Goal: Information Seeking & Learning: Learn about a topic

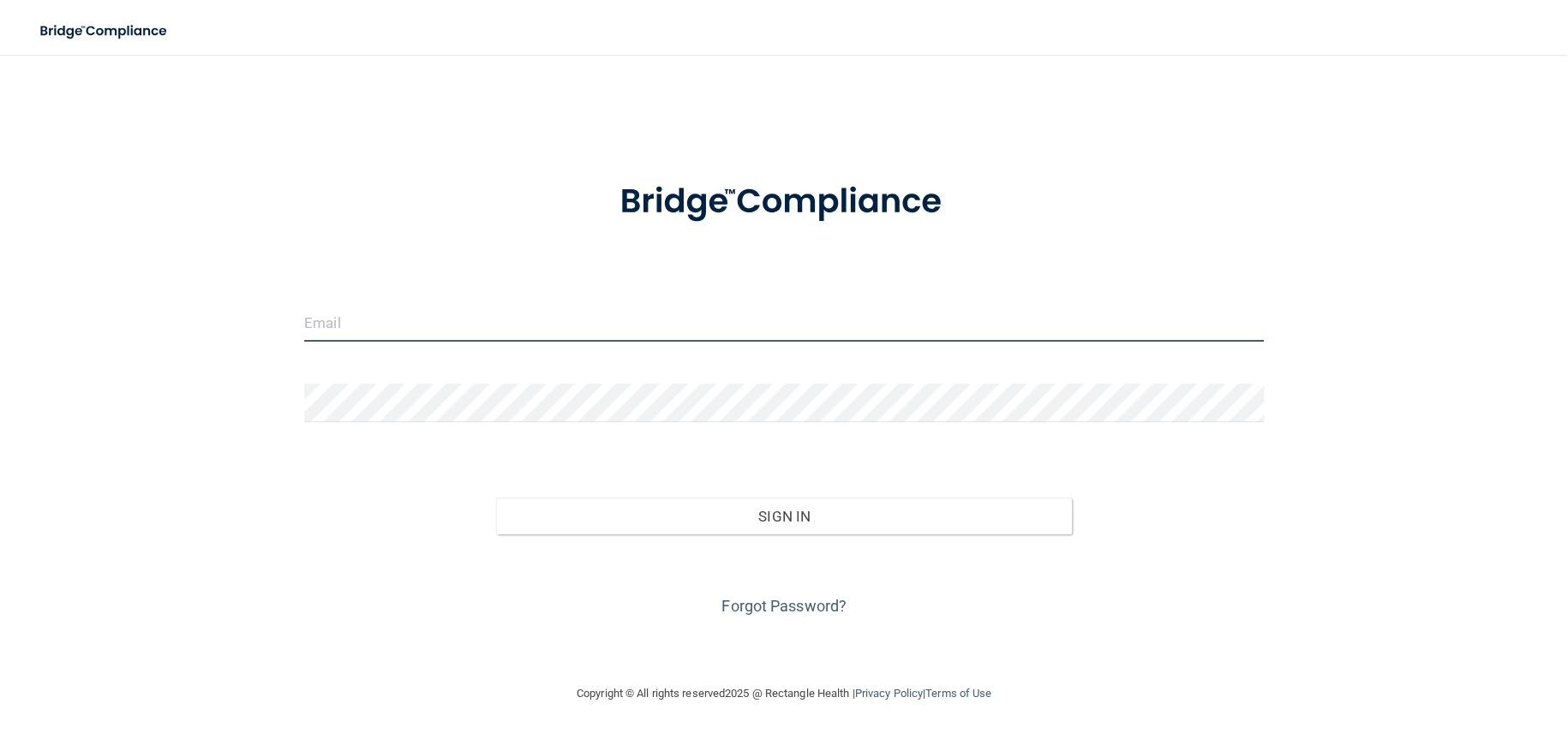
click at [390, 323] on input "email" at bounding box center [784, 322] width 960 height 39
click at [320, 308] on input "email" at bounding box center [784, 322] width 960 height 39
type input "[EMAIL_ADDRESS][DOMAIN_NAME]"
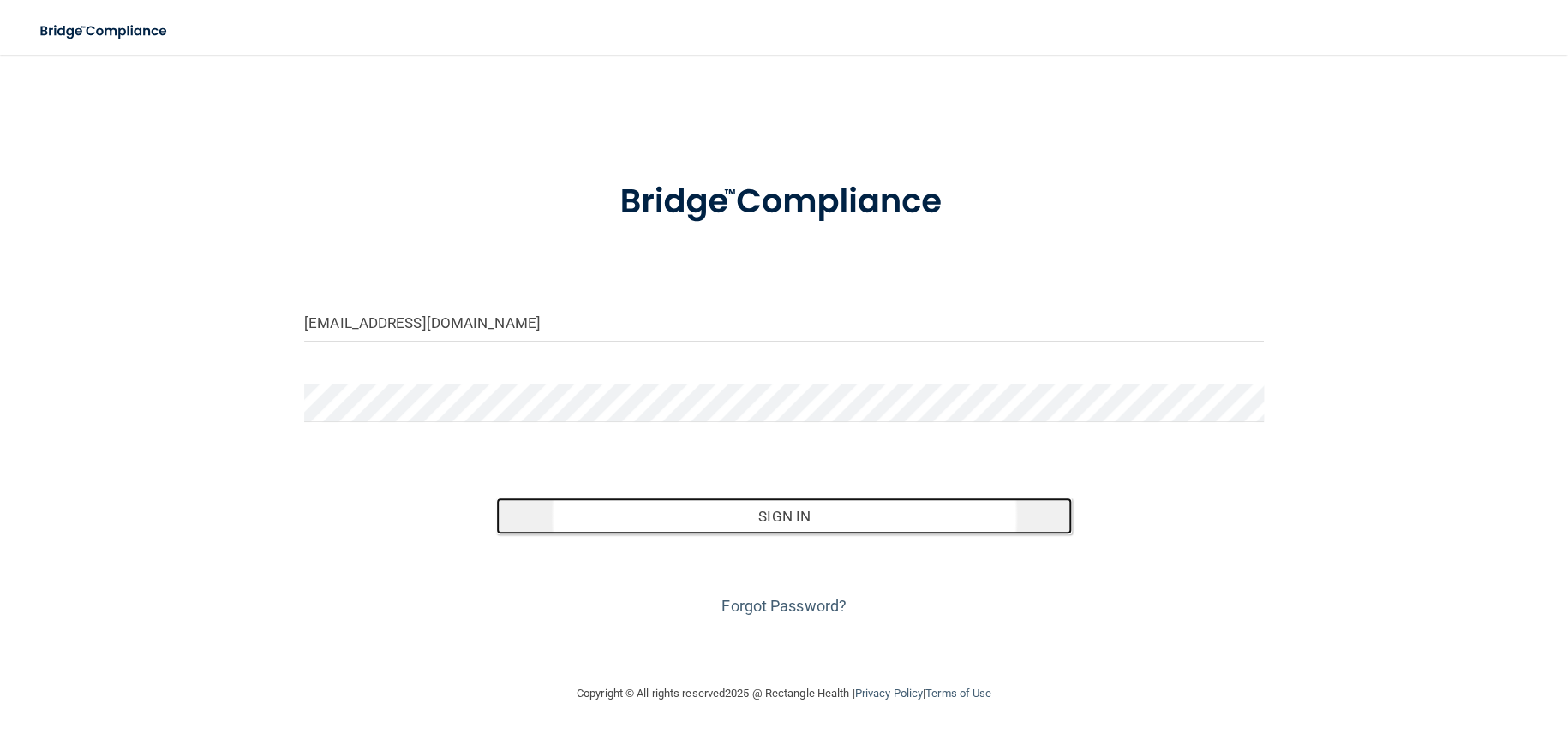
click at [688, 519] on button "Sign In" at bounding box center [784, 516] width 576 height 38
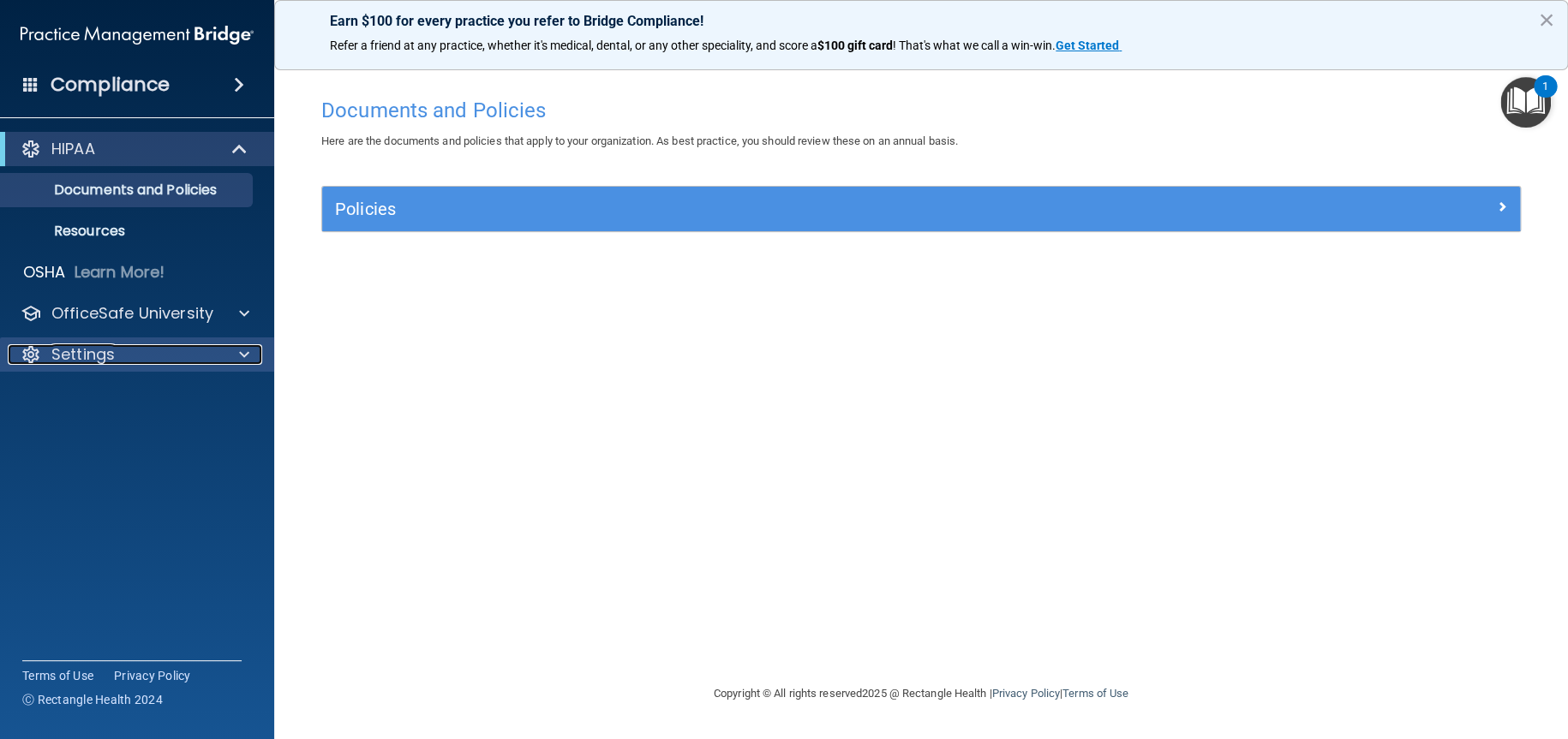
click at [79, 349] on p "Settings" at bounding box center [83, 354] width 63 height 20
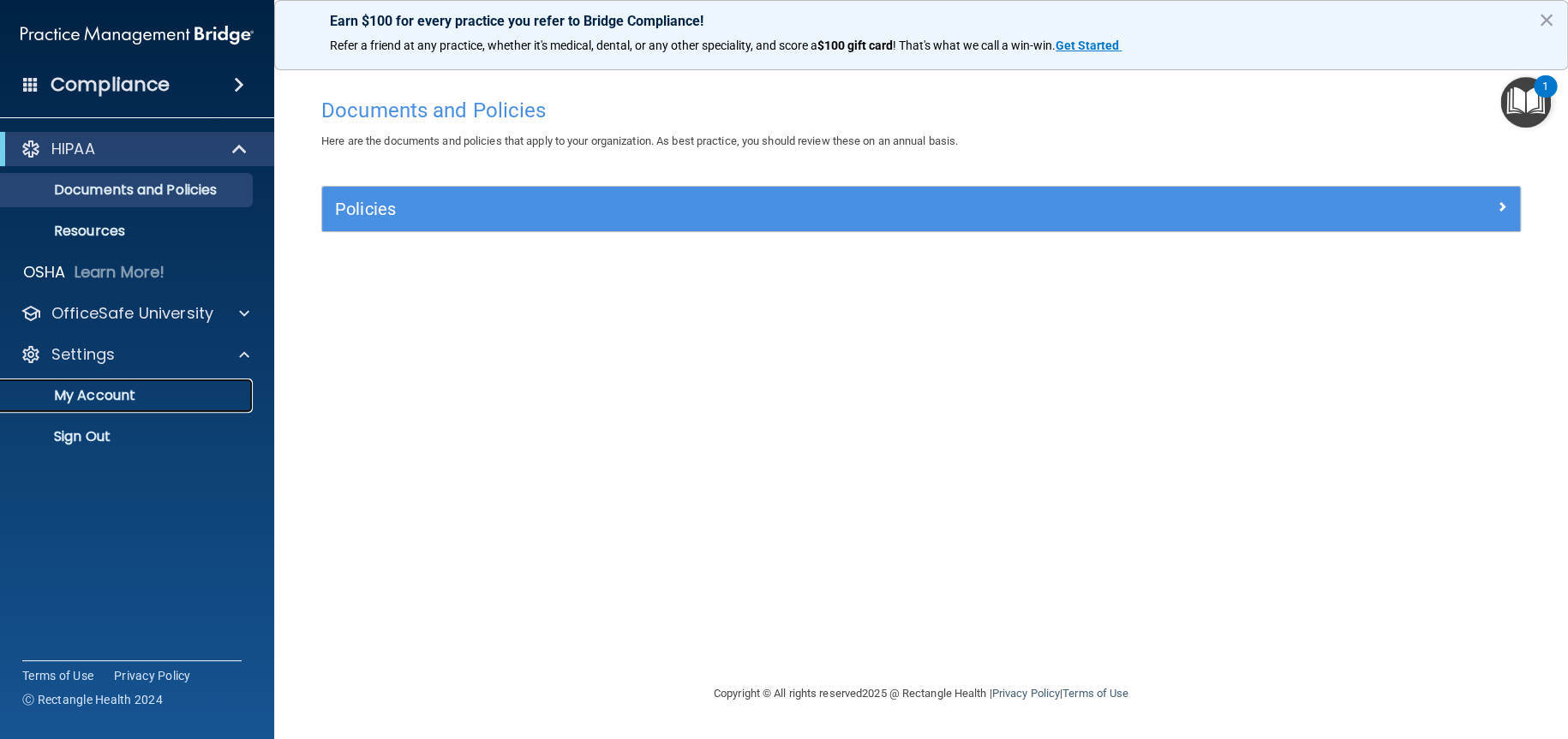
click at [98, 390] on p "My Account" at bounding box center [128, 396] width 234 height 18
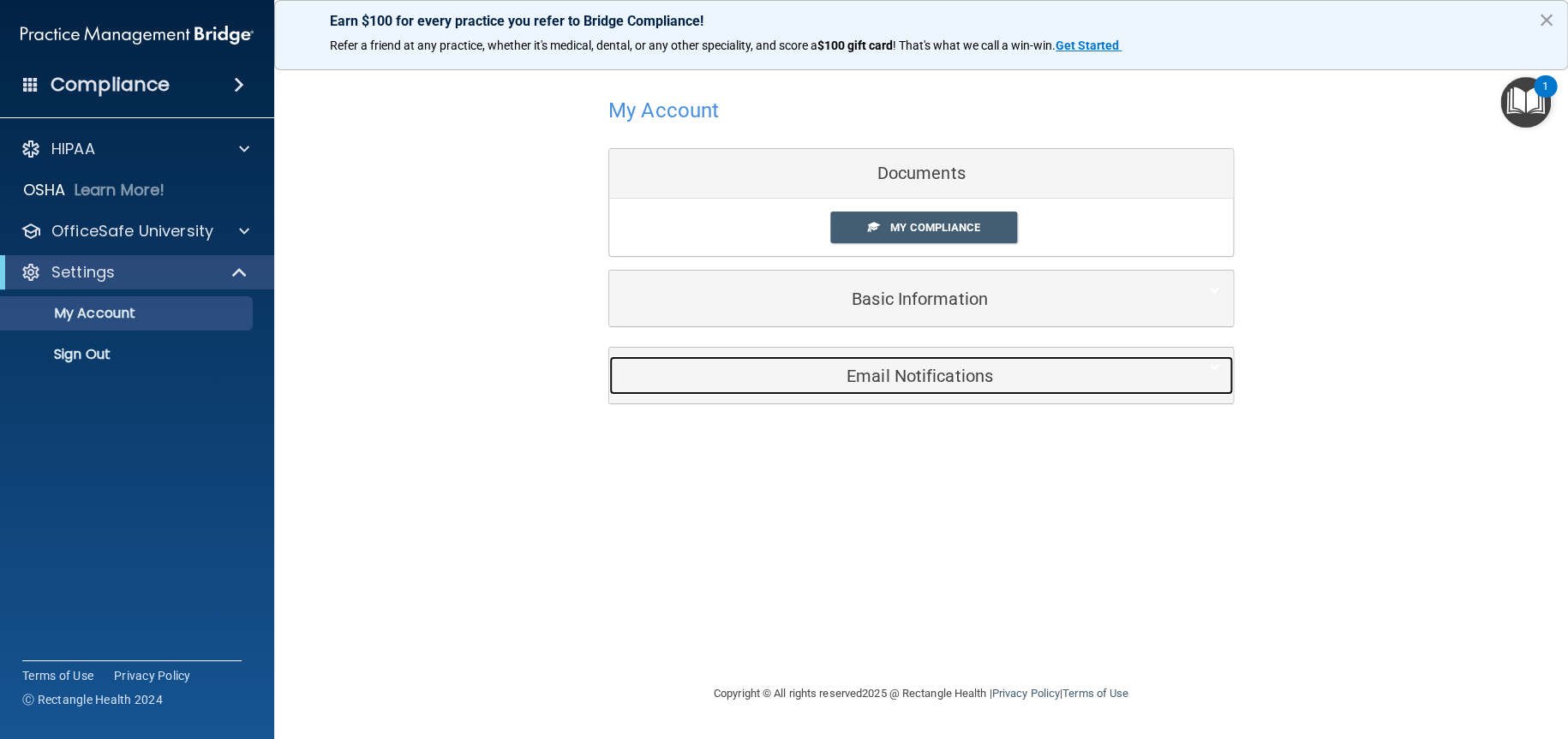
click at [889, 377] on h5 "Email Notifications" at bounding box center [894, 377] width 545 height 19
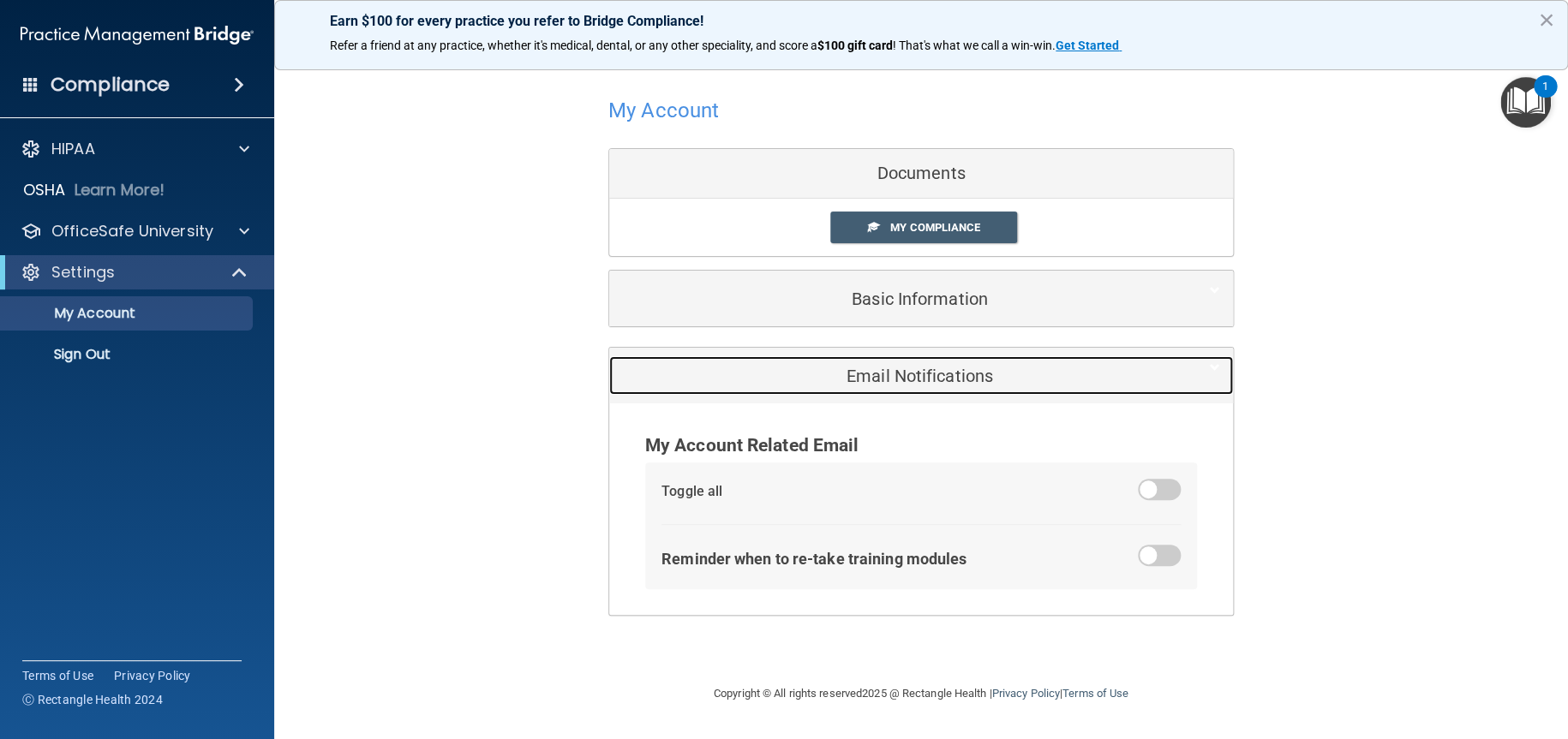
click at [889, 377] on h5 "Email Notifications" at bounding box center [894, 377] width 545 height 19
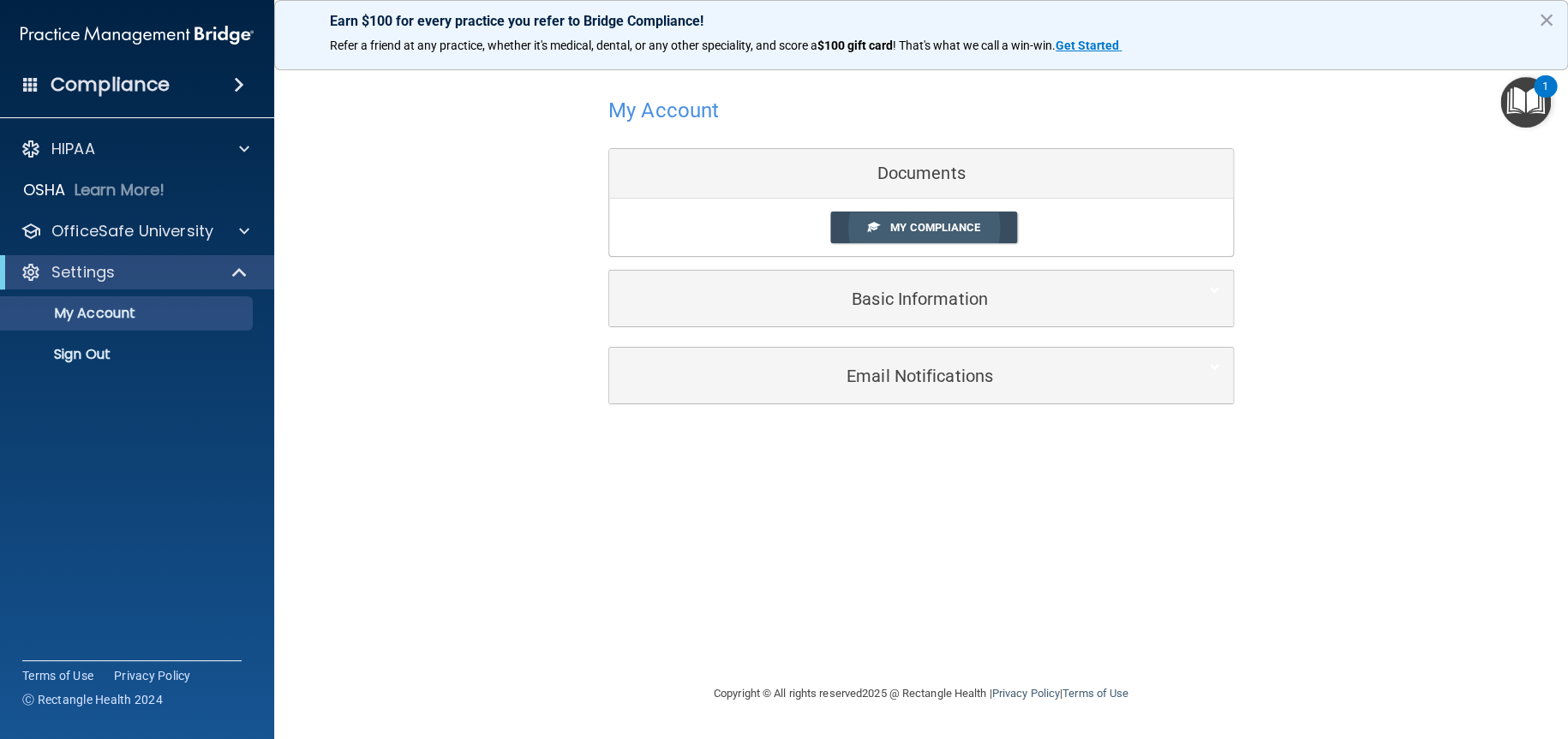
click at [925, 229] on span "My Compliance" at bounding box center [935, 227] width 90 height 13
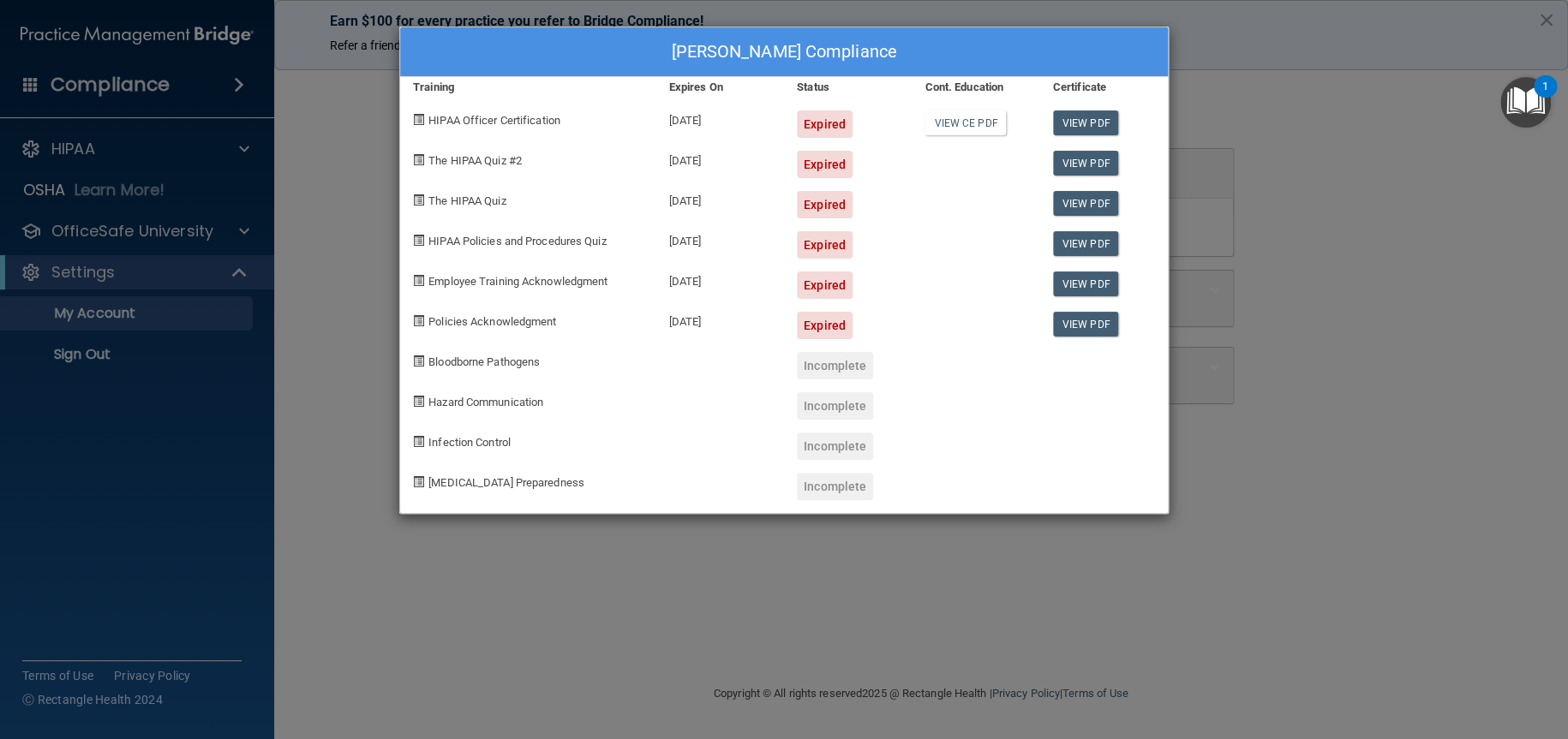
click at [411, 612] on div "Ronald Ristow's Compliance Training Expires On Status Cont. Education Certifica…" at bounding box center [784, 370] width 1568 height 739
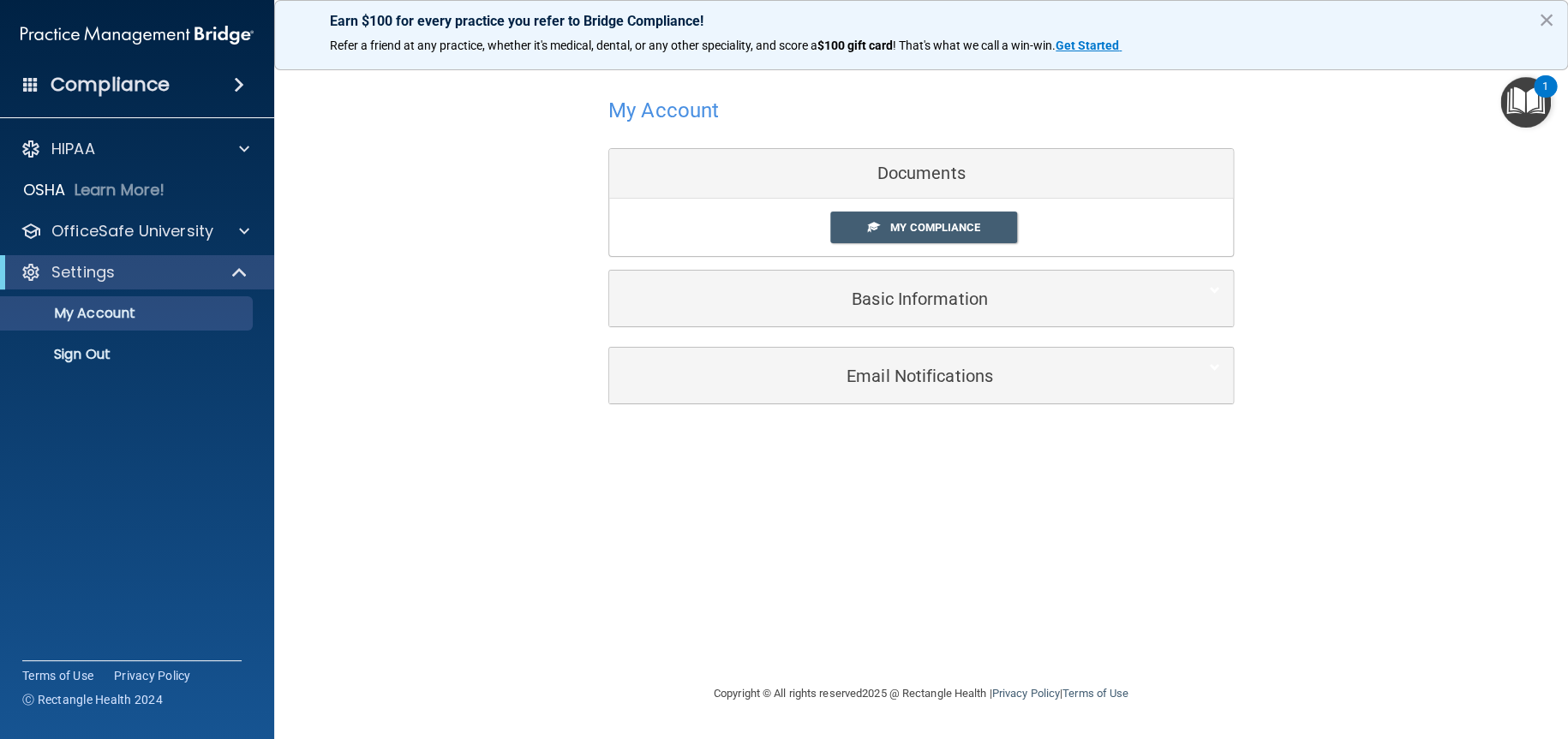
click at [944, 579] on div "My Account Documents My Compliance My Compliance My BAA Basic Information Full …" at bounding box center [920, 369] width 1225 height 595
click at [1536, 90] on div "1" at bounding box center [1544, 86] width 23 height 22
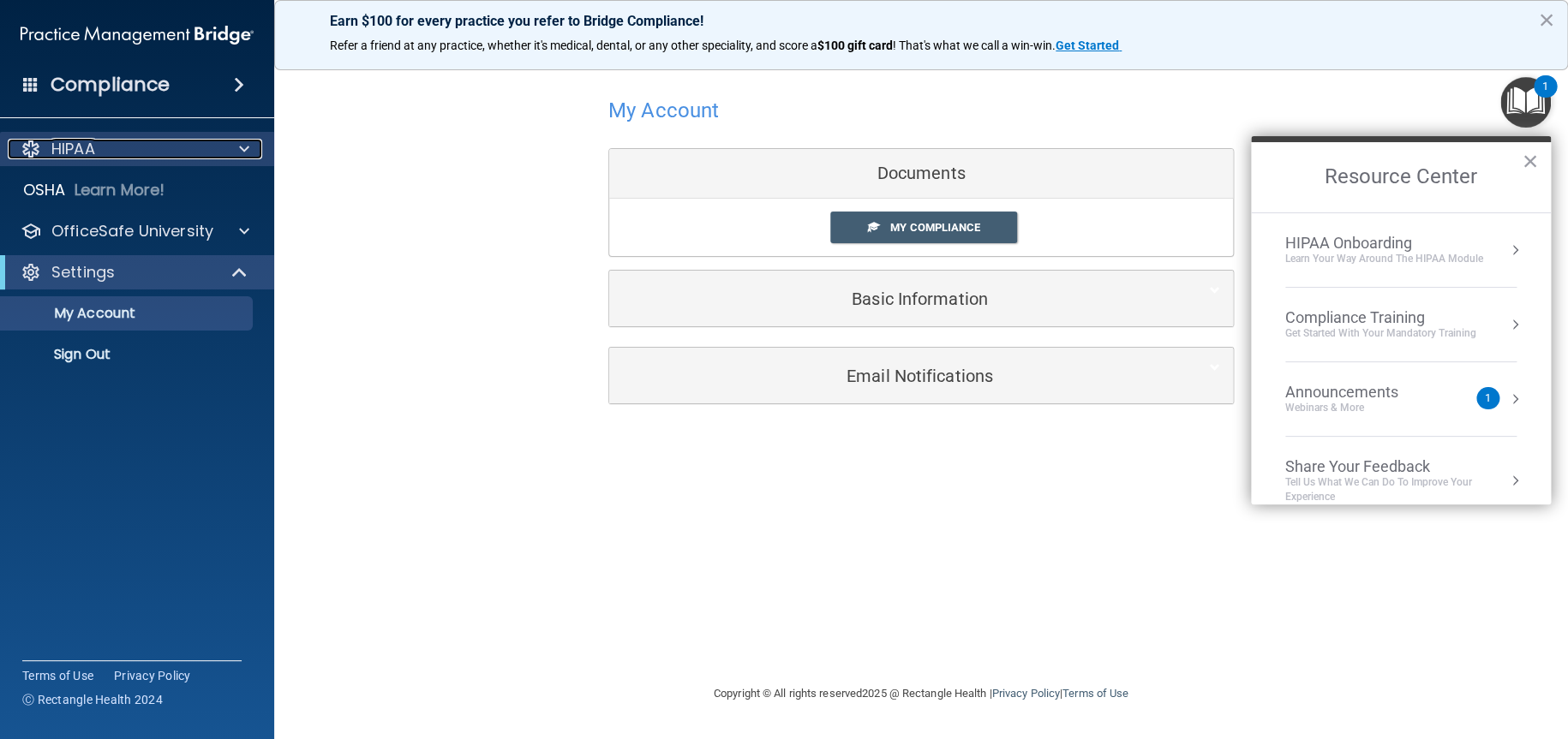
click at [165, 146] on div "HIPAA" at bounding box center [114, 149] width 213 height 20
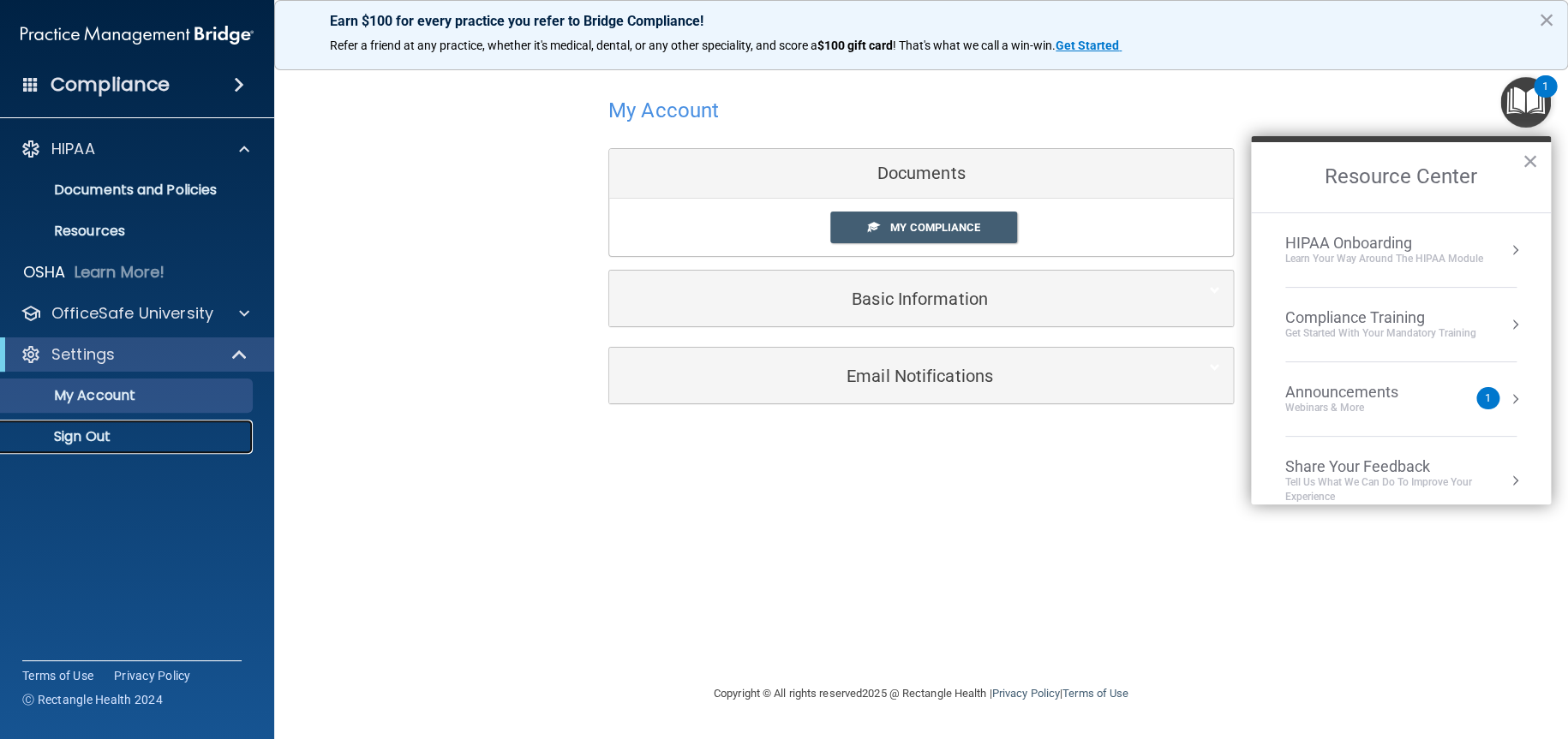
click at [112, 429] on p "Sign Out" at bounding box center [128, 437] width 234 height 18
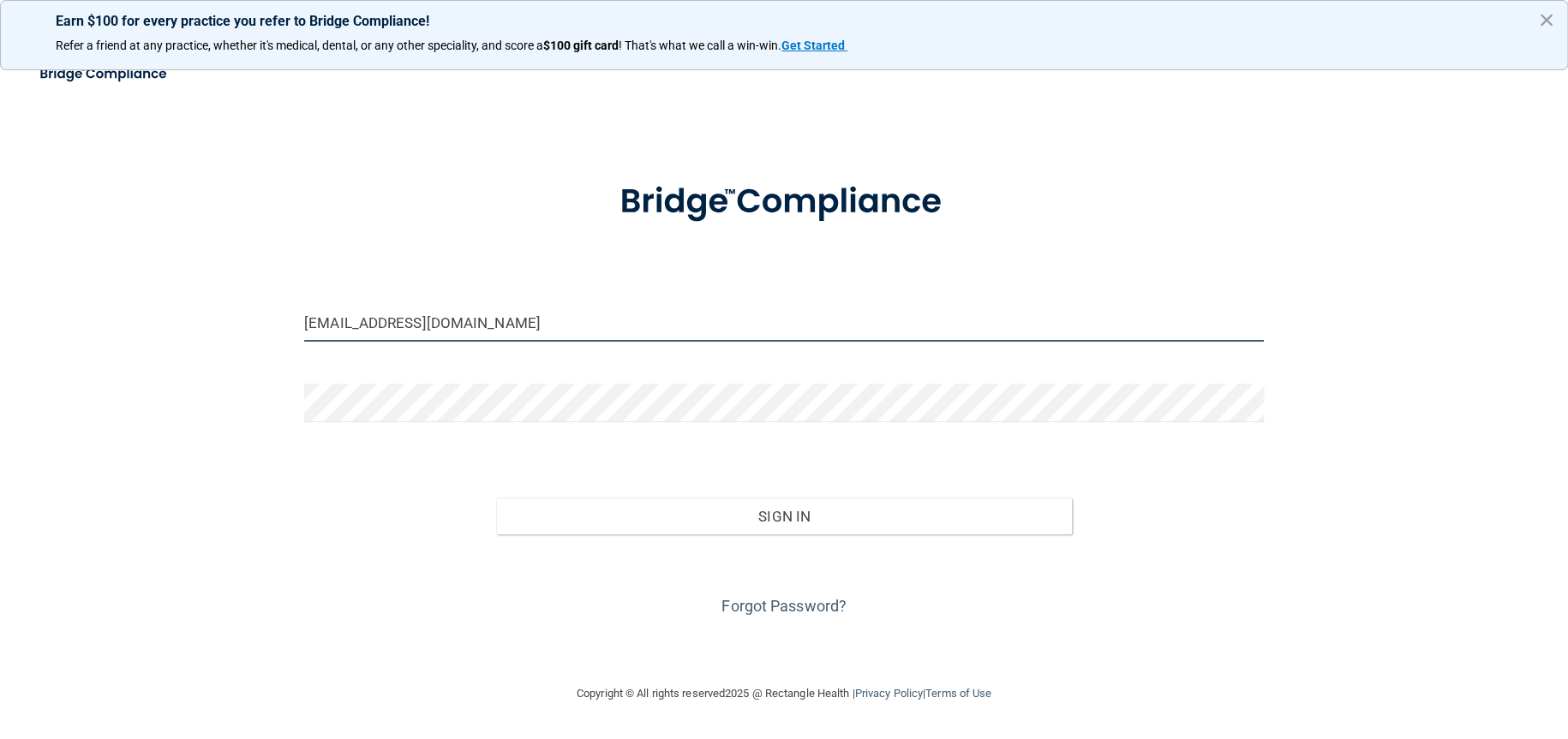
drag, startPoint x: 475, startPoint y: 325, endPoint x: 299, endPoint y: 337, distance: 176.4
click at [299, 337] on div "[EMAIL_ADDRESS][DOMAIN_NAME]" at bounding box center [784, 328] width 985 height 52
type input "lkinziger@yahoo.com"
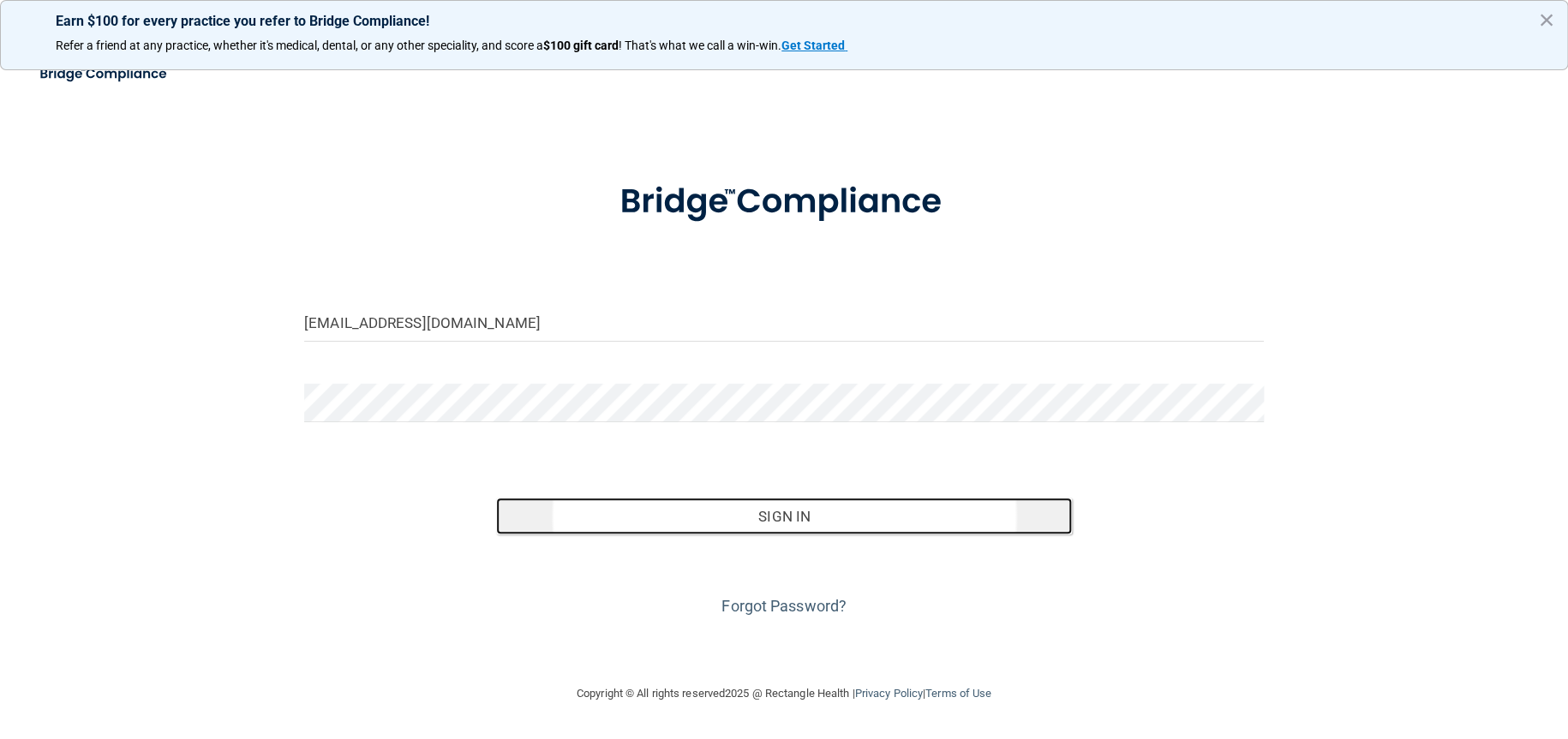
click at [587, 516] on button "Sign In" at bounding box center [784, 516] width 576 height 38
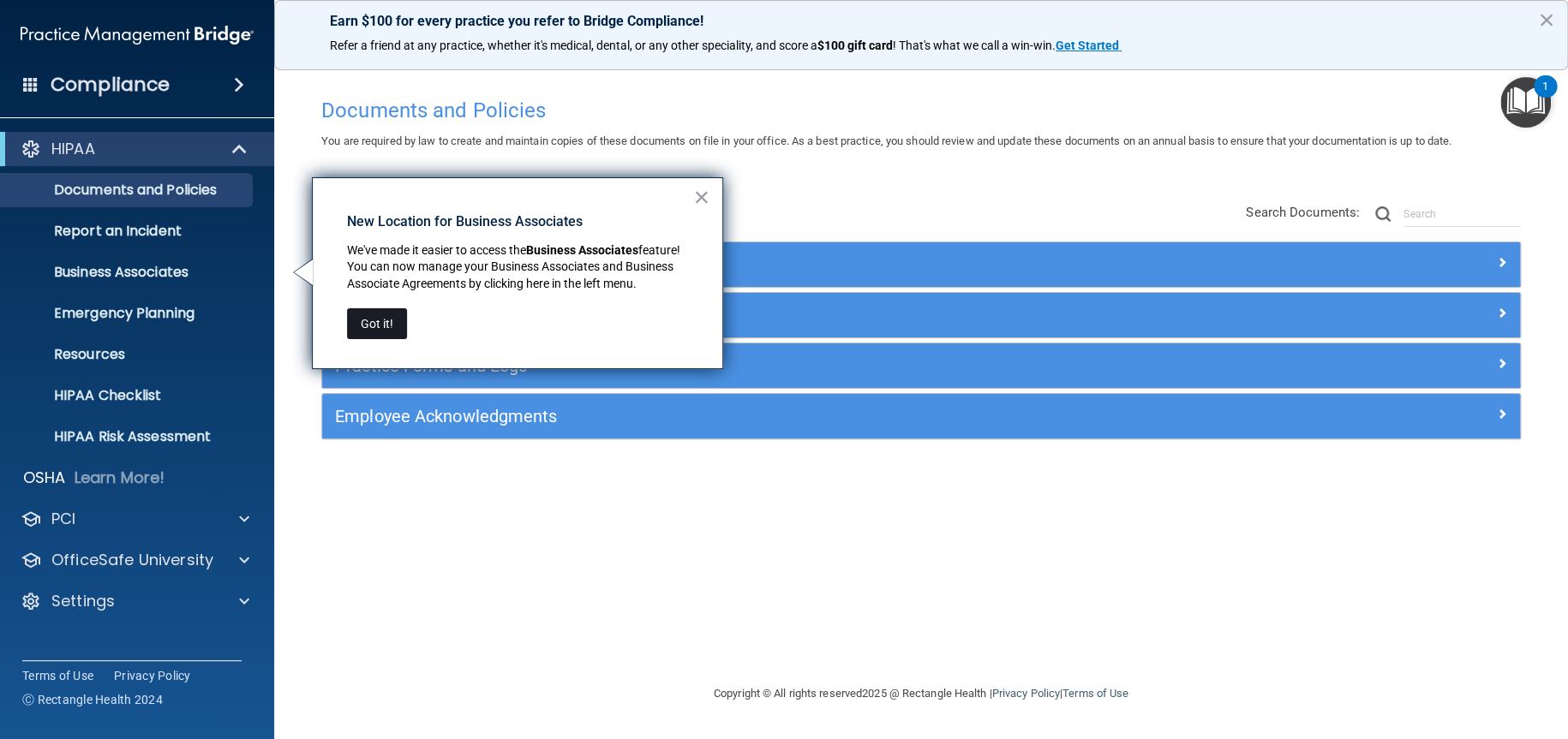
click at [359, 323] on button "Got it!" at bounding box center [376, 323] width 60 height 31
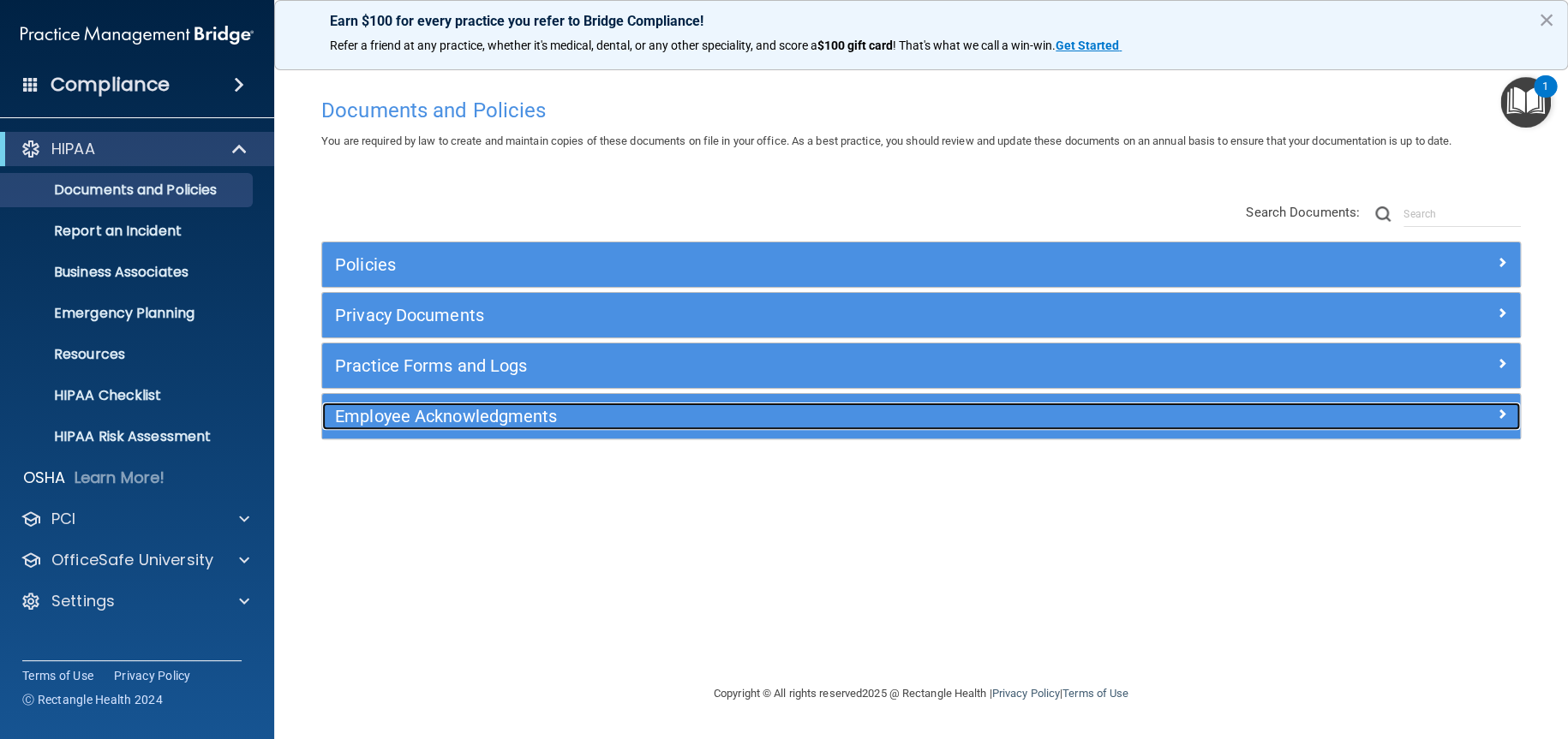
click at [392, 410] on h5 "Employee Acknowledgments" at bounding box center [771, 417] width 873 height 19
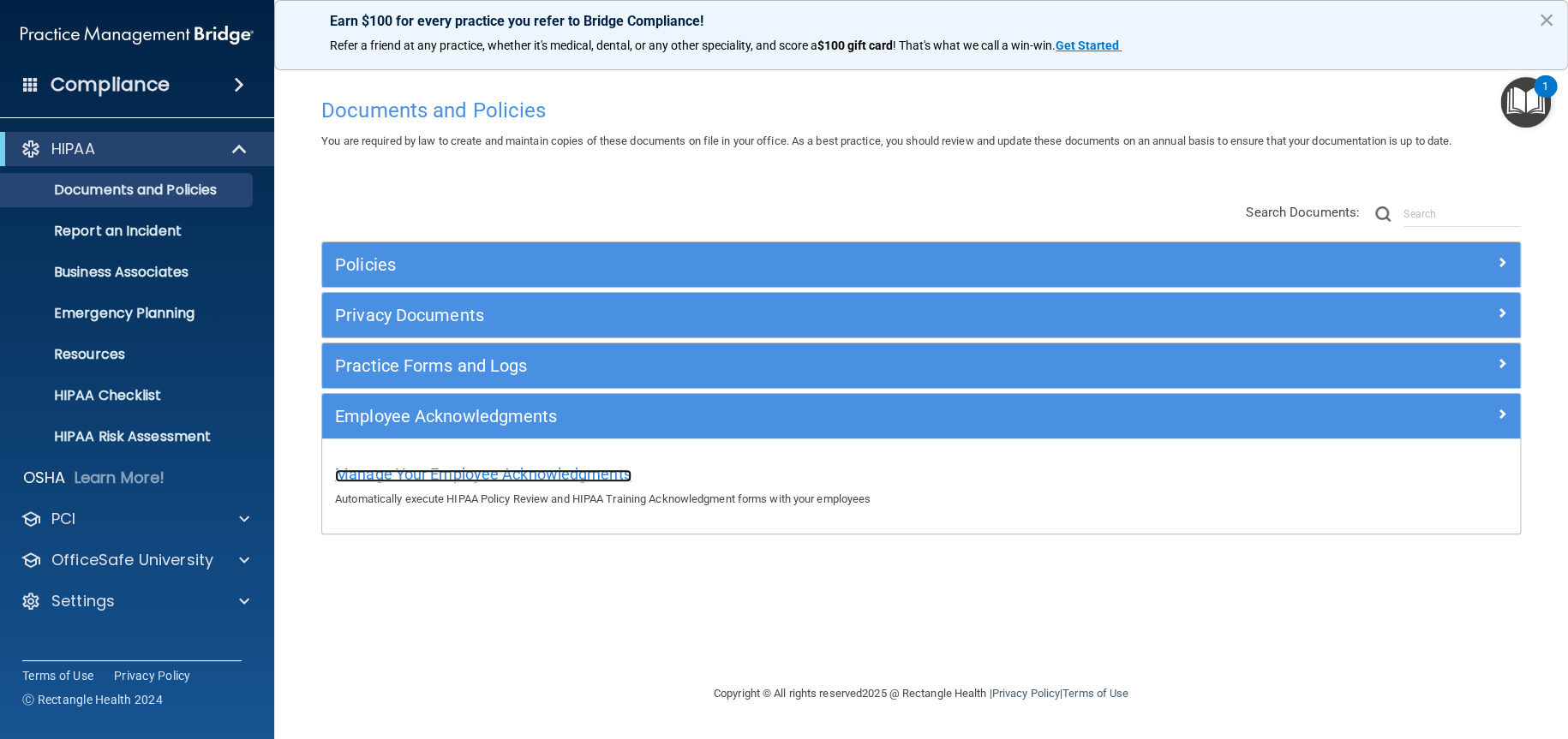
click at [418, 475] on span "Manage Your Employee Acknowledgments" at bounding box center [483, 474] width 297 height 18
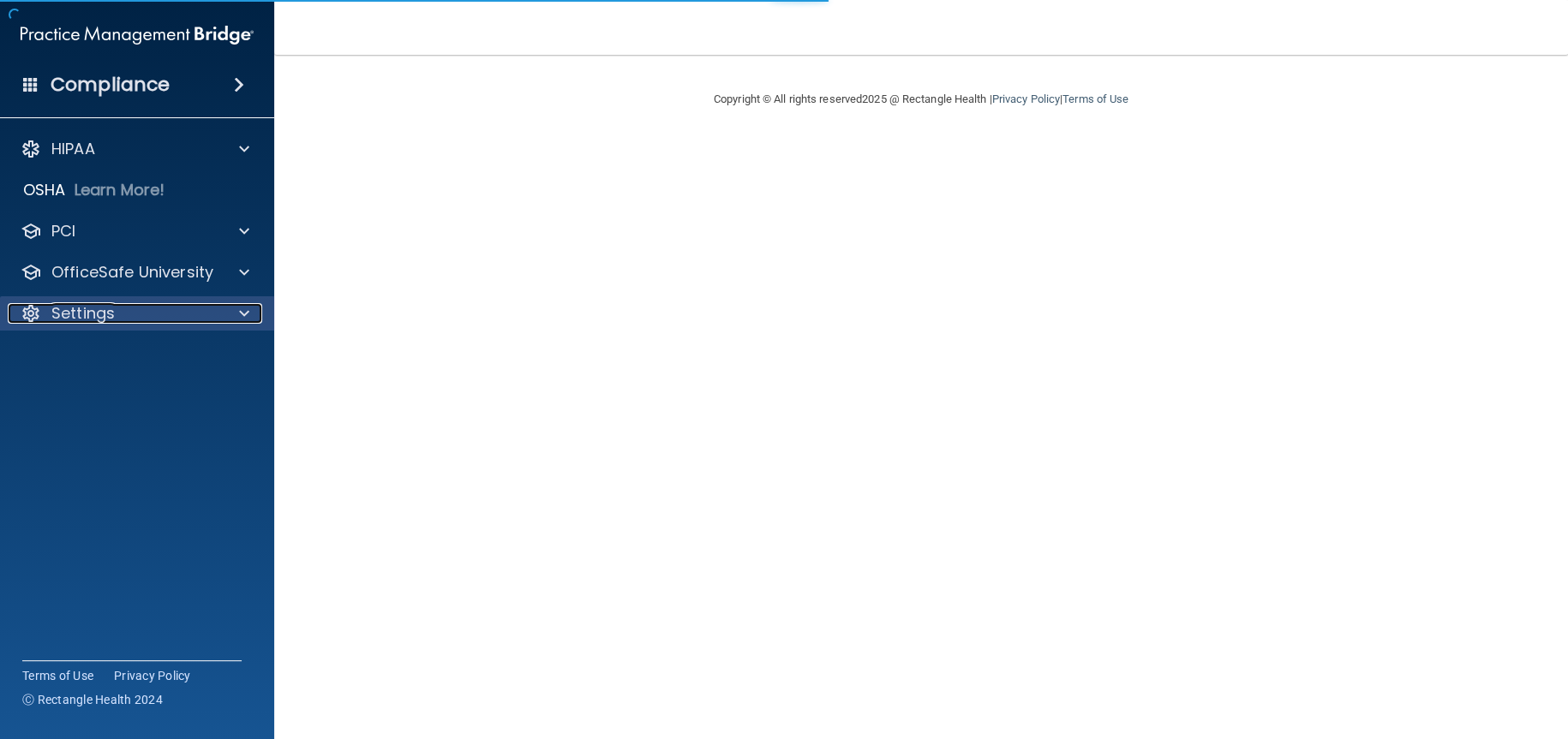
click at [102, 316] on p "Settings" at bounding box center [83, 313] width 63 height 20
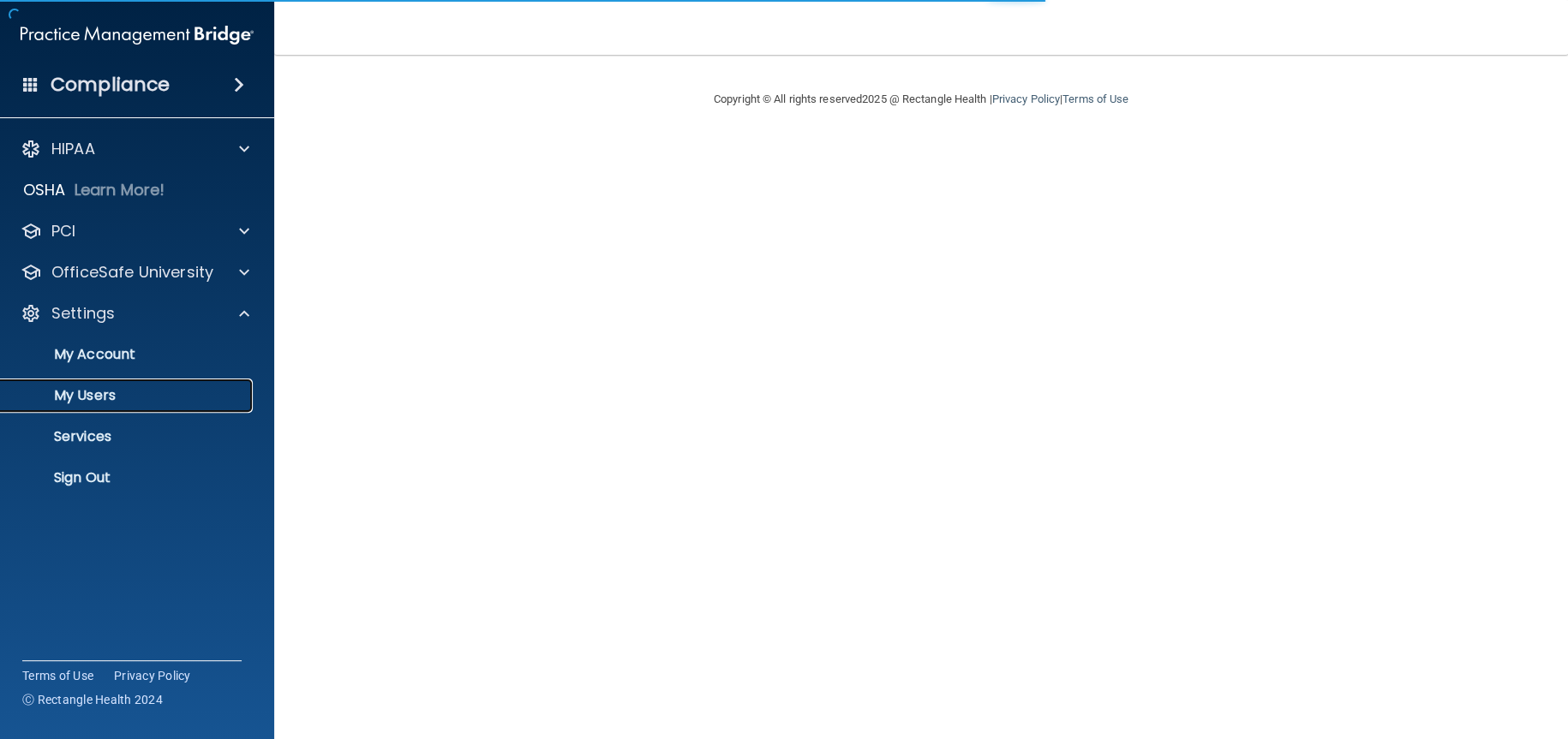
click at [88, 391] on p "My Users" at bounding box center [128, 396] width 234 height 18
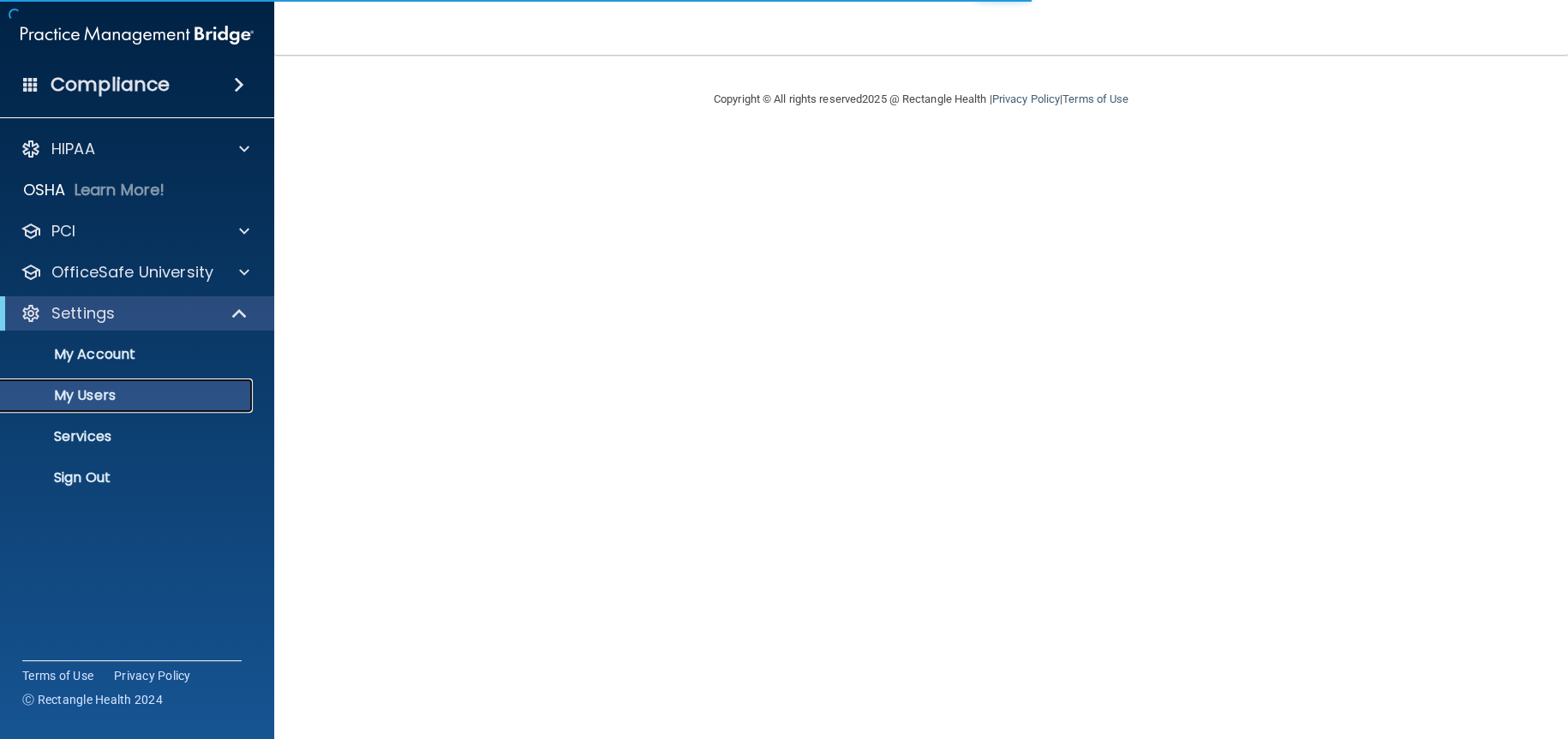
select select "20"
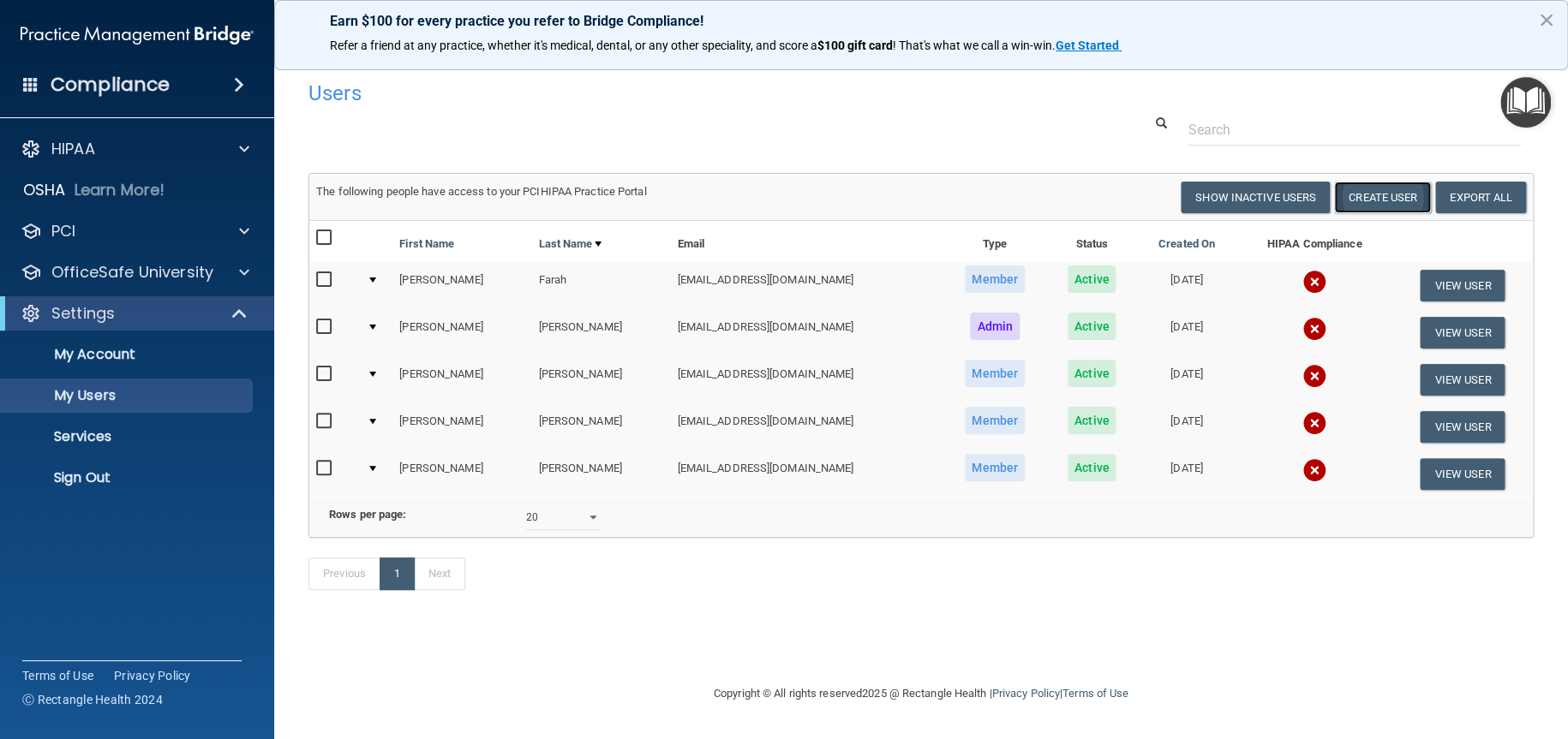
click at [1395, 193] on button "Create User" at bounding box center [1382, 197] width 97 height 32
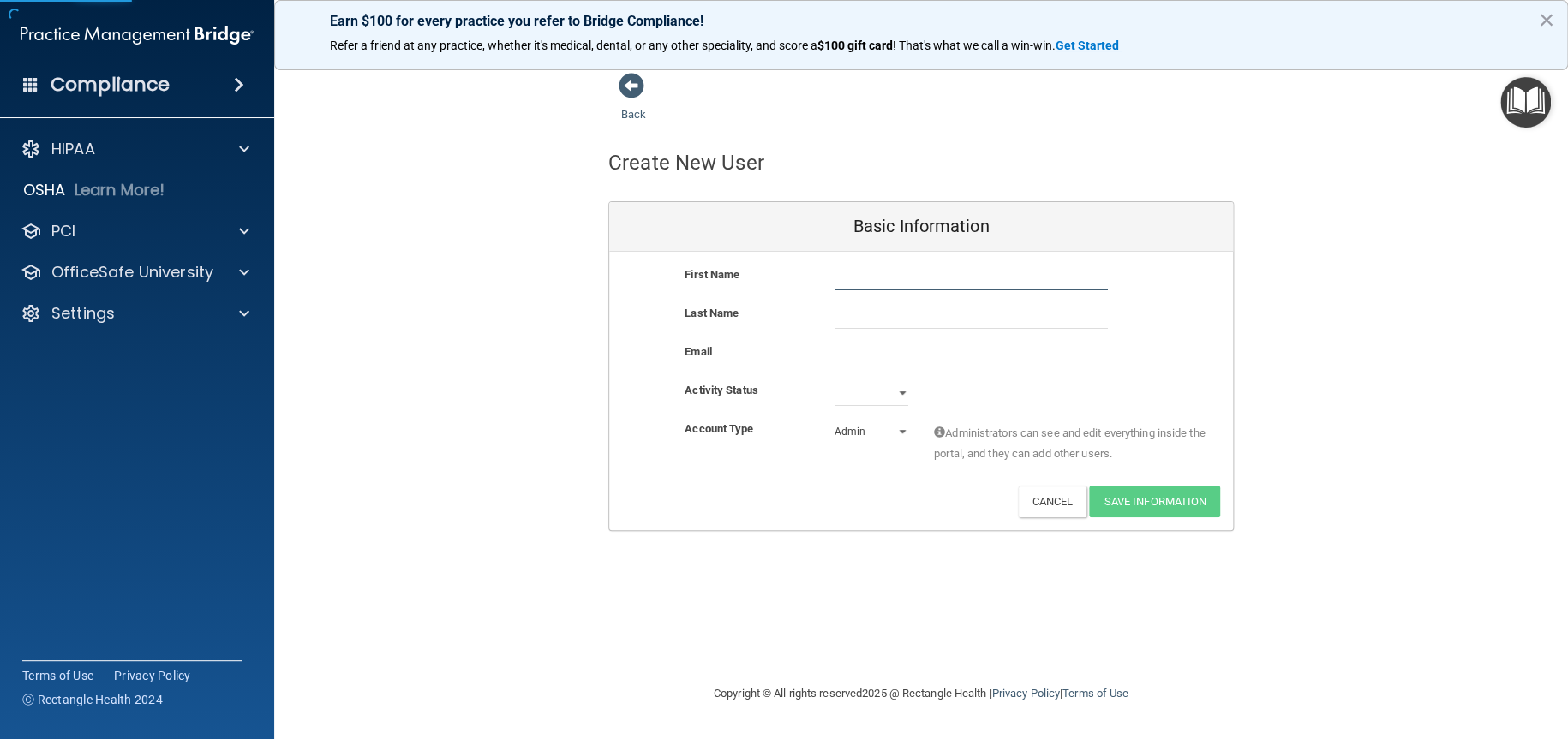
click at [885, 271] on input "text" at bounding box center [971, 277] width 273 height 25
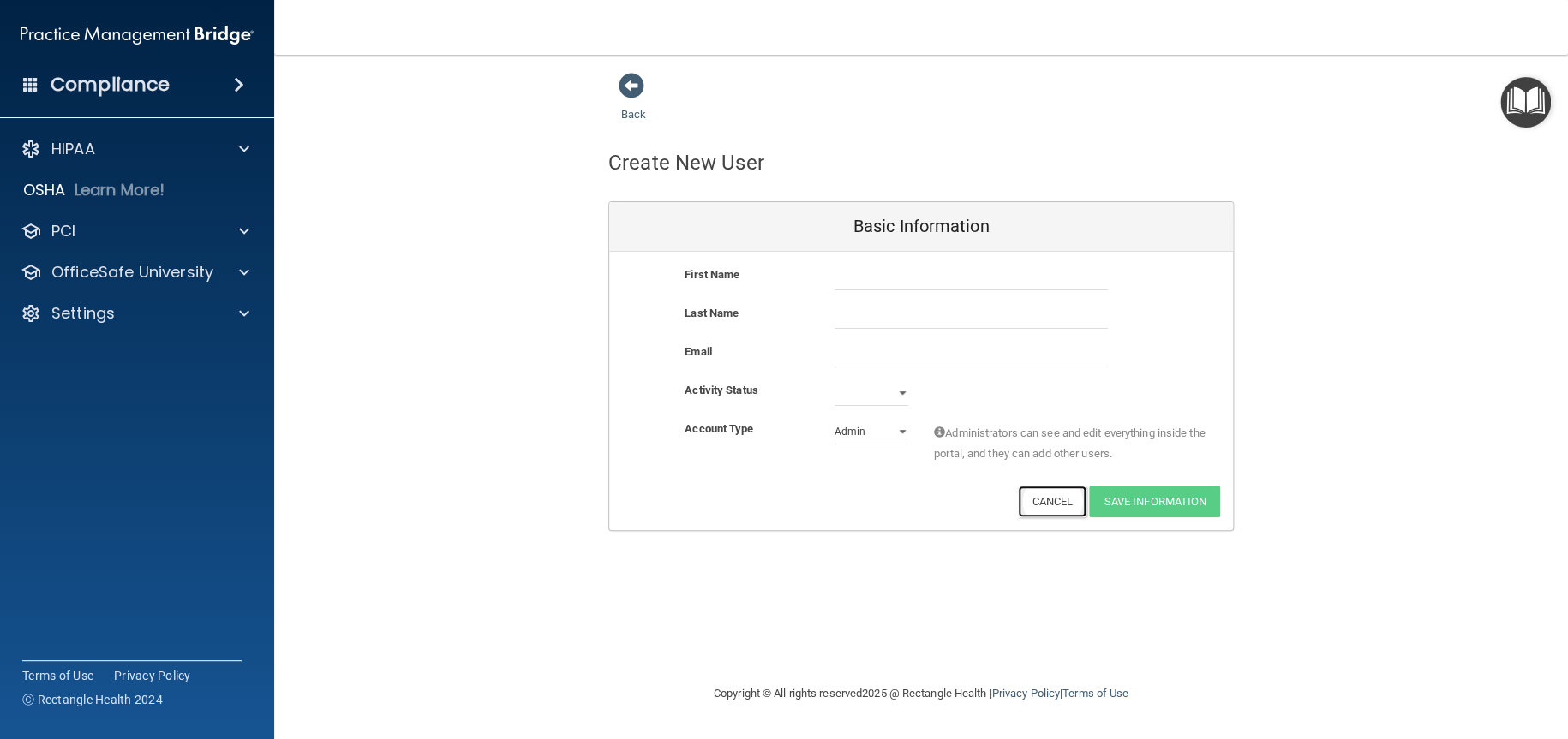
click at [1051, 501] on button "Cancel" at bounding box center [1051, 502] width 69 height 32
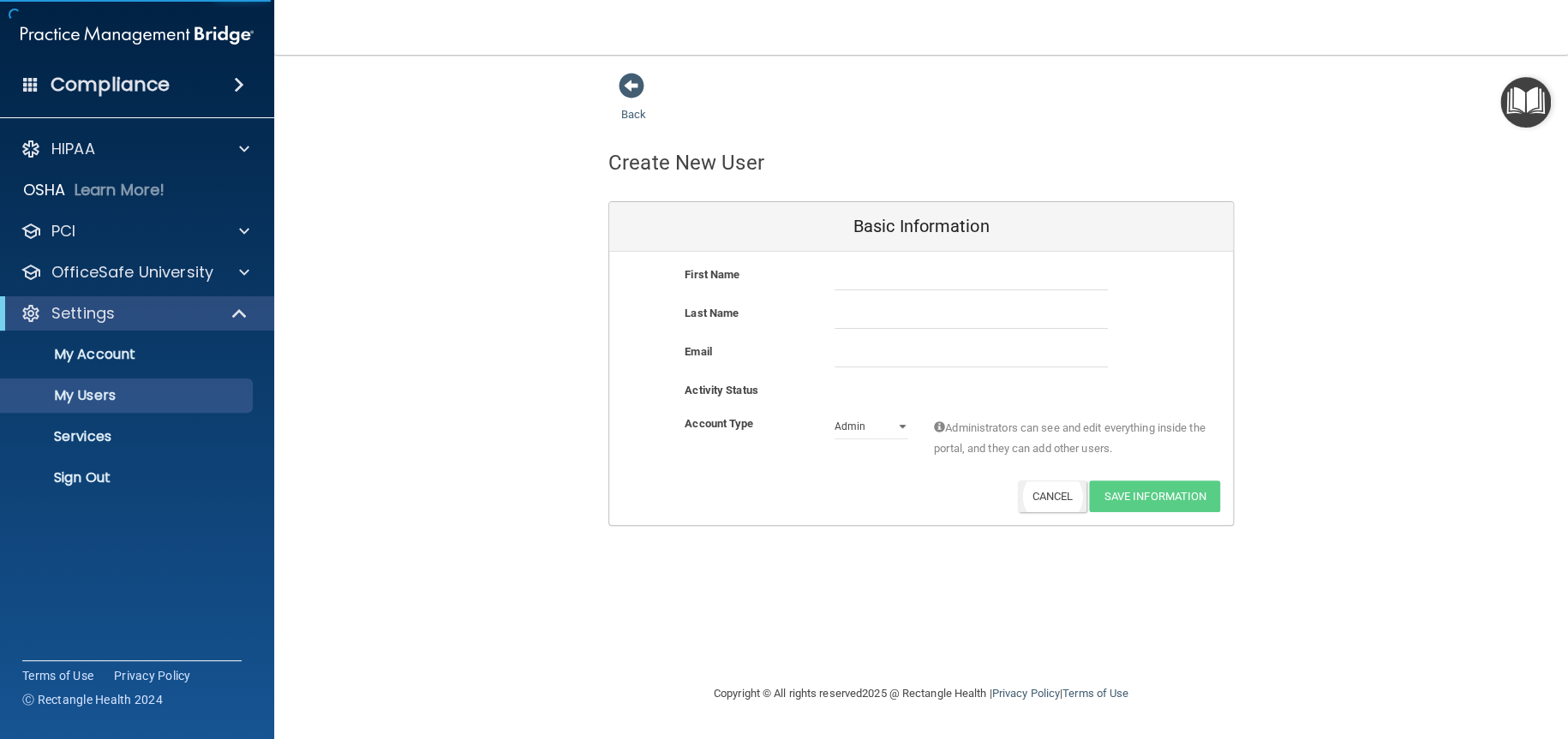
select select "20"
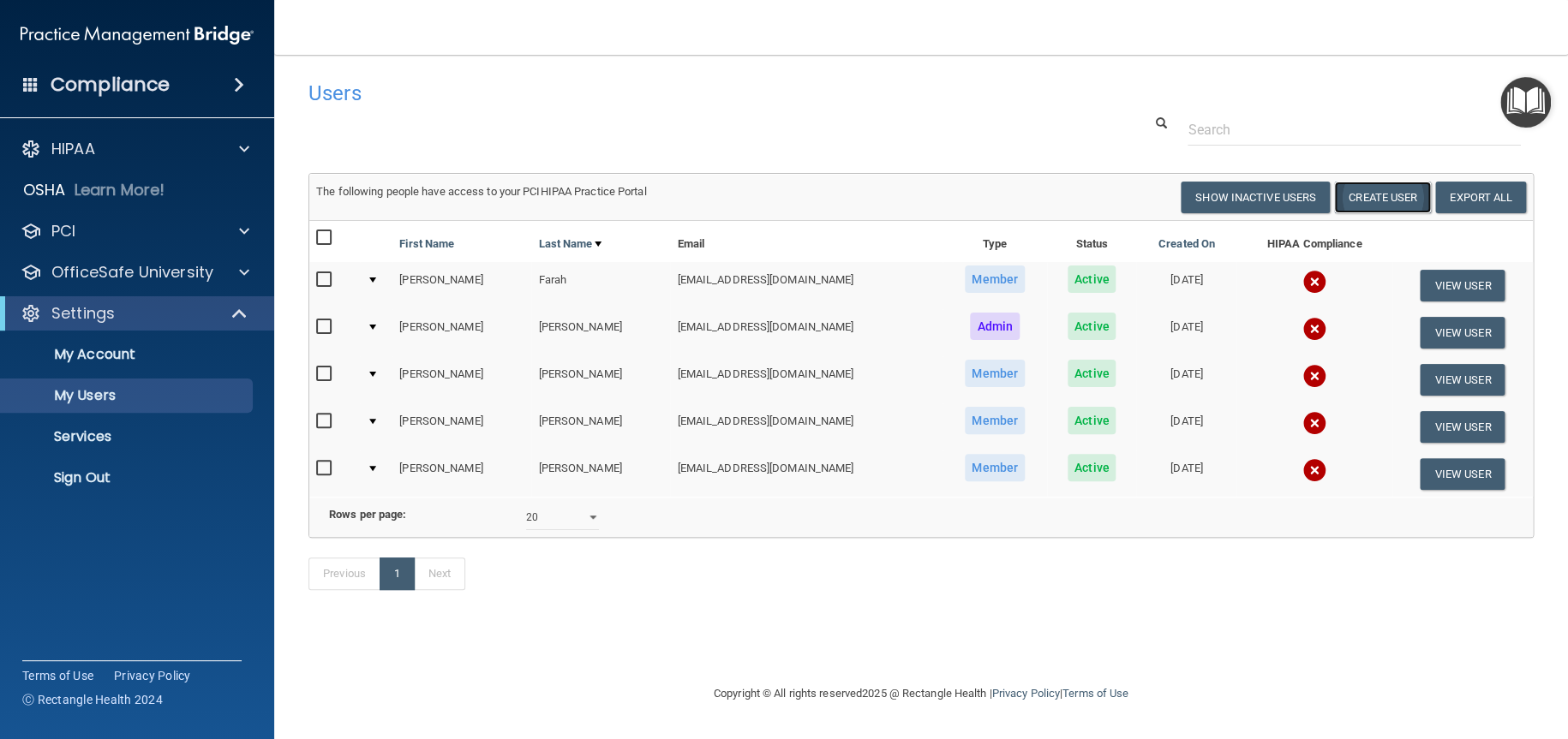
click at [1386, 201] on button "Create User" at bounding box center [1382, 197] width 97 height 32
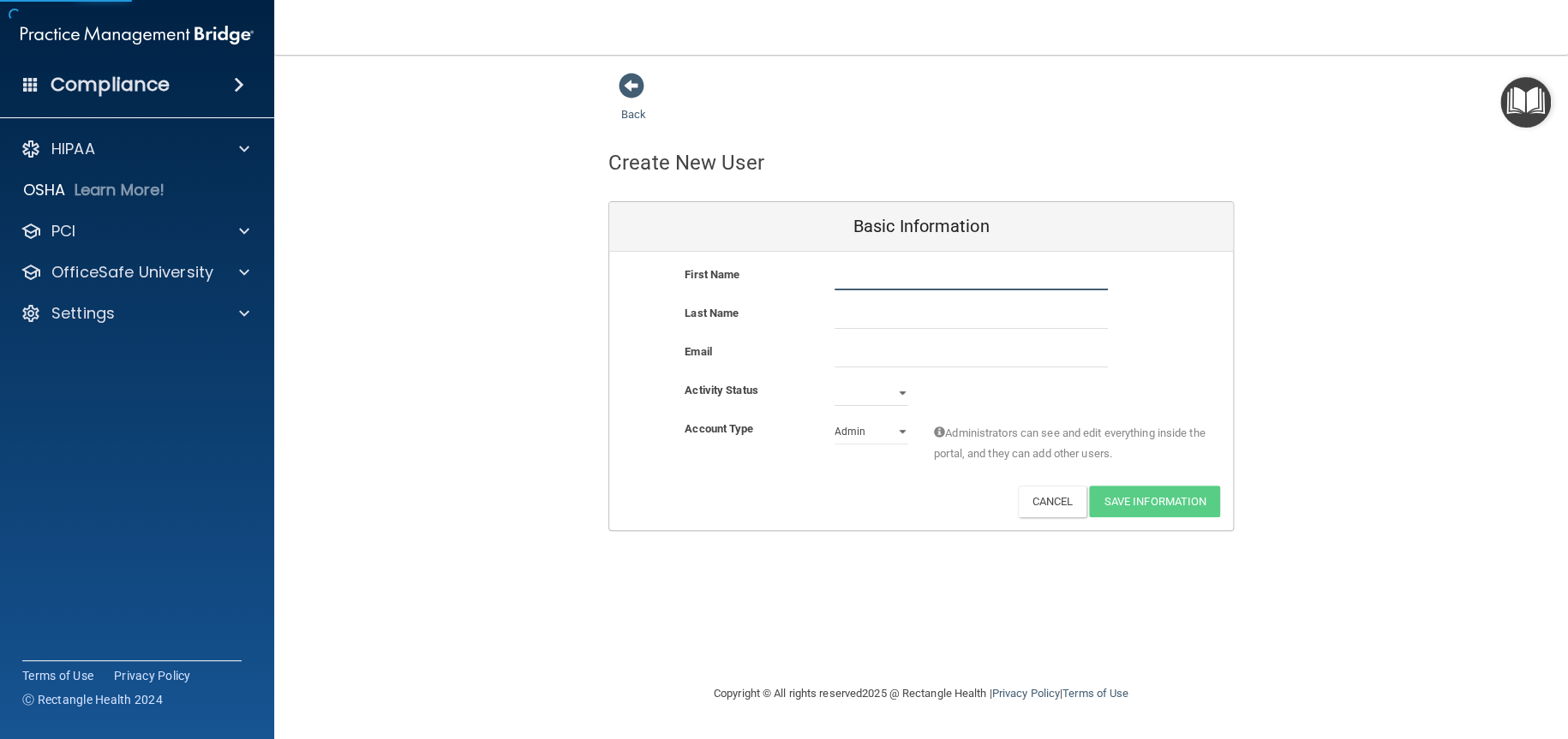
click at [851, 278] on input "text" at bounding box center [971, 277] width 273 height 25
type input "Abby"
type input "r"
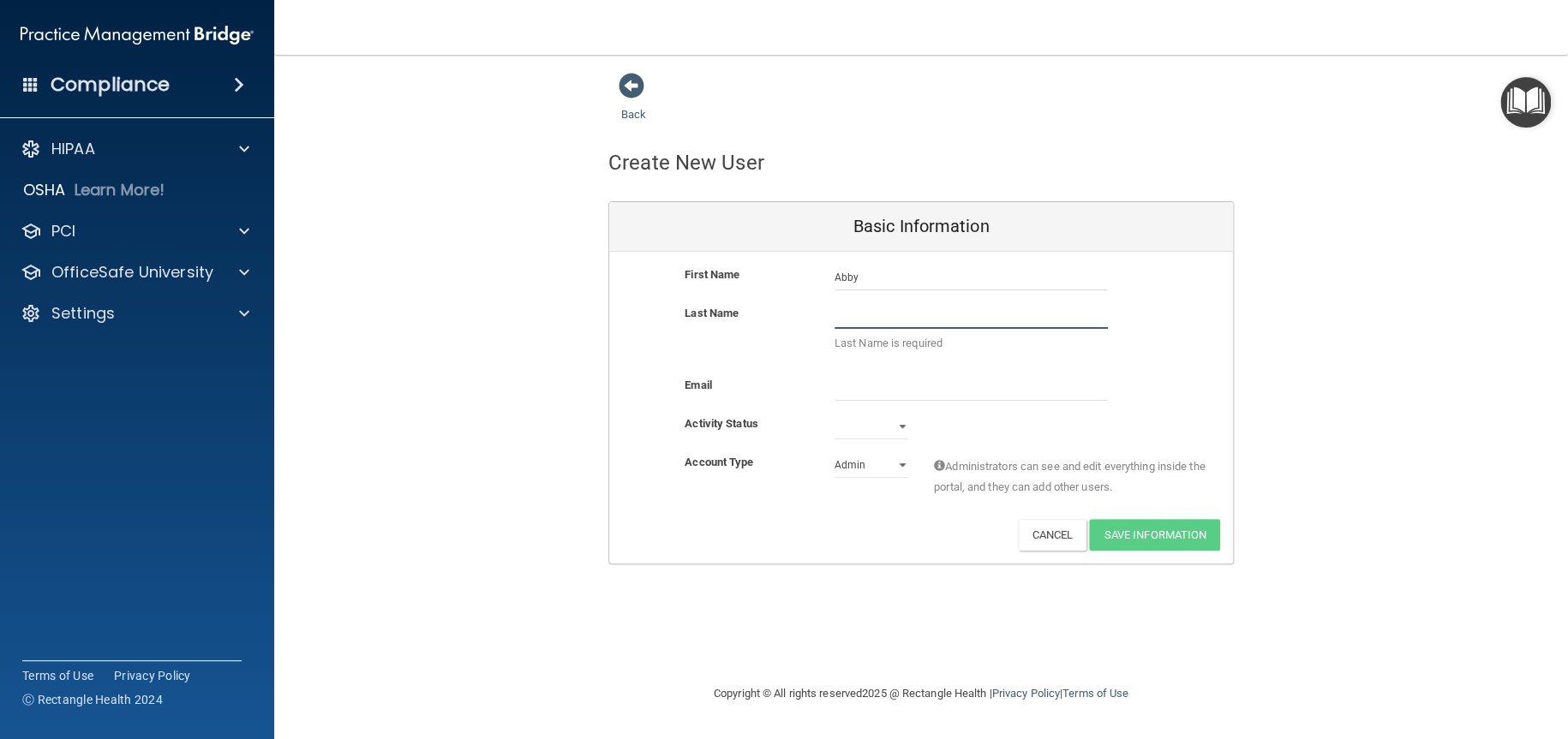
click at [847, 311] on input "text" at bounding box center [971, 315] width 273 height 25
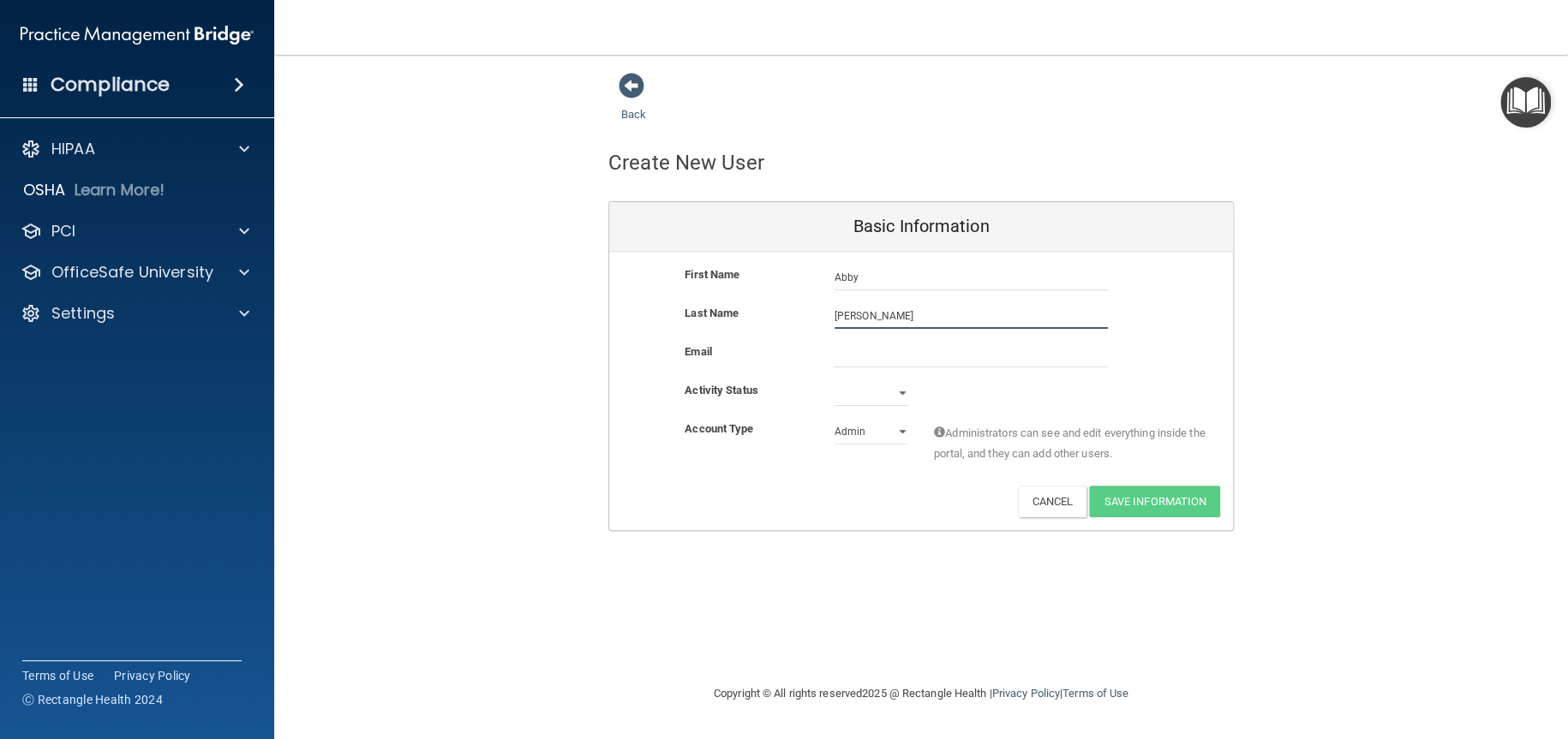
type input "Rogge"
click at [859, 354] on input "email" at bounding box center [971, 354] width 273 height 25
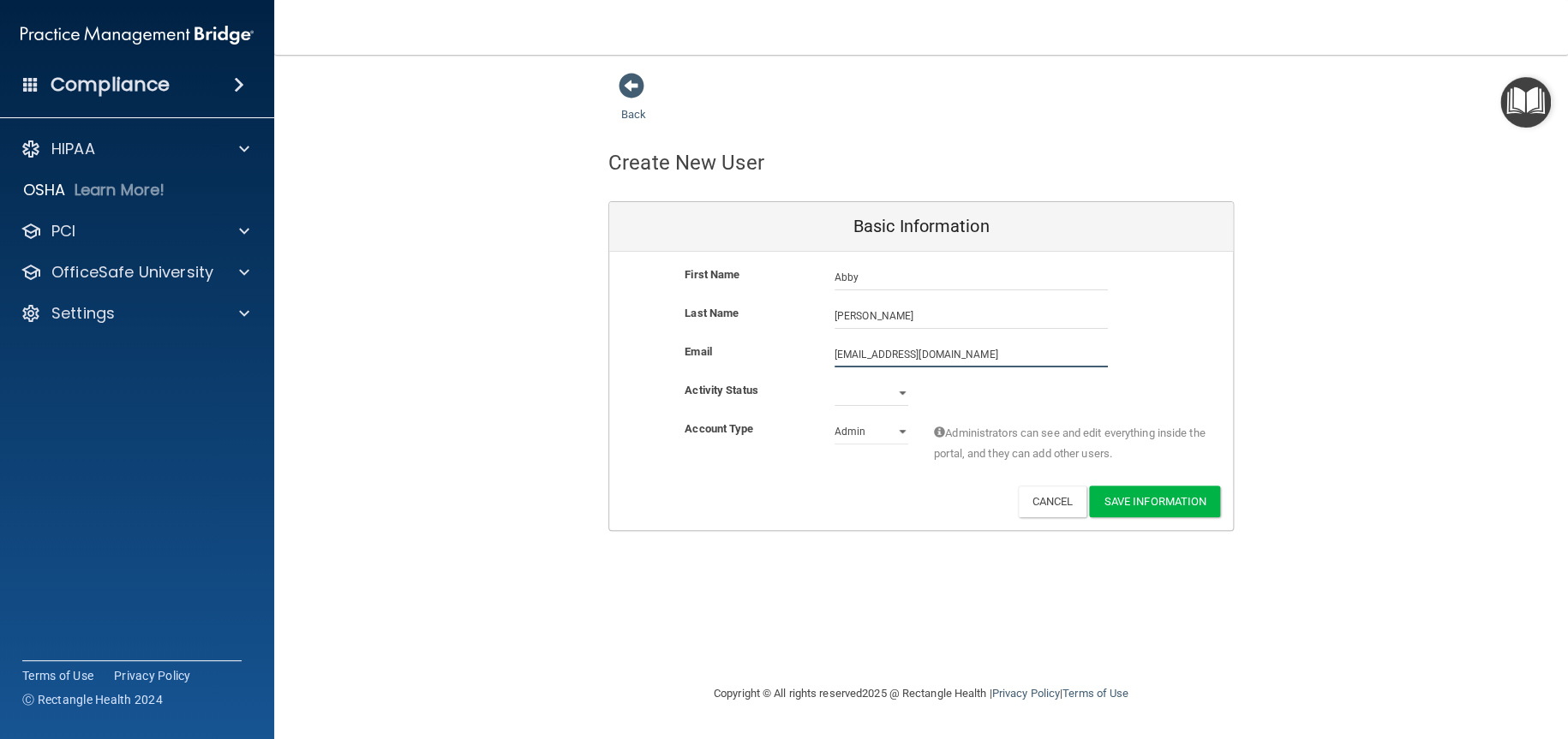
type input "arogge@yahoo.com"
click at [901, 391] on select "Active Inactive" at bounding box center [871, 392] width 74 height 25
select select "active"
click at [834, 380] on select "Active Inactive" at bounding box center [871, 392] width 74 height 25
click at [902, 428] on select "Admin Member" at bounding box center [871, 431] width 74 height 25
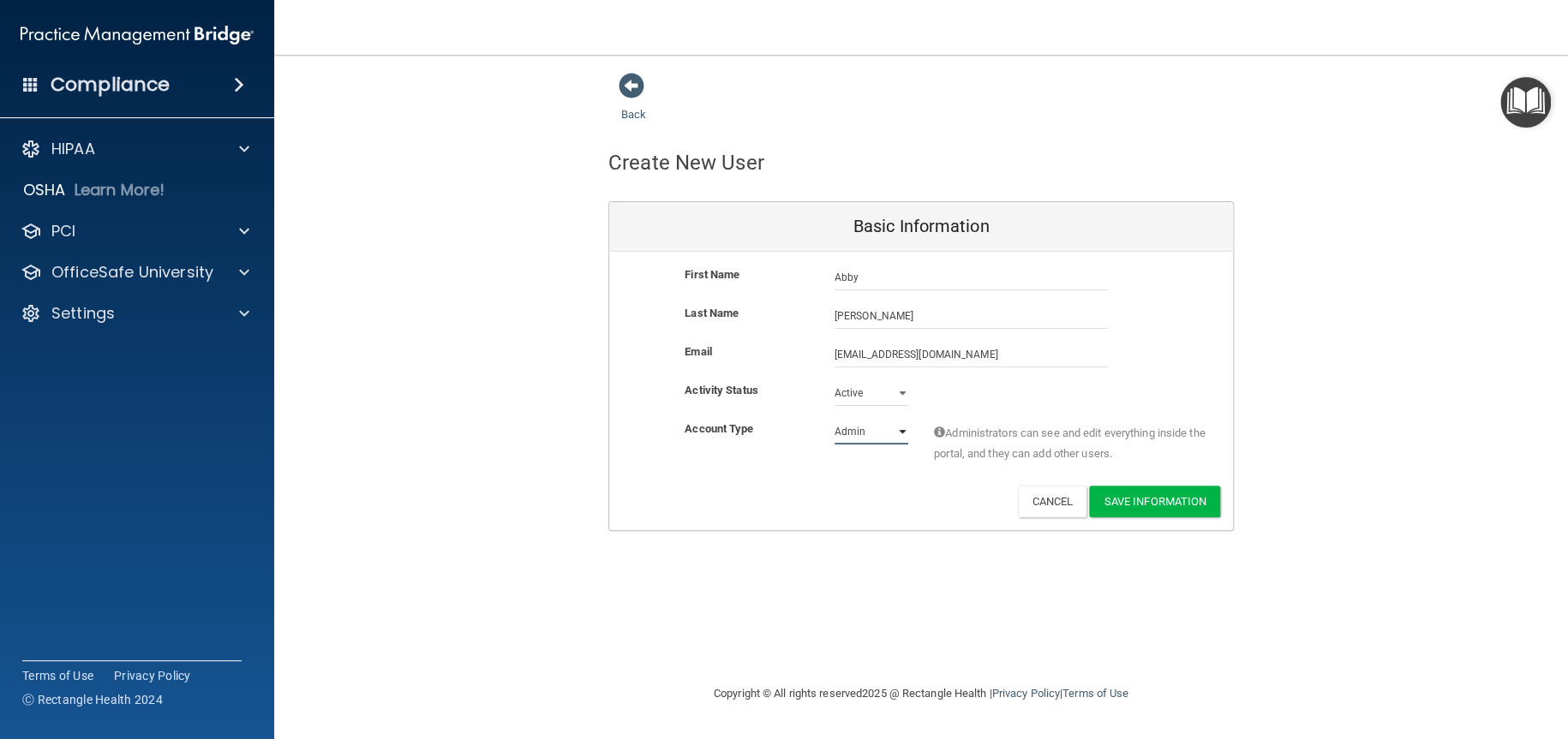
select select "practice_member"
click at [834, 419] on select "Admin Member" at bounding box center [871, 431] width 74 height 25
click at [1174, 498] on button "Save Information" at bounding box center [1155, 502] width 131 height 32
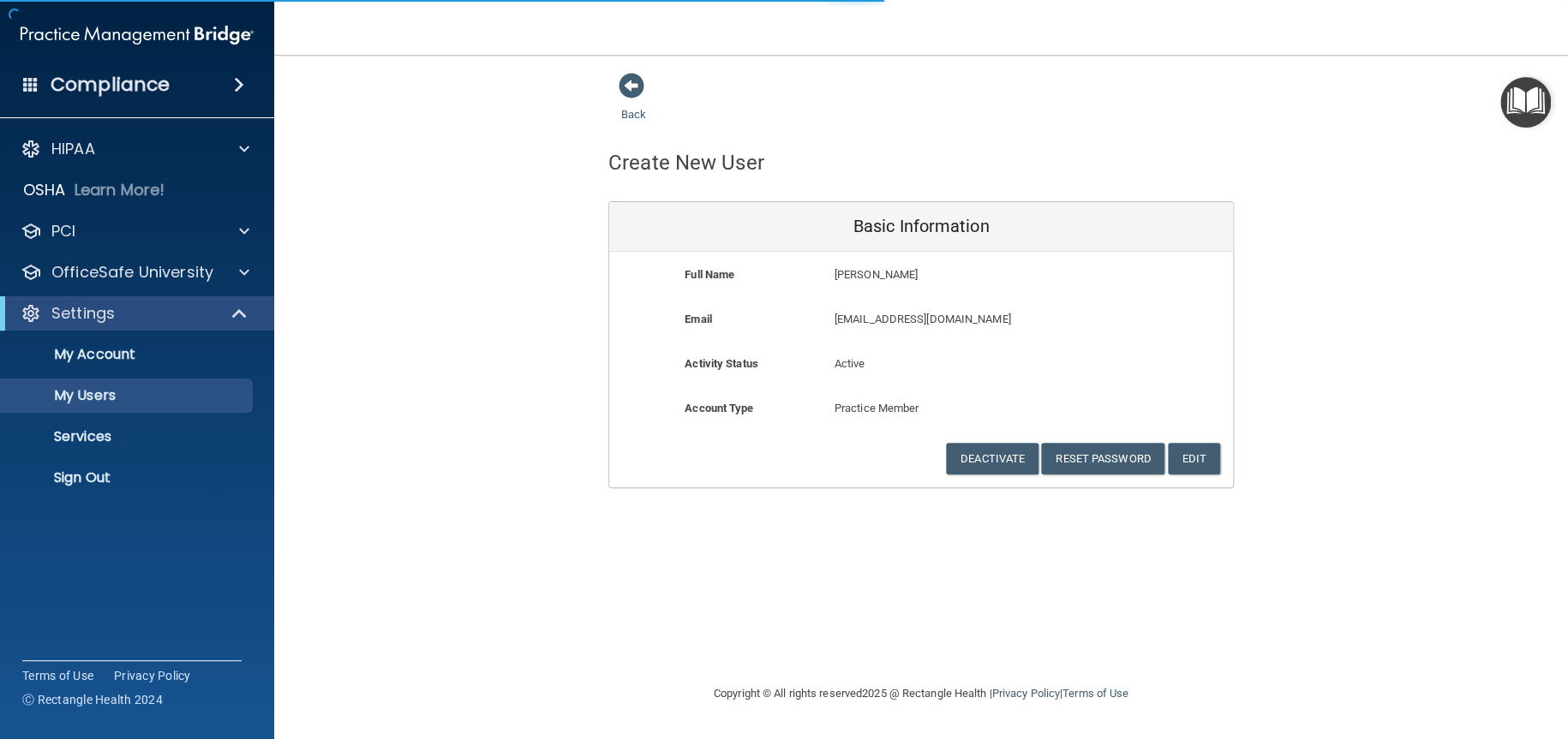
select select "20"
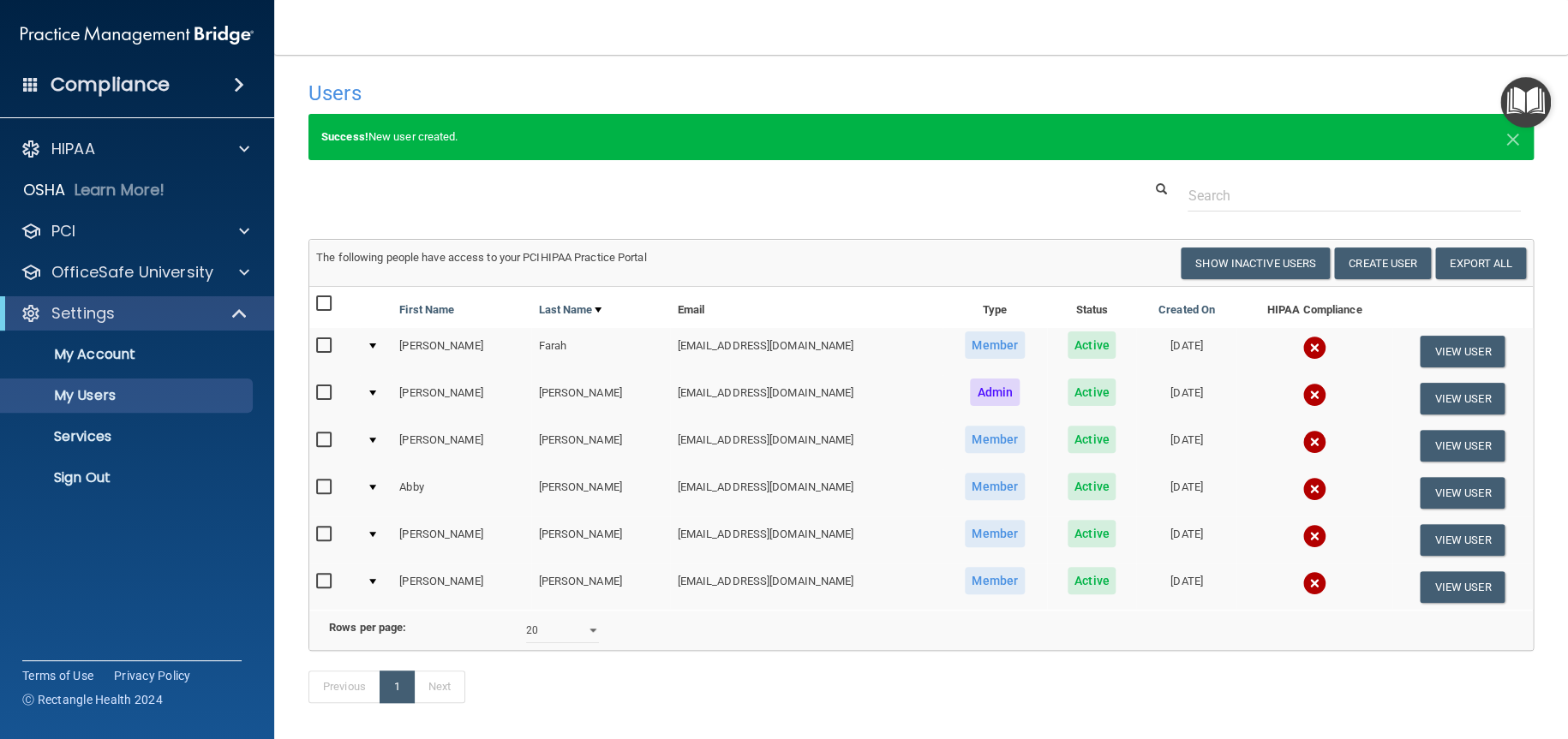
scroll to position [84, 0]
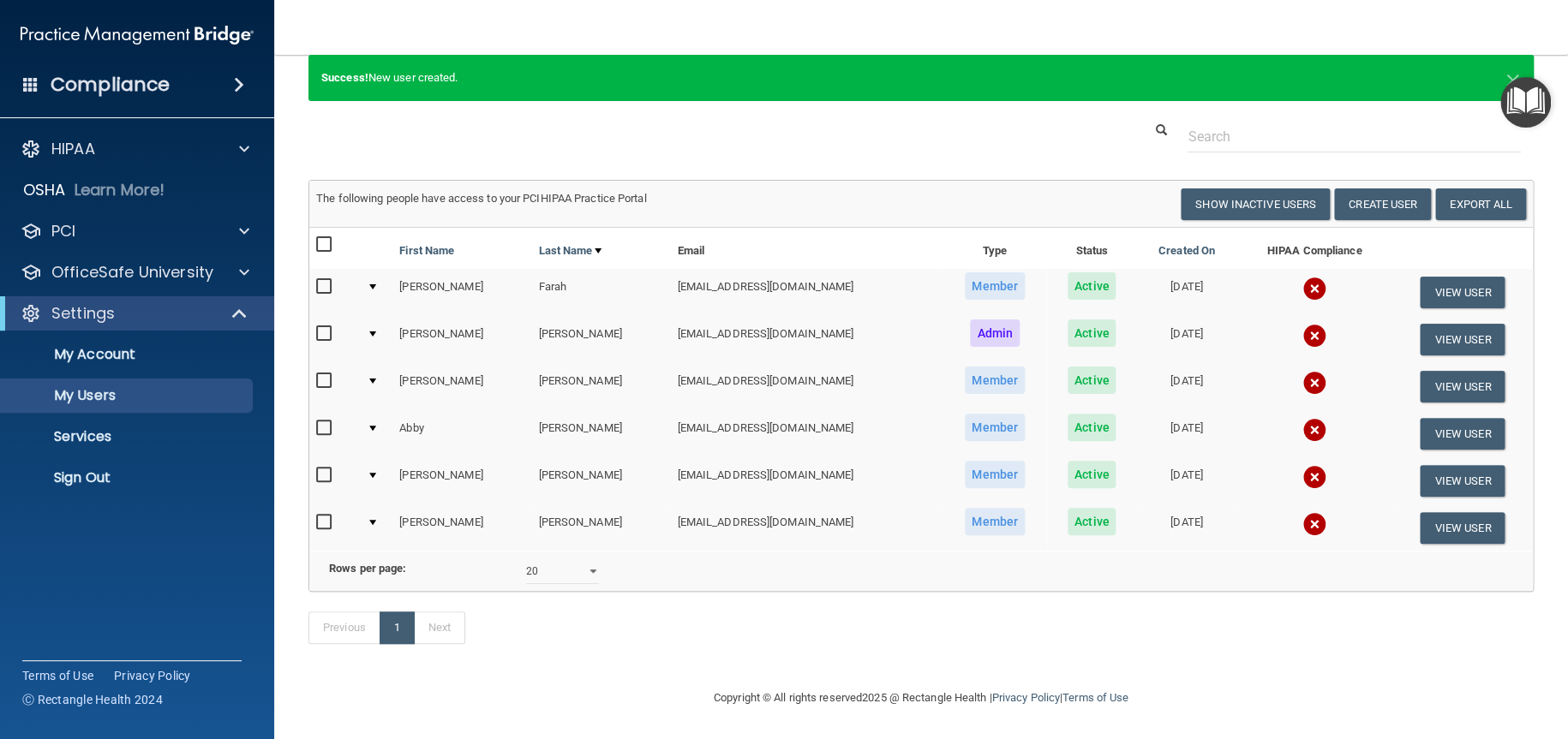
click at [324, 516] on input "checkbox" at bounding box center [326, 523] width 20 height 14
checkbox input "true"
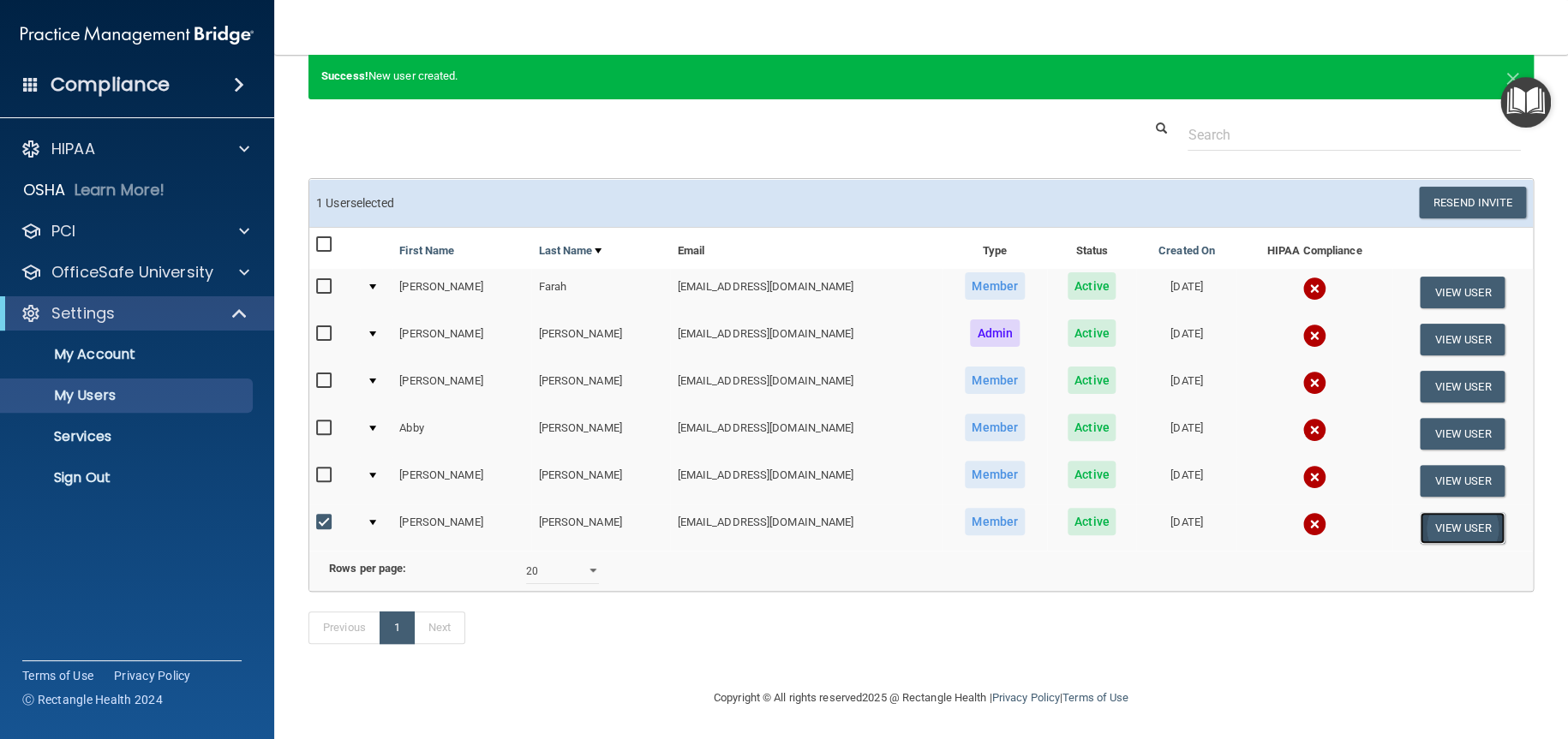
click at [1426, 512] on button "View User" at bounding box center [1461, 528] width 85 height 32
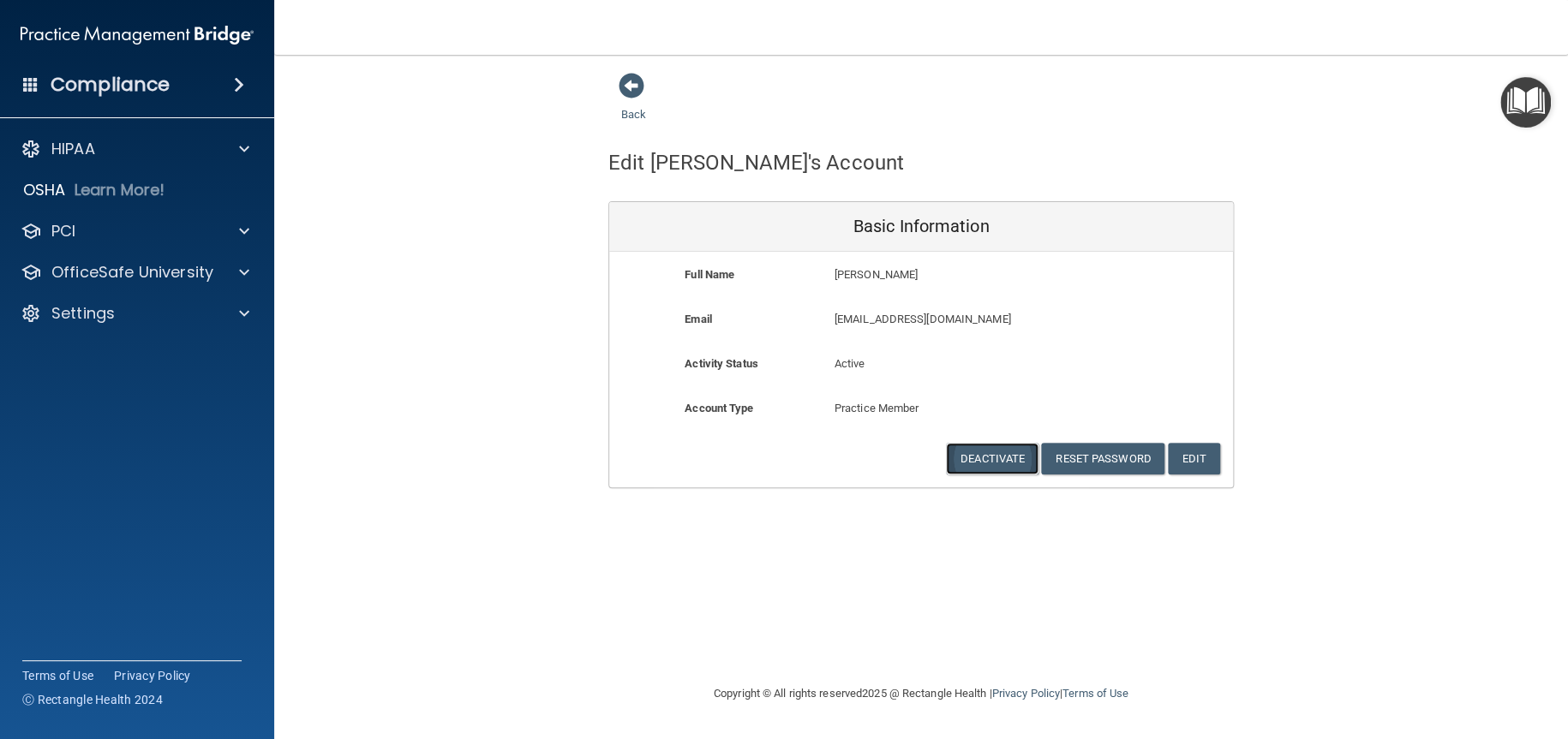
click at [1011, 461] on button "Deactivate" at bounding box center [992, 459] width 93 height 32
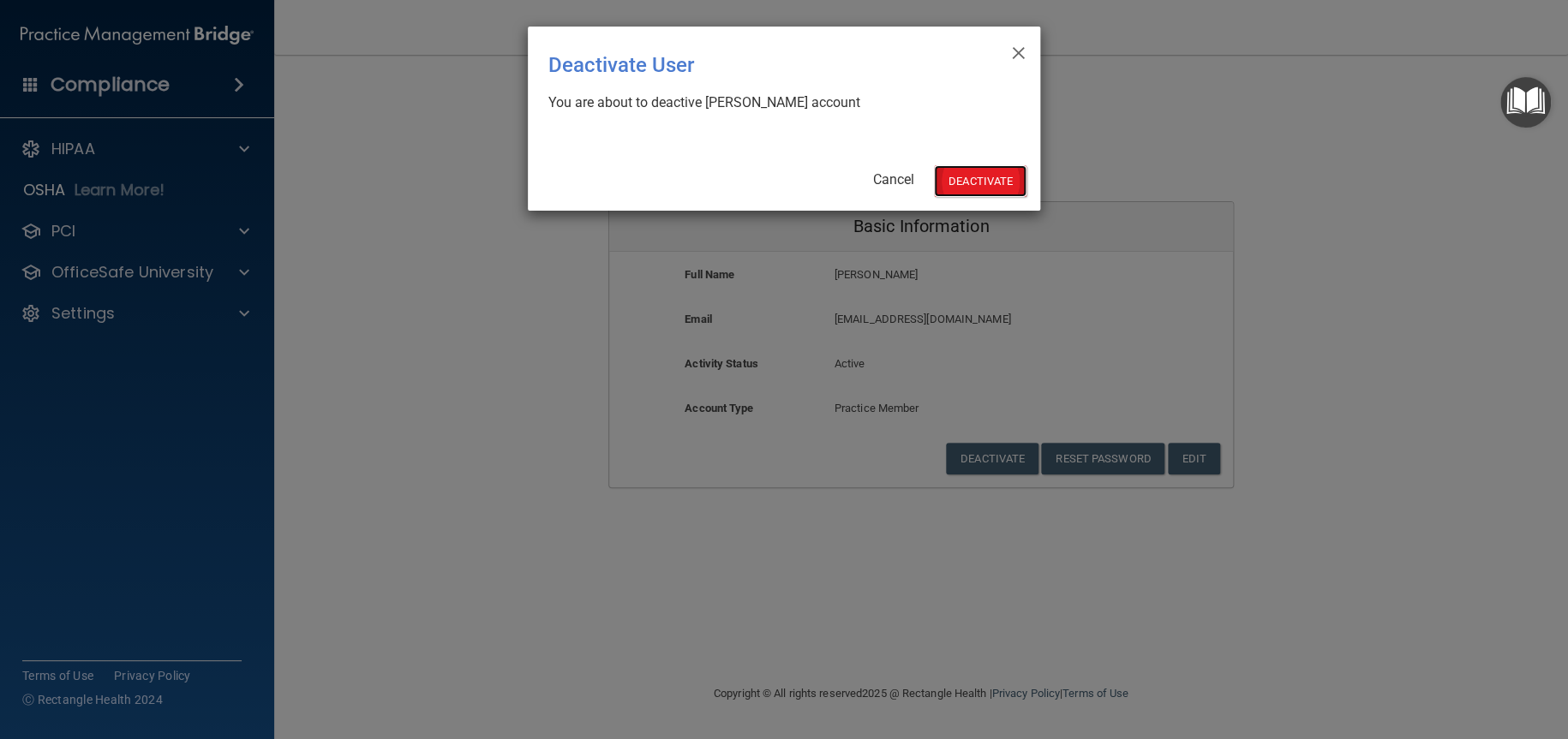
click at [953, 185] on button "Deactivate" at bounding box center [981, 181] width 93 height 32
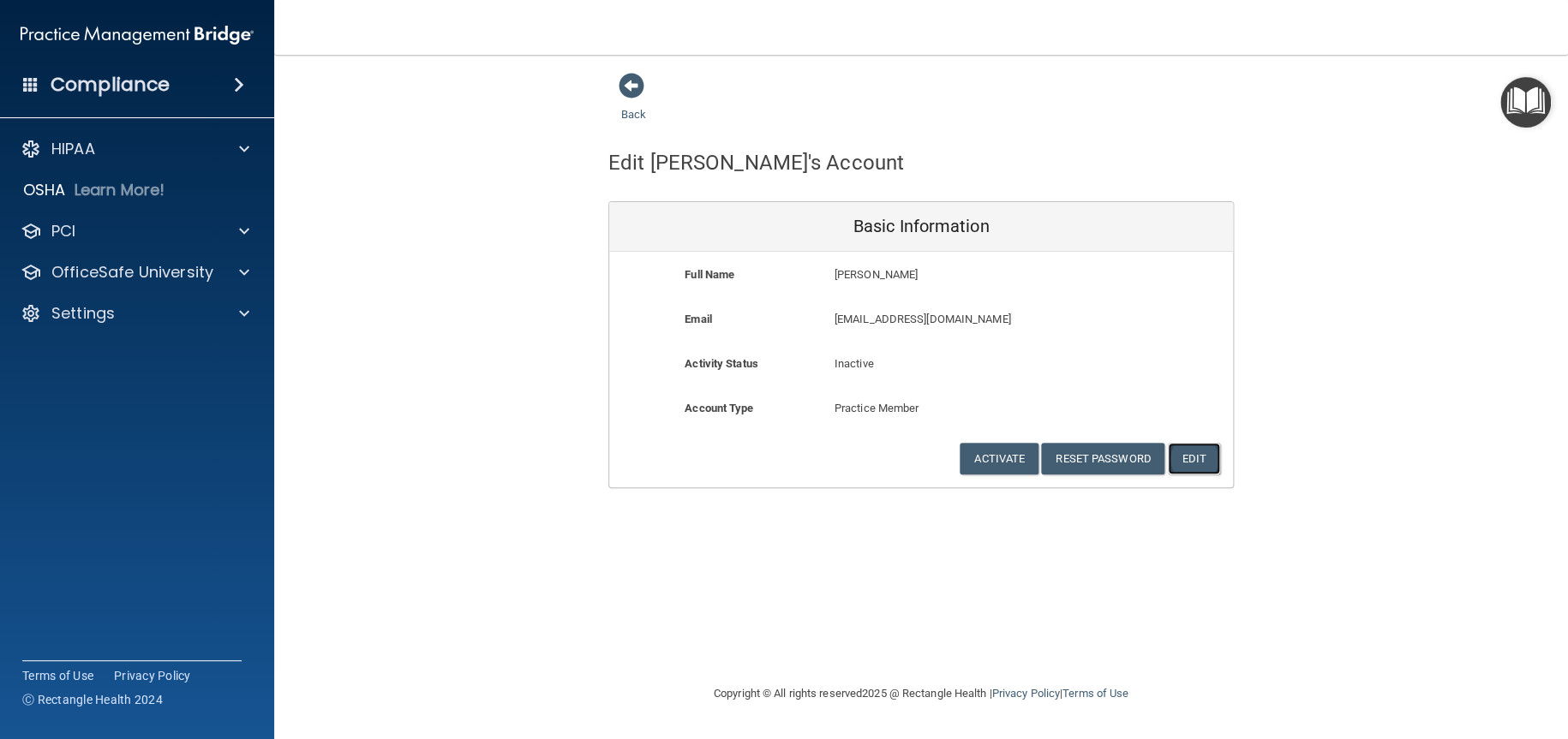
click at [1200, 461] on button "Edit" at bounding box center [1194, 459] width 53 height 32
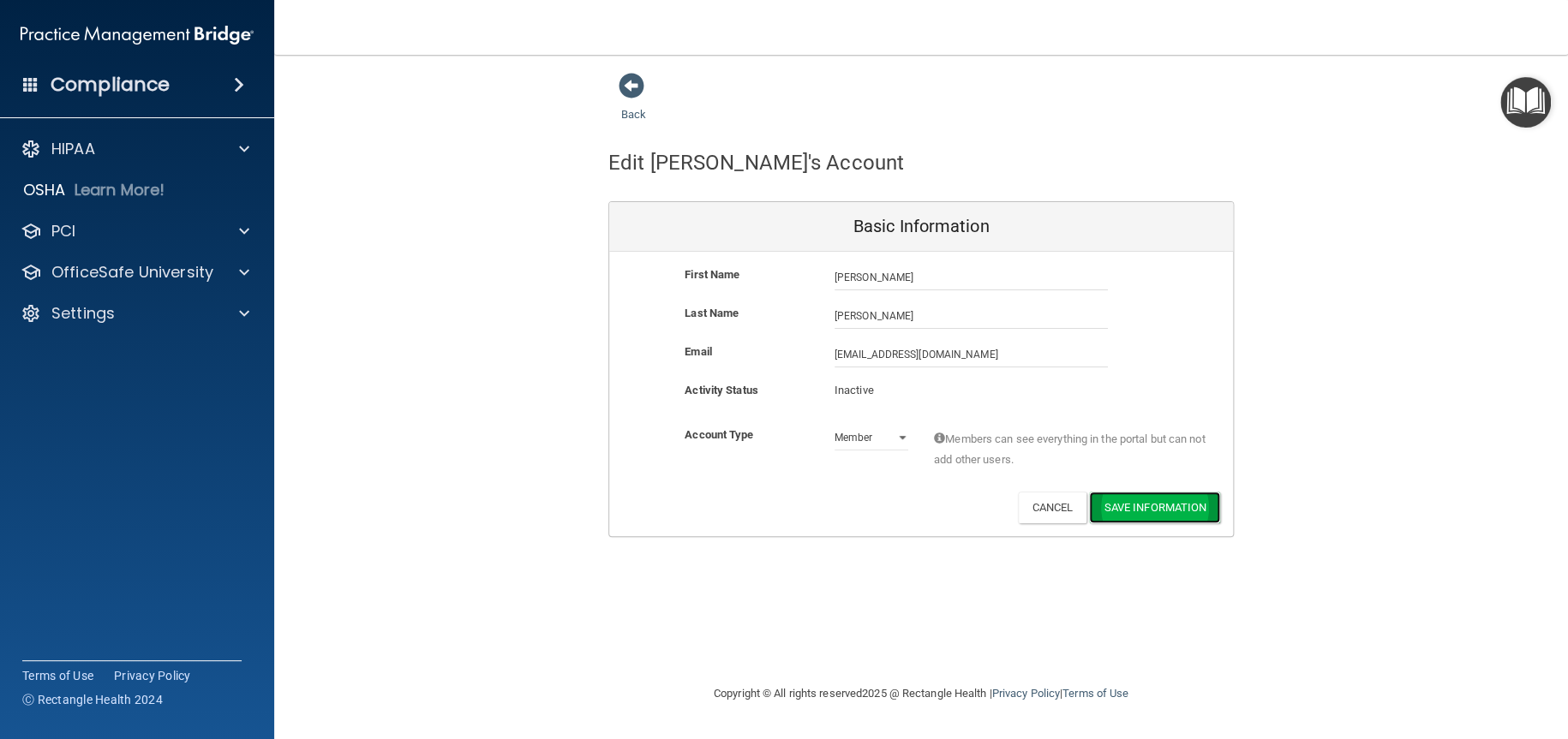
click at [1173, 501] on button "Save Information" at bounding box center [1155, 508] width 131 height 32
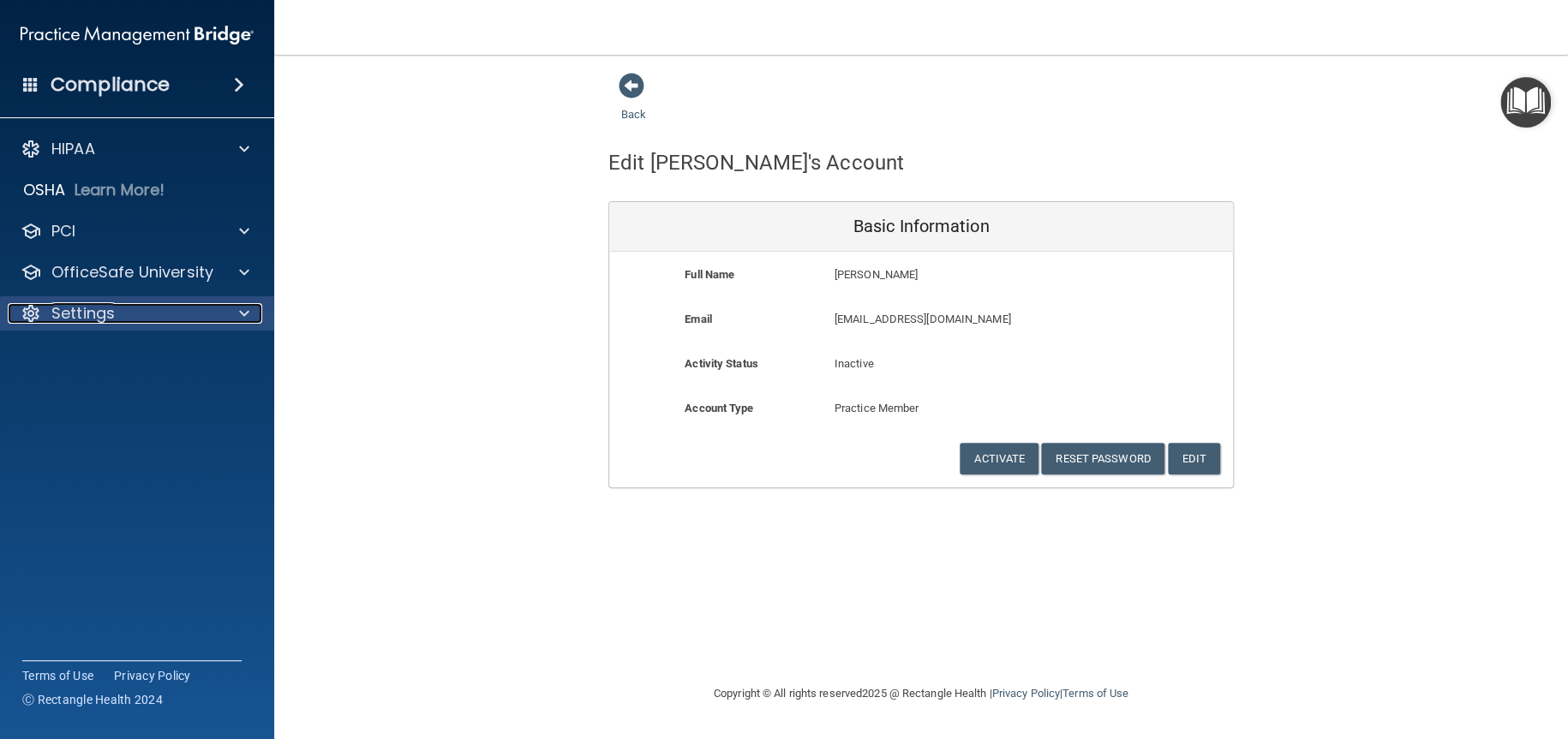
click at [86, 319] on p "Settings" at bounding box center [83, 313] width 63 height 20
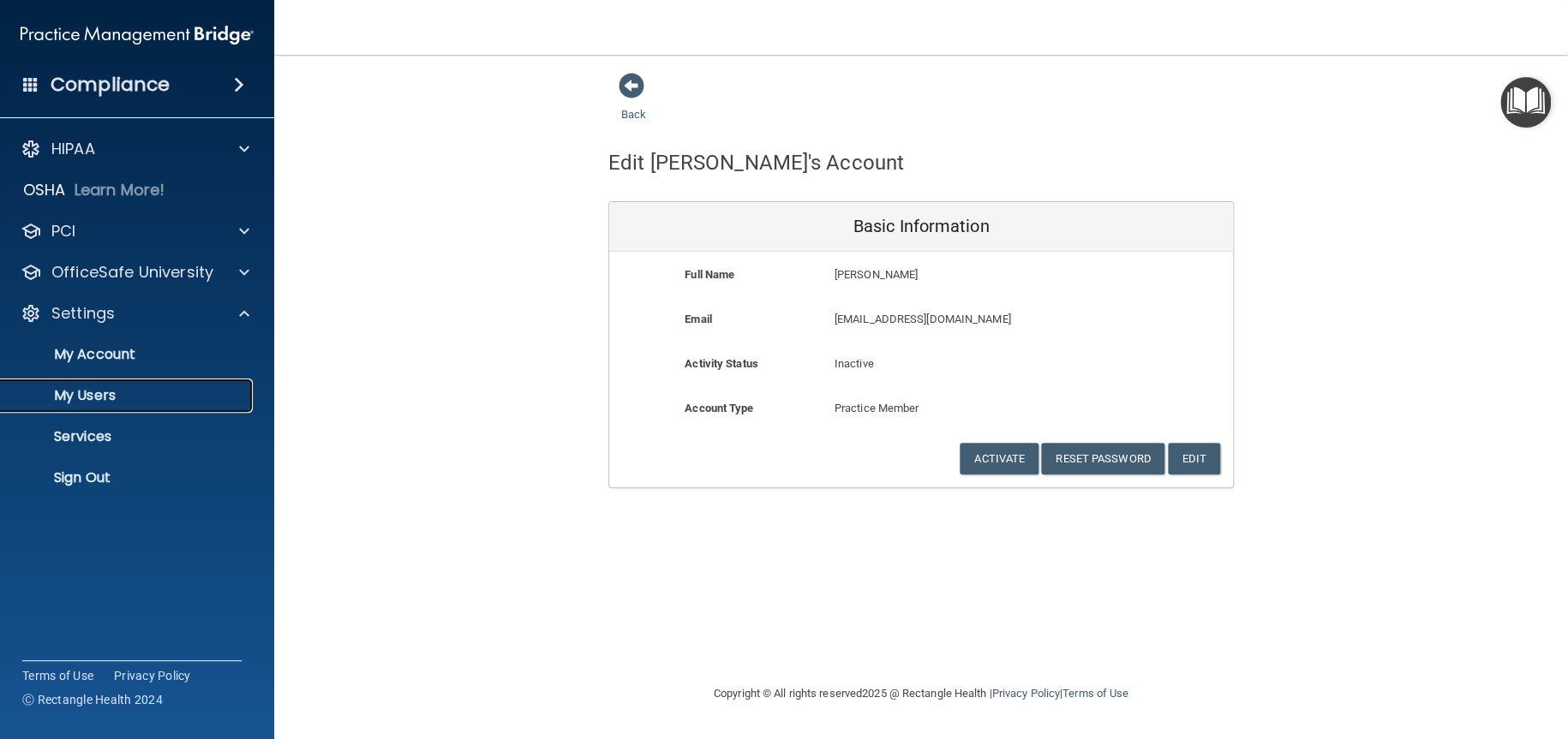
click at [69, 389] on p "My Users" at bounding box center [128, 396] width 234 height 18
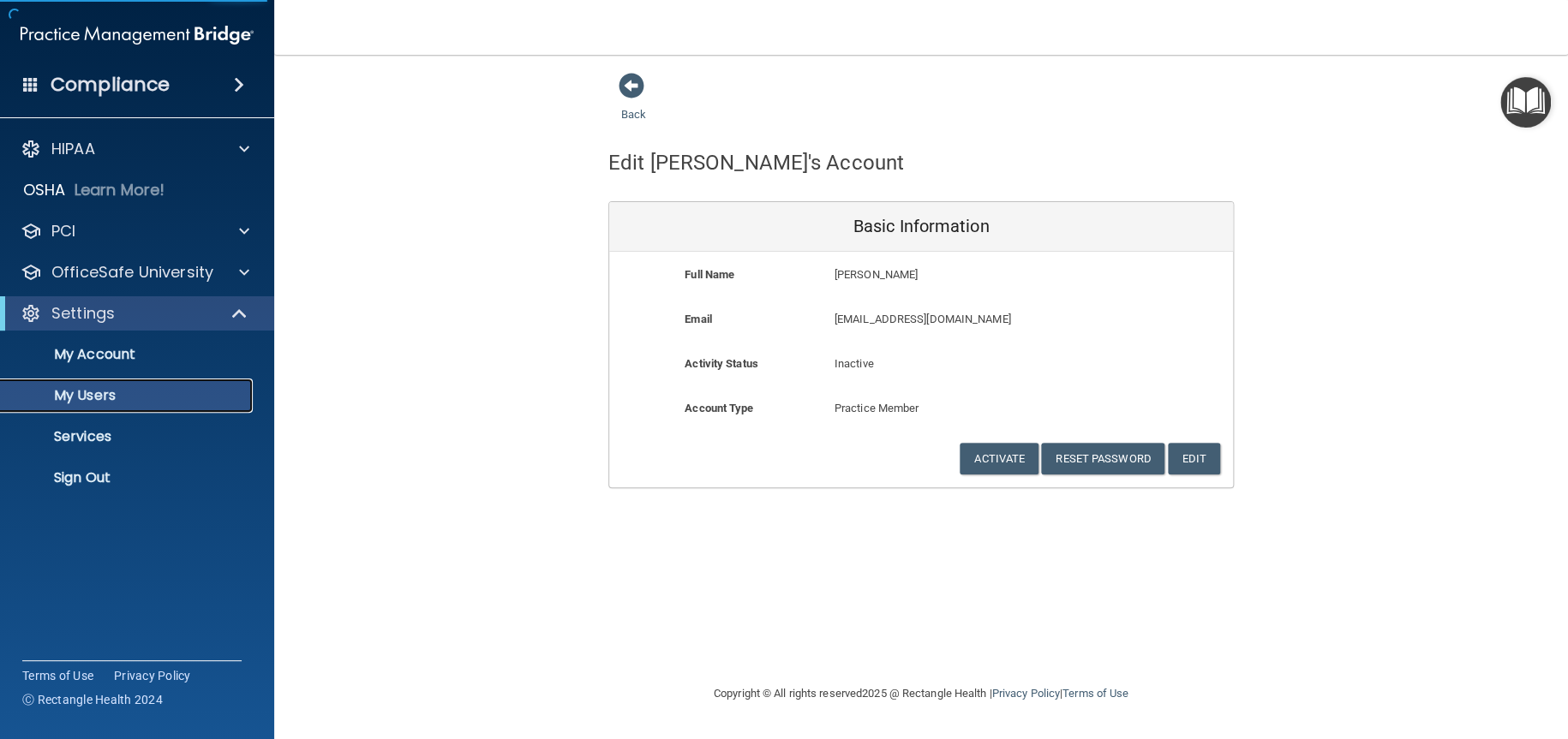
select select "20"
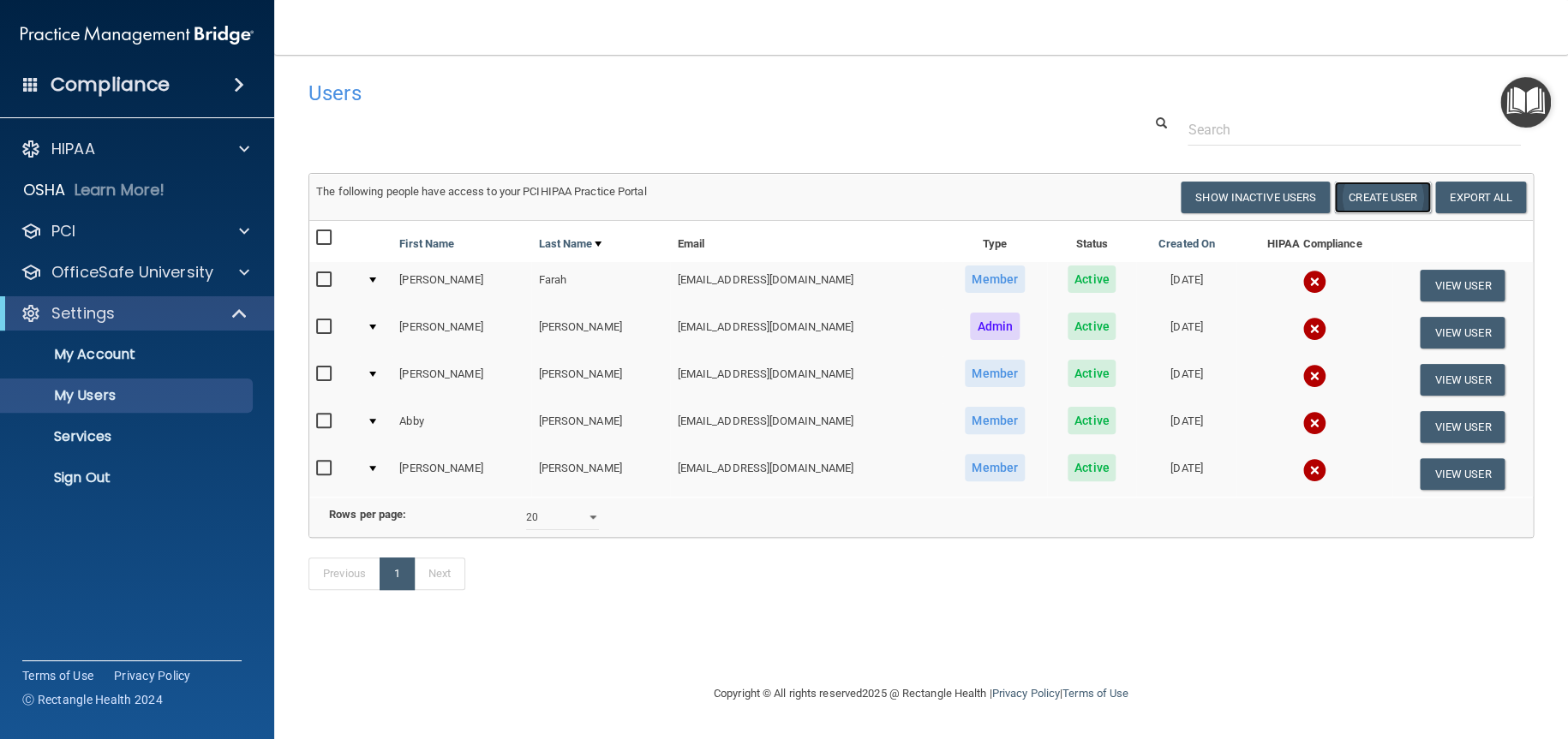
click at [1386, 200] on button "Create User" at bounding box center [1382, 197] width 97 height 32
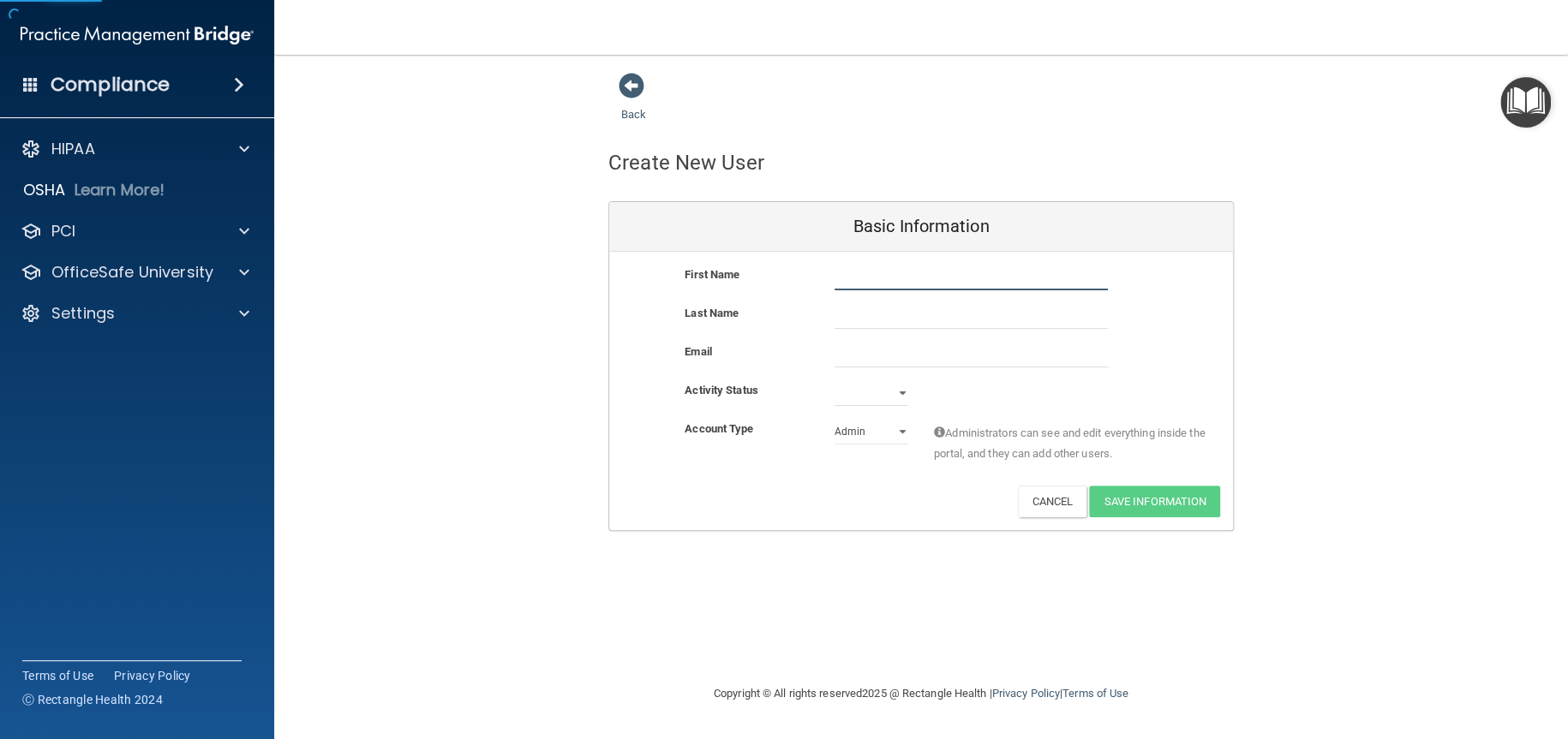
click at [861, 279] on input "text" at bounding box center [971, 277] width 273 height 25
drag, startPoint x: 953, startPoint y: 273, endPoint x: 640, endPoint y: 284, distance: 313.2
click at [640, 284] on div "First Name tpusich@yahoo.com tpusich@yahoo.com" at bounding box center [921, 277] width 623 height 25
type input "Taylor"
type input "Pusich"
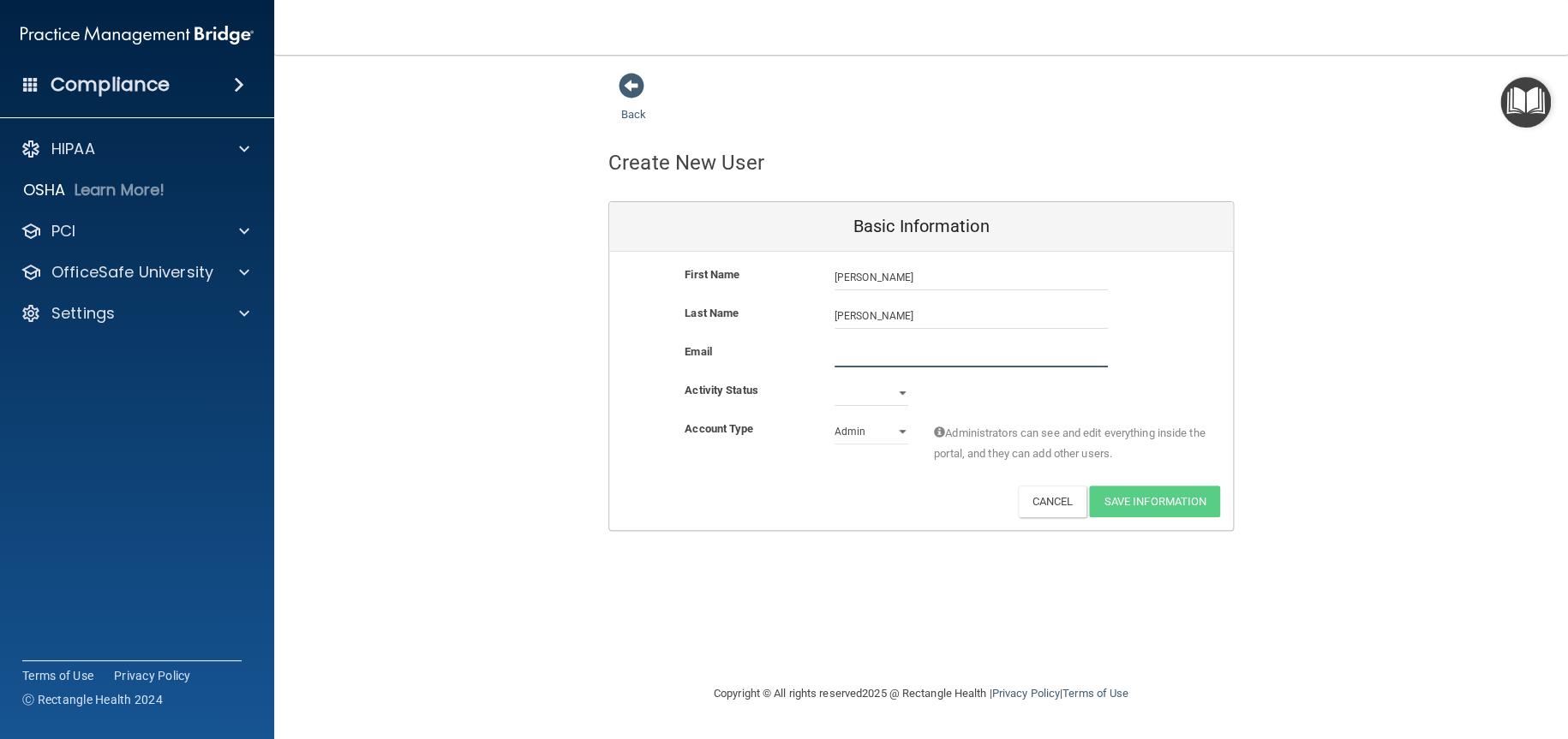
click at [860, 355] on input "email" at bounding box center [971, 354] width 273 height 25
type input "tpusich@yahoo.com"
click at [899, 390] on select "Active Inactive" at bounding box center [871, 396] width 74 height 25
select select "active"
click at [834, 380] on select "Active Inactive" at bounding box center [871, 392] width 74 height 25
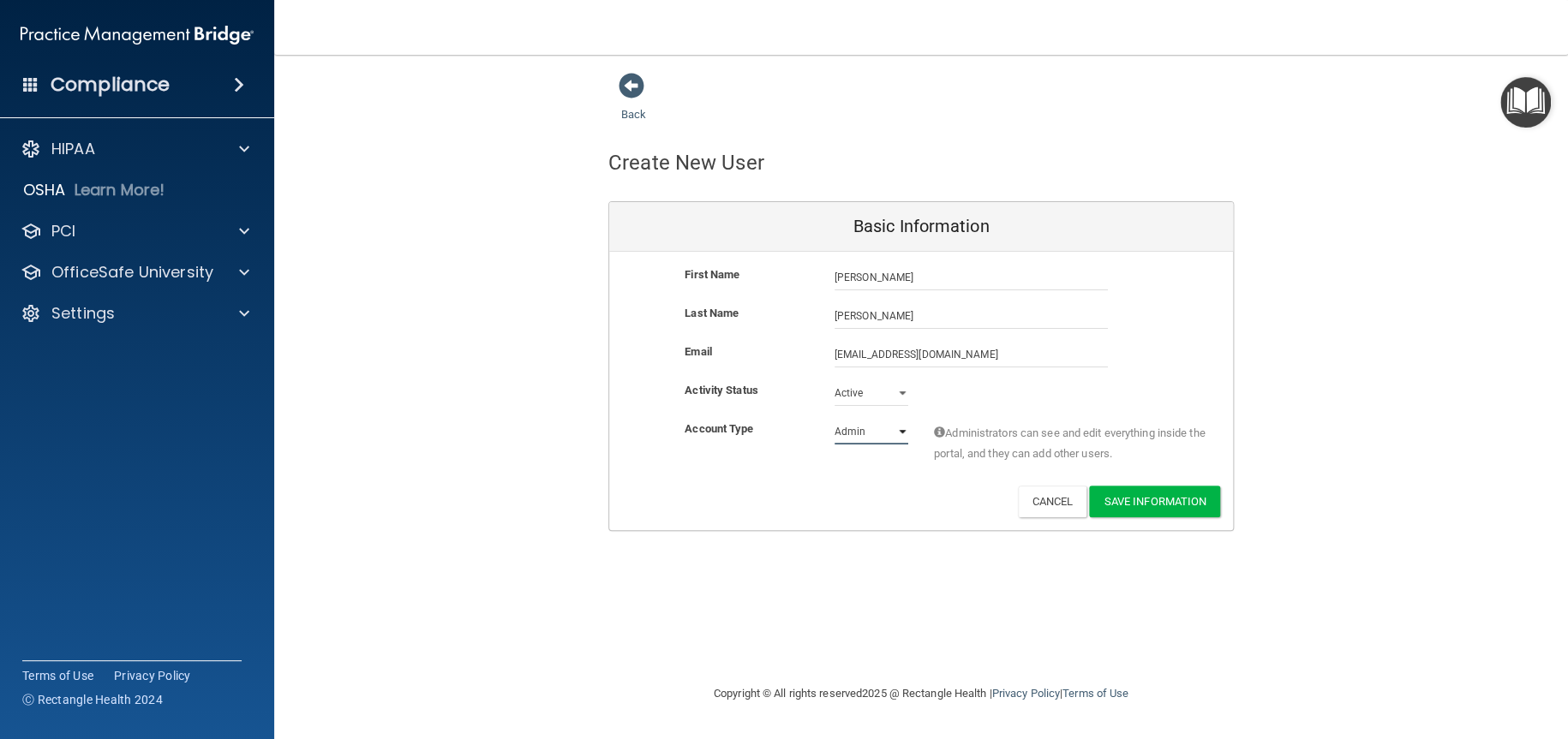
click at [899, 429] on select "Admin Member" at bounding box center [871, 431] width 74 height 25
select select "practice_member"
click at [834, 419] on select "Admin Member" at bounding box center [871, 431] width 74 height 25
click at [1134, 499] on button "Save Information" at bounding box center [1155, 502] width 131 height 32
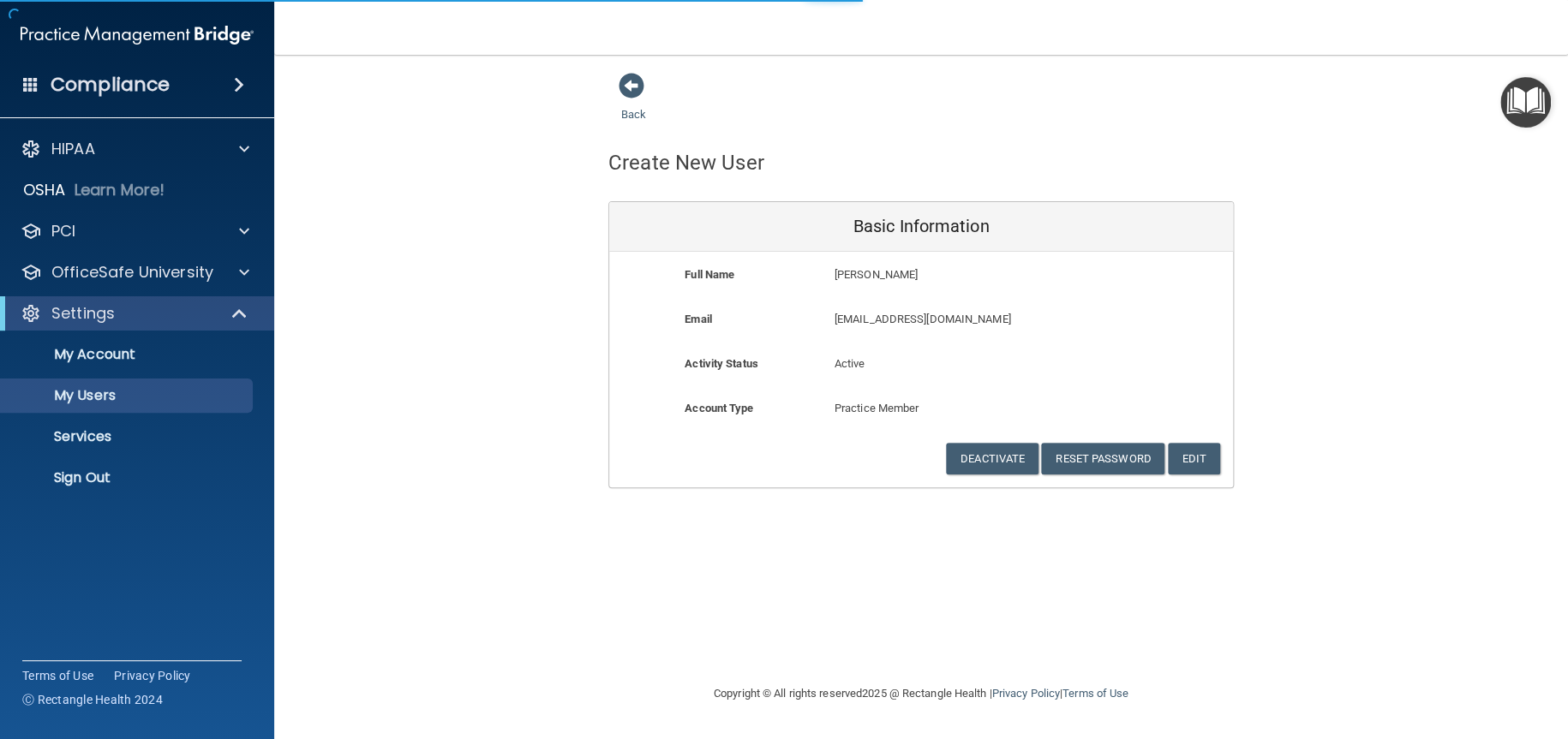
select select "20"
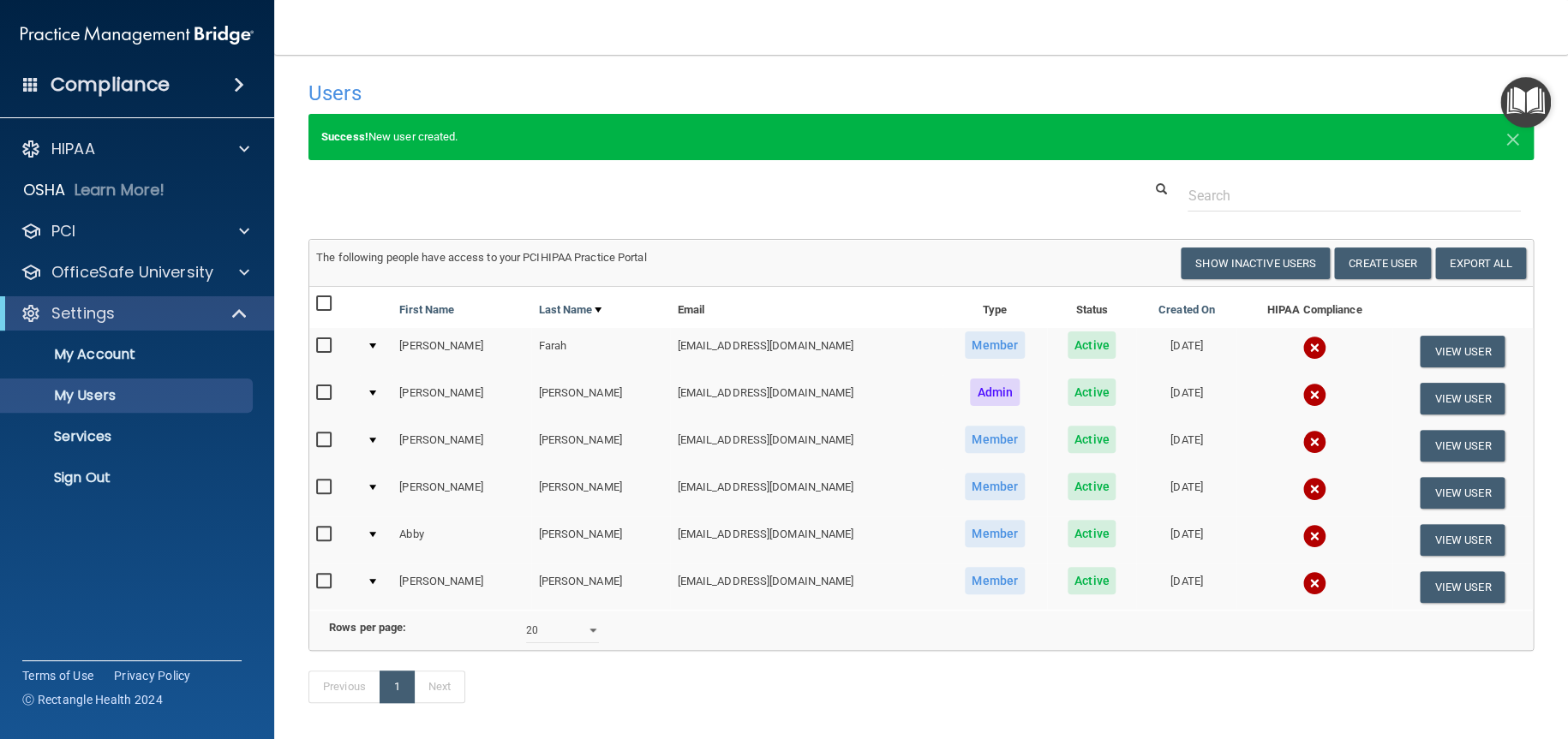
click at [1302, 392] on img at bounding box center [1313, 394] width 24 height 24
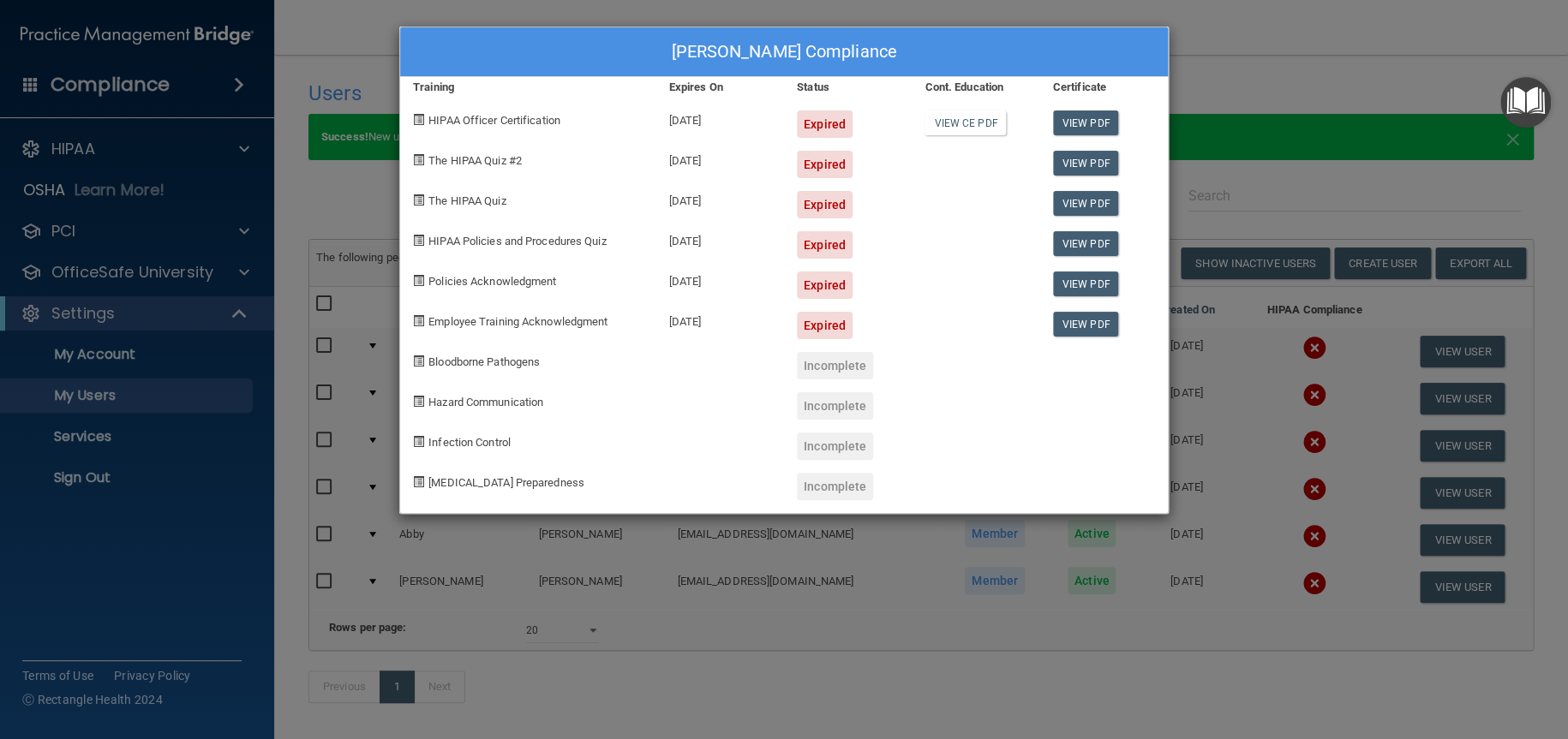
click at [822, 282] on div "Expired" at bounding box center [825, 285] width 56 height 27
click at [1079, 283] on link "View PDF" at bounding box center [1086, 284] width 66 height 25
click at [1304, 31] on div "Laura Kinziger's Compliance Training Expires On Status Cont. Education Certific…" at bounding box center [784, 370] width 1568 height 739
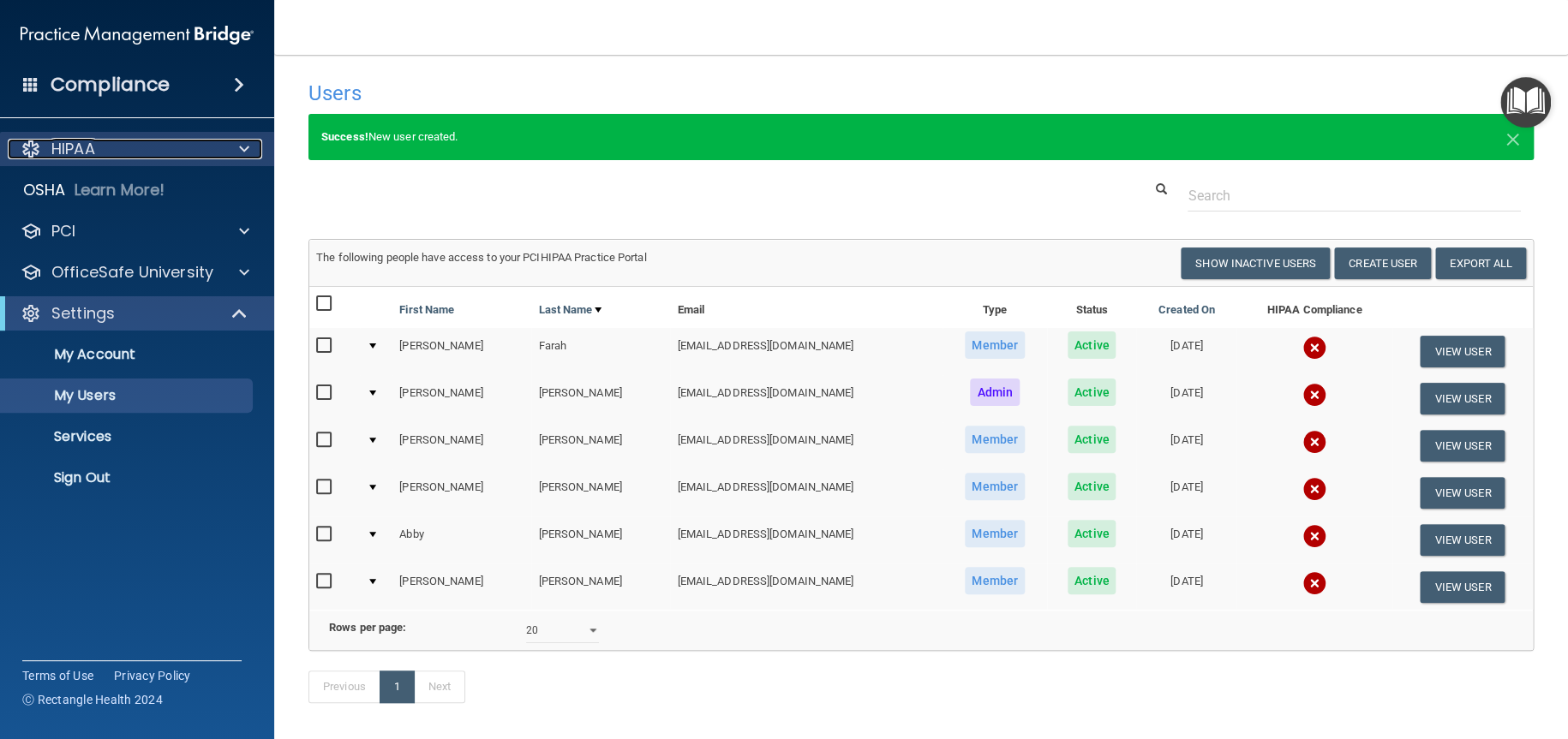
click at [239, 150] on span at bounding box center [244, 149] width 11 height 20
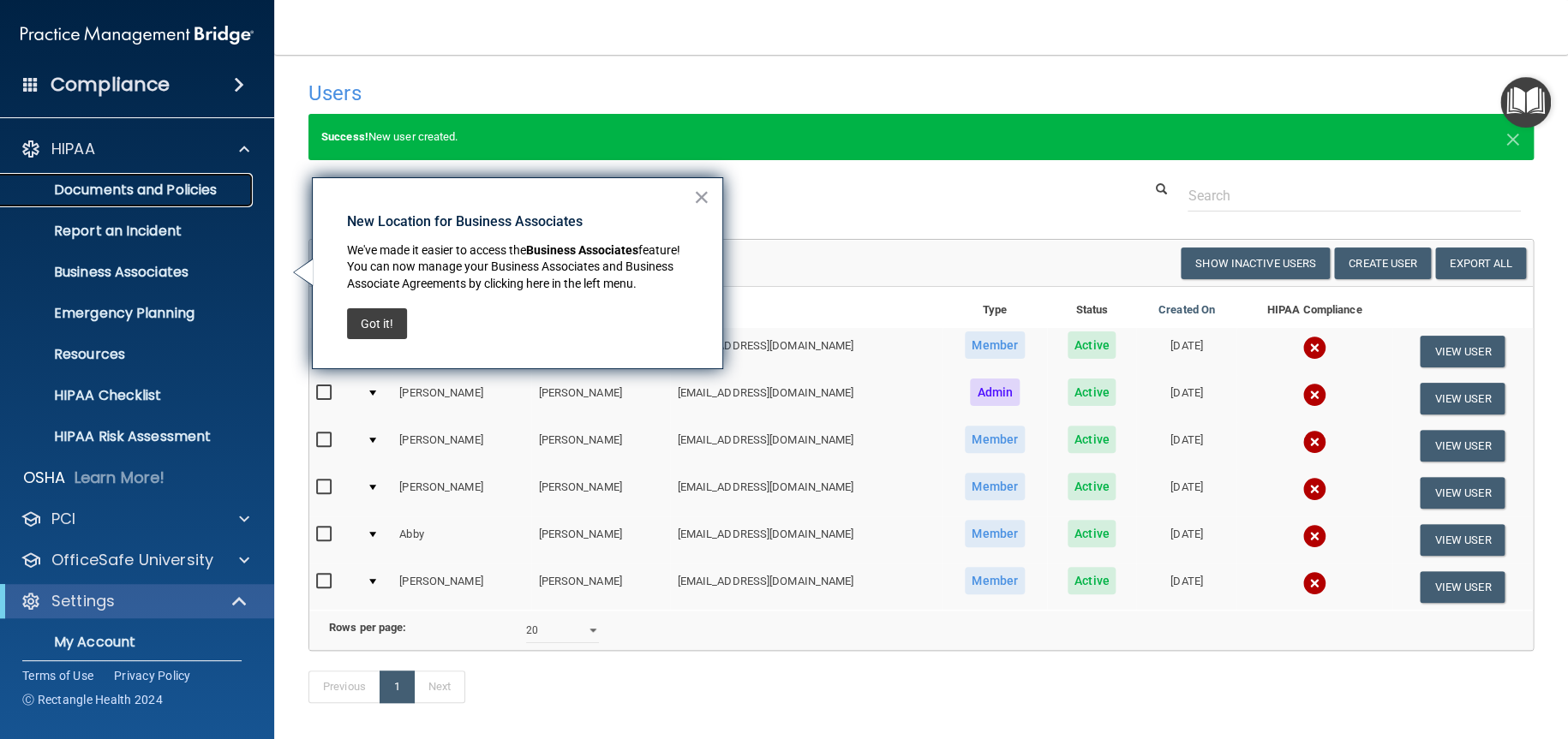
click at [219, 187] on p "Documents and Policies" at bounding box center [128, 190] width 234 height 18
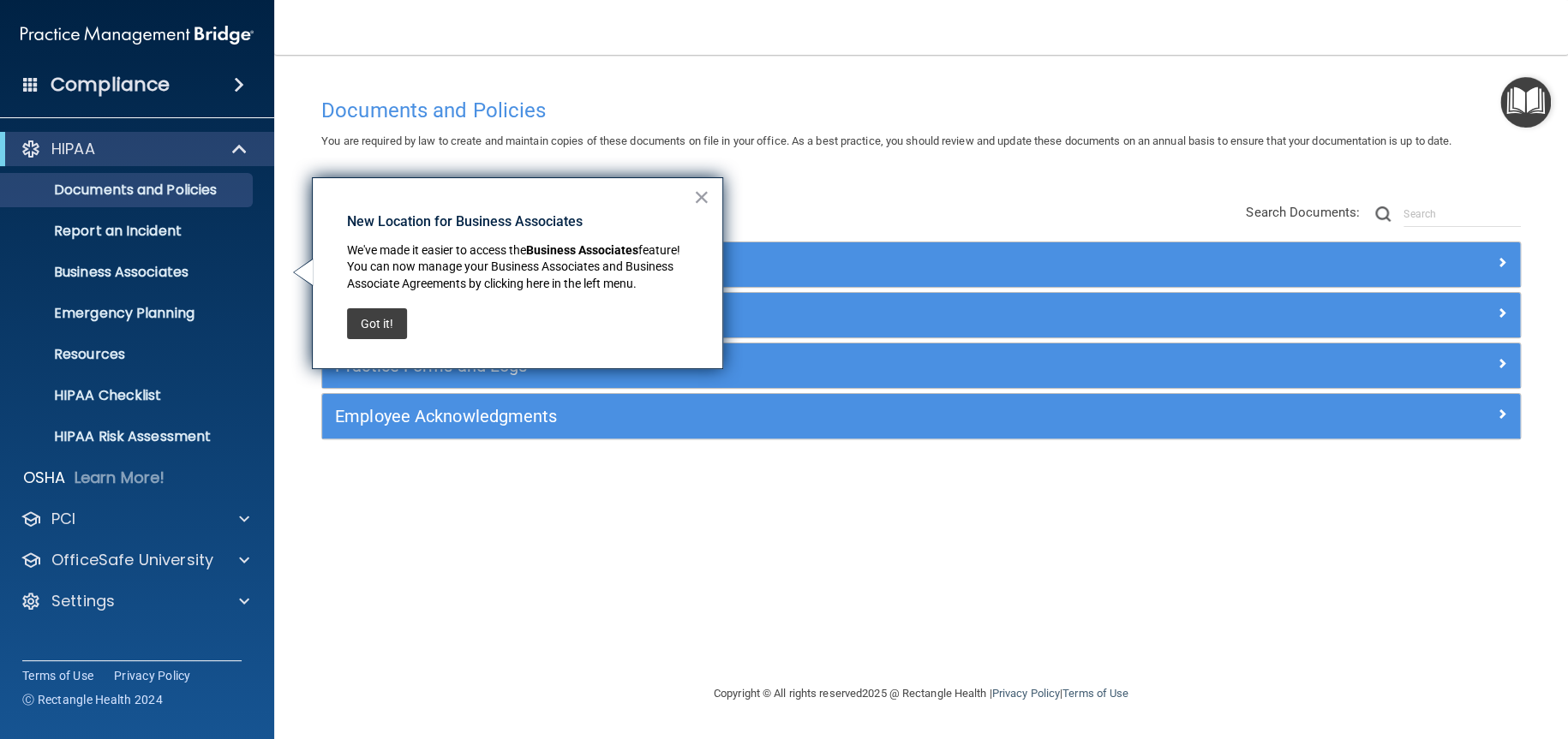
click at [701, 192] on button "×" at bounding box center [701, 196] width 17 height 27
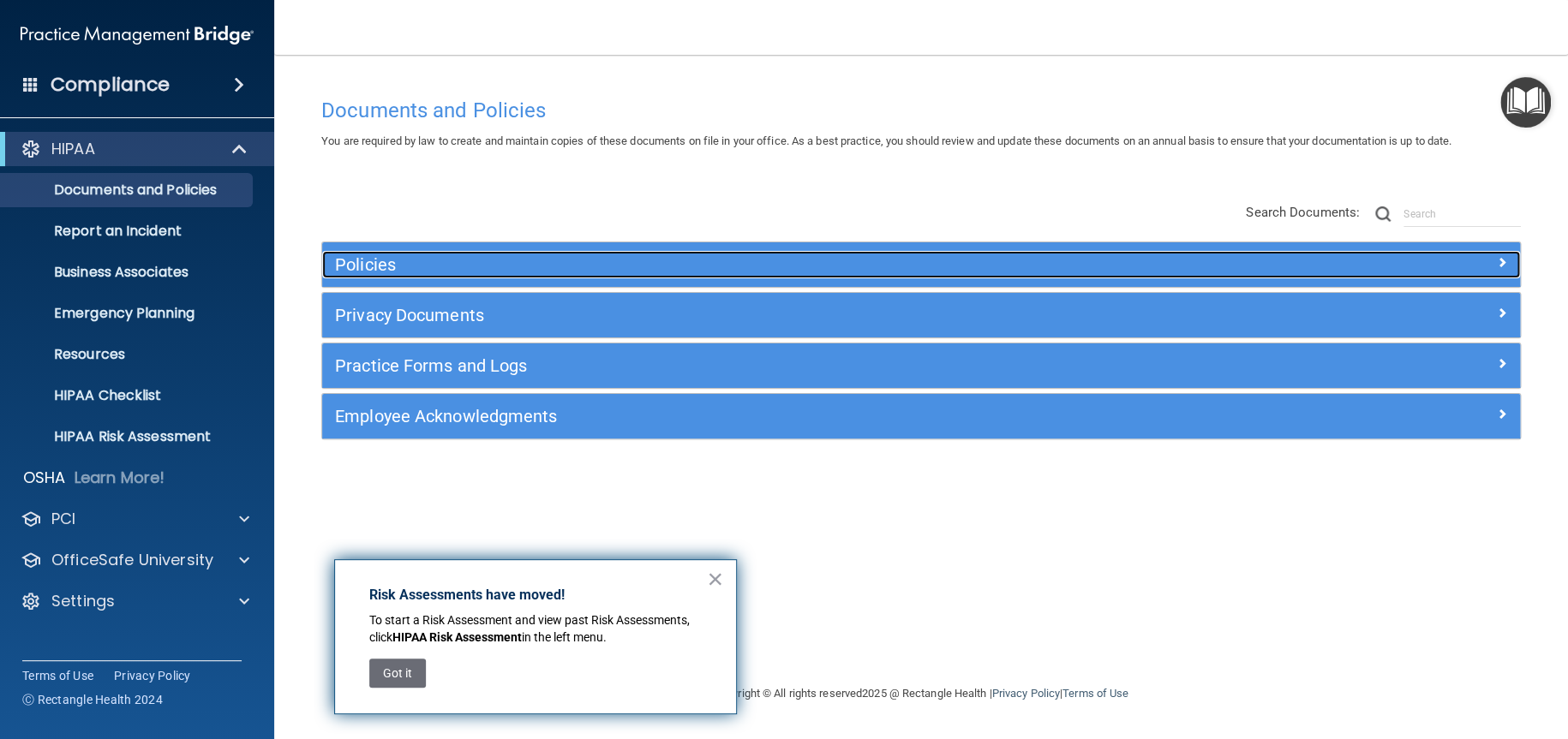
click at [1047, 271] on h5 "Policies" at bounding box center [771, 265] width 873 height 19
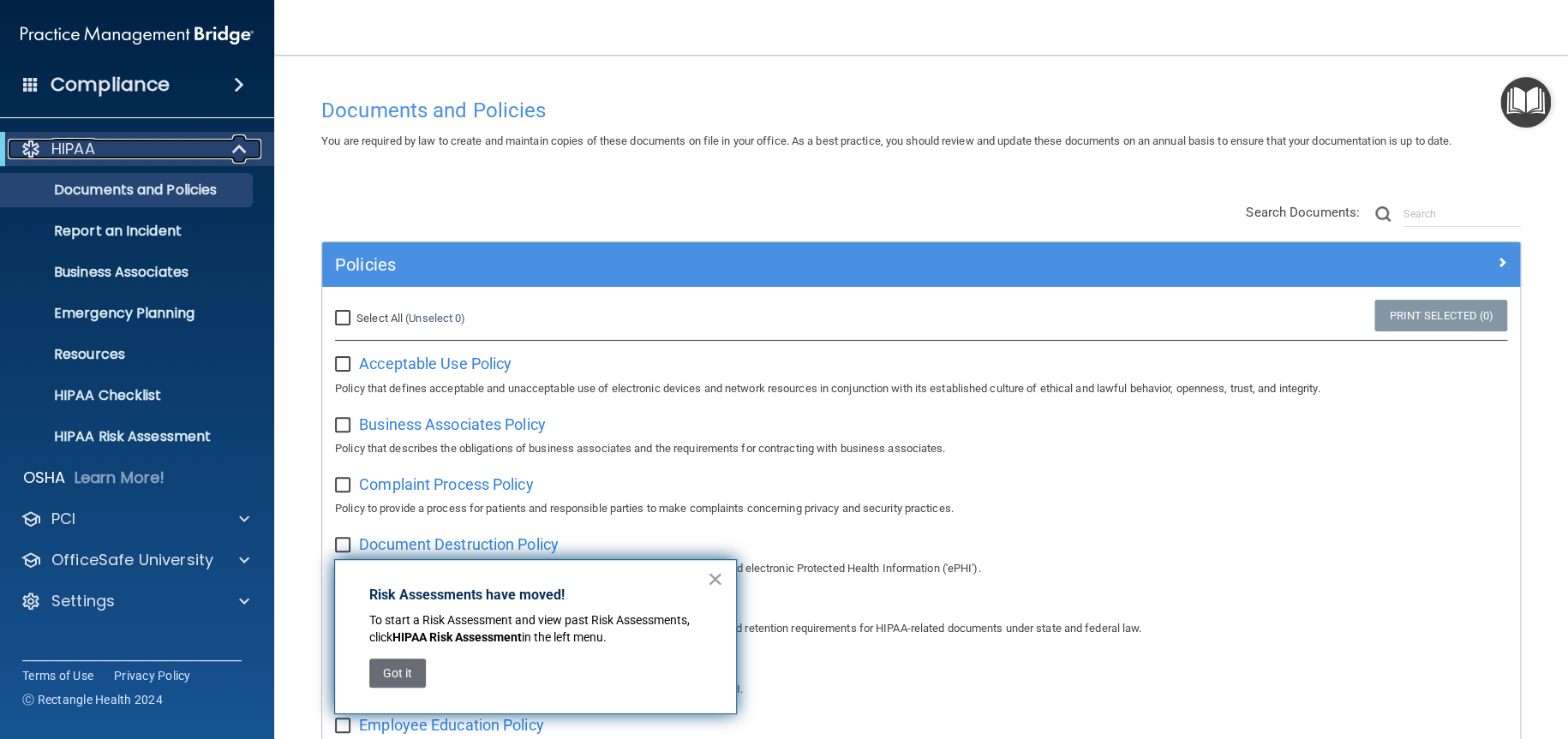
click at [237, 147] on span at bounding box center [241, 149] width 15 height 20
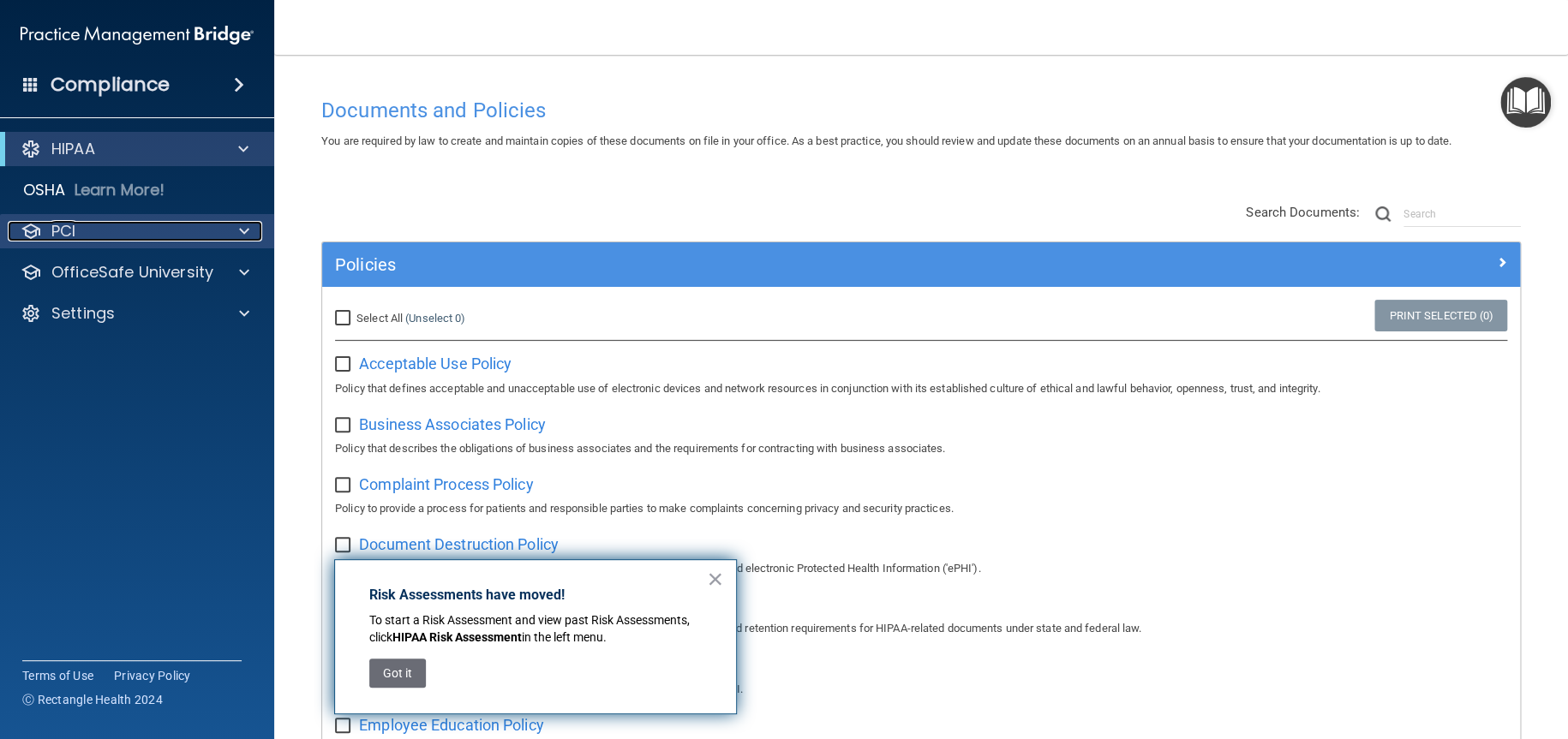
click at [239, 226] on span at bounding box center [244, 230] width 11 height 20
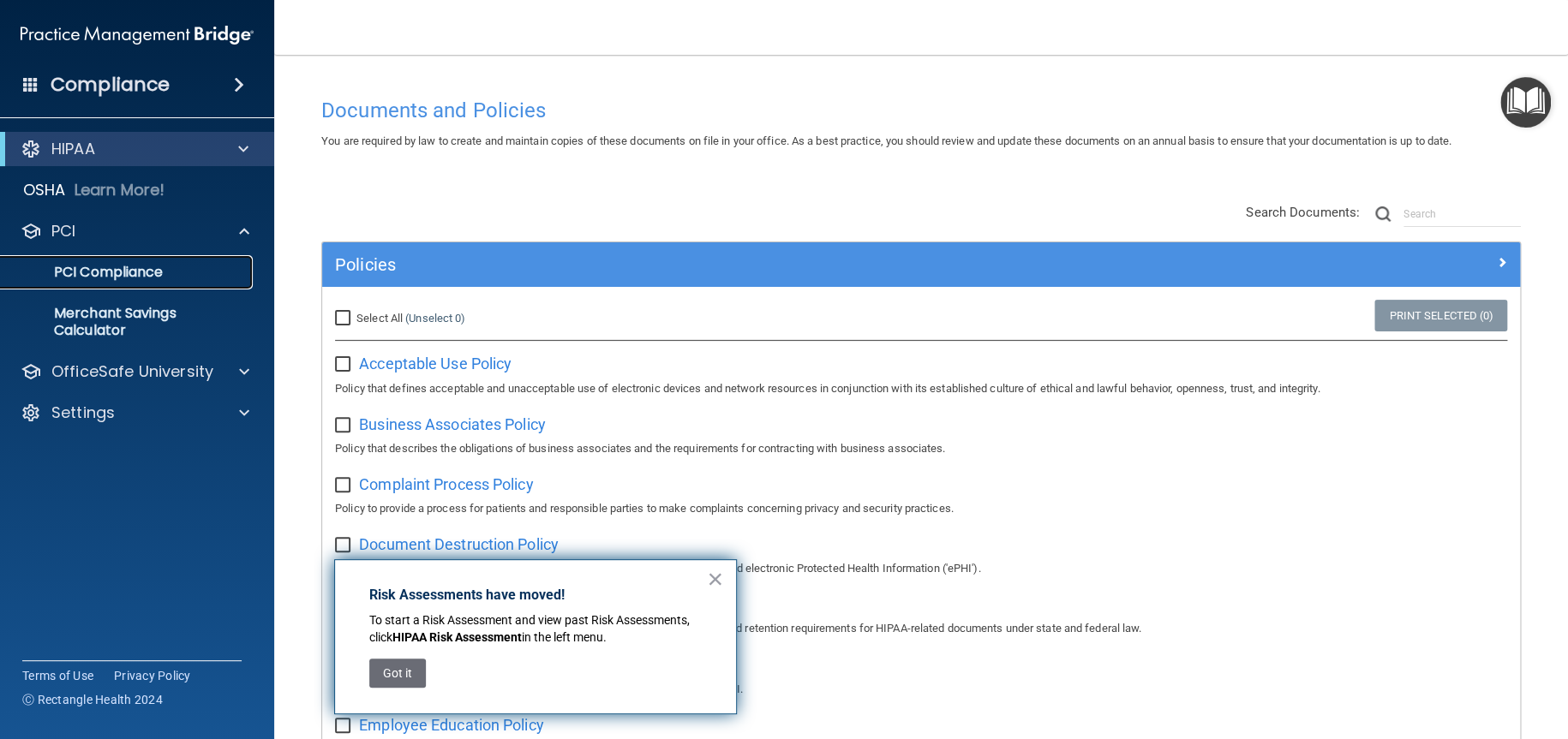
click at [186, 271] on p "PCI Compliance" at bounding box center [128, 272] width 234 height 18
click at [412, 668] on button "Got it" at bounding box center [397, 672] width 57 height 29
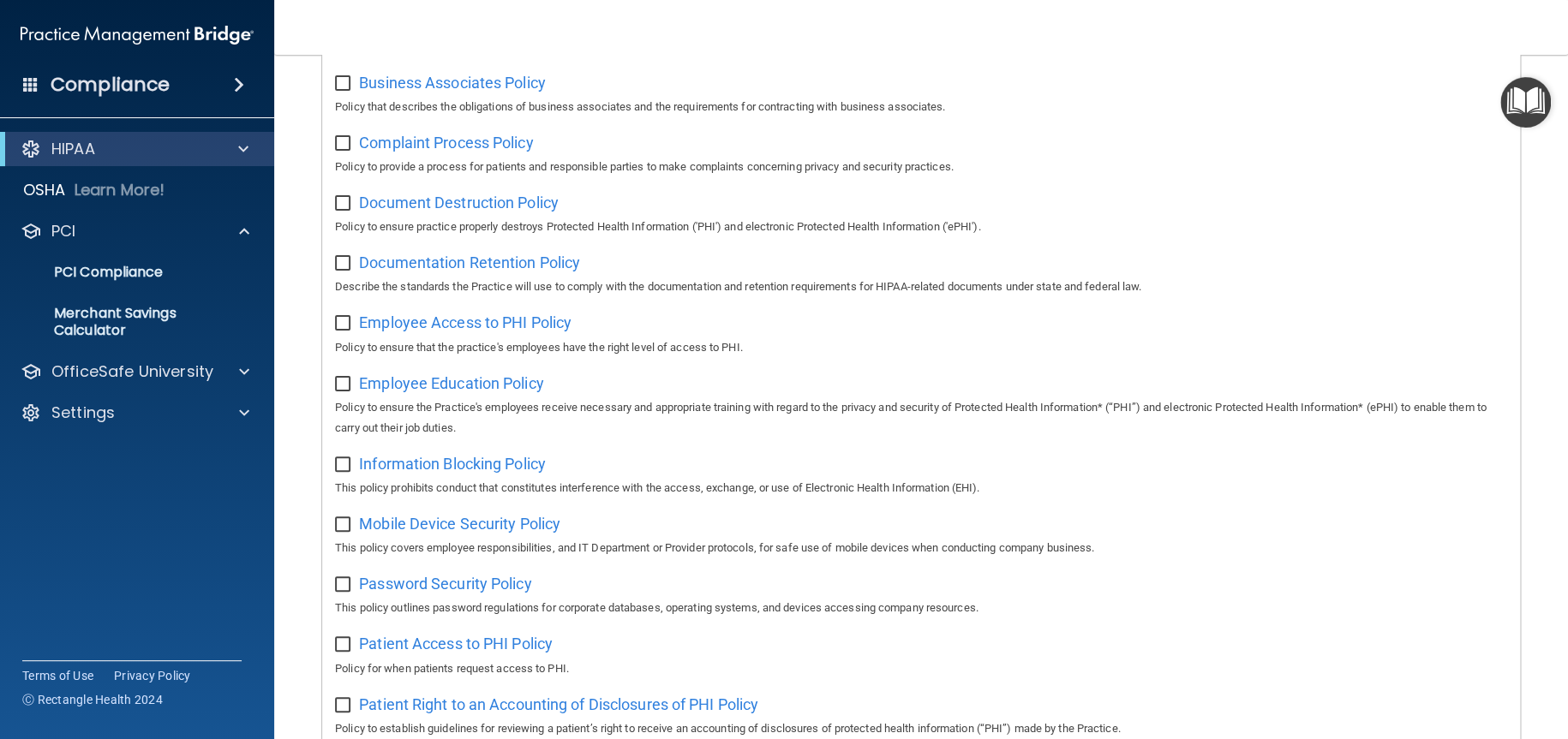
scroll to position [342, 0]
click at [243, 148] on span at bounding box center [243, 149] width 11 height 20
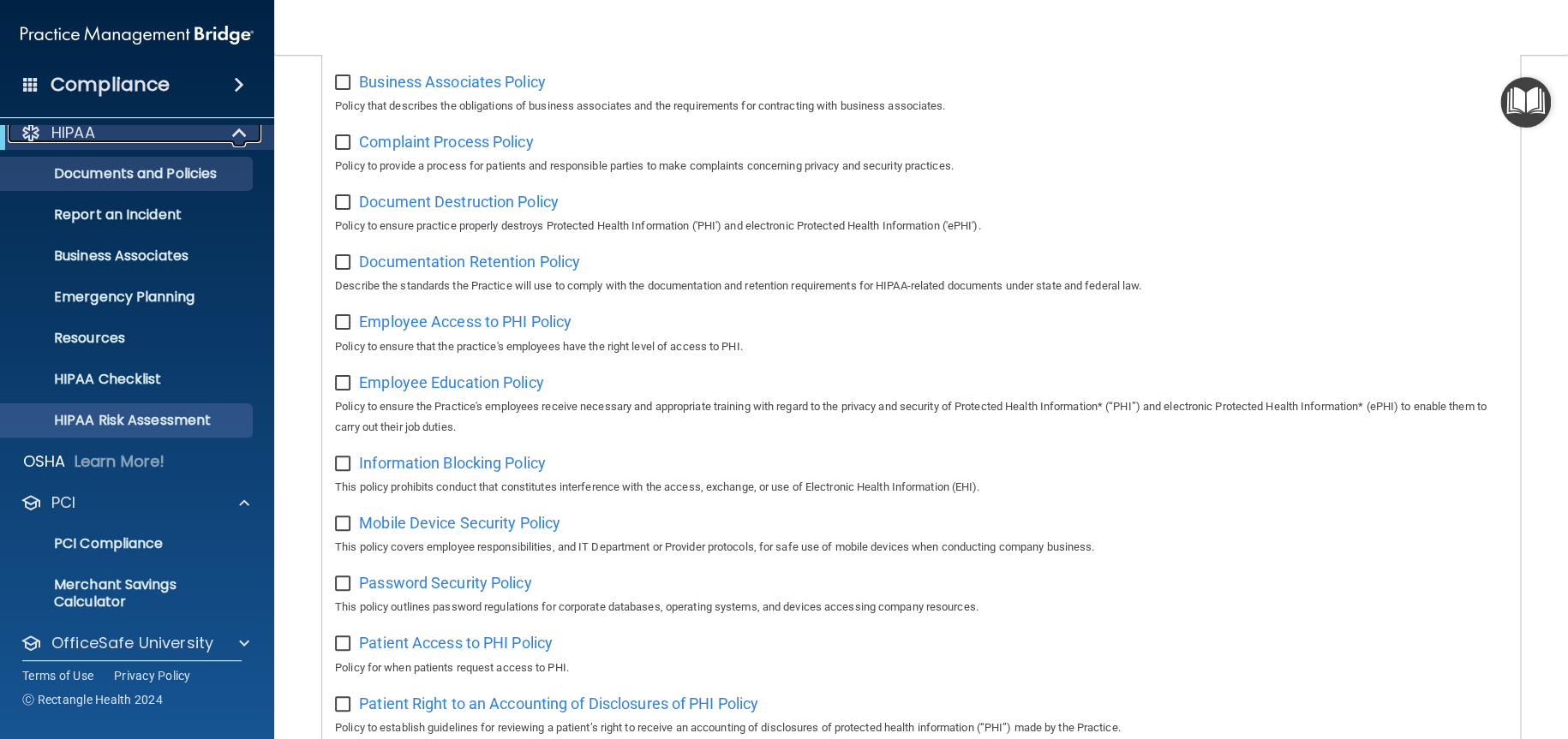
scroll to position [0, 0]
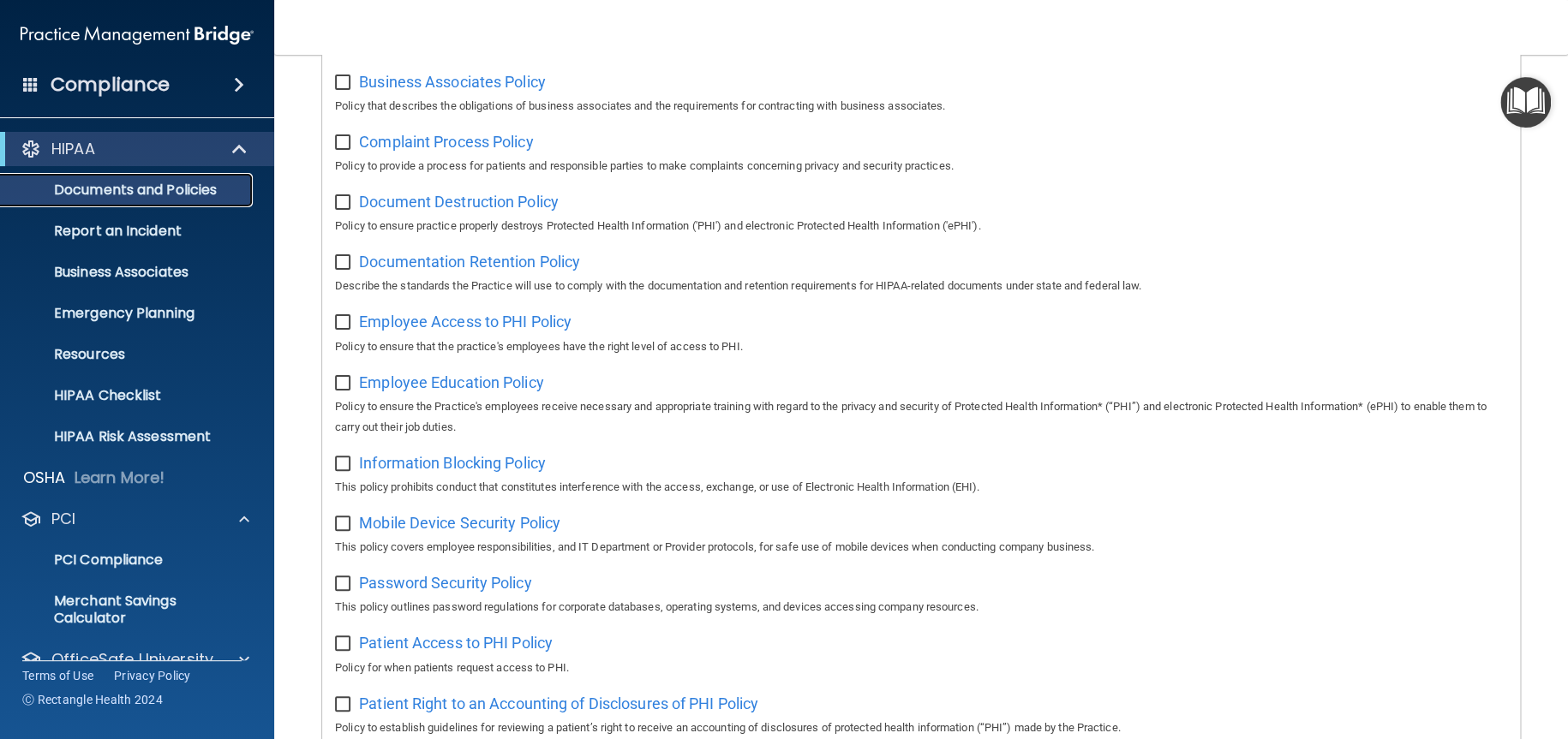
click at [187, 185] on p "Documents and Policies" at bounding box center [128, 190] width 234 height 18
click at [152, 79] on h4 "Compliance" at bounding box center [110, 84] width 119 height 24
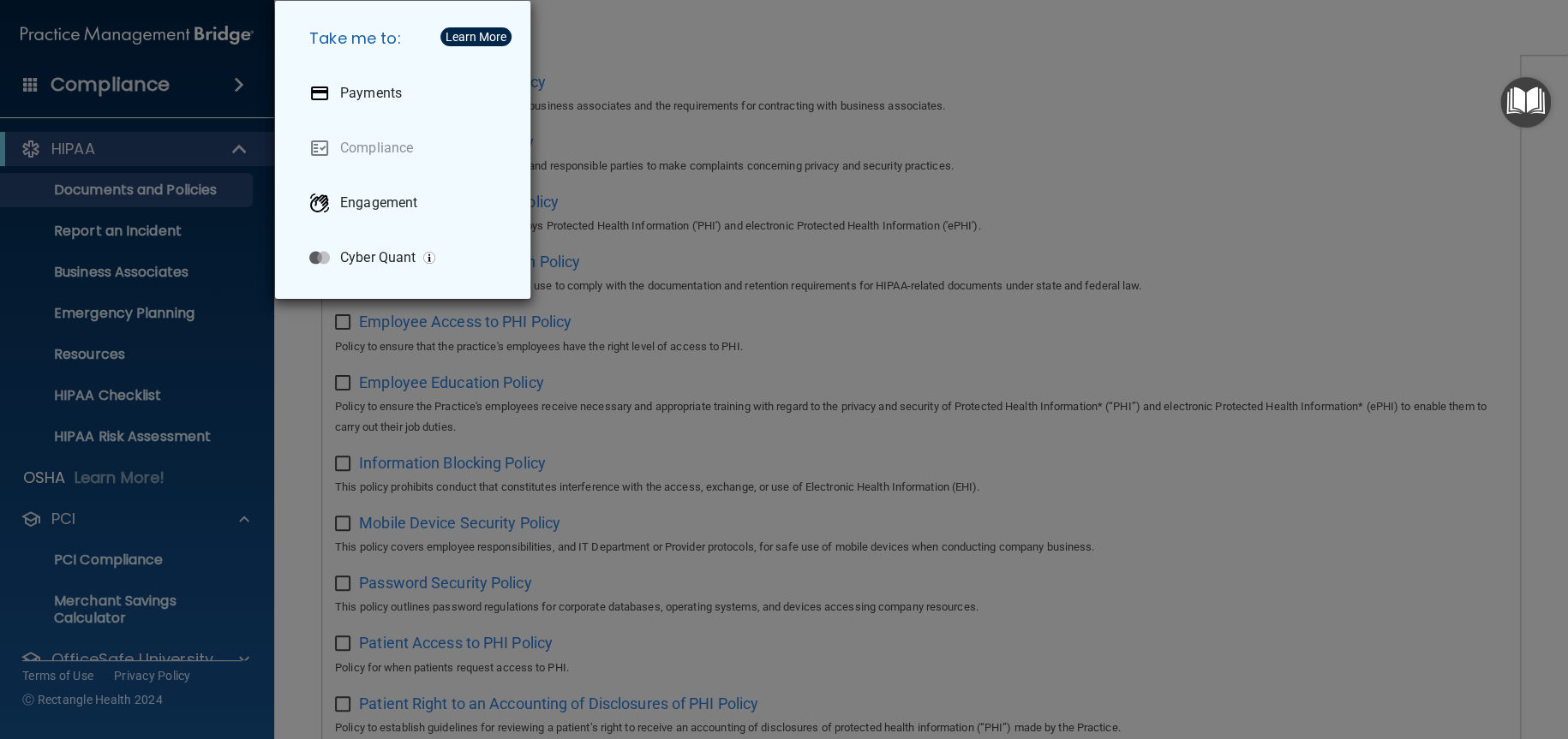
click at [152, 79] on div "Take me to: Payments Compliance Engagement Cyber Quant" at bounding box center [784, 370] width 1568 height 739
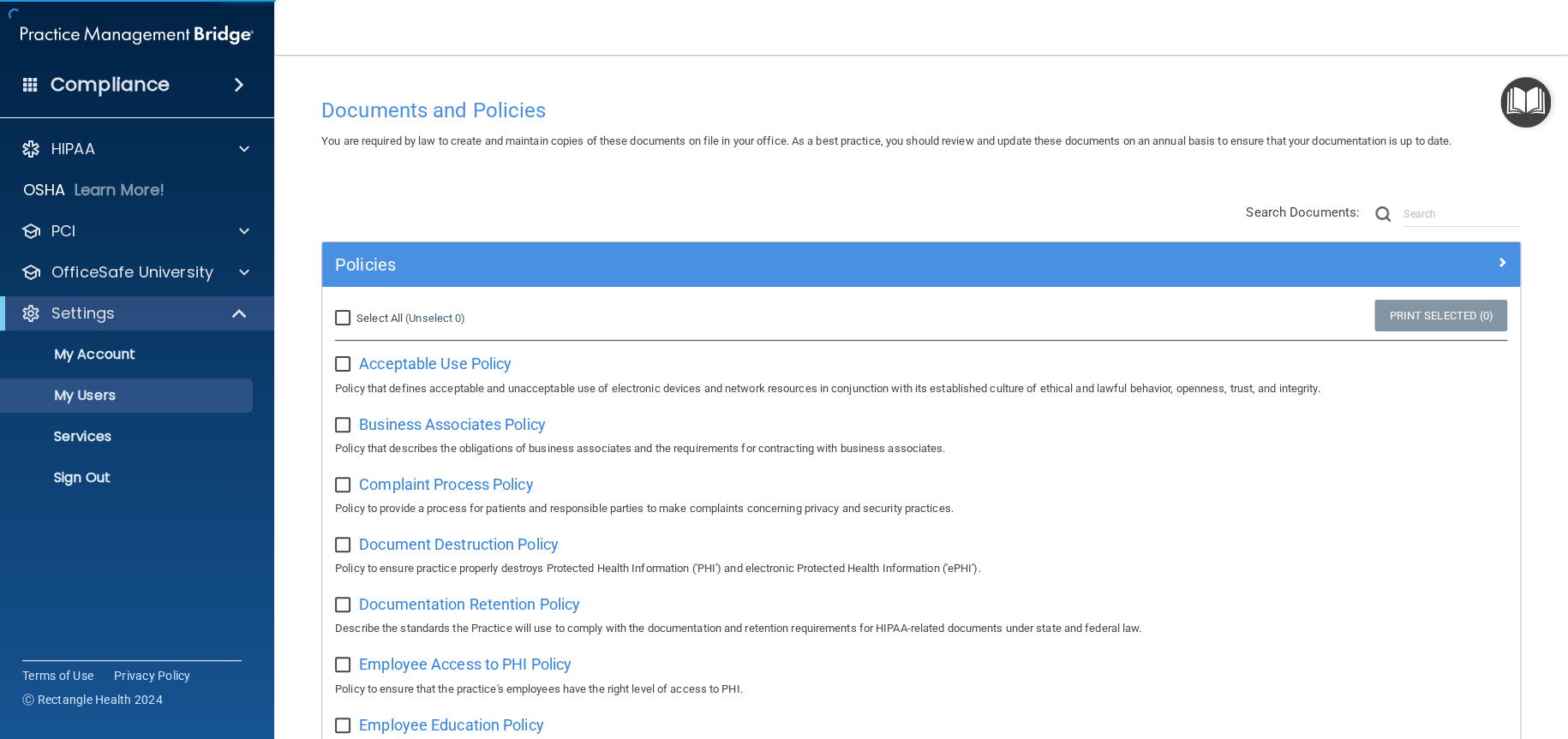
select select "20"
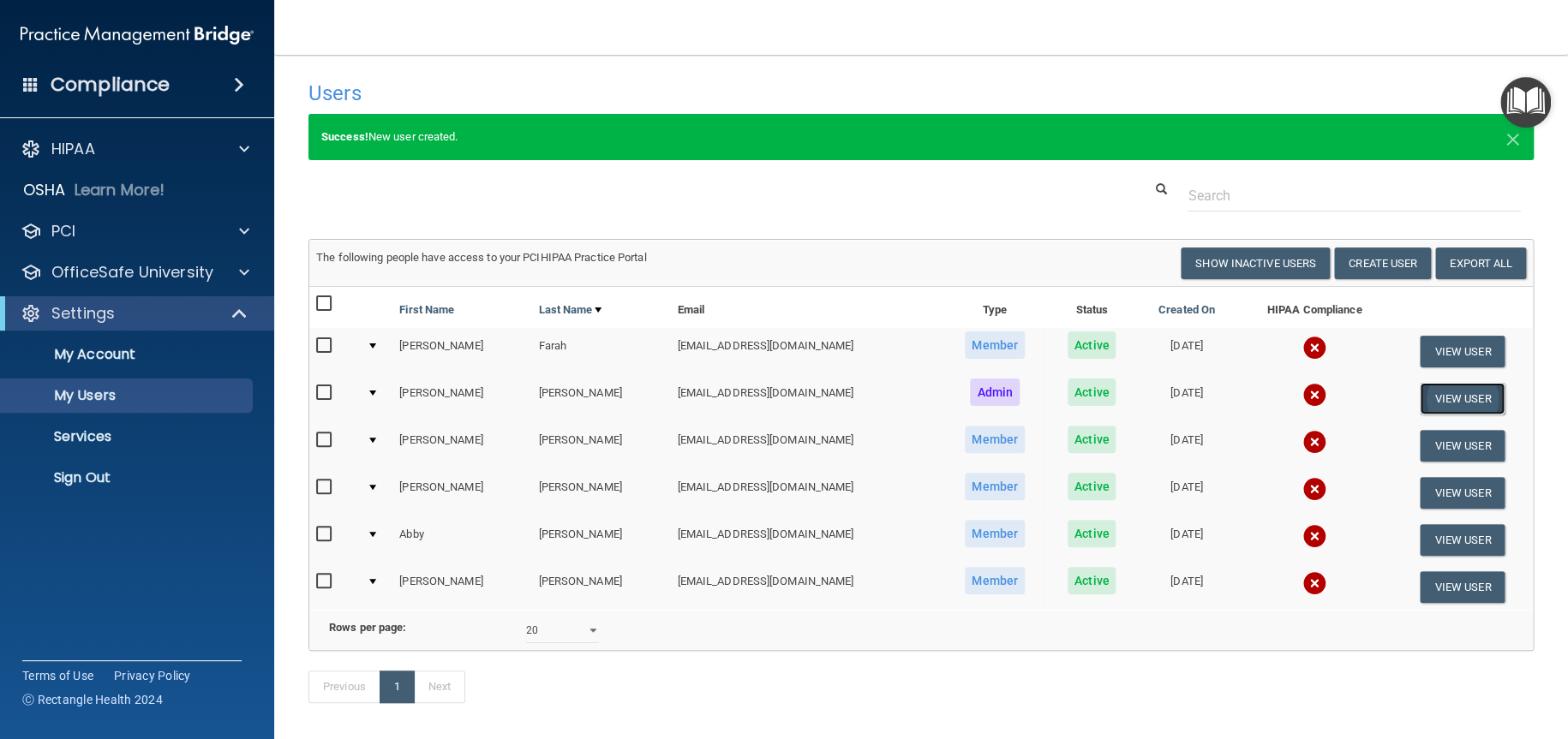
click at [1431, 396] on button "View User" at bounding box center [1461, 398] width 85 height 32
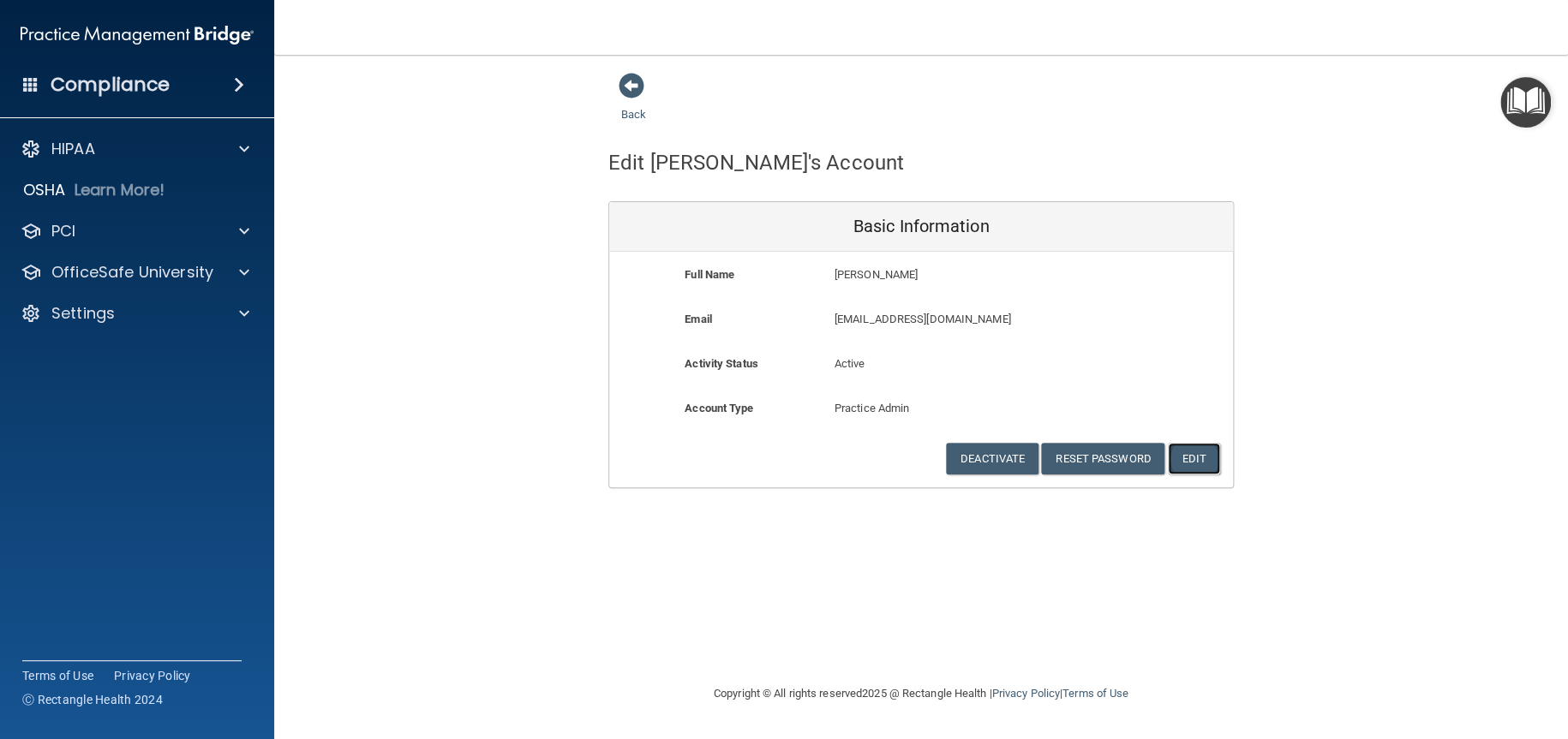
click at [1203, 450] on button "Edit" at bounding box center [1194, 459] width 53 height 32
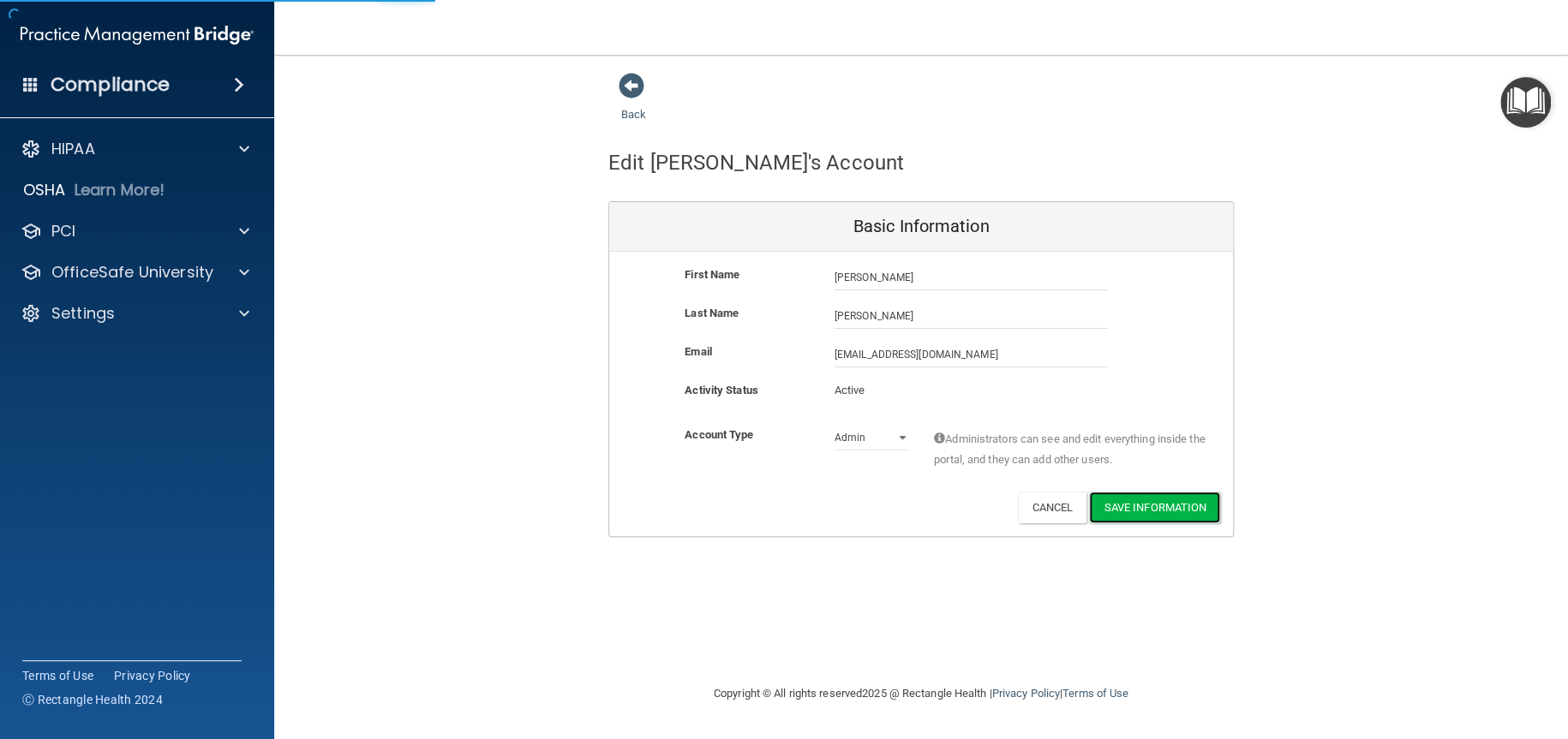
click at [1161, 497] on button "Save Information" at bounding box center [1155, 508] width 131 height 32
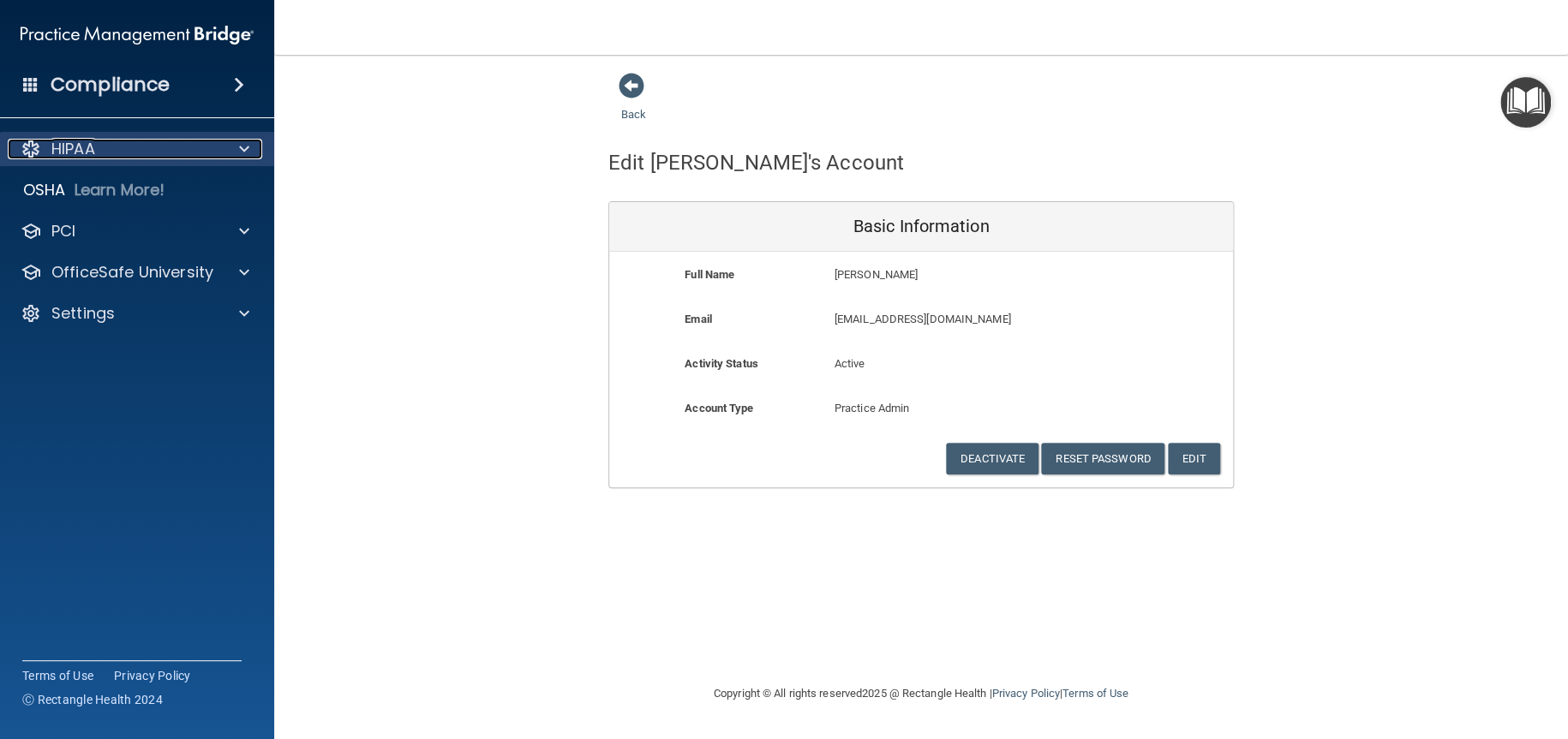
click at [243, 149] on span at bounding box center [244, 149] width 11 height 20
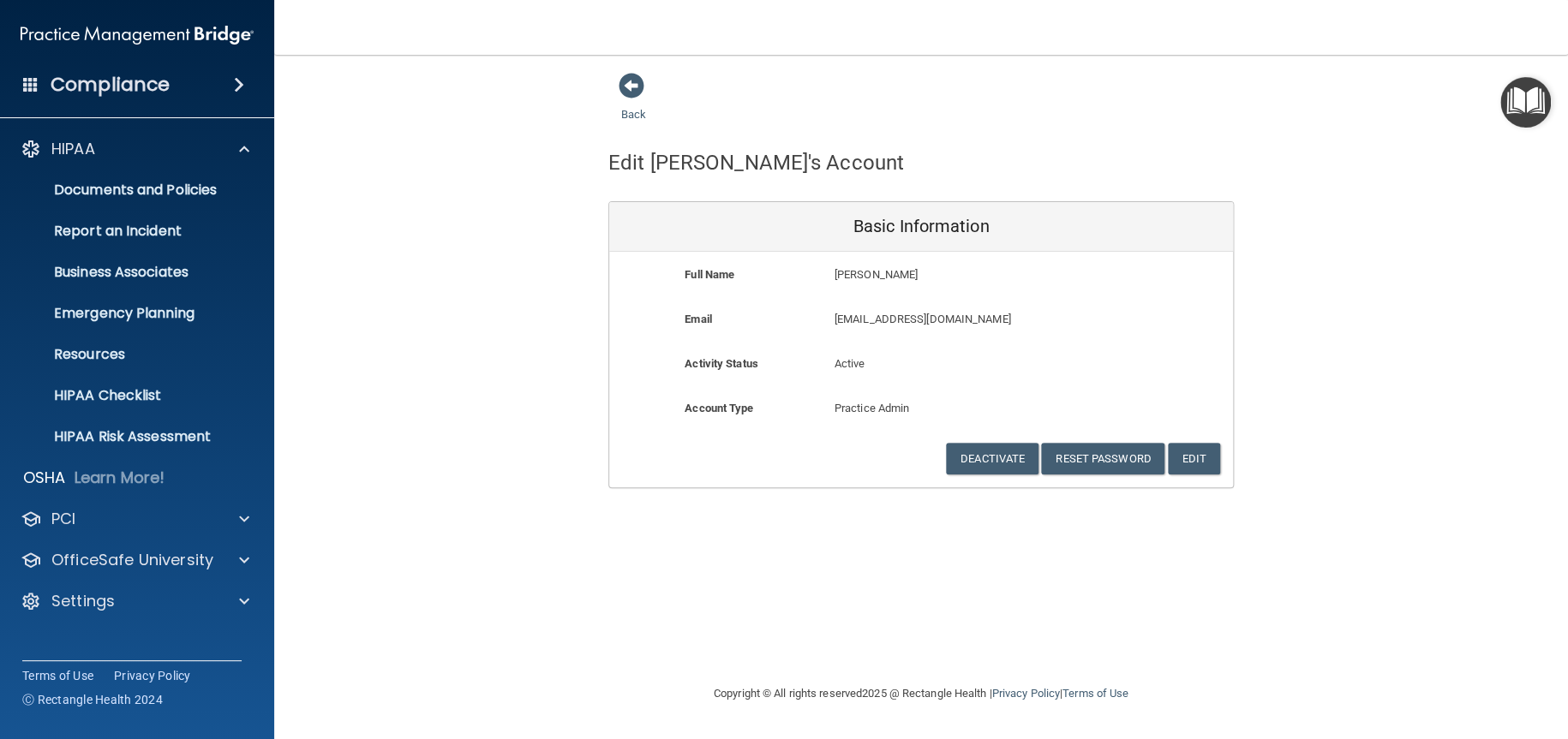
click at [142, 88] on h4 "Compliance" at bounding box center [110, 84] width 119 height 24
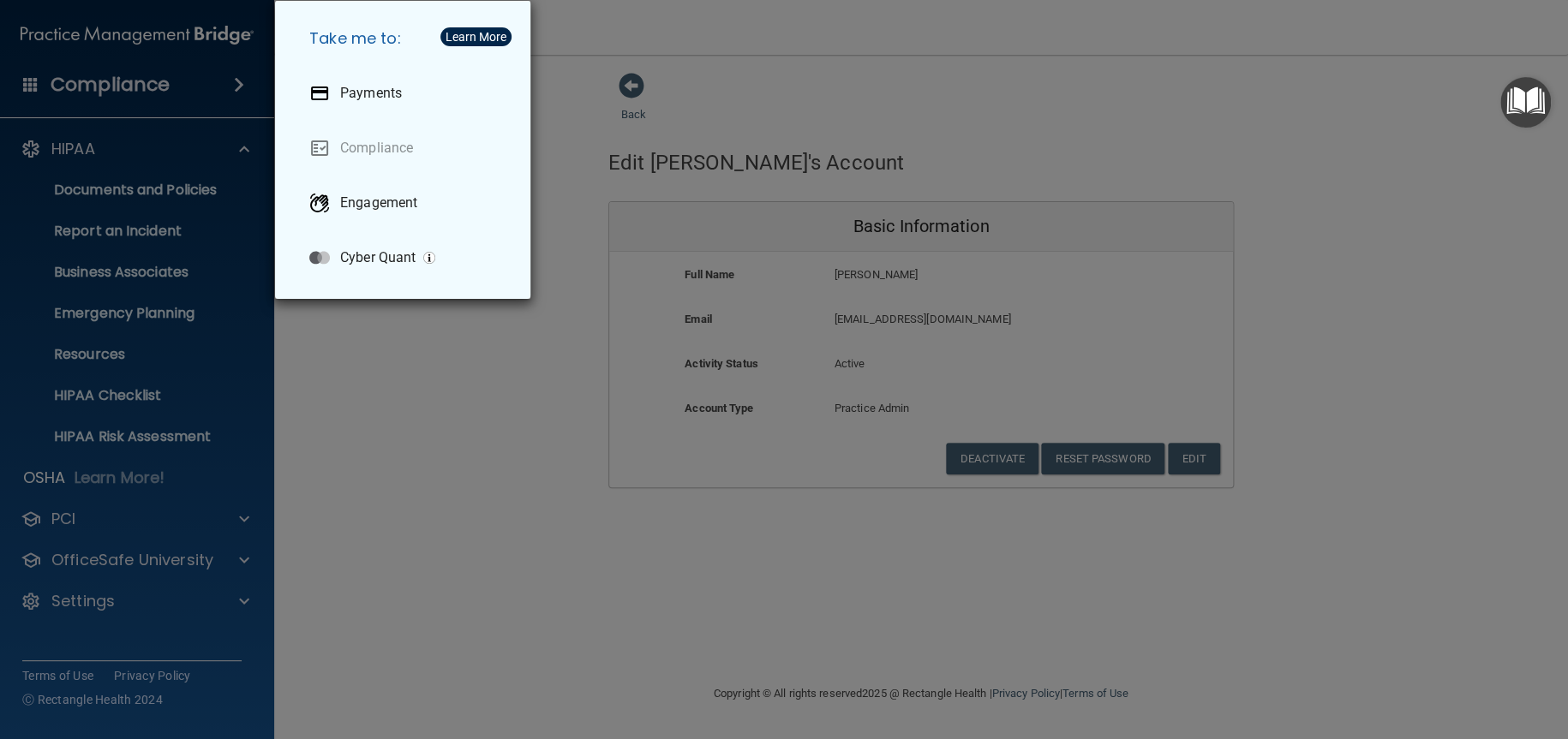
click at [142, 88] on div "Take me to: Payments Compliance Engagement Cyber Quant" at bounding box center [784, 370] width 1568 height 739
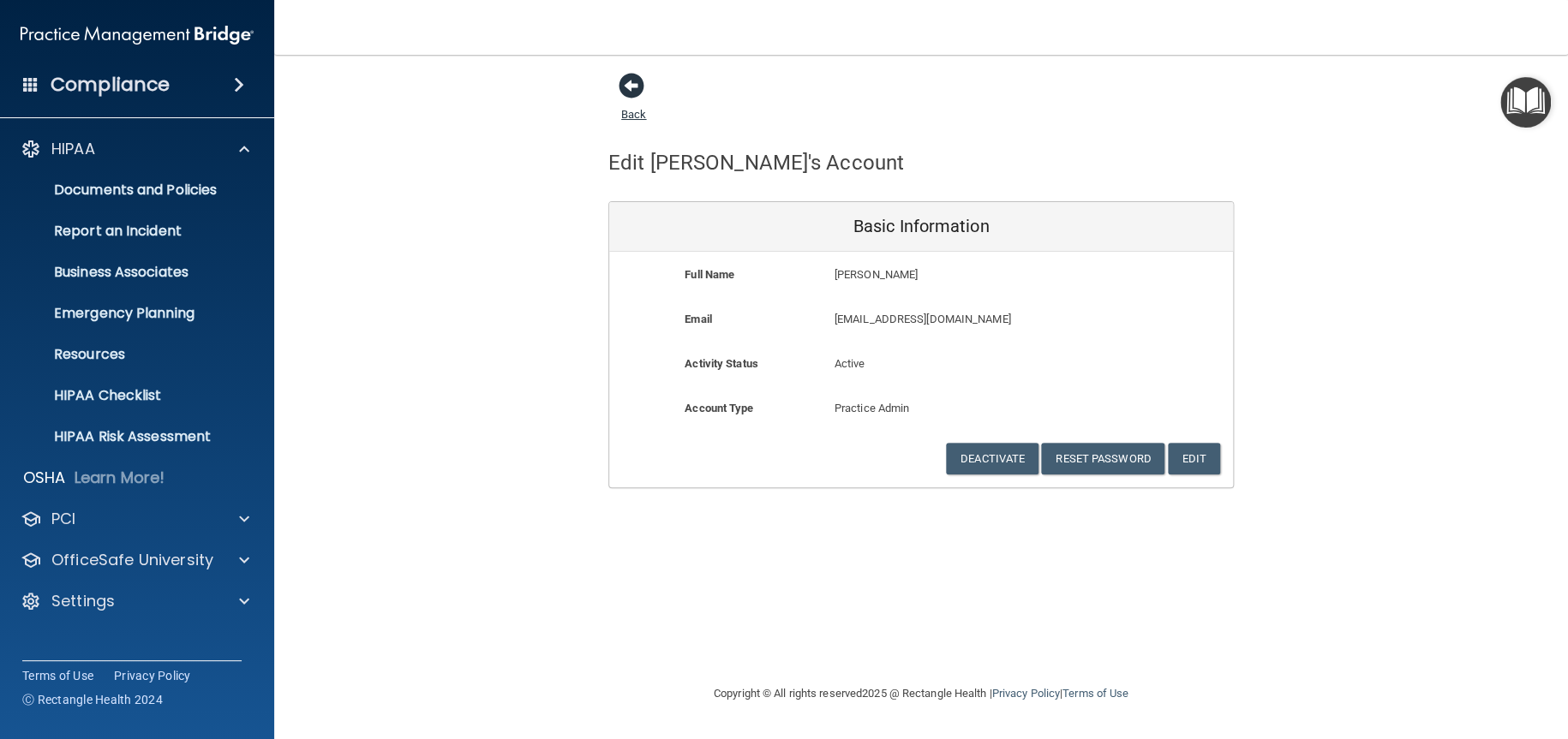
click at [629, 89] on span at bounding box center [630, 85] width 25 height 25
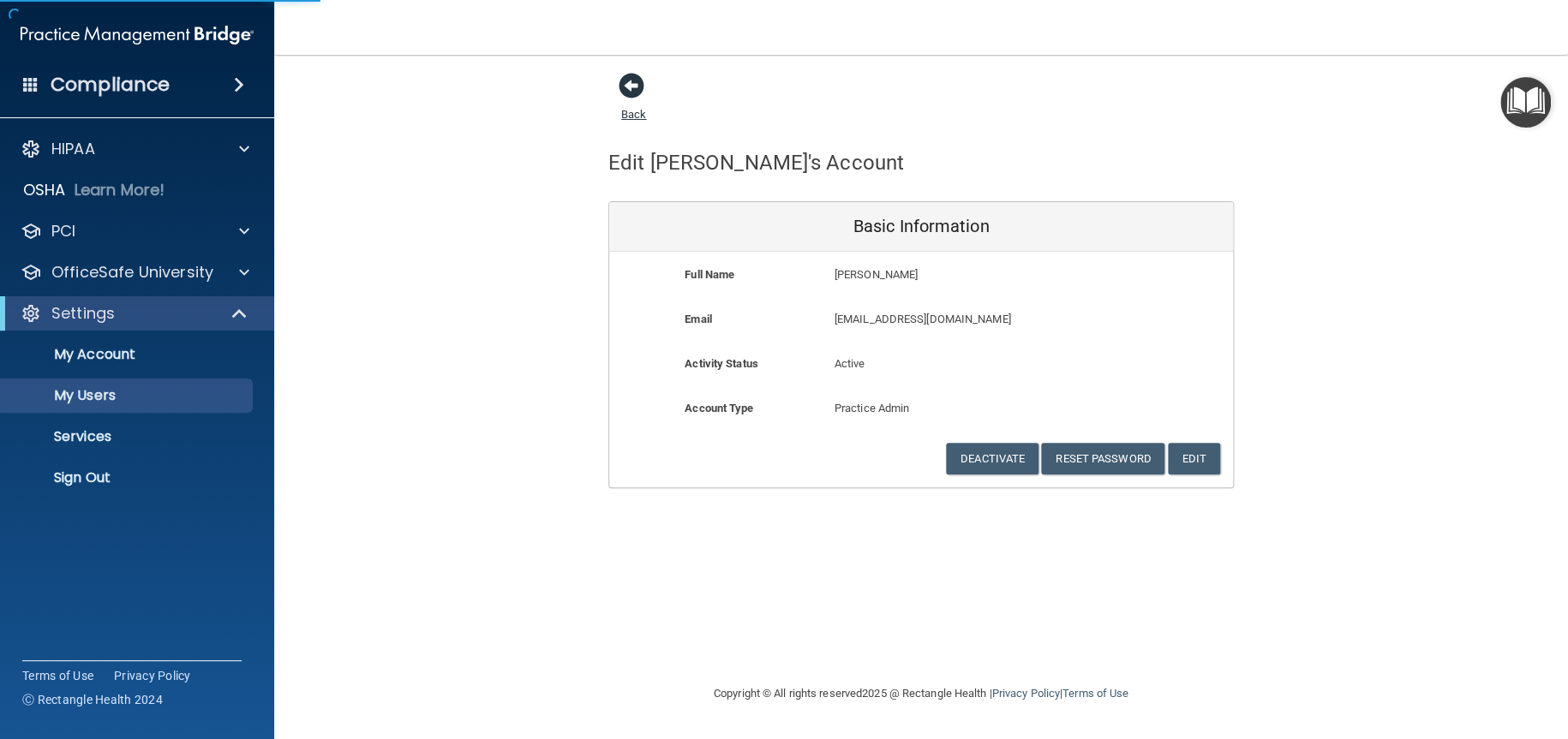
select select "20"
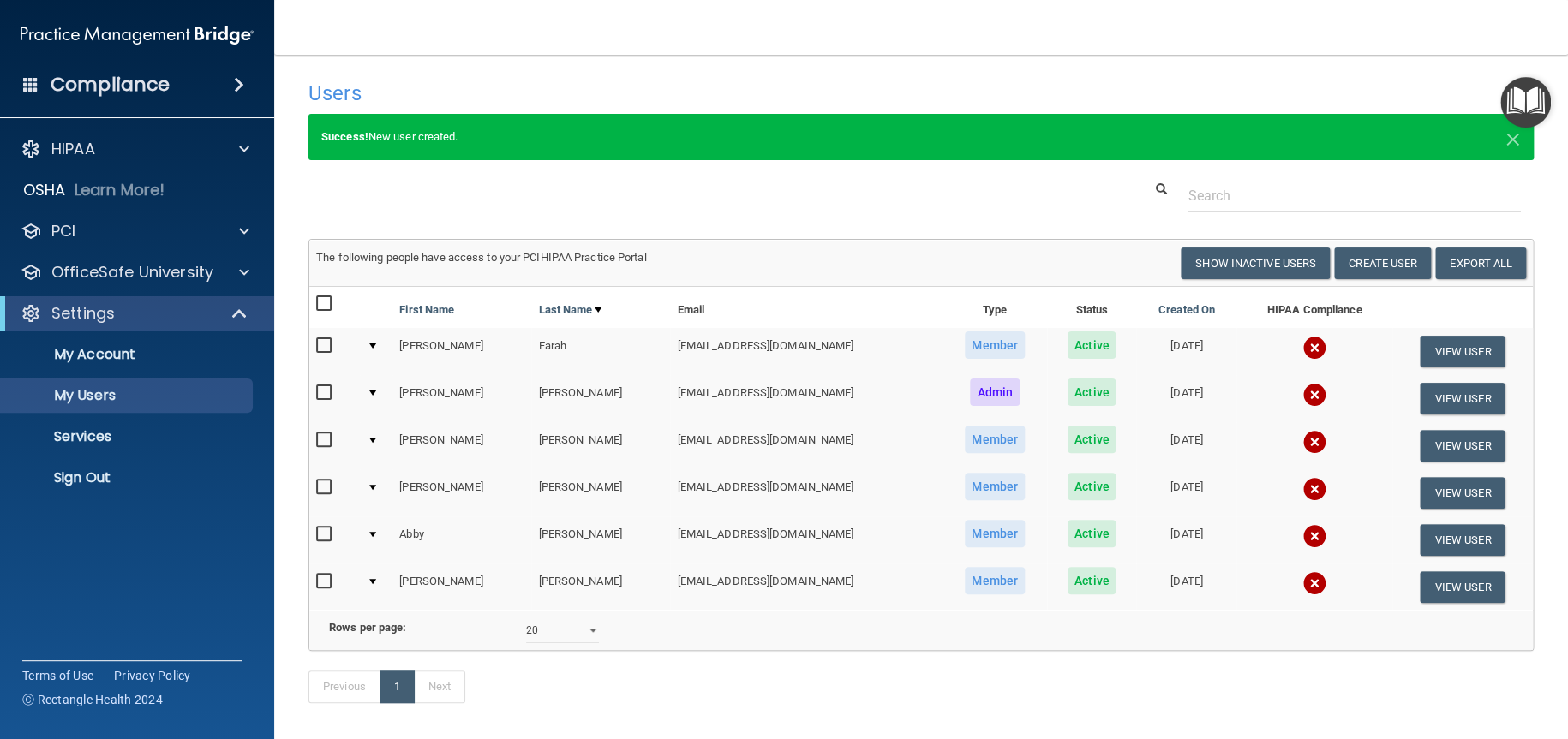
click at [144, 86] on h4 "Compliance" at bounding box center [110, 84] width 119 height 24
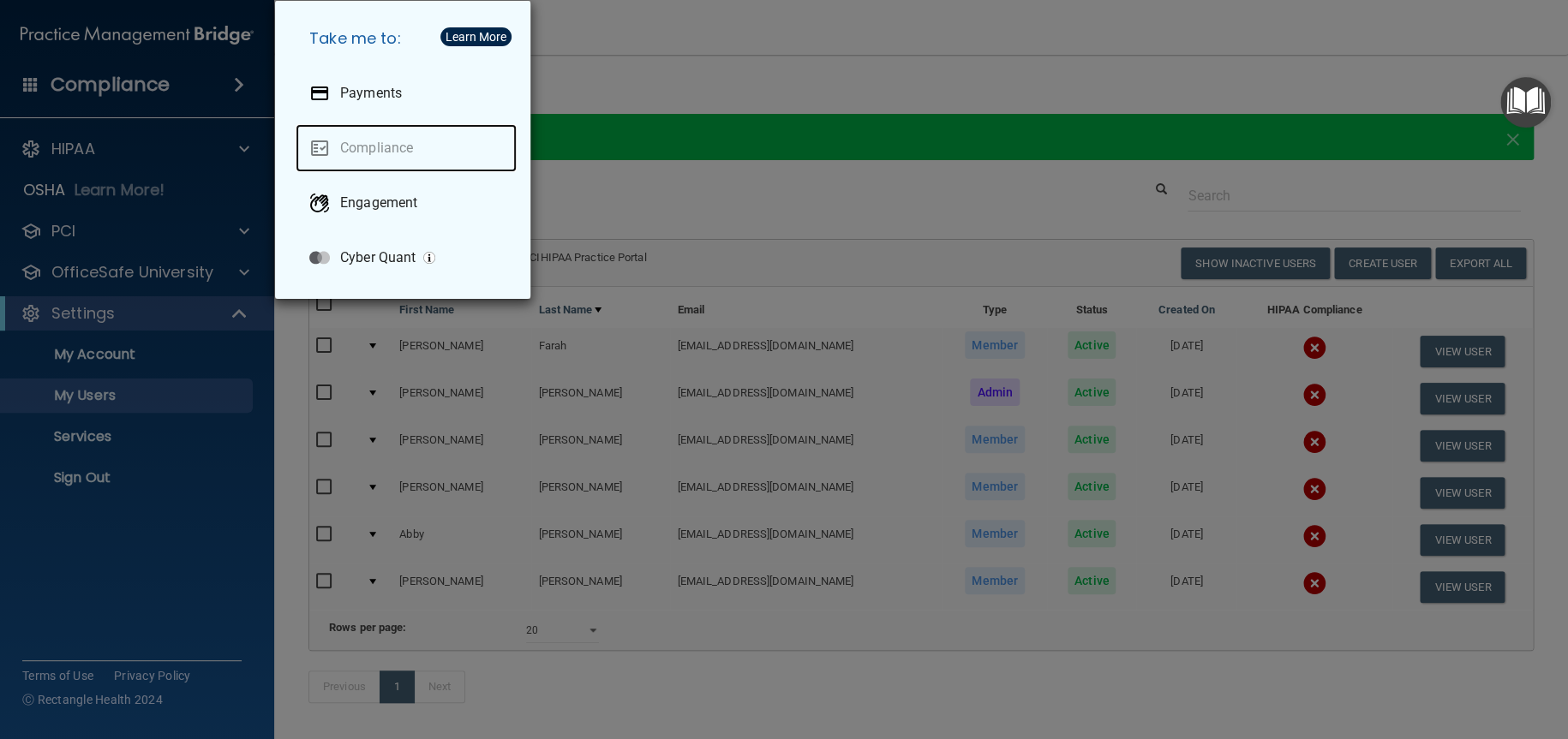
click at [393, 151] on link "Compliance" at bounding box center [406, 148] width 221 height 48
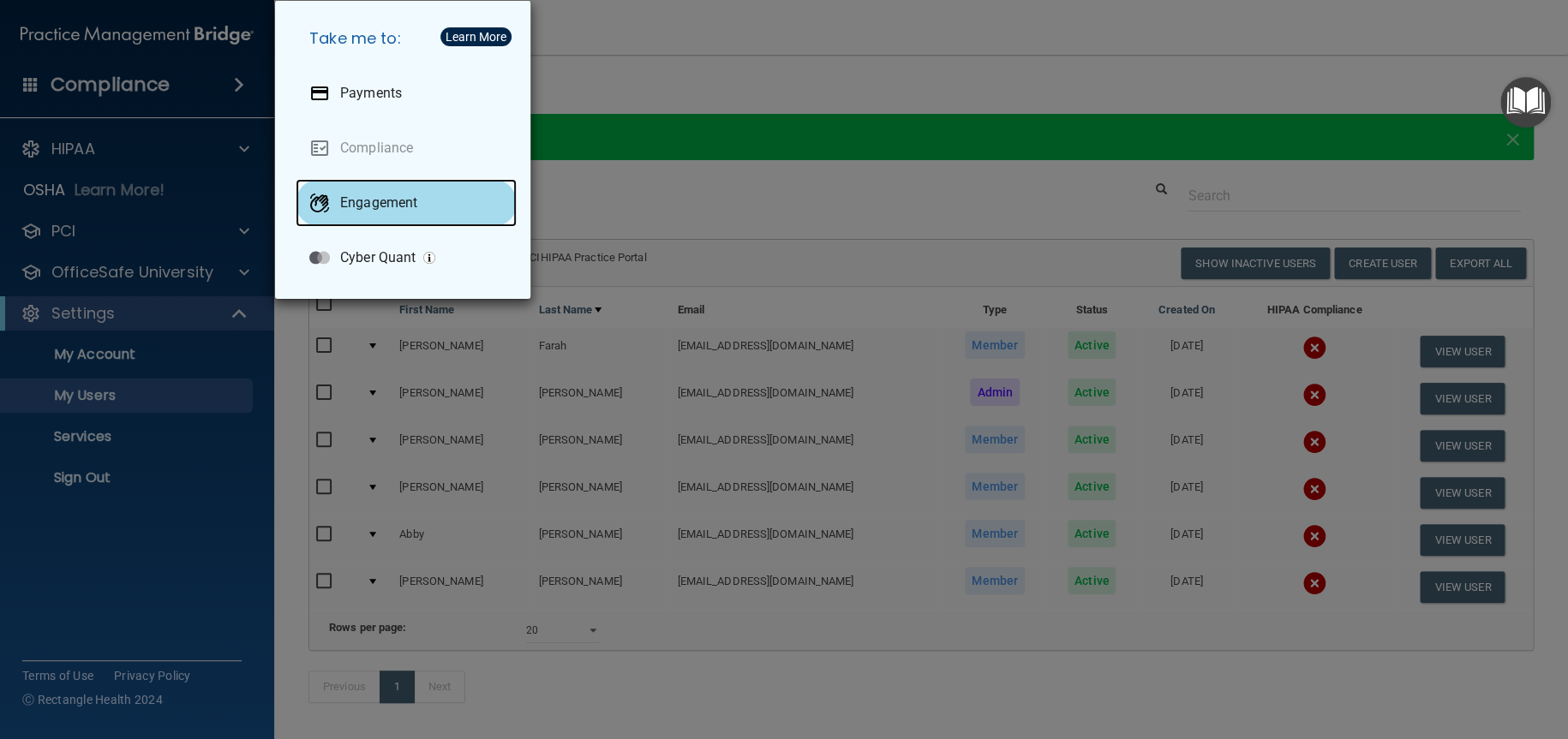
click at [399, 201] on p "Engagement" at bounding box center [378, 203] width 77 height 18
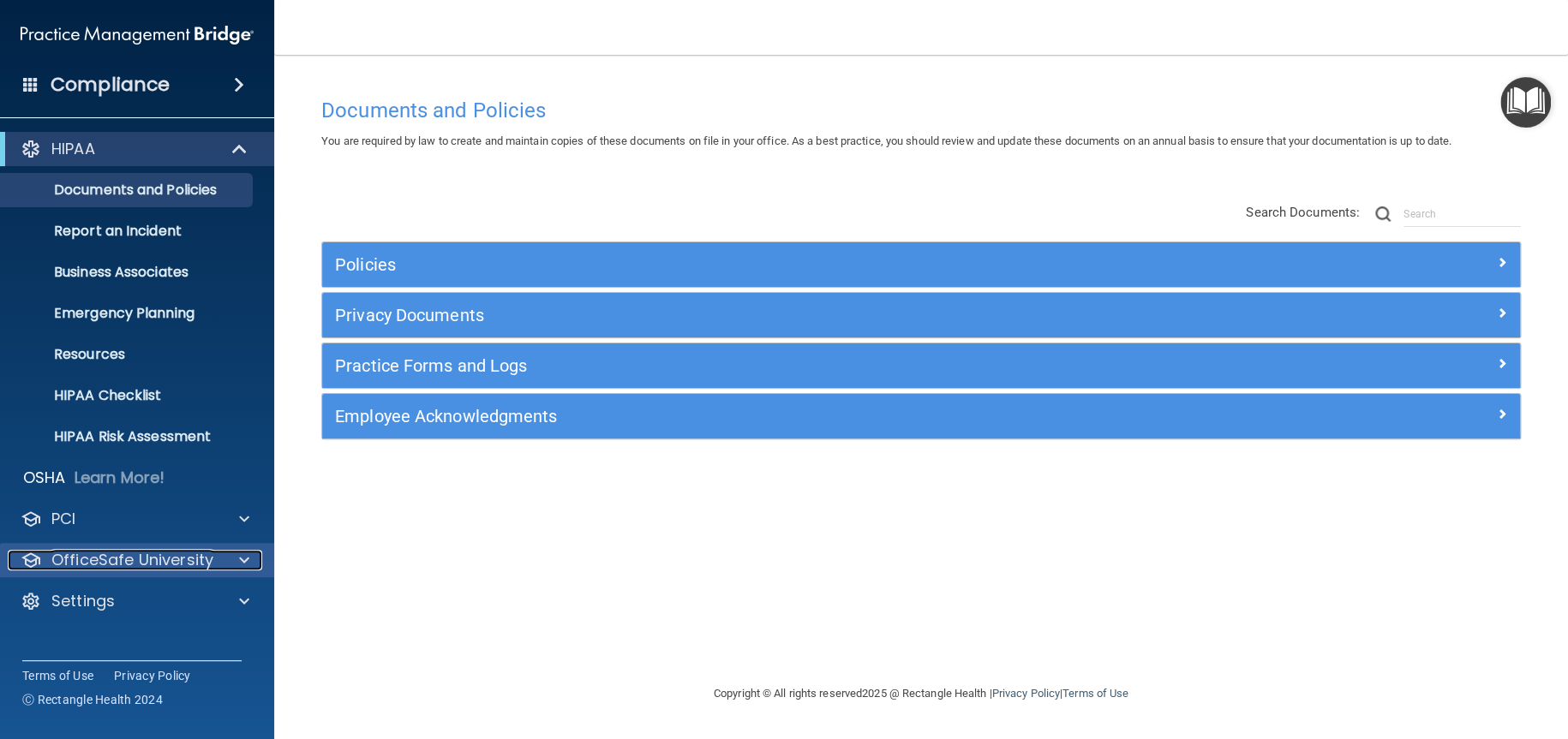
click at [137, 561] on p "OfficeSafe University" at bounding box center [132, 560] width 162 height 20
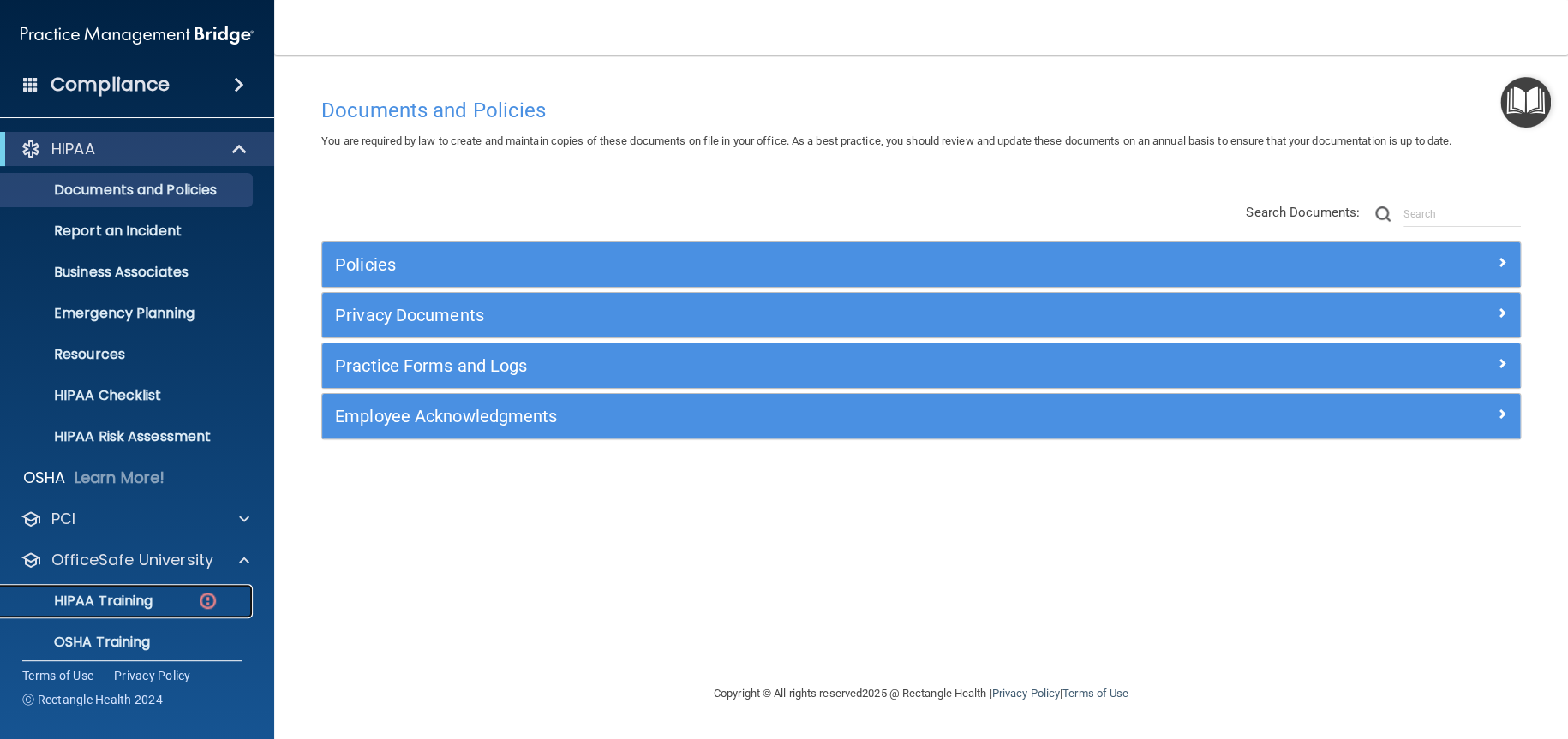
click at [123, 598] on p "HIPAA Training" at bounding box center [81, 602] width 141 height 18
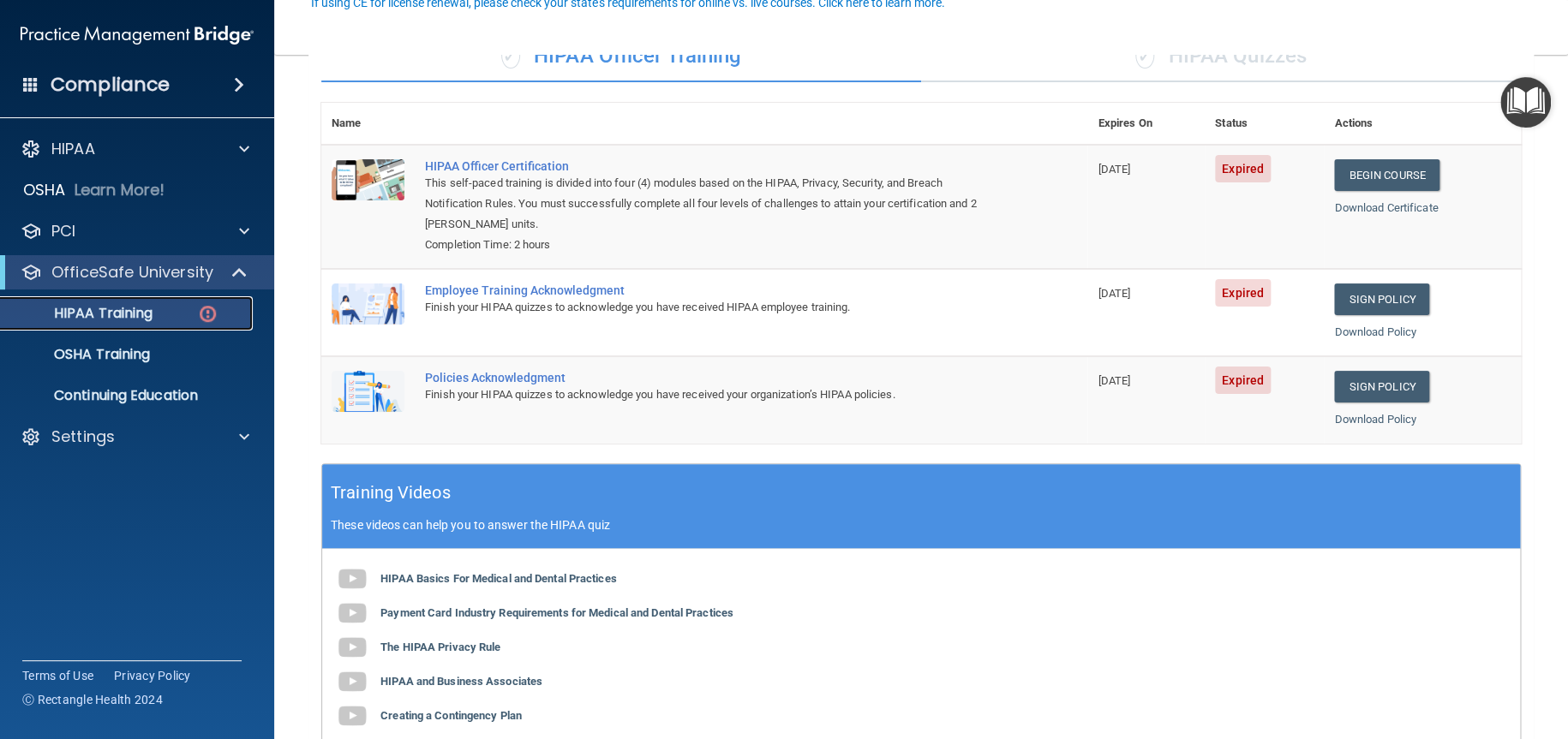
scroll to position [172, 0]
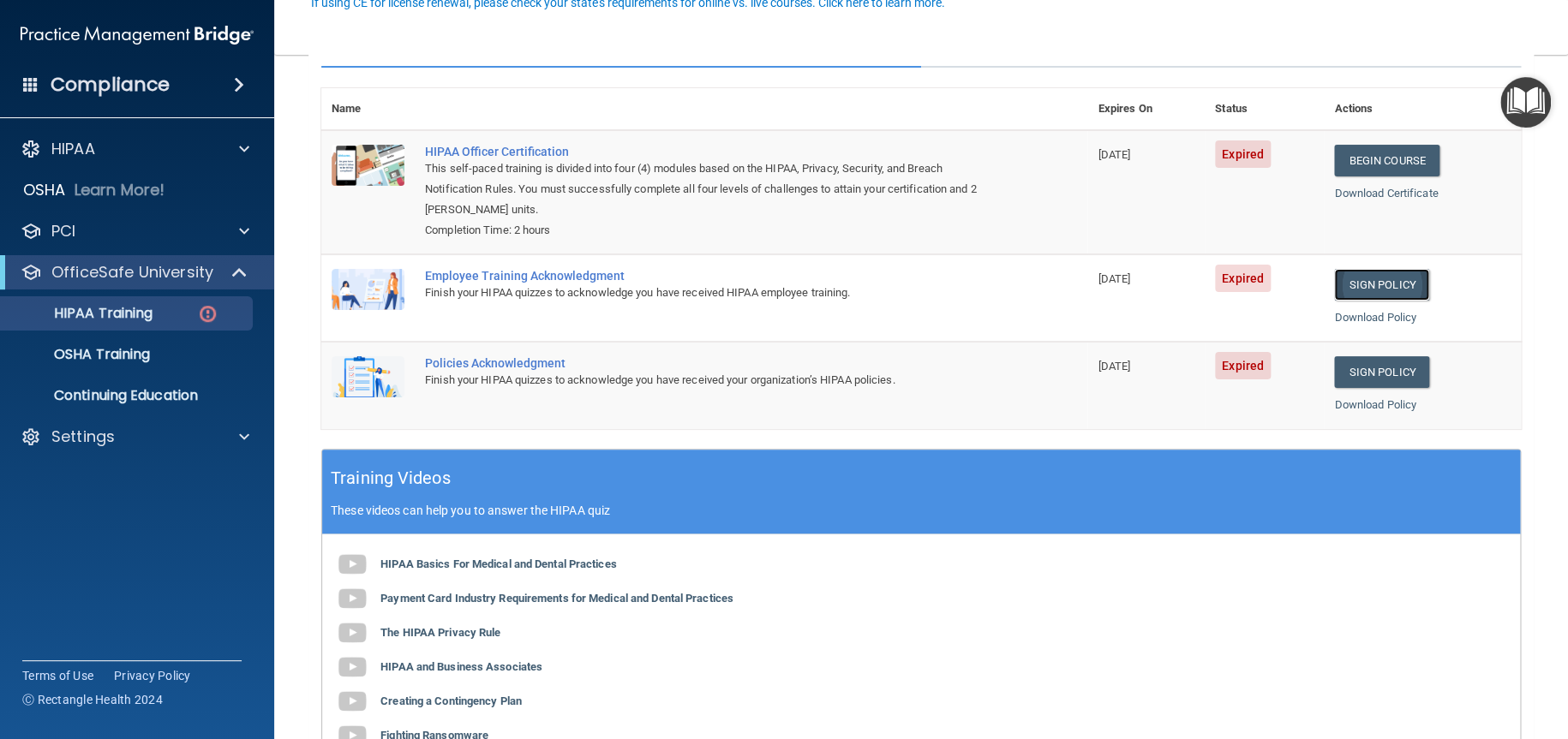
click at [1358, 286] on link "Sign Policy" at bounding box center [1381, 285] width 95 height 32
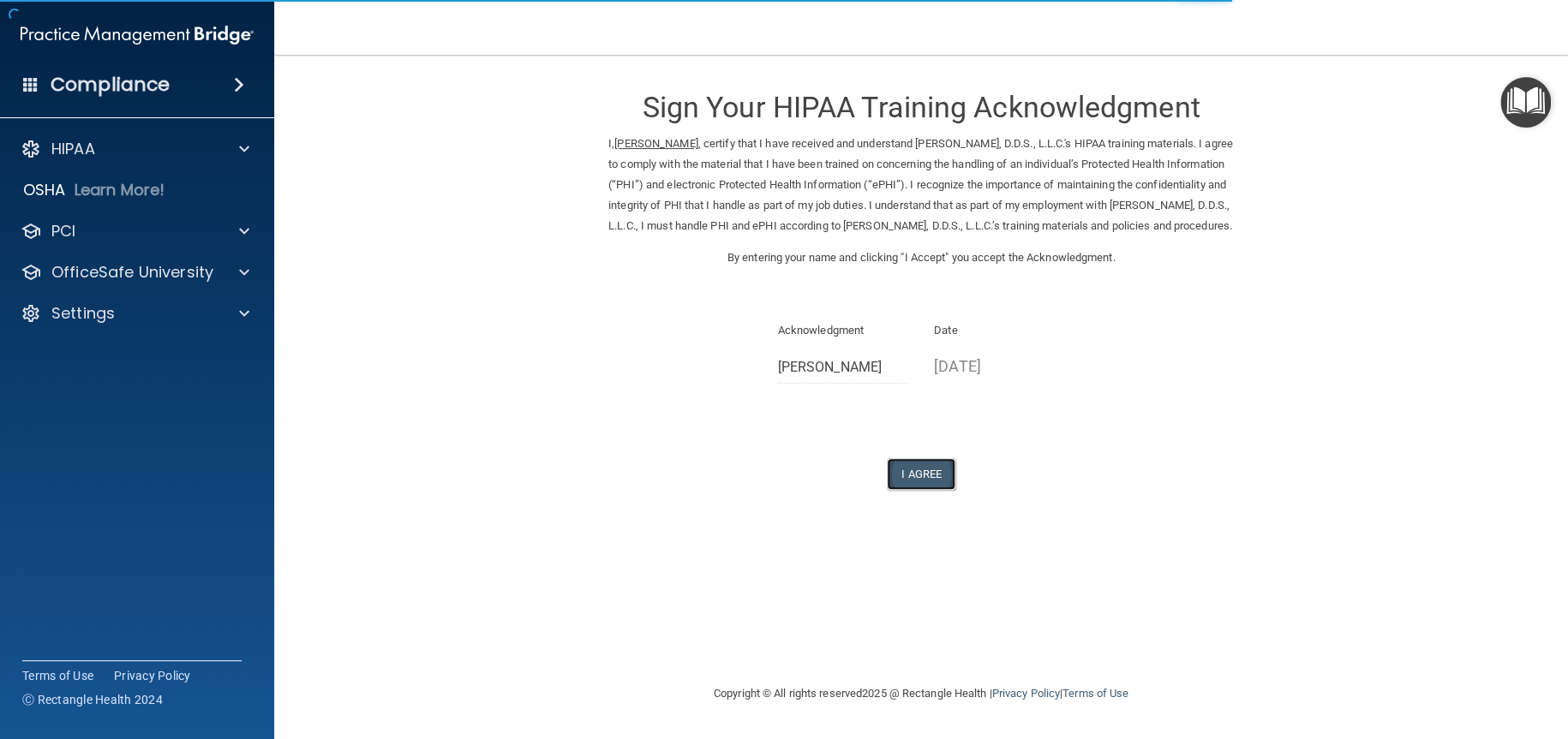
click at [931, 490] on button "I Agree" at bounding box center [921, 474] width 68 height 32
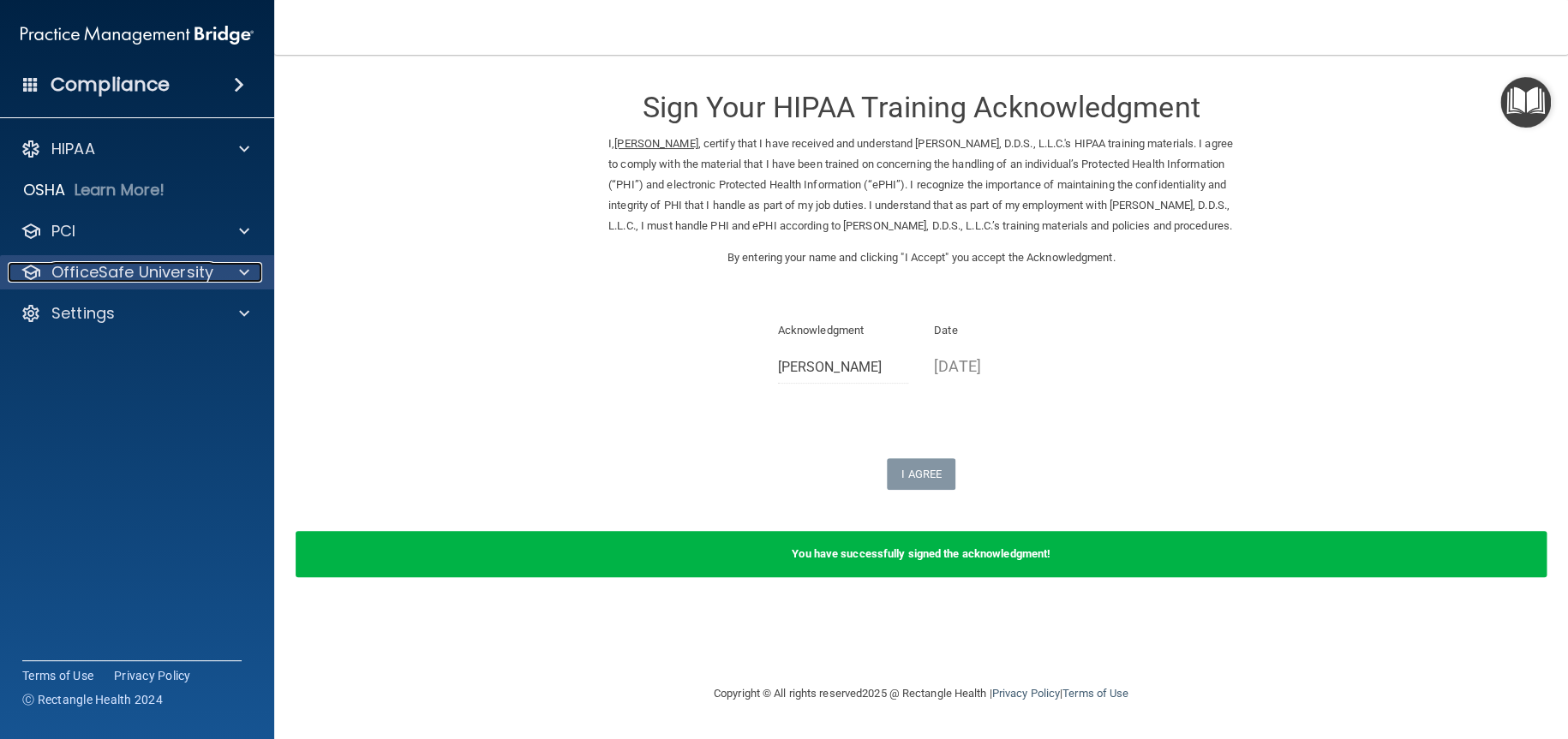
click at [102, 273] on p "OfficeSafe University" at bounding box center [132, 271] width 162 height 20
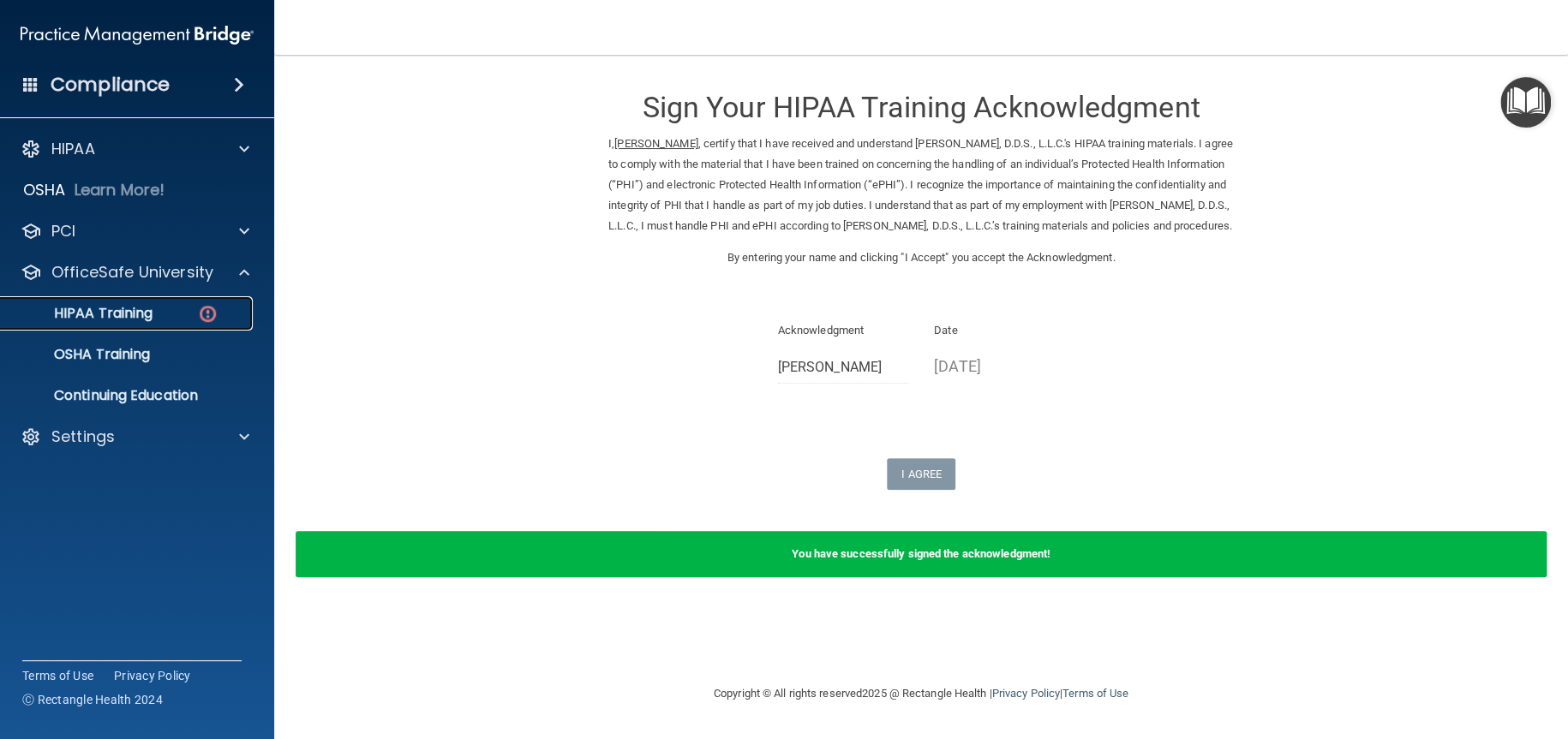
click at [109, 306] on p "HIPAA Training" at bounding box center [81, 313] width 141 height 18
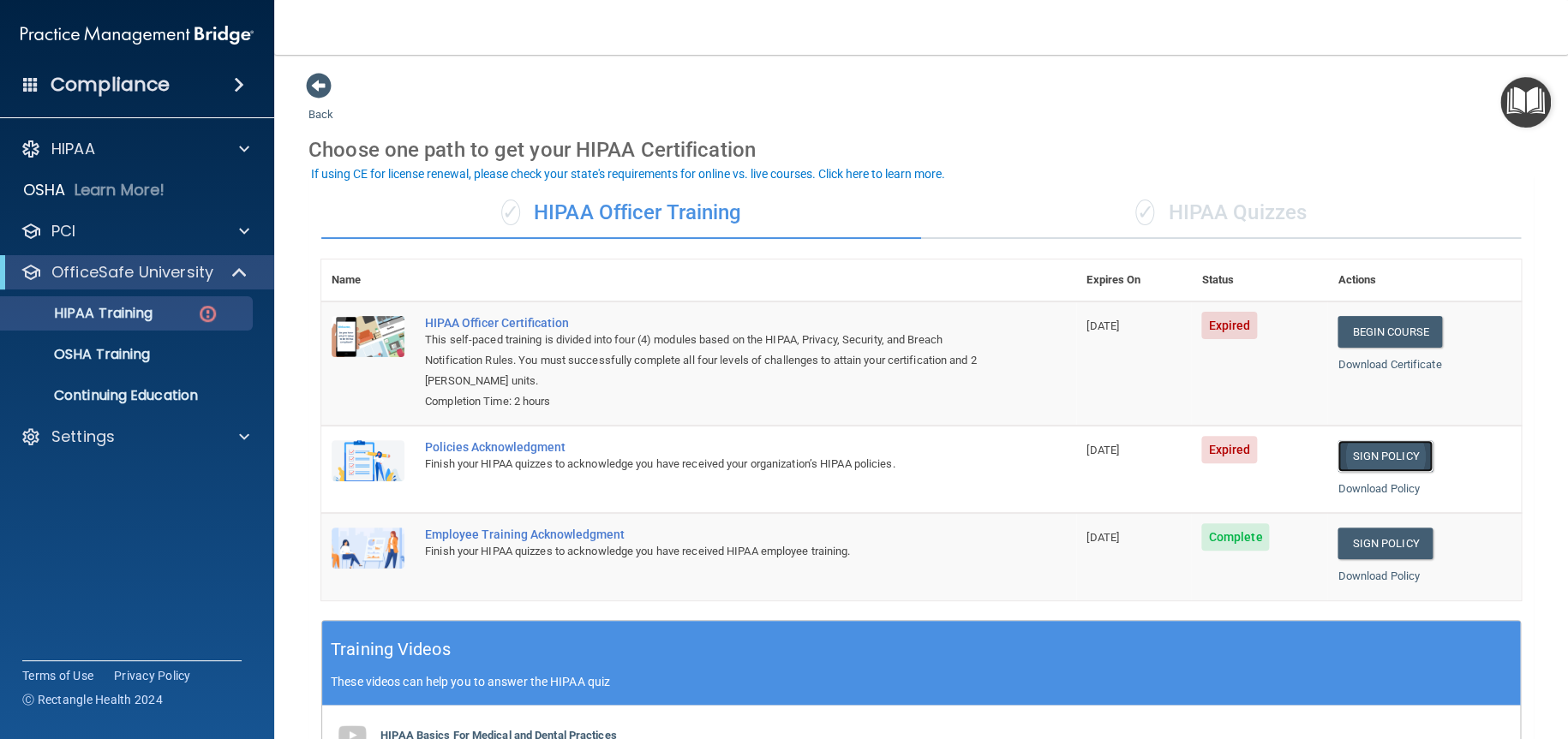
click at [1354, 457] on link "Sign Policy" at bounding box center [1384, 456] width 95 height 32
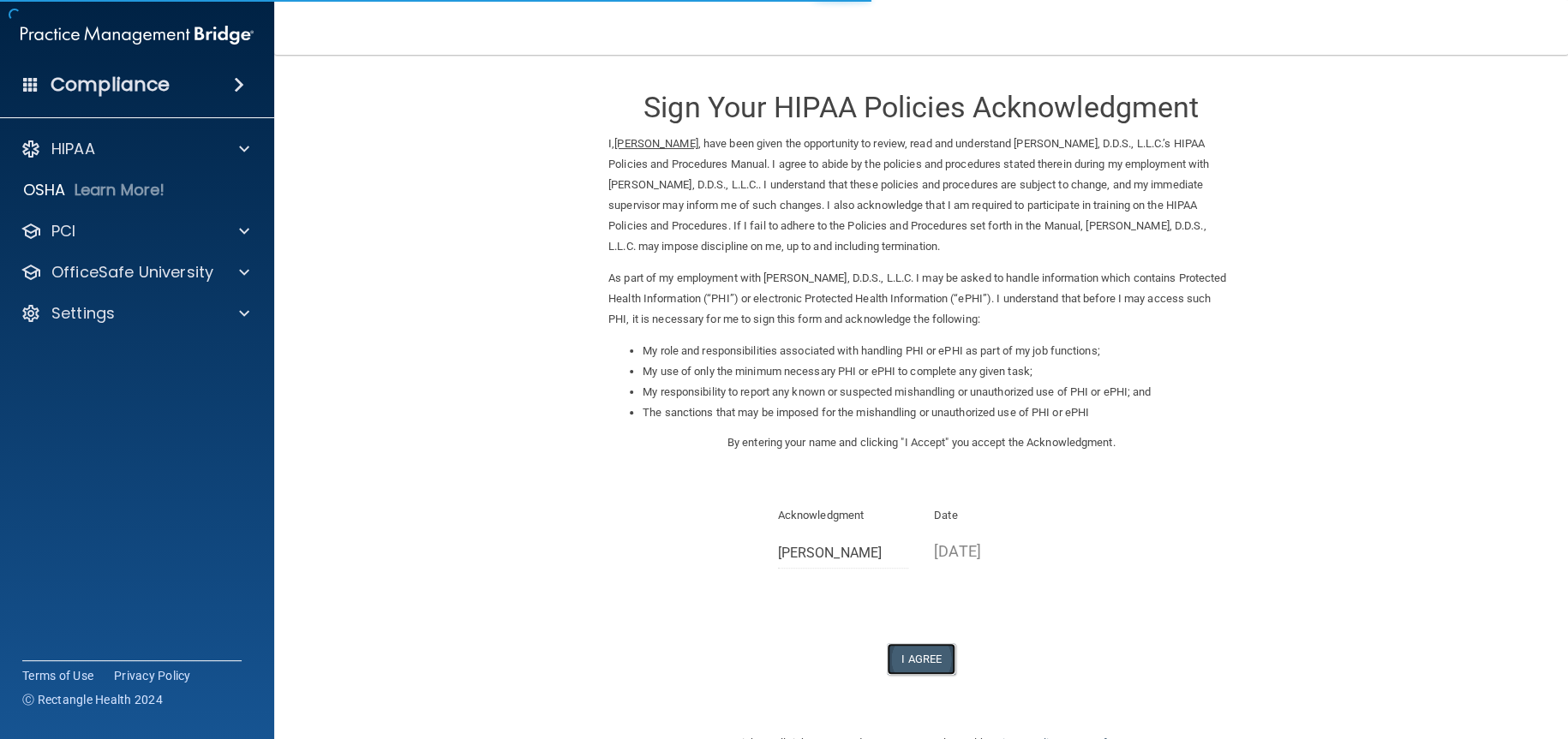
click at [923, 660] on button "I Agree" at bounding box center [921, 659] width 68 height 32
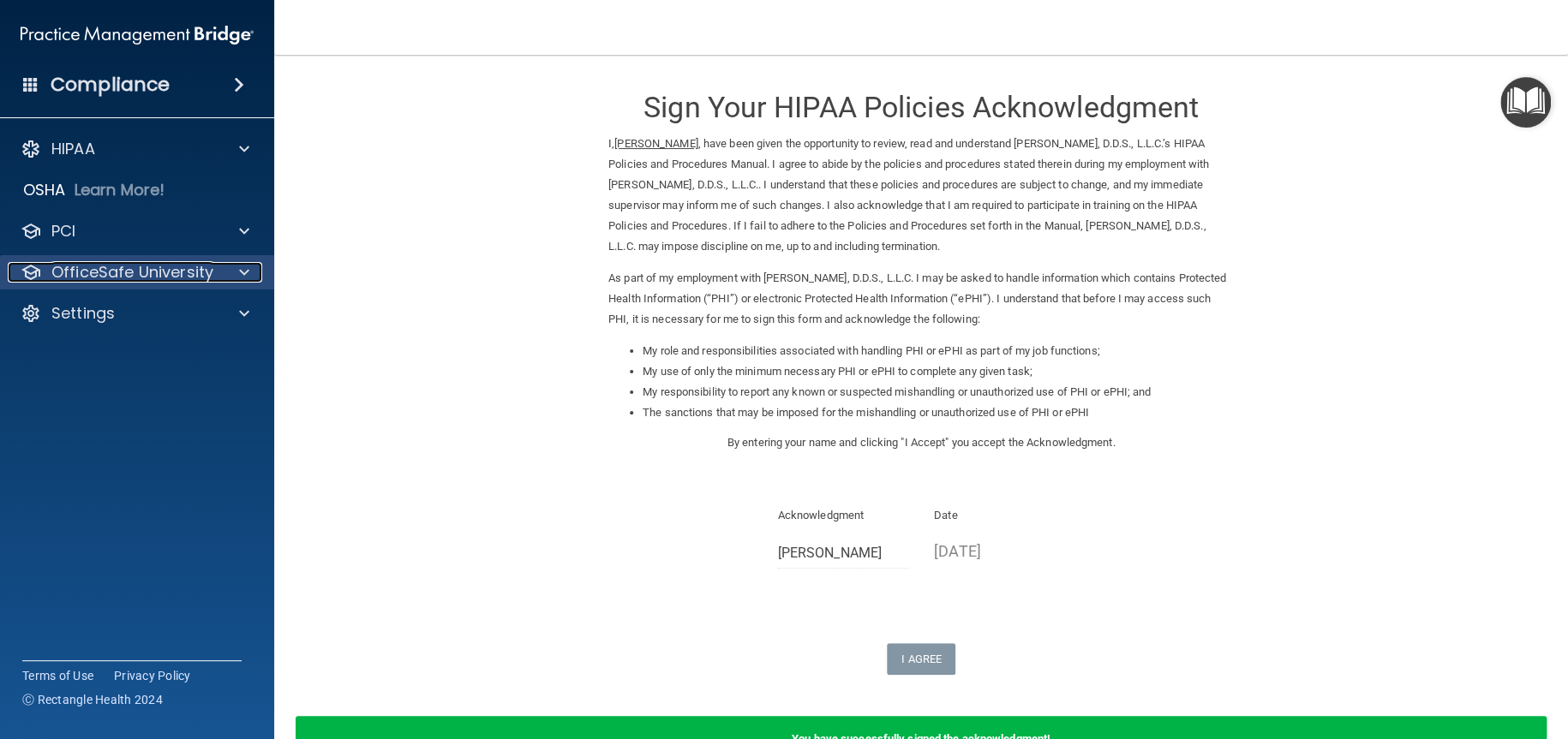
click at [91, 271] on p "OfficeSafe University" at bounding box center [132, 271] width 162 height 20
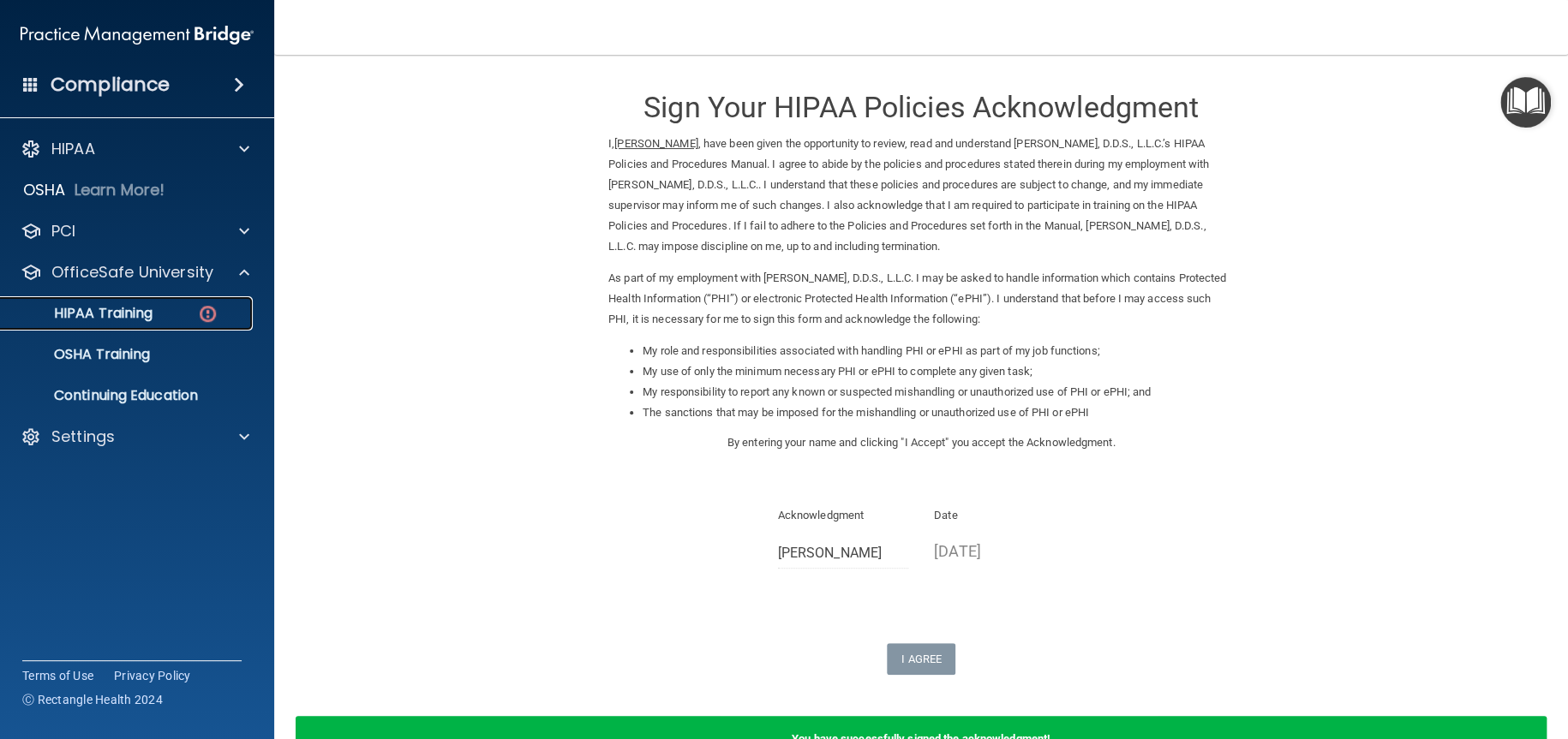
click at [98, 313] on p "HIPAA Training" at bounding box center [81, 313] width 141 height 18
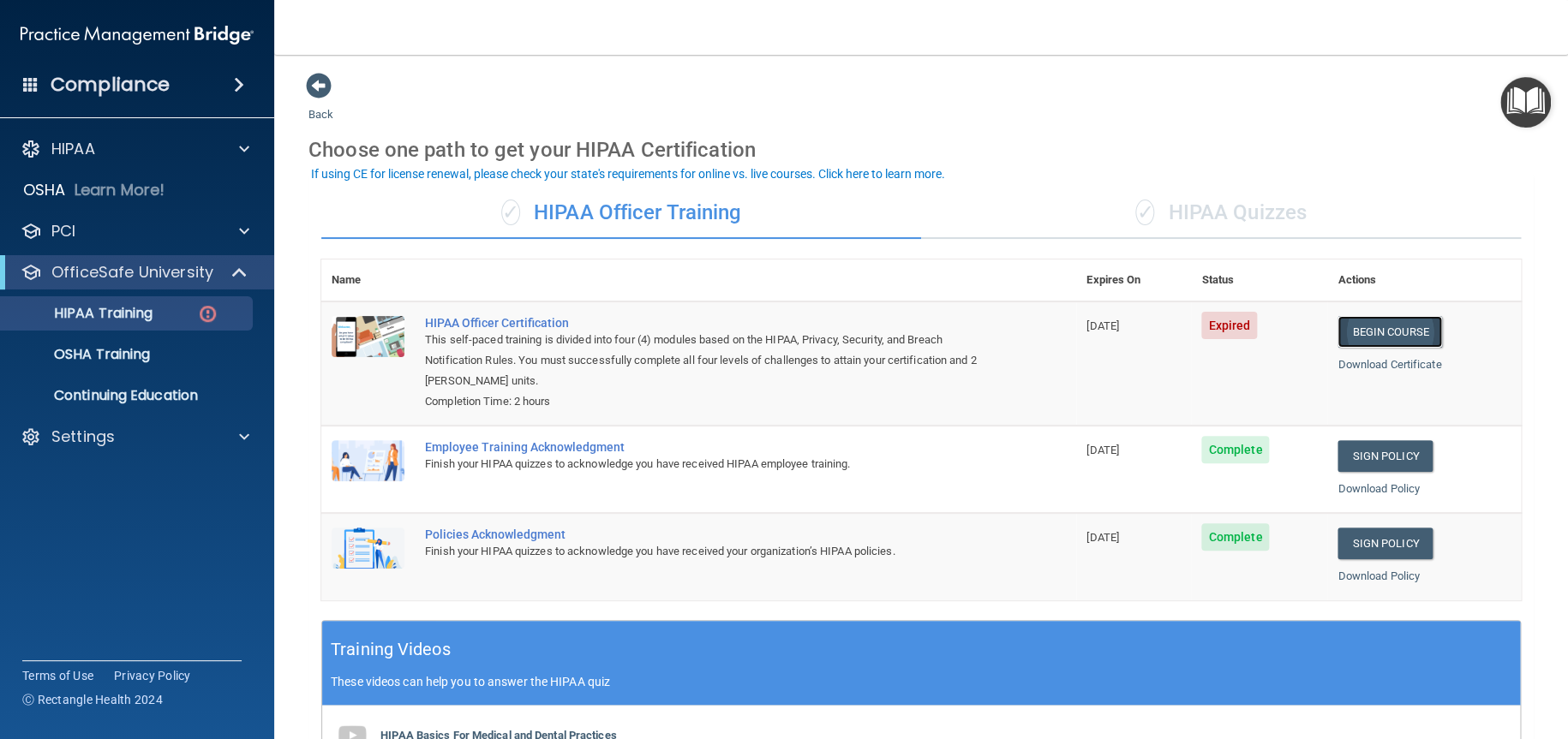
click at [1383, 334] on link "Begin Course" at bounding box center [1389, 332] width 104 height 32
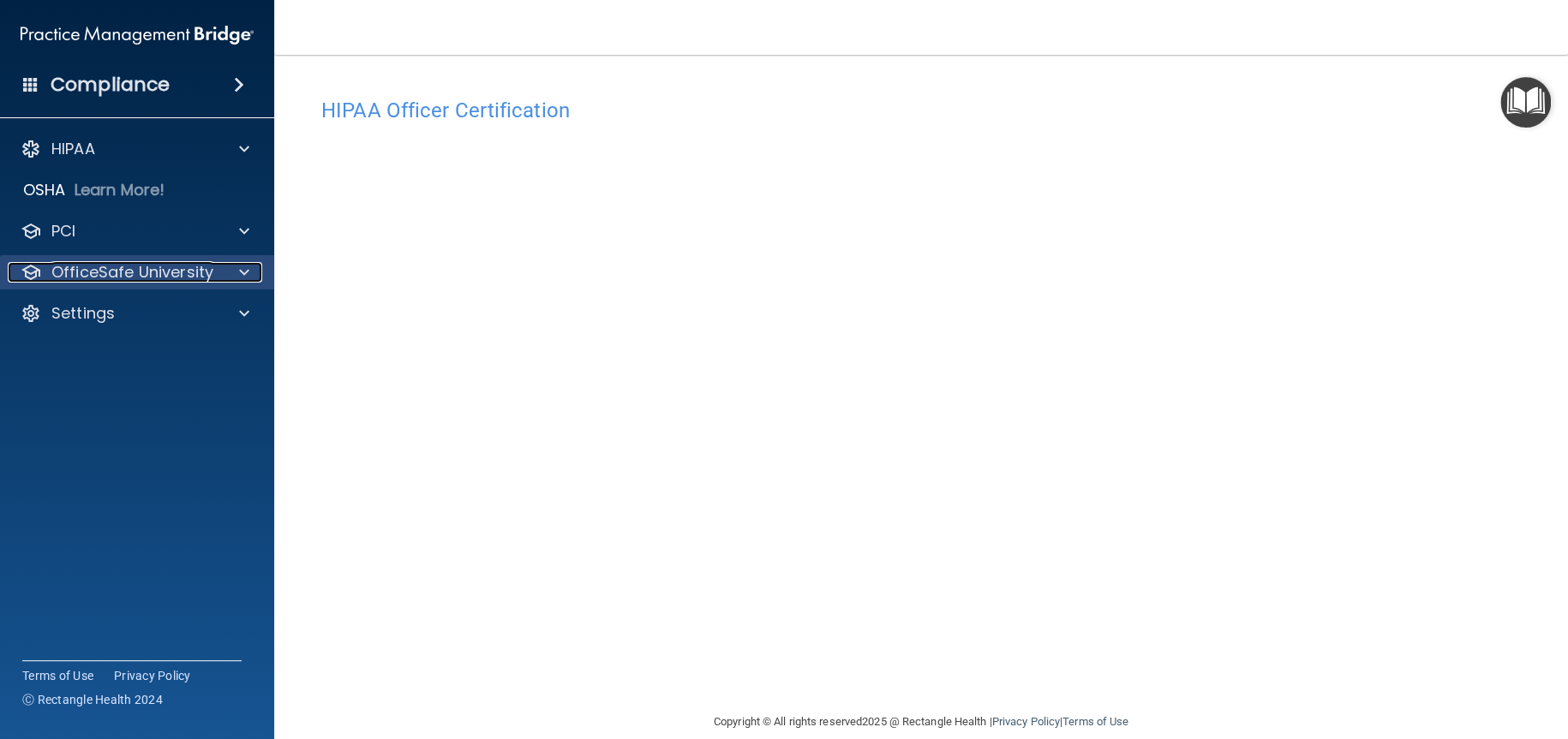
click at [127, 276] on p "OfficeSafe University" at bounding box center [132, 271] width 162 height 20
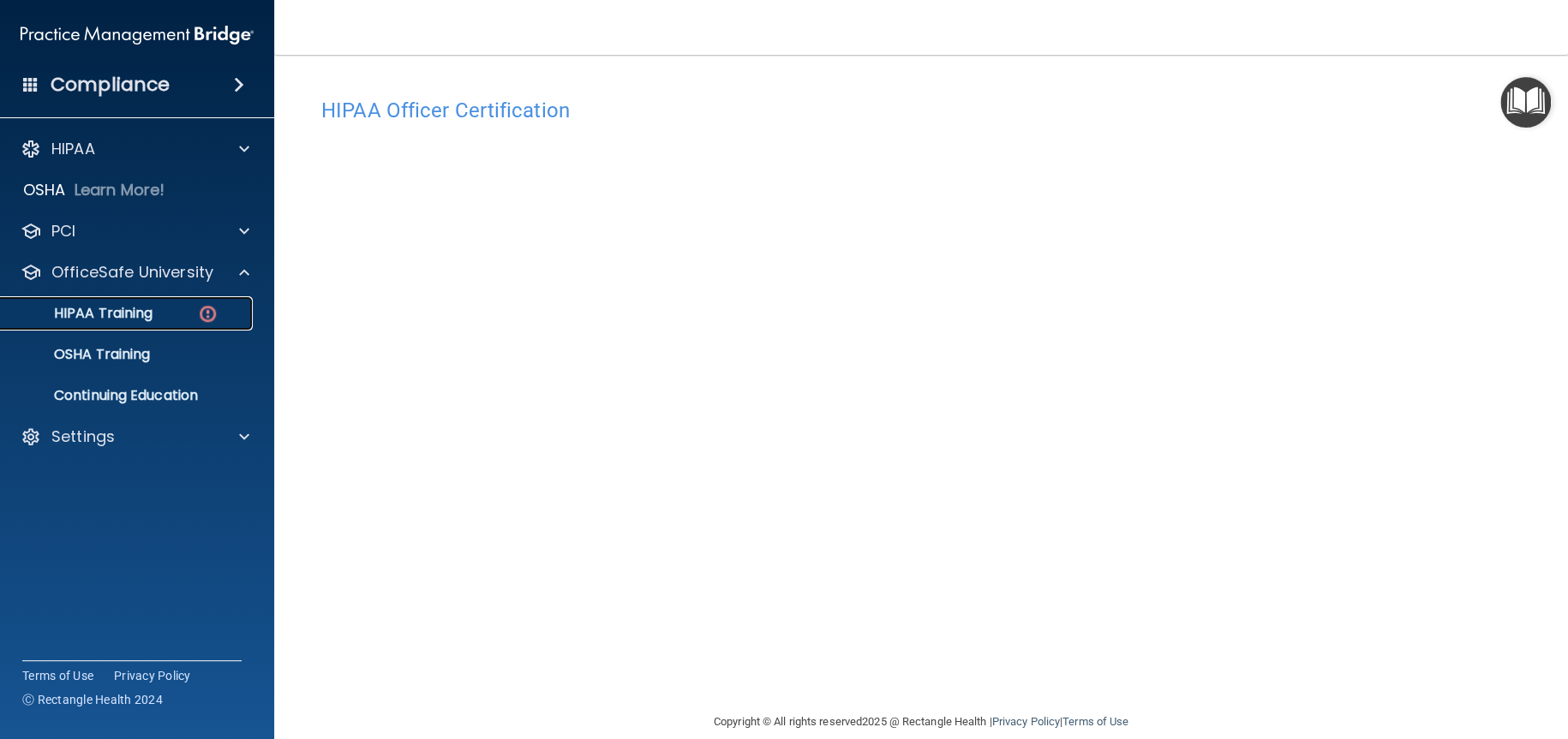
click at [116, 313] on p "HIPAA Training" at bounding box center [81, 313] width 141 height 18
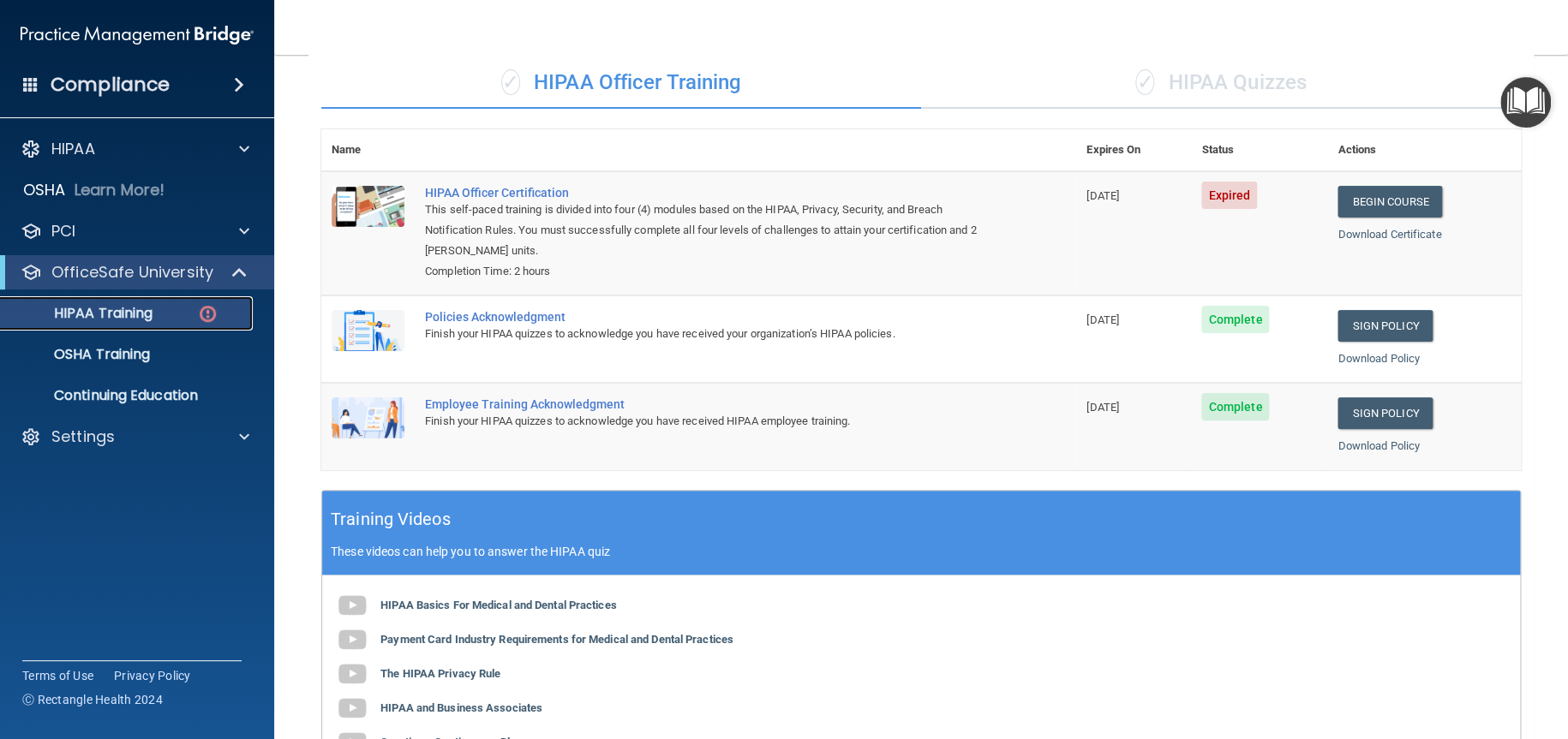
scroll to position [69, 0]
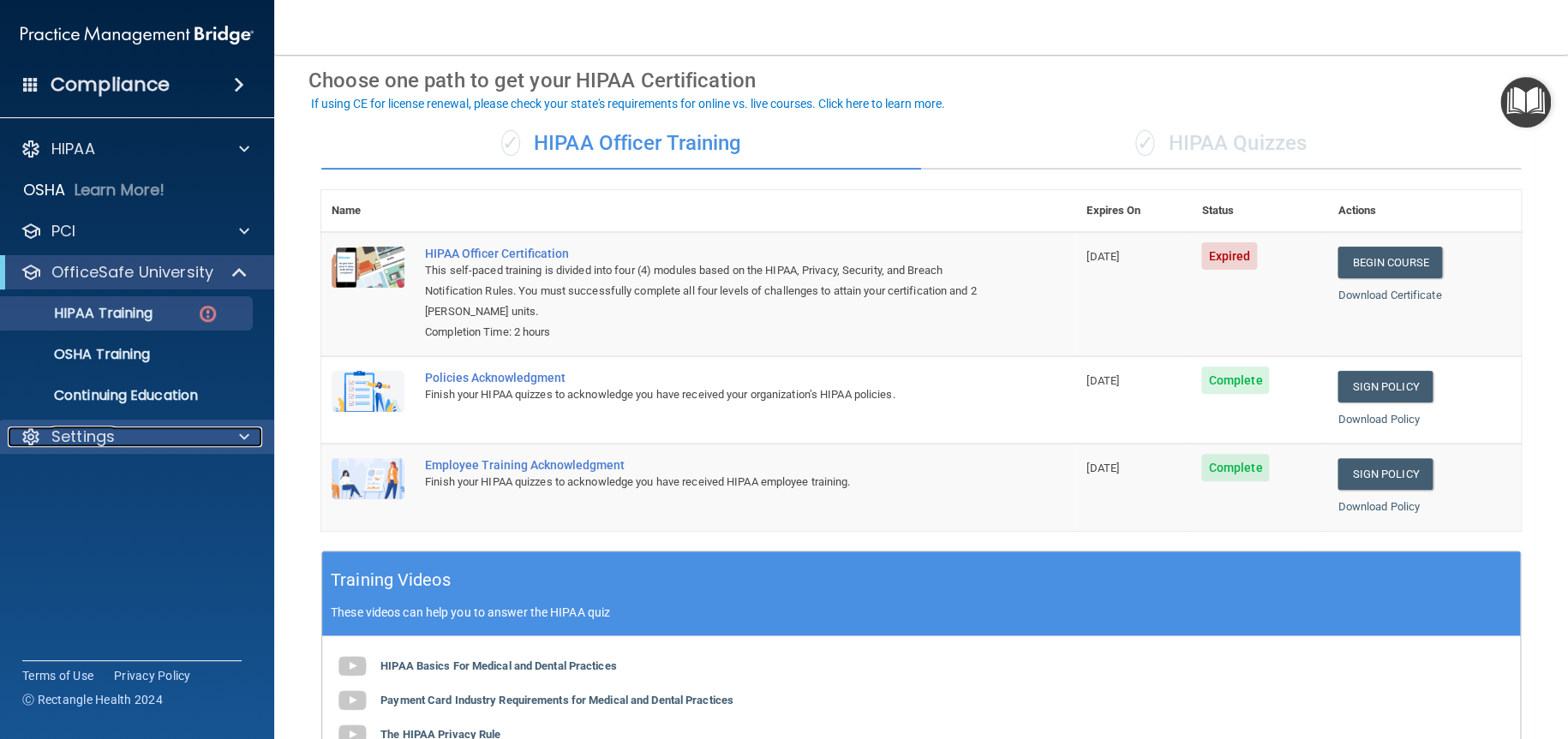
click at [67, 428] on p "Settings" at bounding box center [83, 436] width 63 height 20
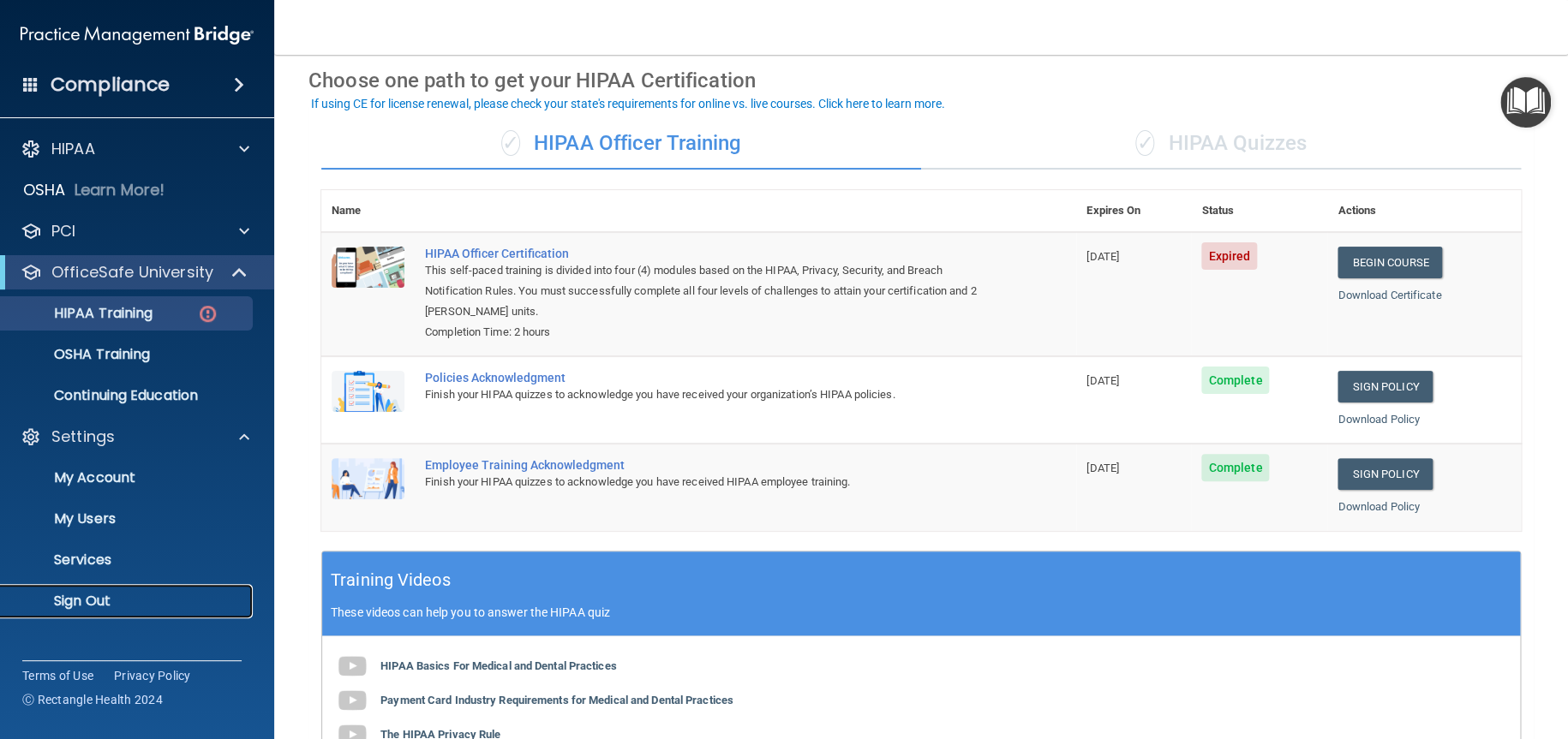
click at [73, 608] on p "Sign Out" at bounding box center [128, 602] width 234 height 18
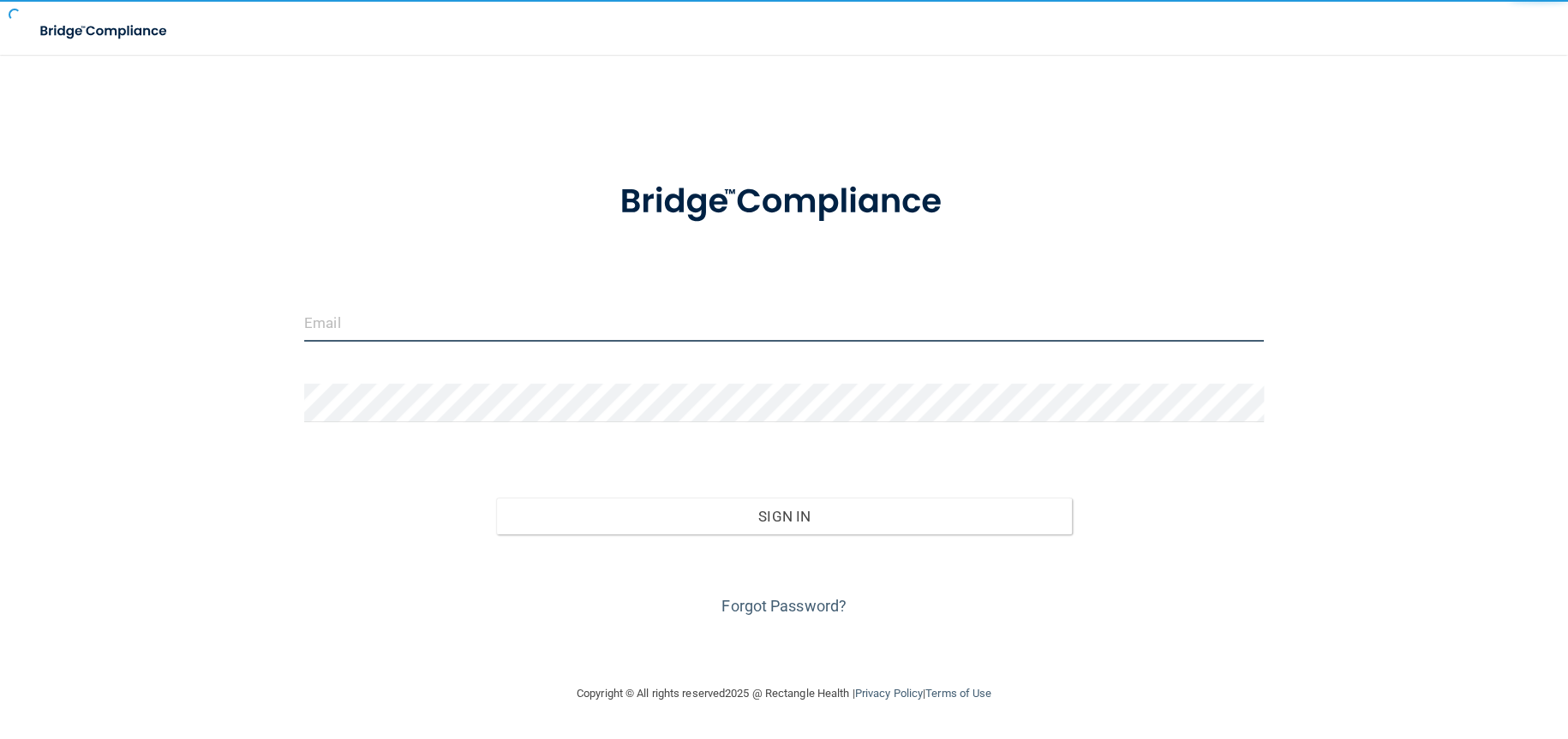
type input "[EMAIL_ADDRESS][DOMAIN_NAME]"
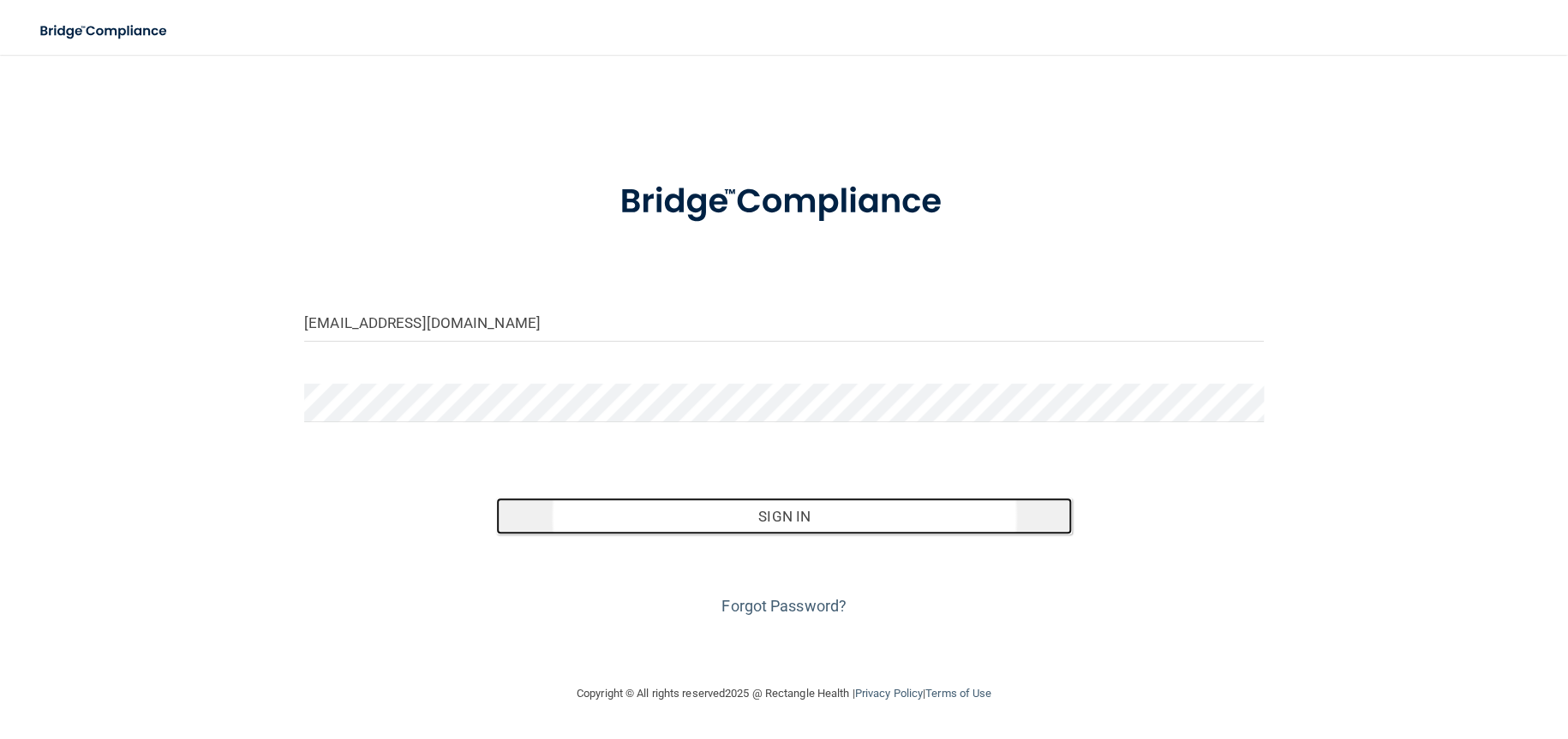
click at [728, 518] on button "Sign In" at bounding box center [784, 516] width 576 height 38
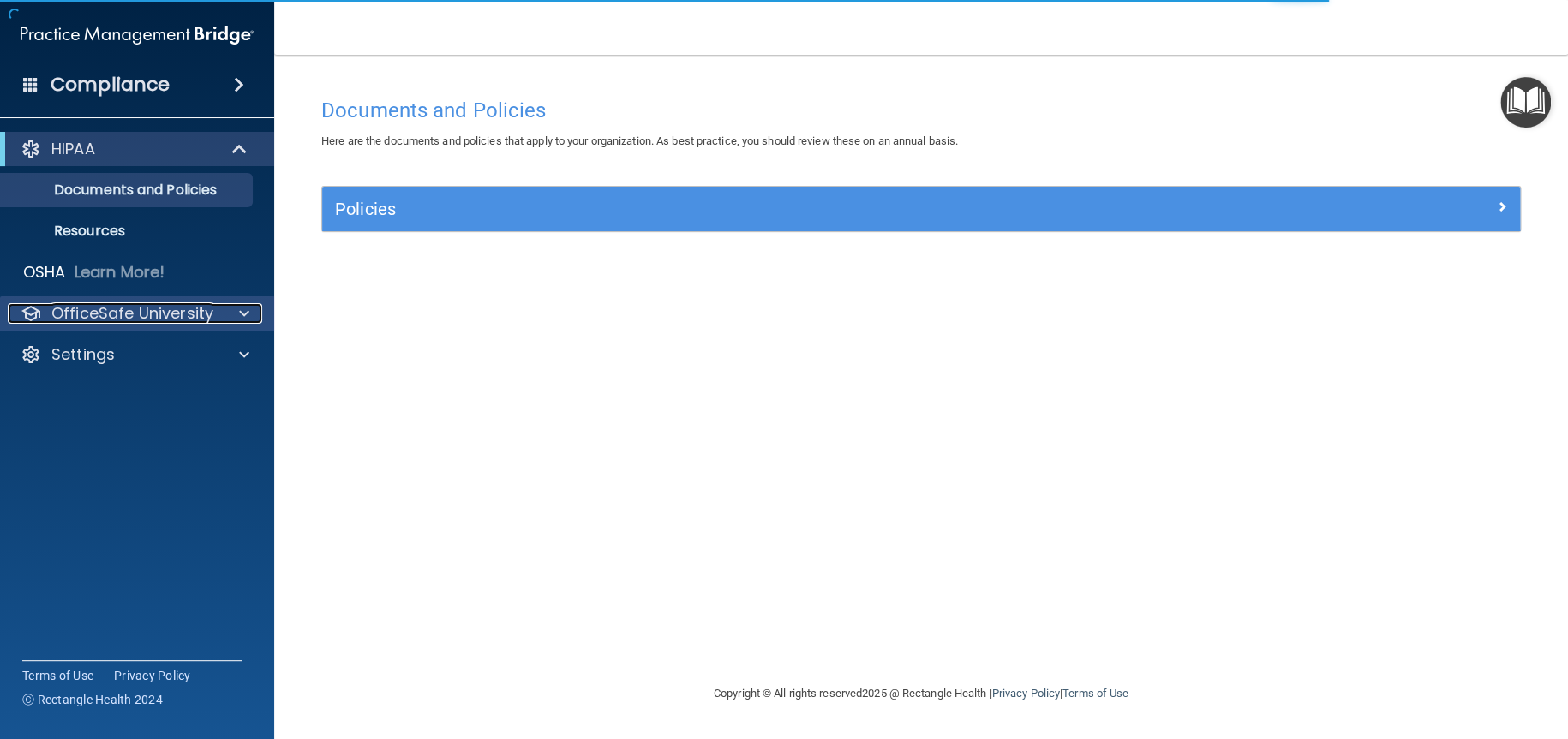
click at [207, 314] on p "OfficeSafe University" at bounding box center [132, 313] width 162 height 20
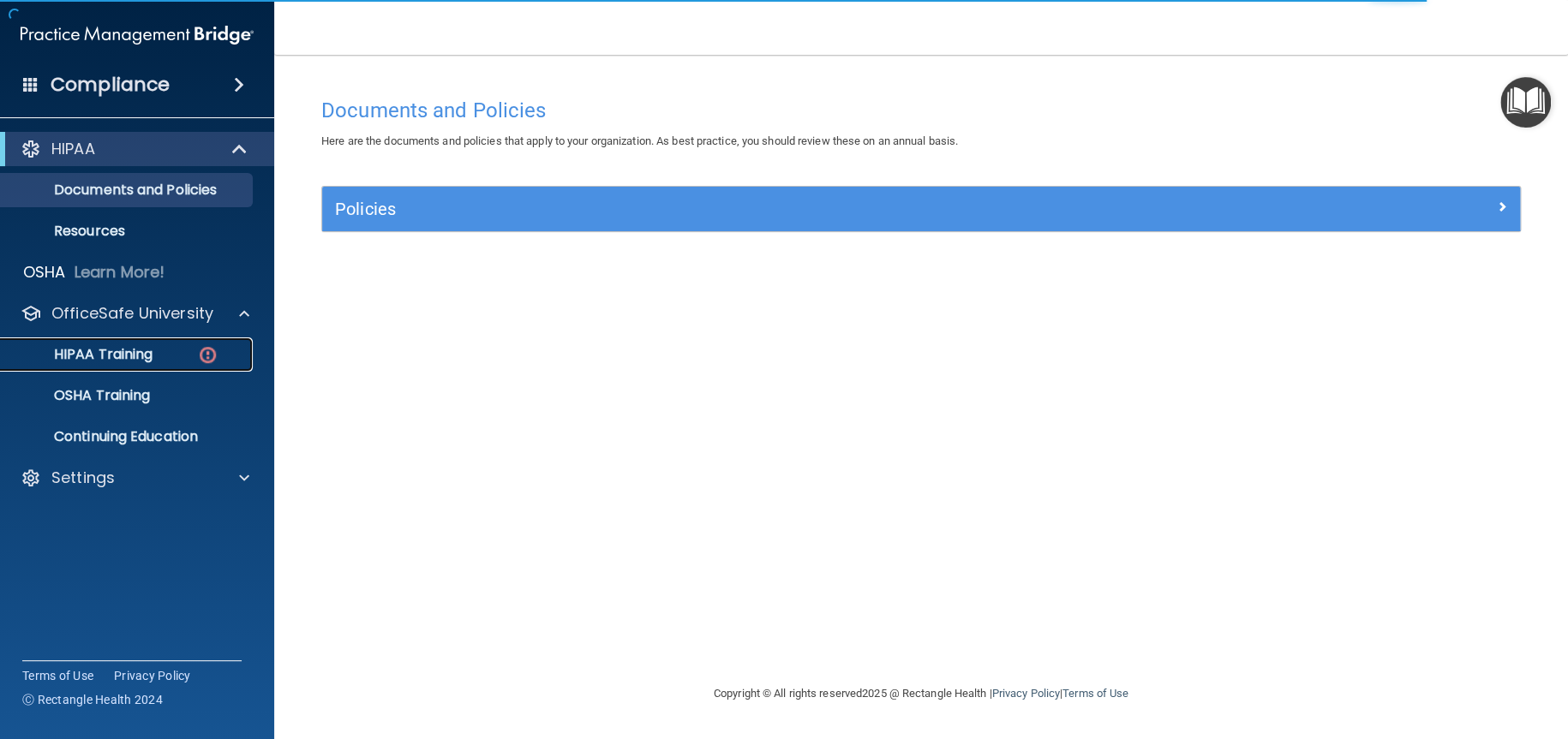
click at [109, 352] on p "HIPAA Training" at bounding box center [81, 355] width 141 height 18
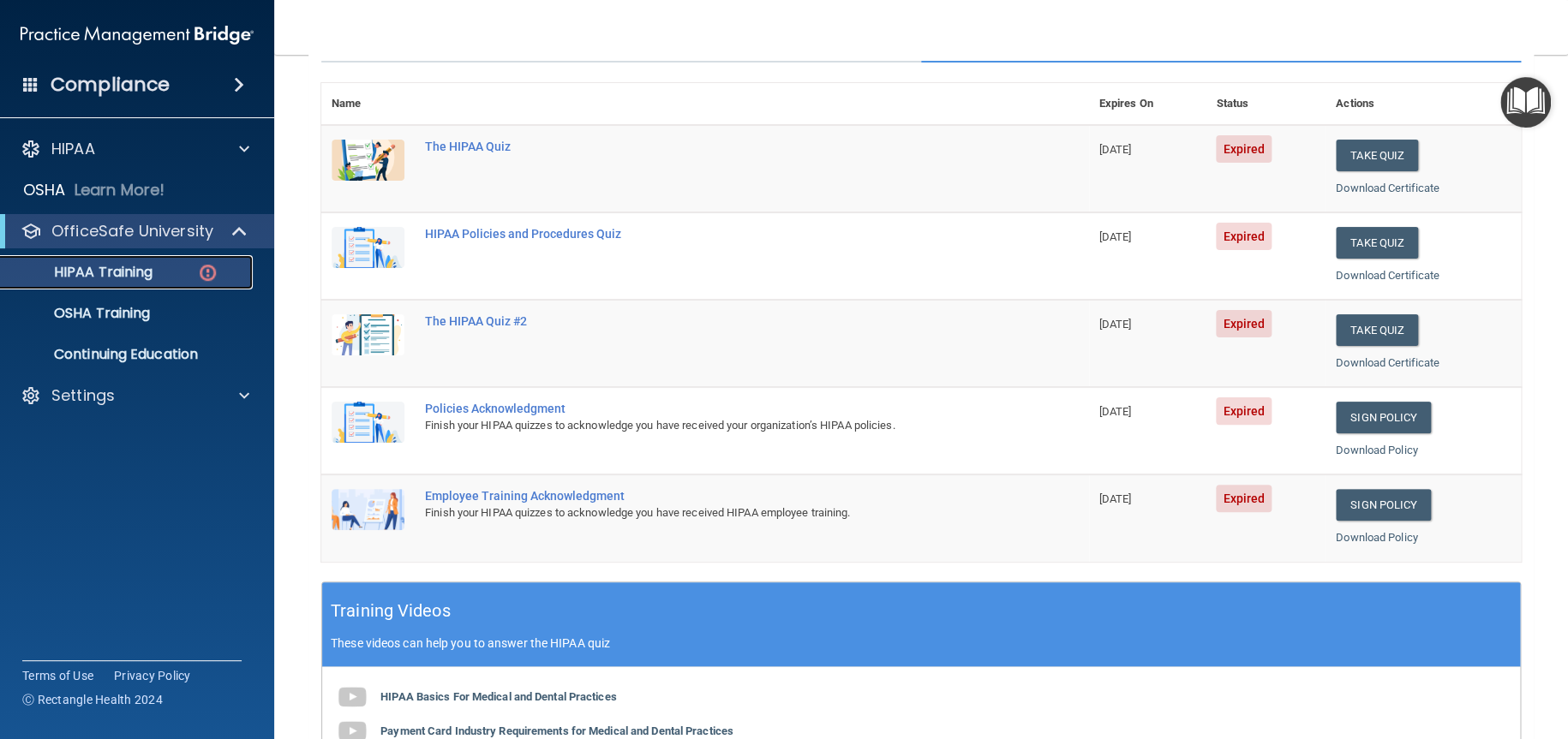
scroll to position [257, 0]
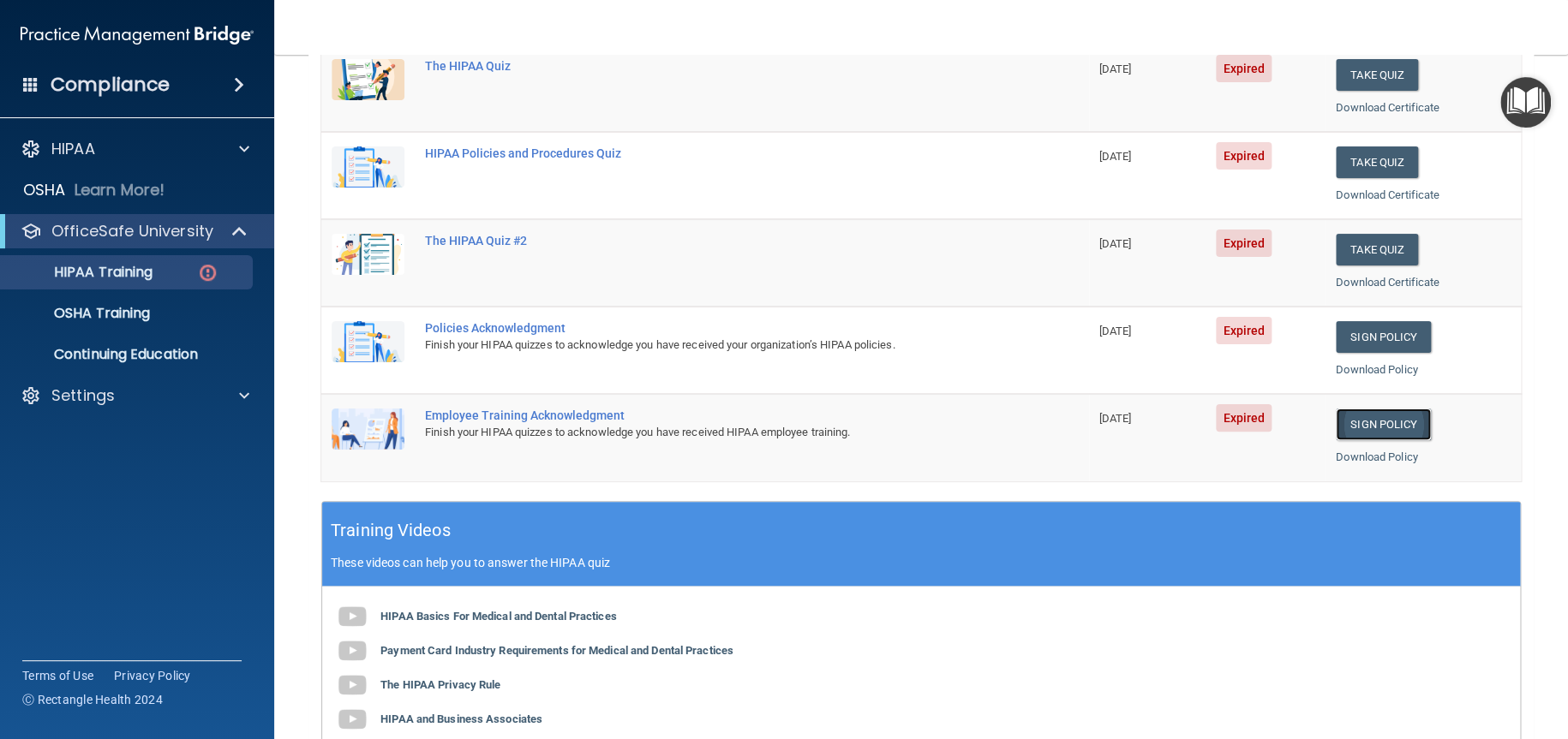
click at [1373, 430] on link "Sign Policy" at bounding box center [1382, 425] width 95 height 32
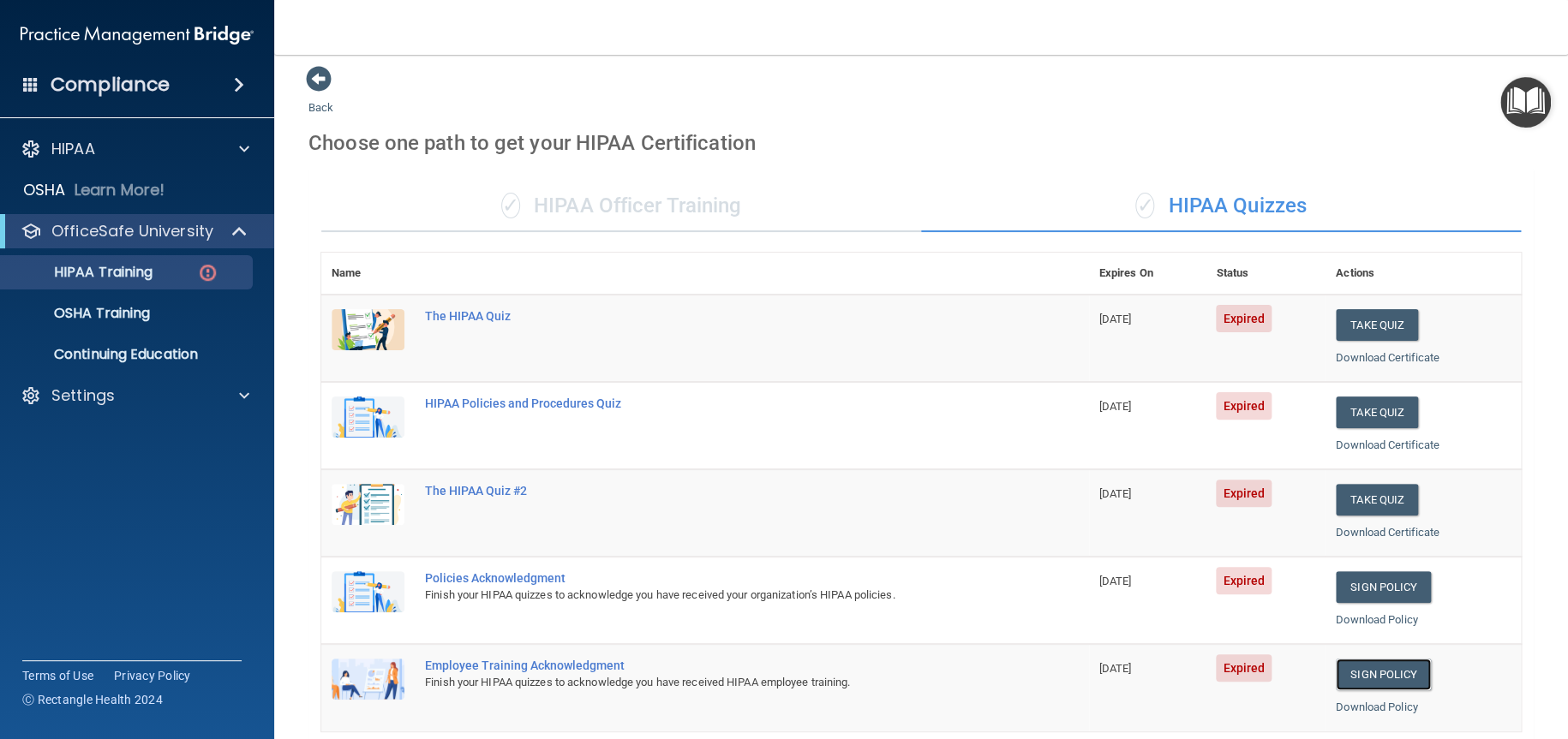
scroll to position [0, 0]
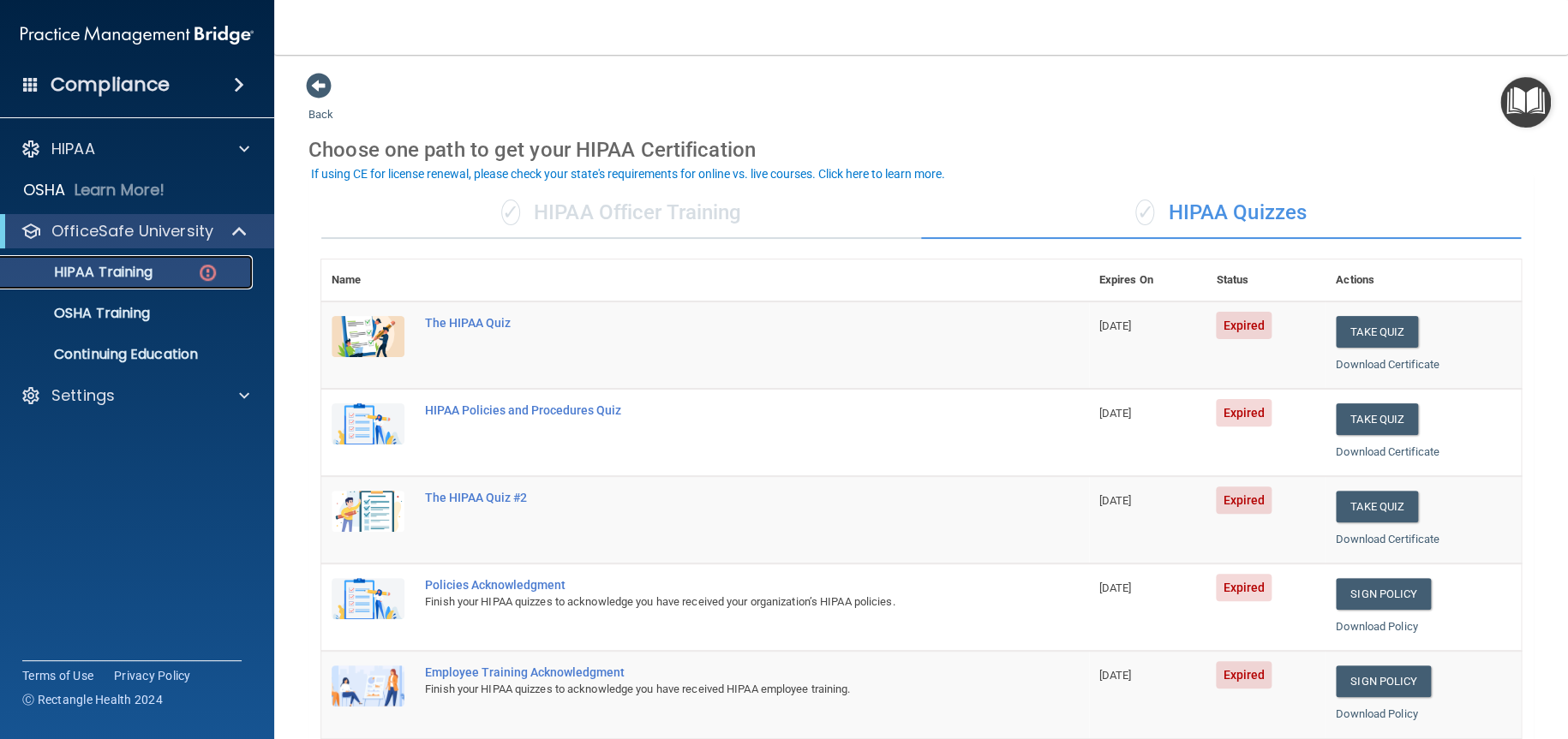
click at [165, 269] on div "HIPAA Training" at bounding box center [128, 272] width 234 height 18
click at [139, 269] on p "HIPAA Training" at bounding box center [81, 272] width 141 height 18
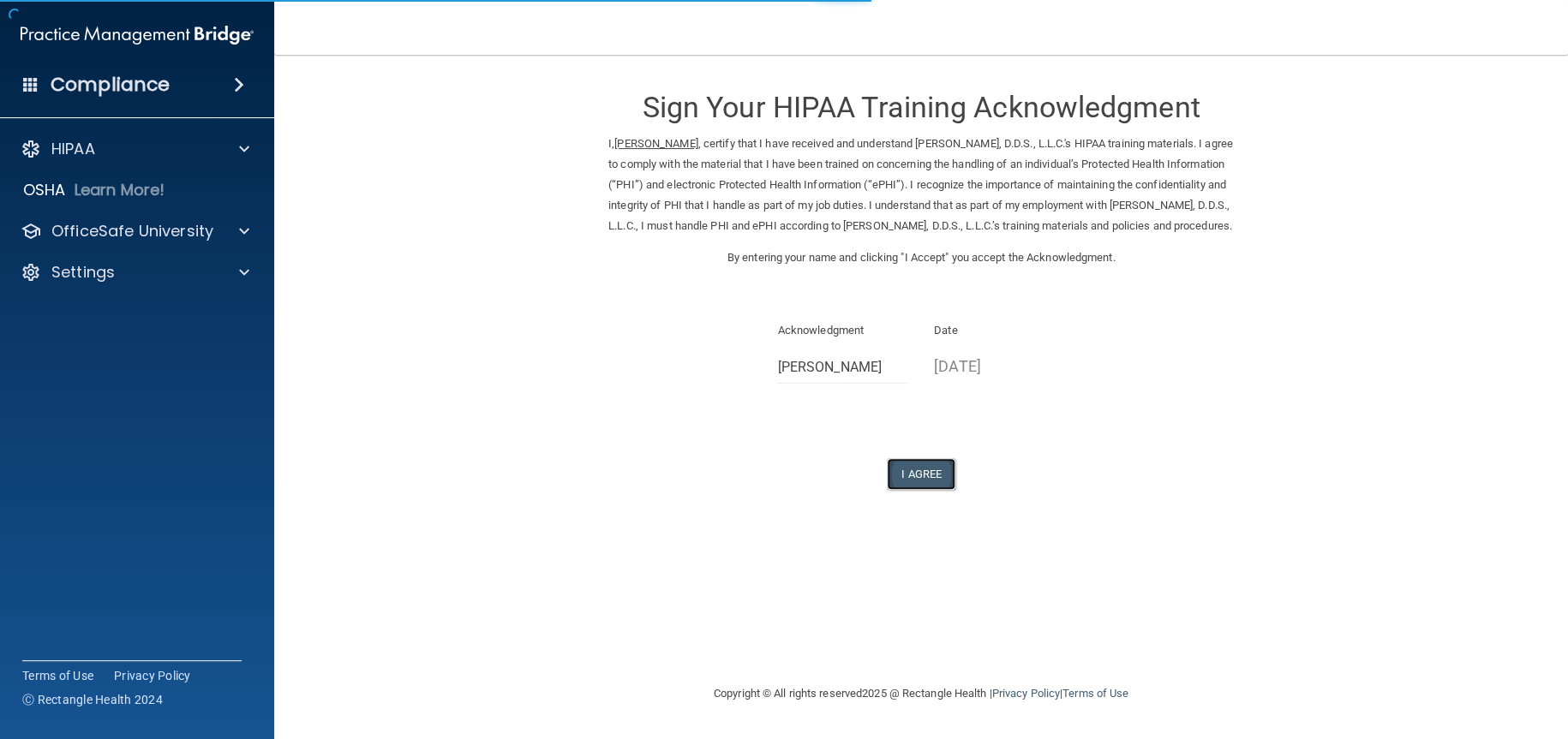
click at [925, 490] on button "I Agree" at bounding box center [921, 474] width 68 height 32
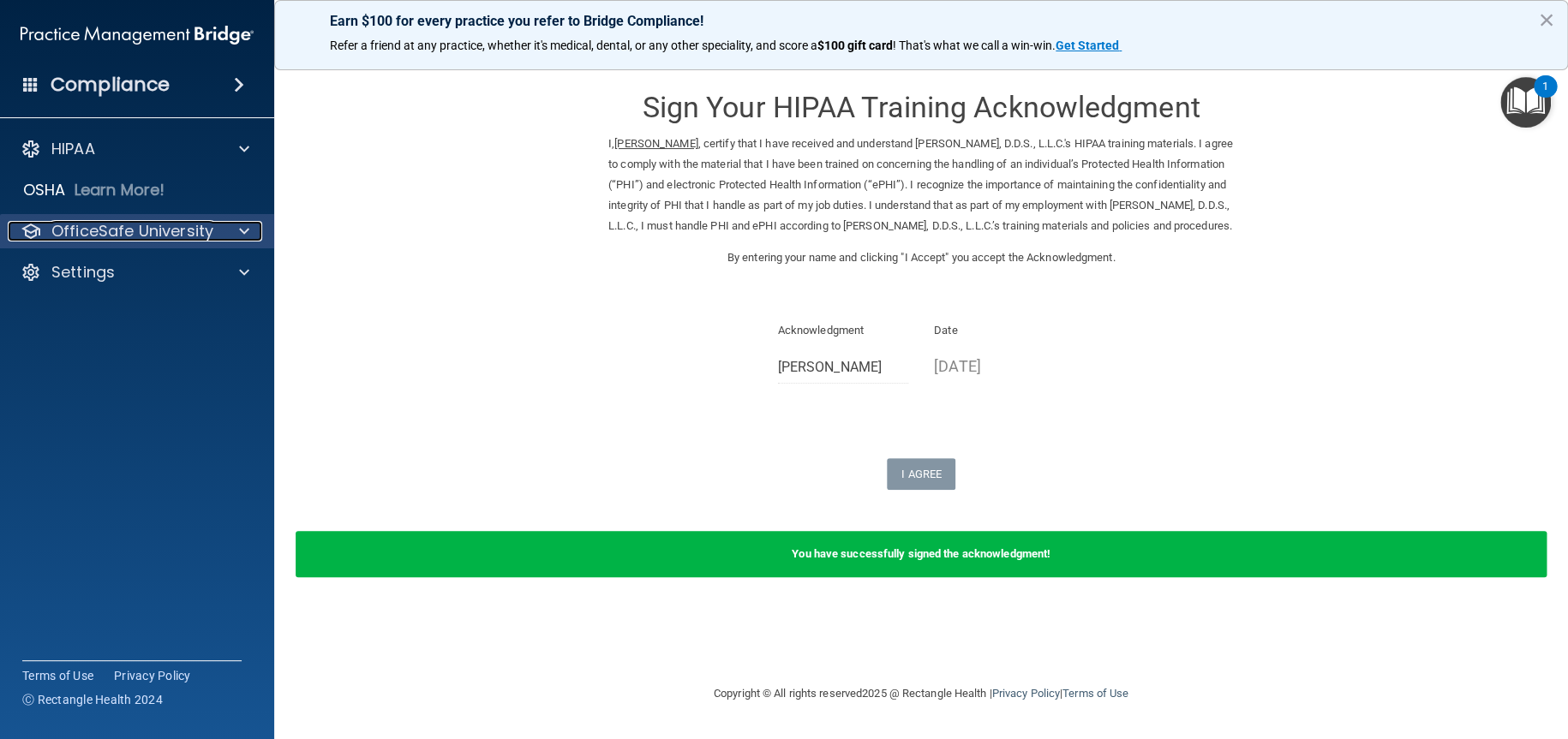
click at [142, 234] on p "OfficeSafe University" at bounding box center [132, 230] width 162 height 20
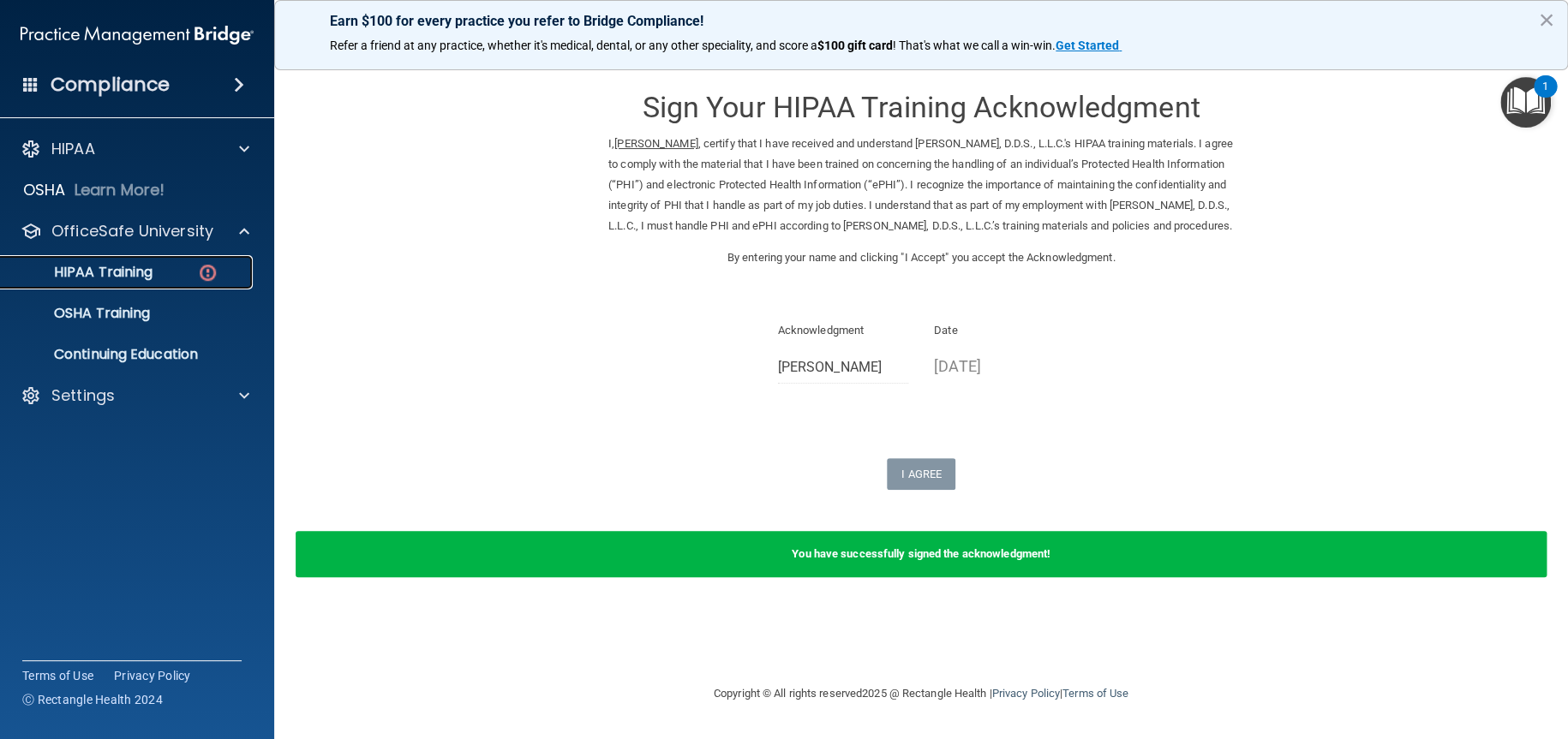
click at [146, 281] on p "HIPAA Training" at bounding box center [81, 272] width 141 height 18
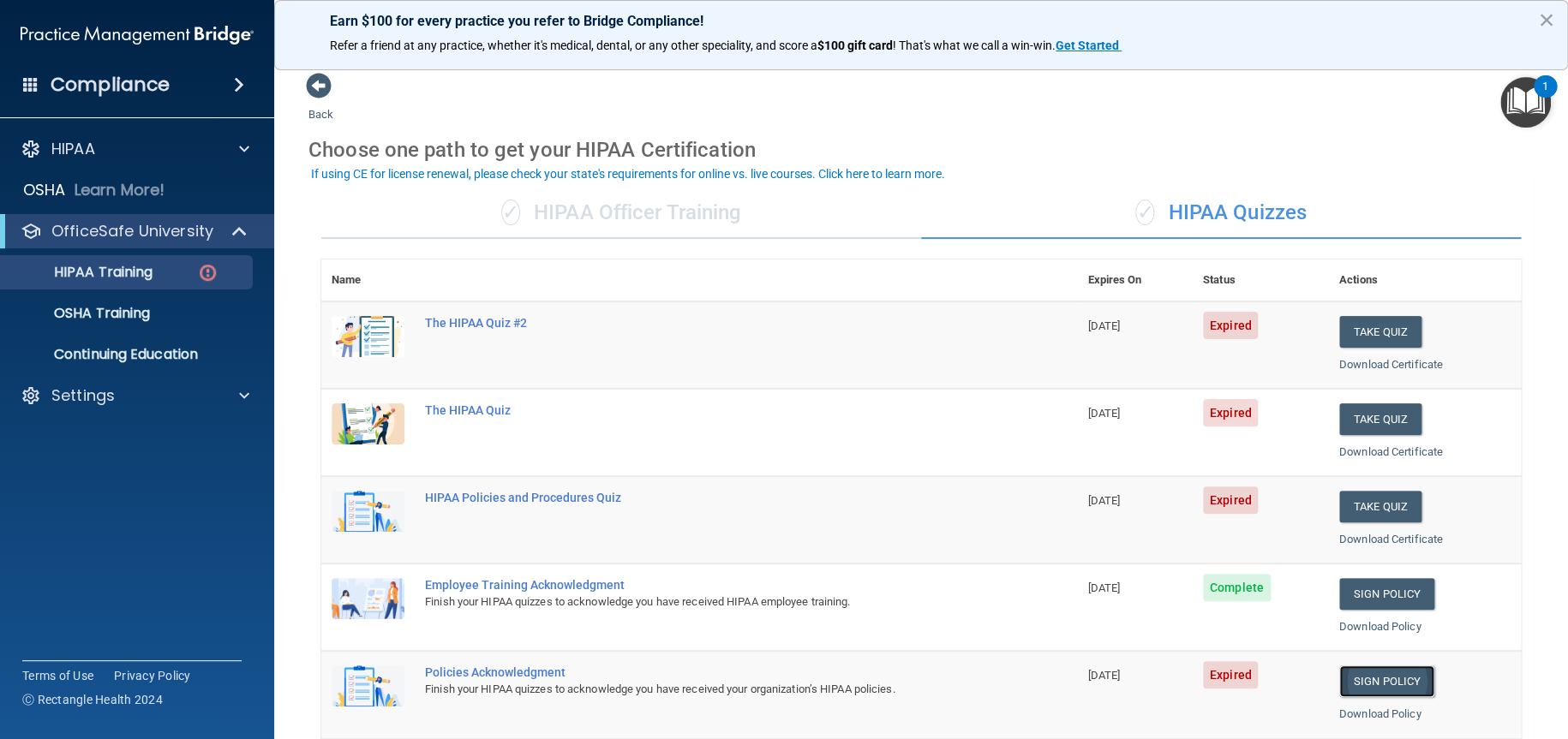
click at [1368, 682] on link "Sign Policy" at bounding box center [1386, 681] width 95 height 32
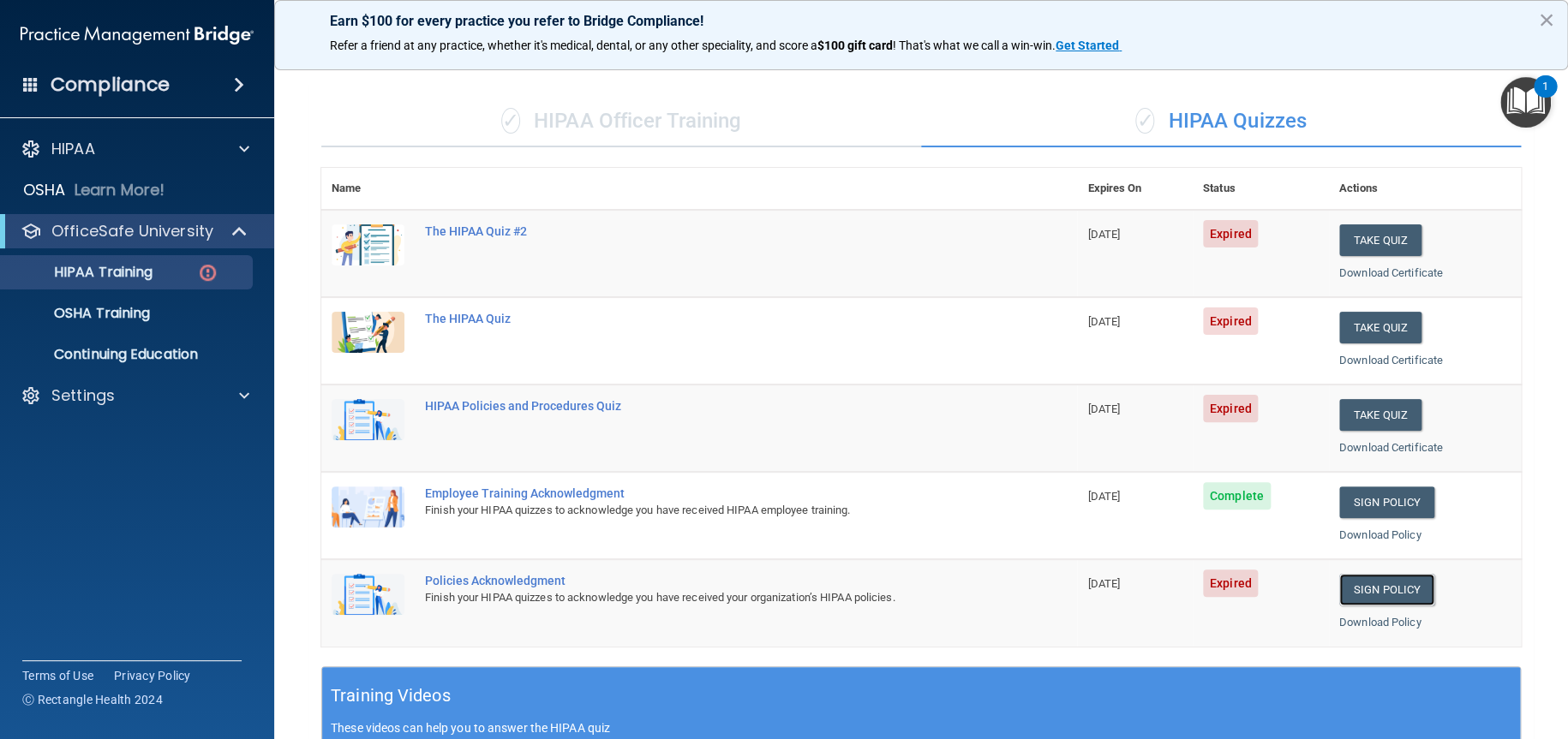
scroll to position [86, 0]
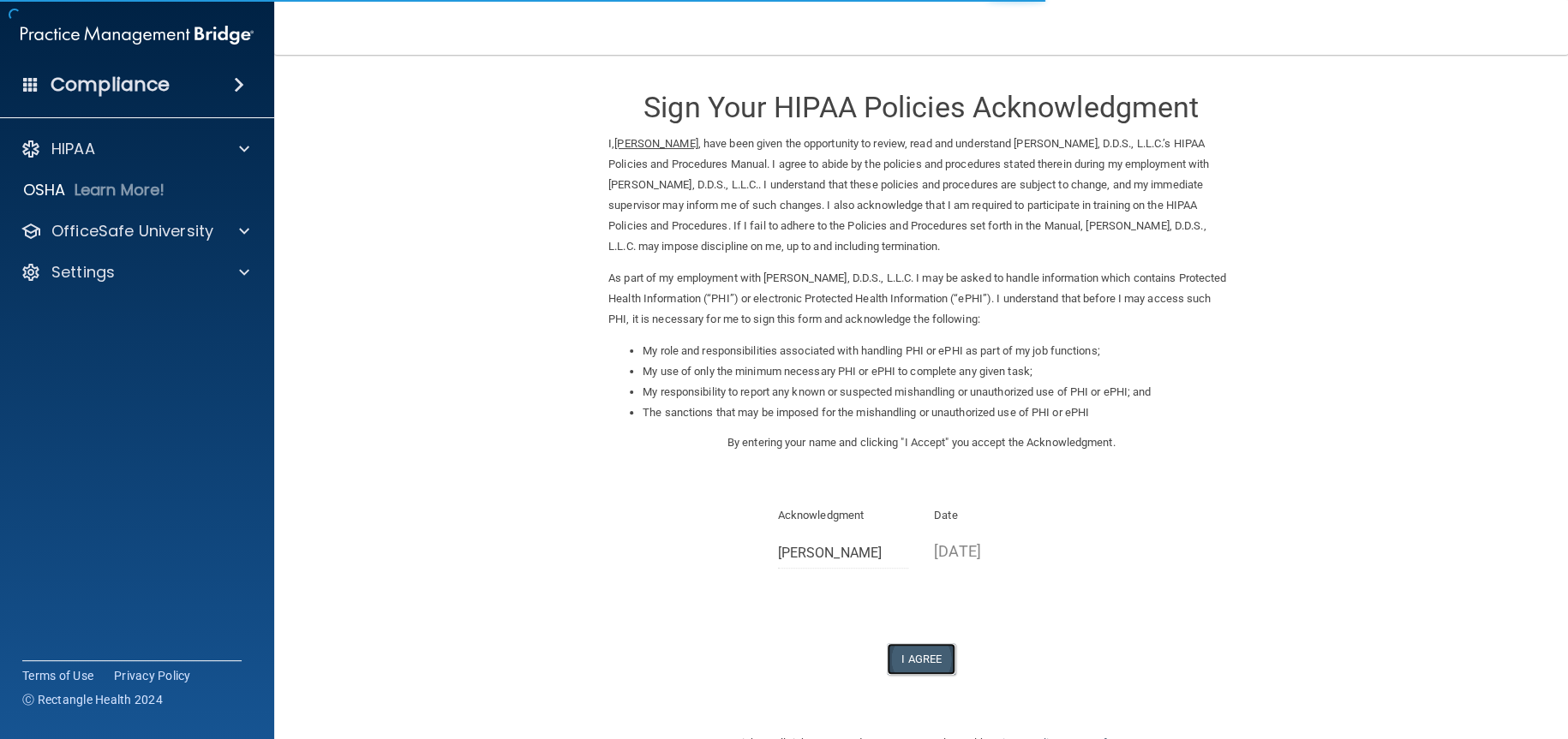
click at [925, 658] on button "I Agree" at bounding box center [921, 659] width 68 height 32
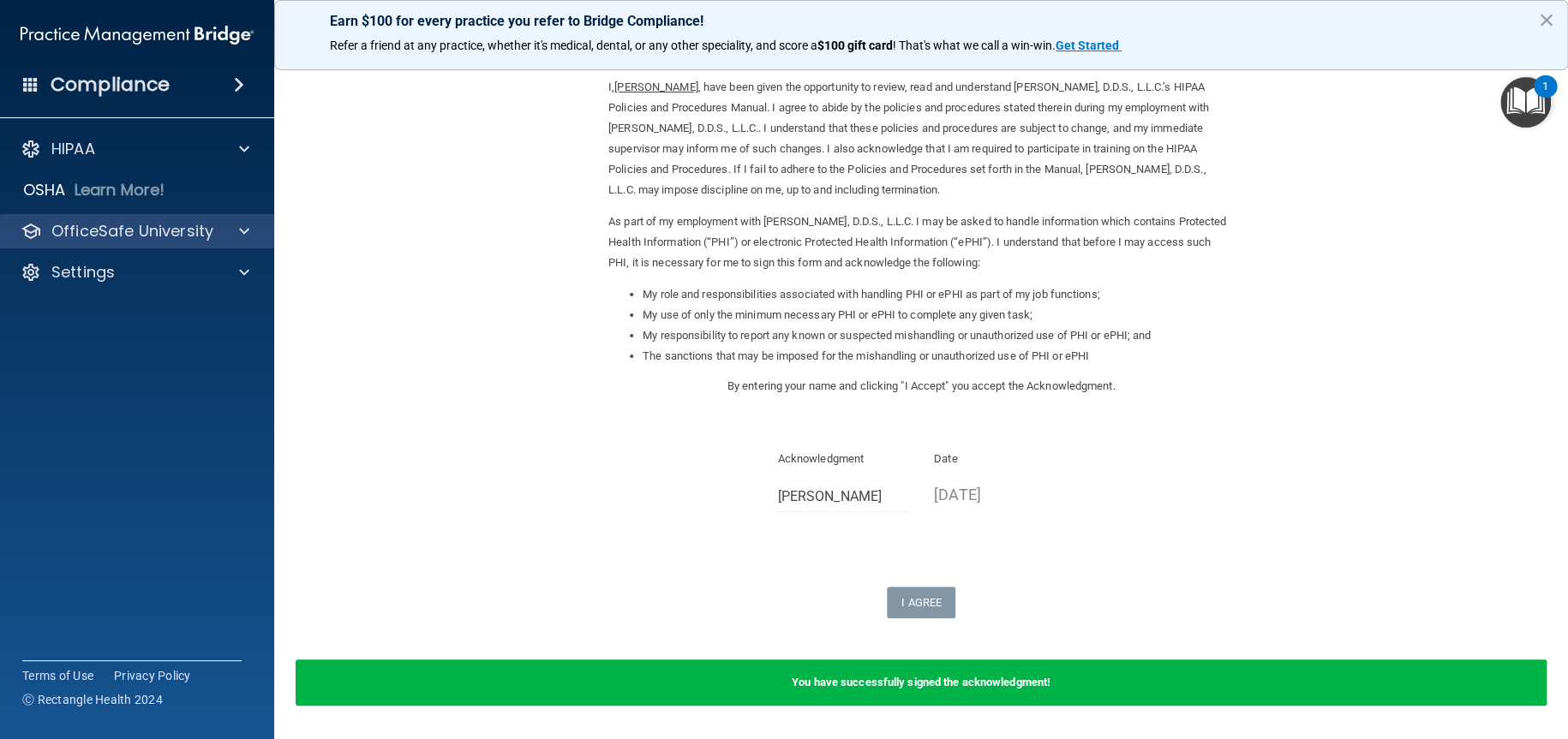
scroll to position [26, 0]
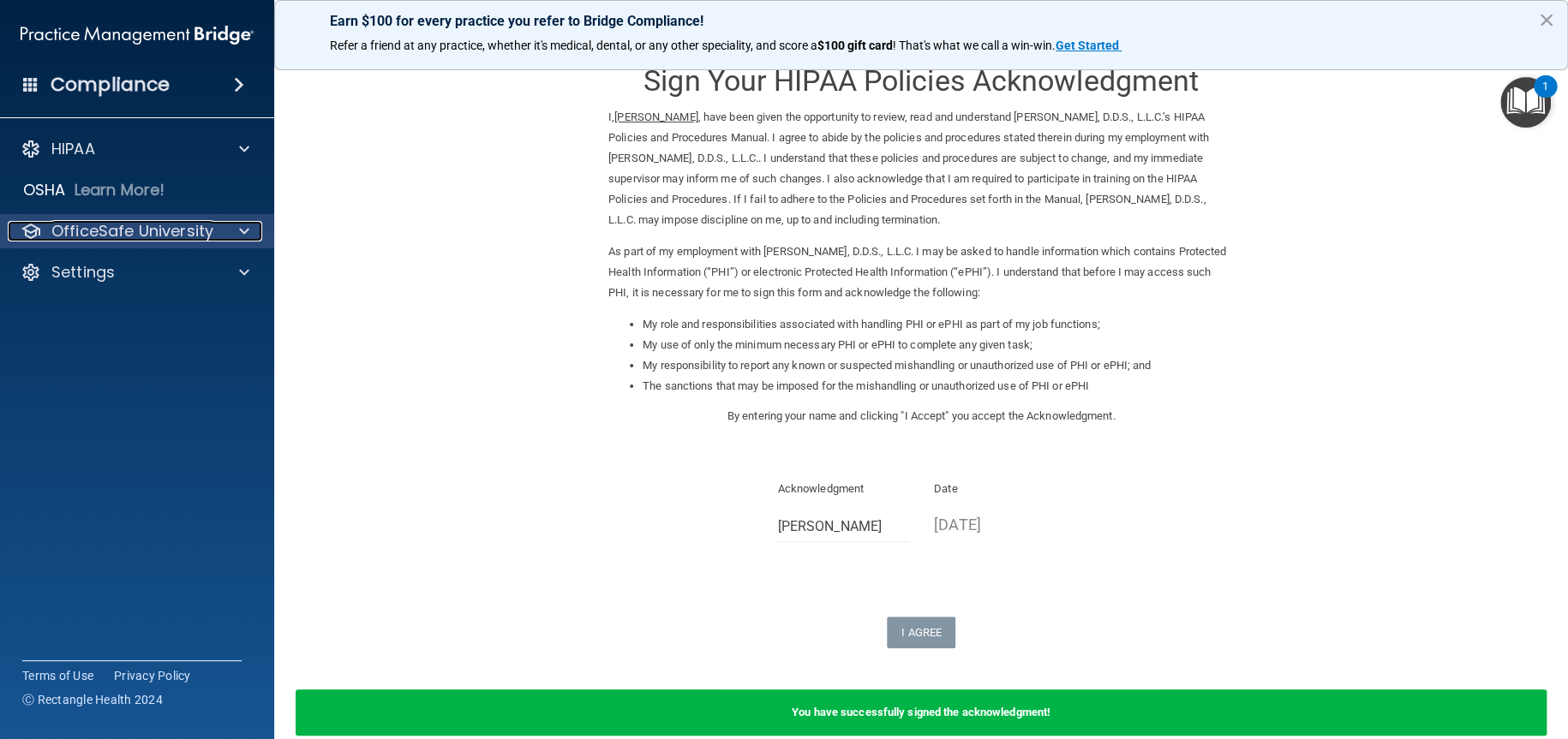
click at [175, 224] on p "OfficeSafe University" at bounding box center [132, 230] width 162 height 20
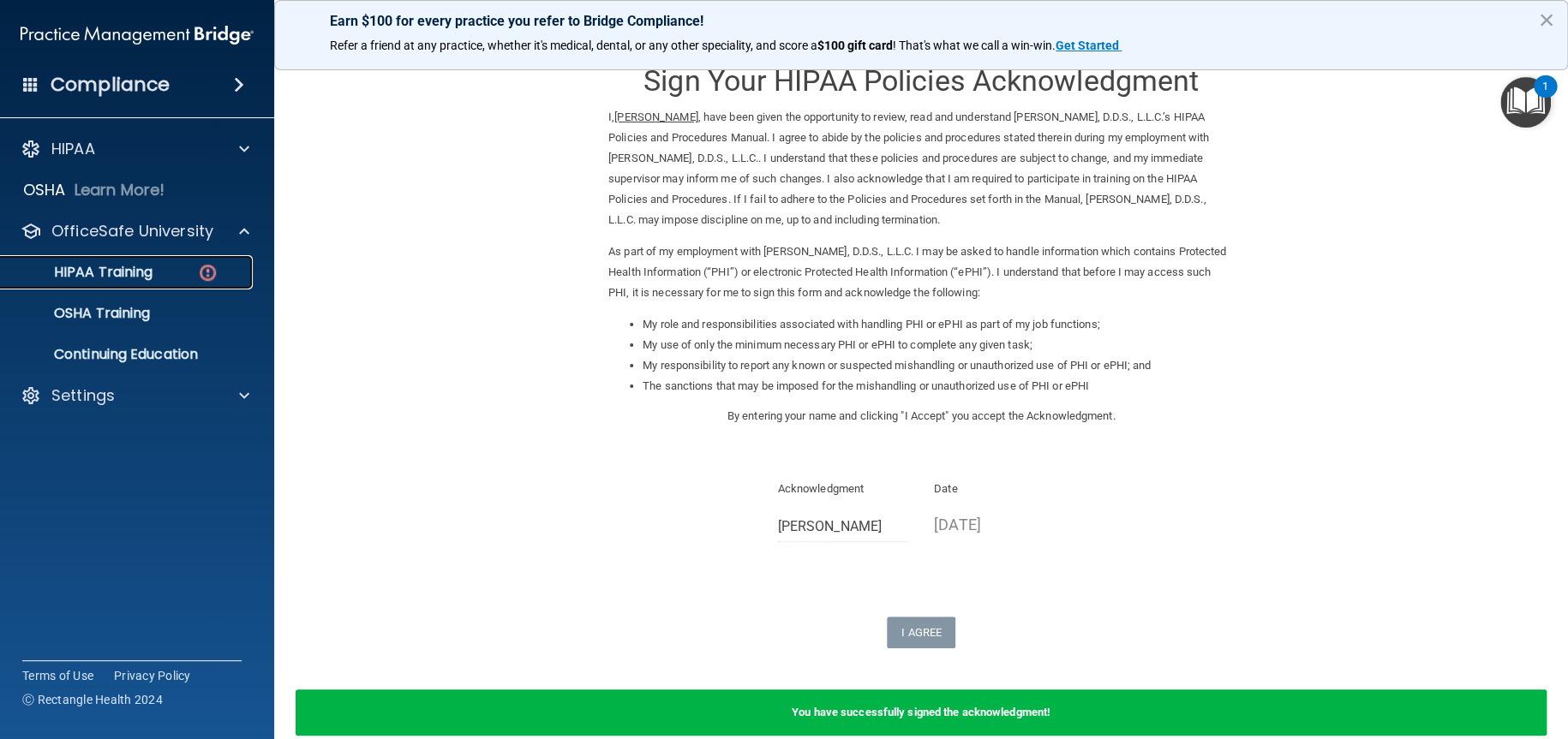
click at [172, 269] on div "HIPAA Training" at bounding box center [128, 272] width 234 height 18
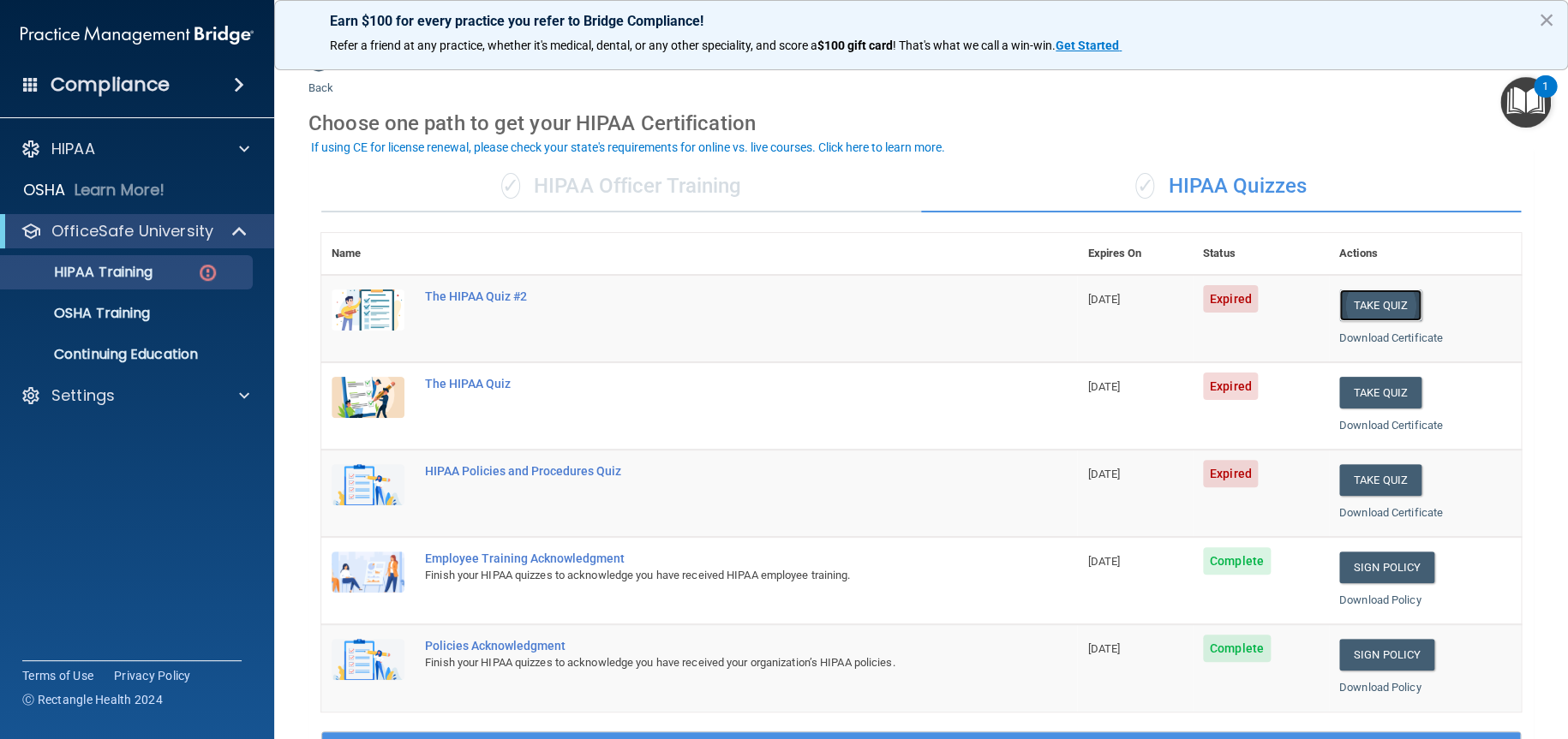
click at [1385, 299] on button "Take Quiz" at bounding box center [1380, 306] width 82 height 32
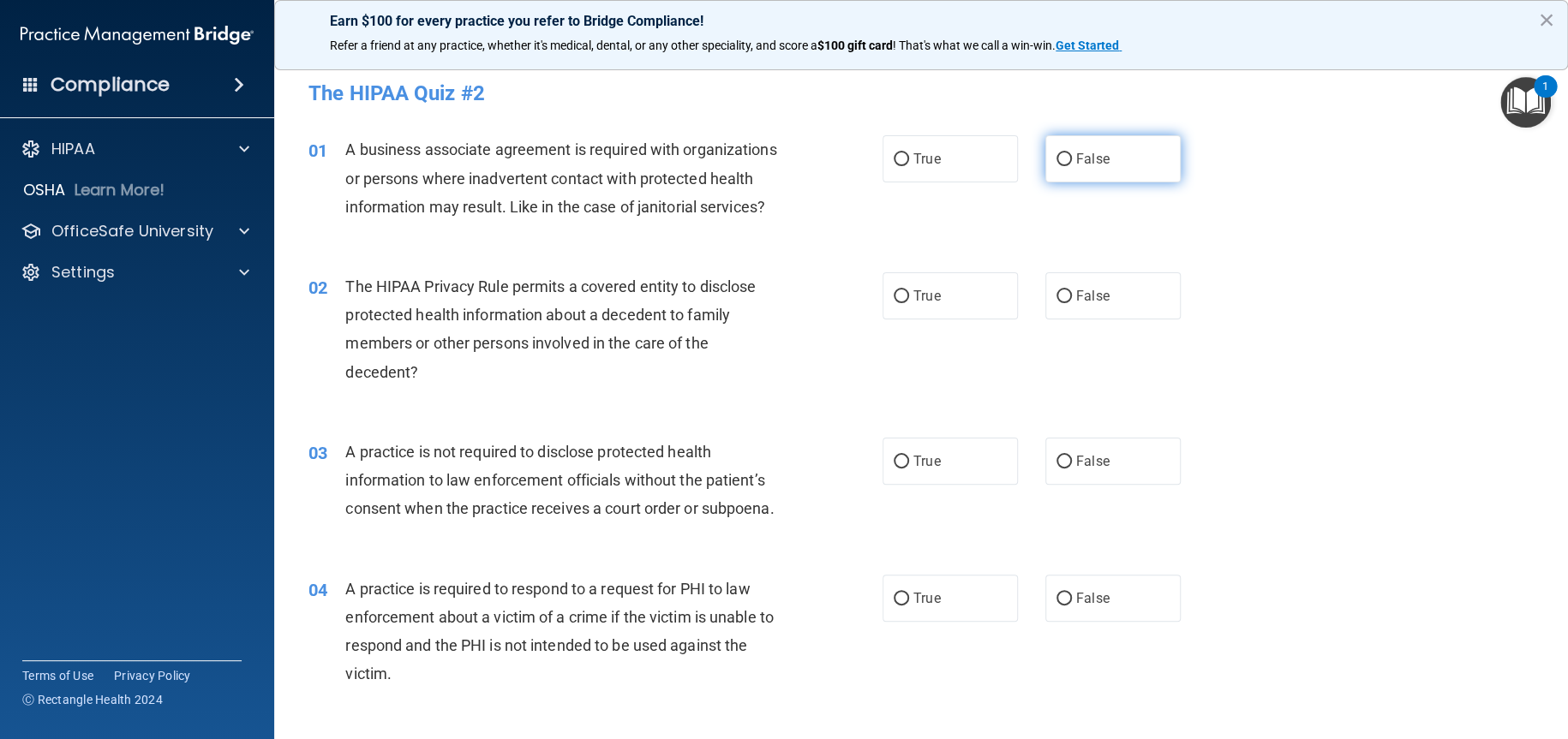
click at [1058, 158] on input "False" at bounding box center [1064, 159] width 16 height 13
radio input "true"
click at [894, 303] on input "True" at bounding box center [902, 297] width 16 height 13
radio input "true"
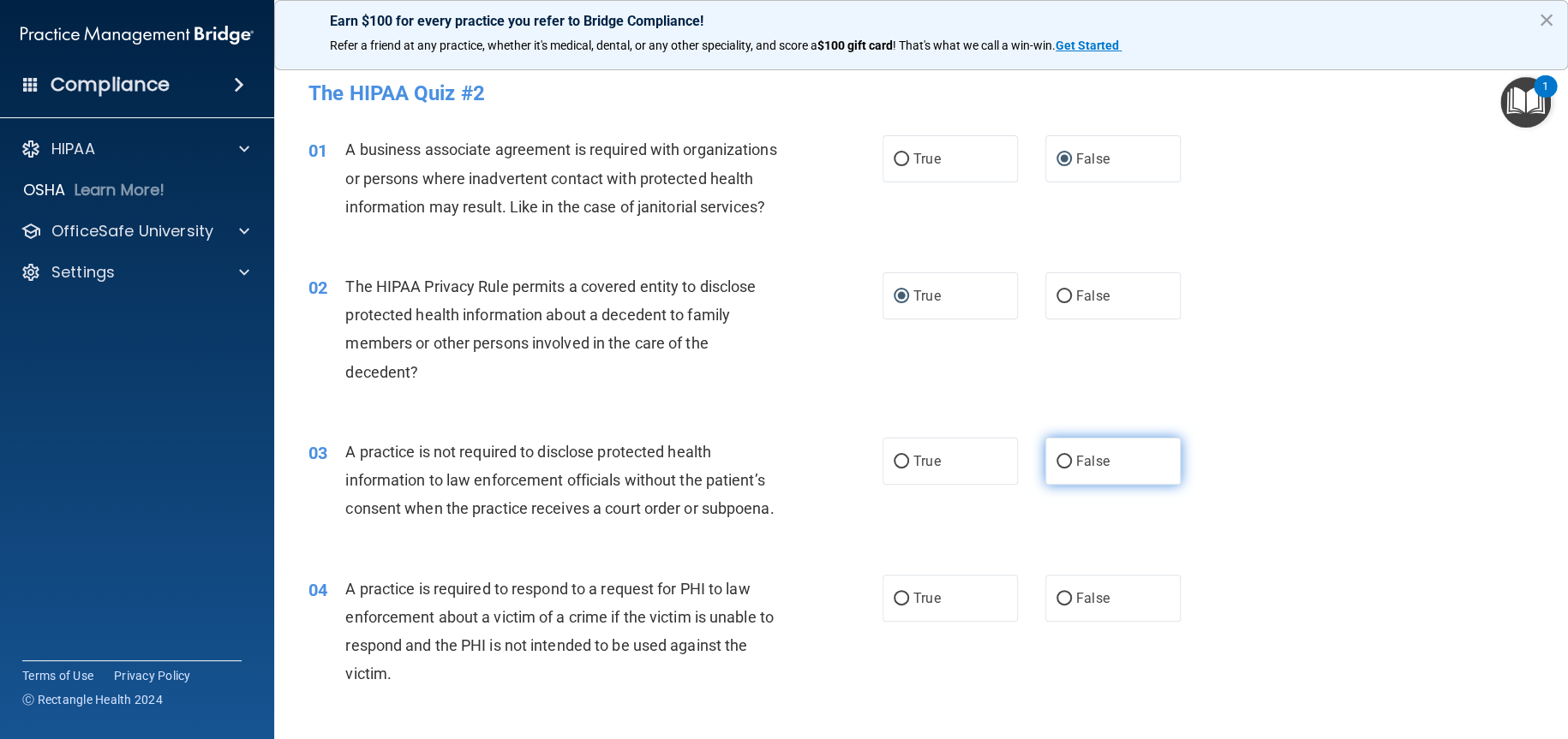
click at [1056, 468] on input "False" at bounding box center [1064, 462] width 16 height 13
radio input "true"
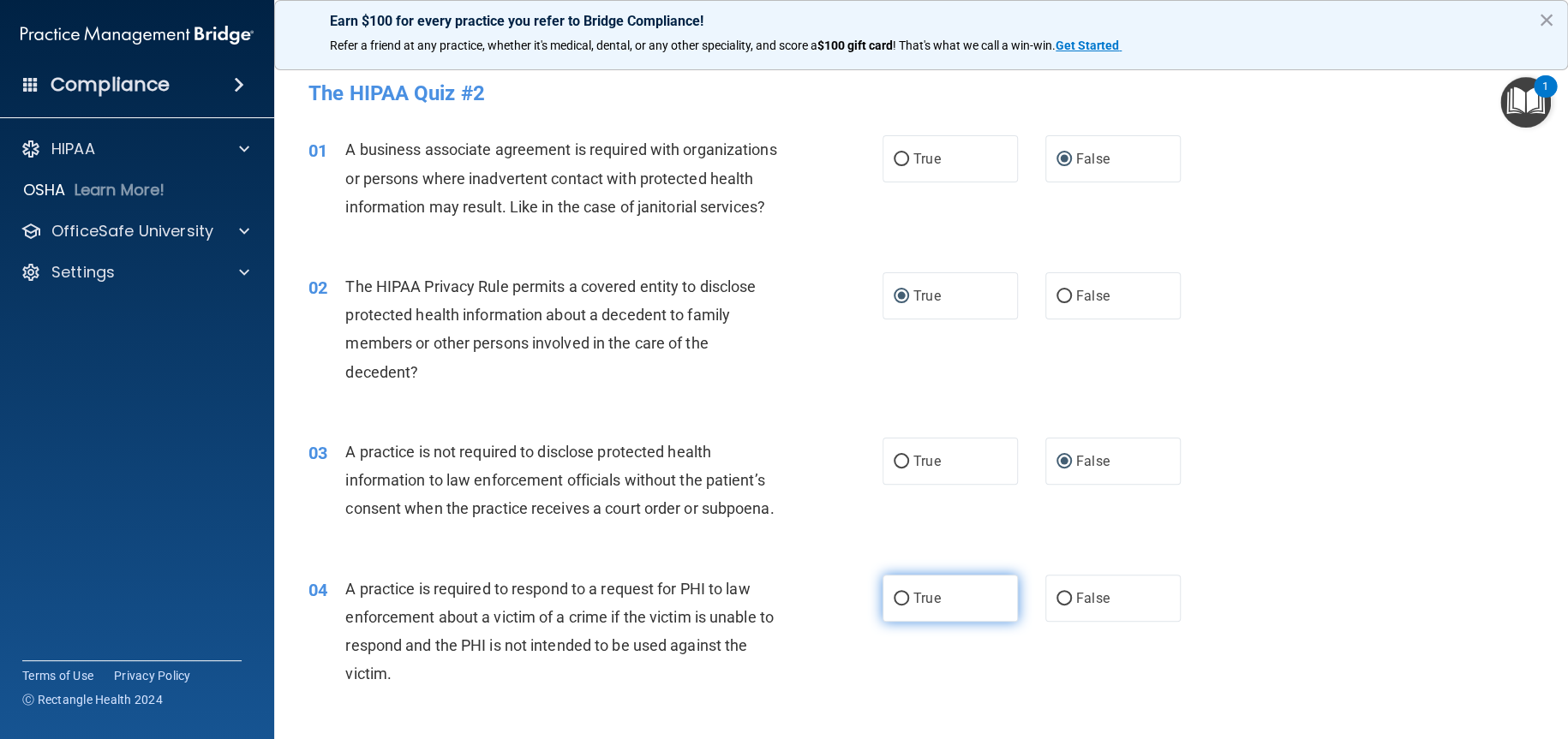
click at [894, 606] on input "True" at bounding box center [902, 599] width 16 height 13
radio input "true"
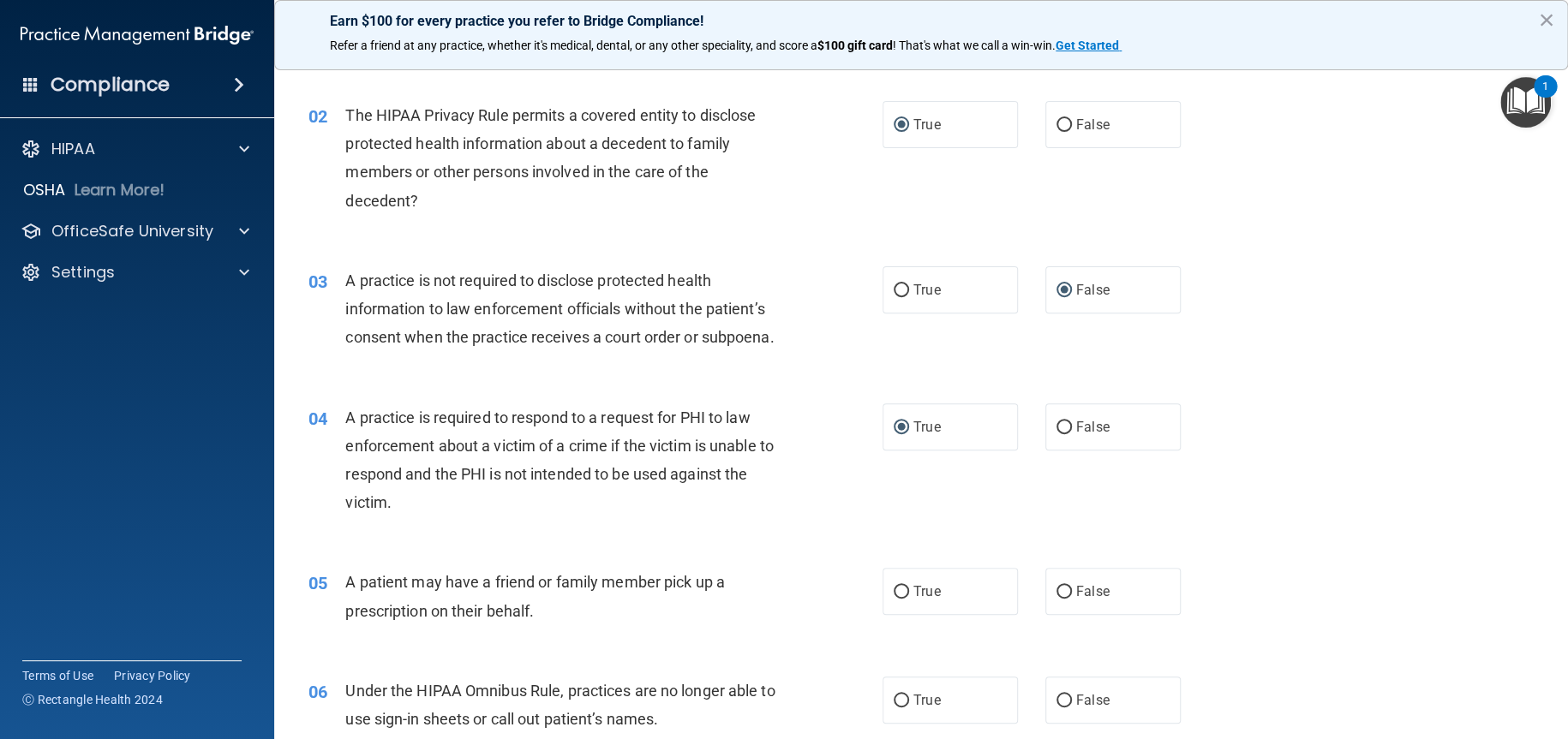
scroll to position [257, 0]
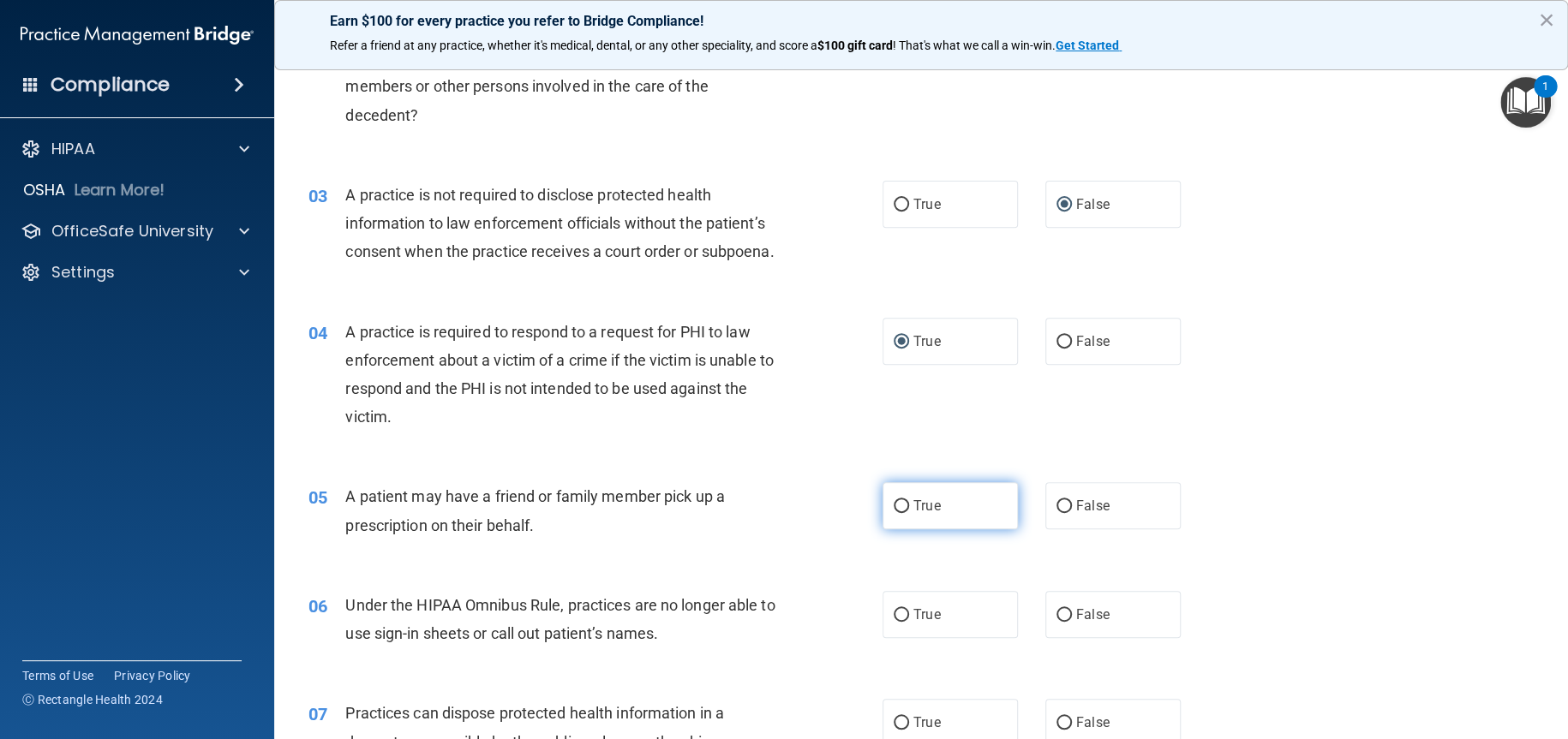
click at [896, 513] on input "True" at bounding box center [902, 506] width 16 height 13
radio input "true"
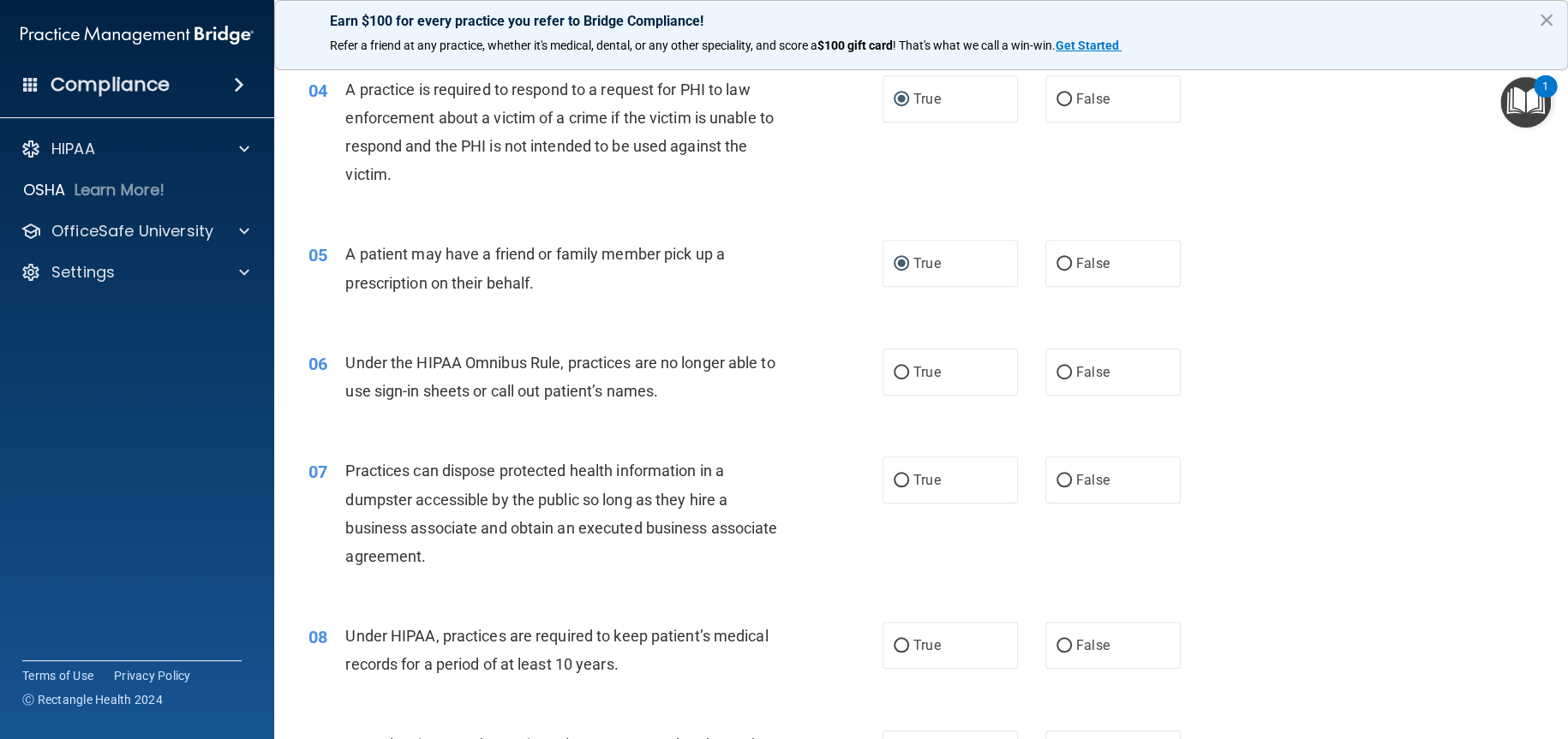
scroll to position [514, 0]
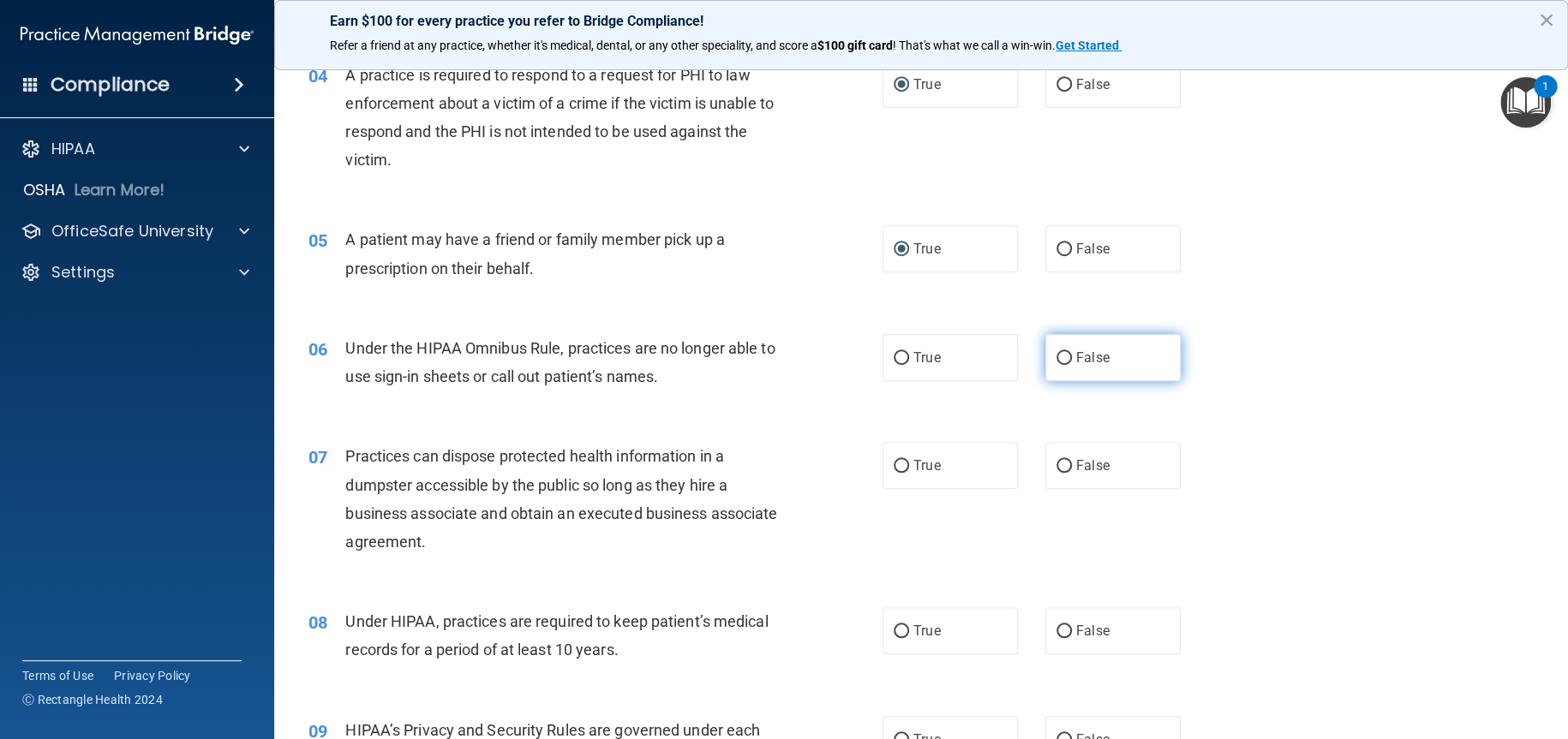
click at [1056, 365] on input "False" at bounding box center [1064, 358] width 16 height 13
radio input "true"
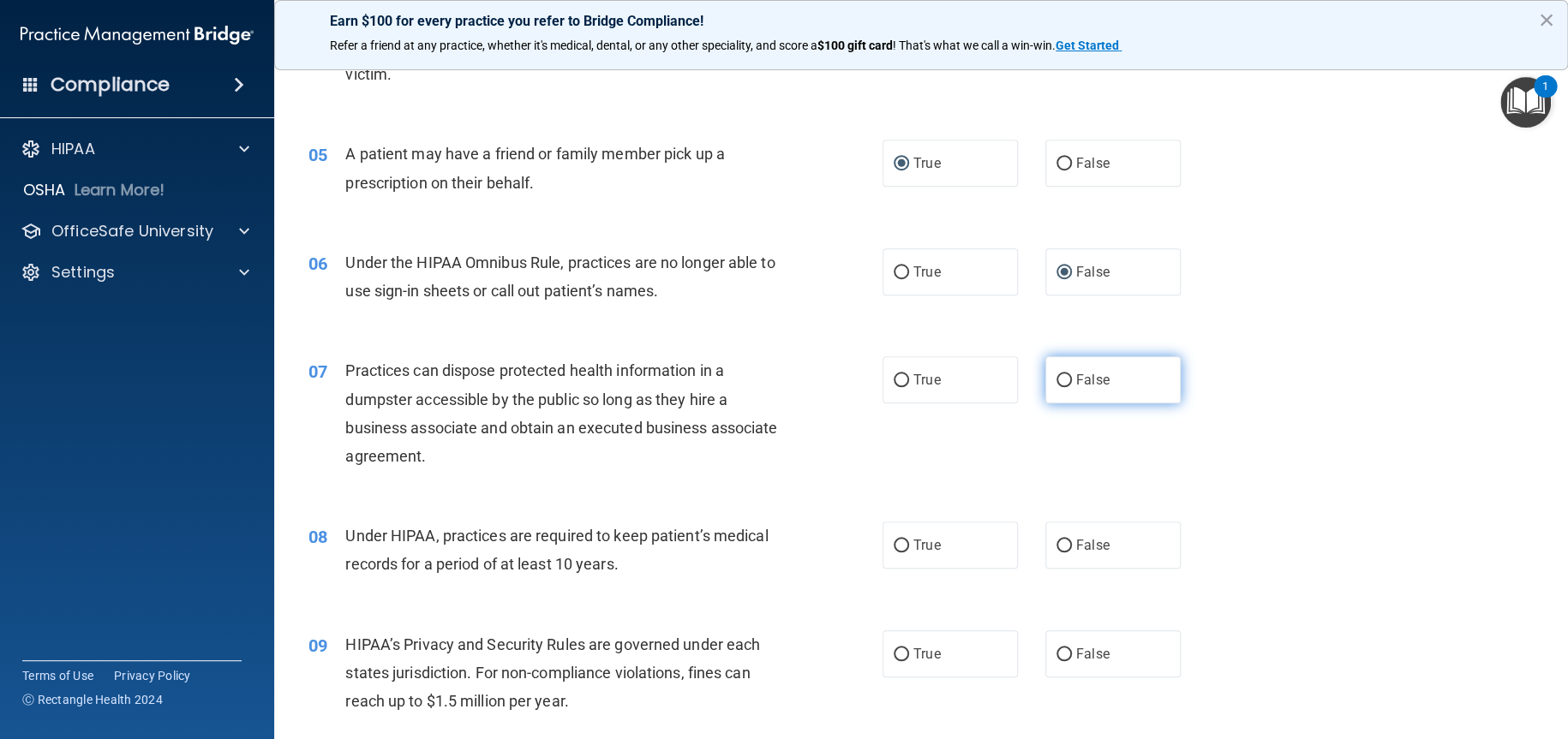
click at [1060, 387] on input "False" at bounding box center [1064, 381] width 16 height 13
radio input "true"
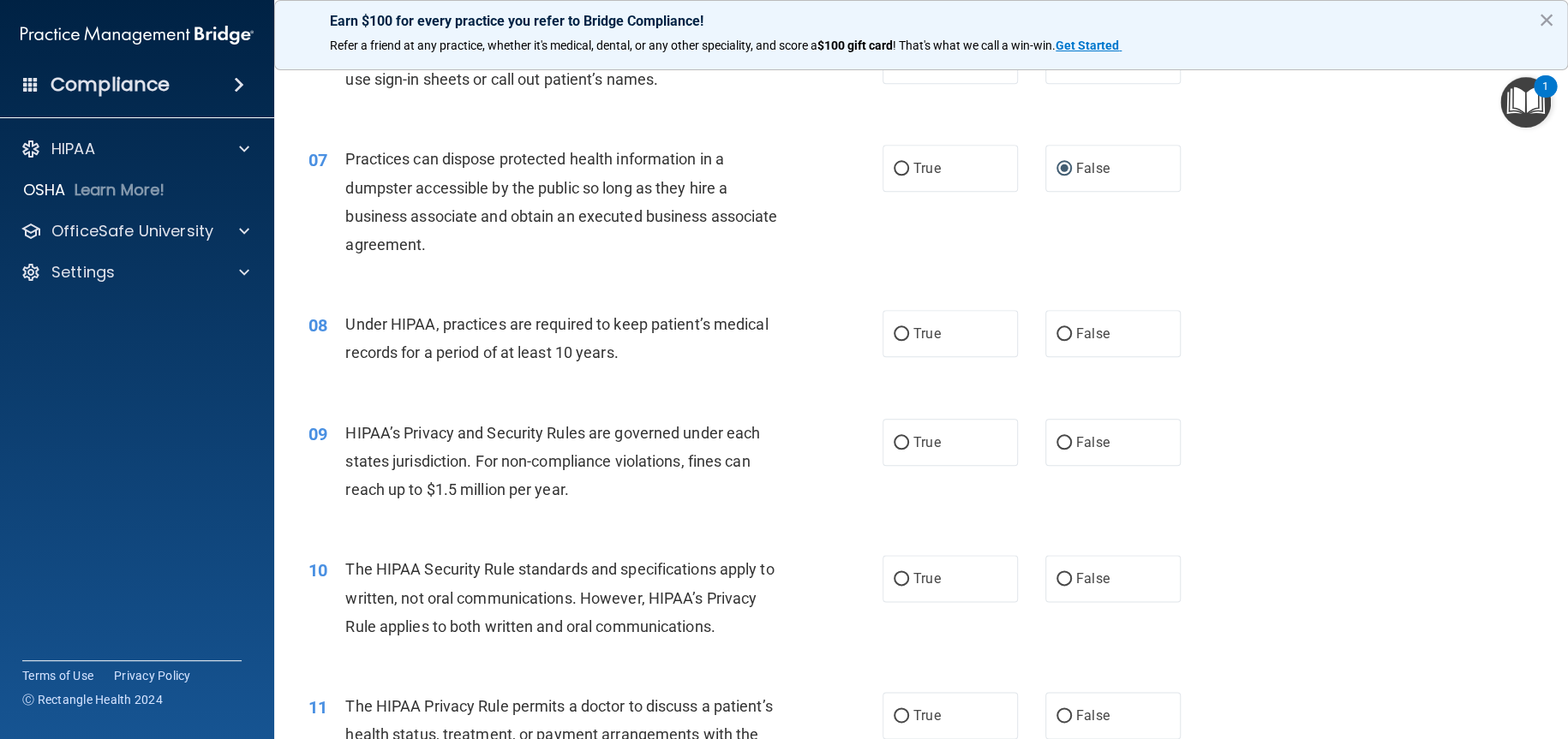
scroll to position [856, 0]
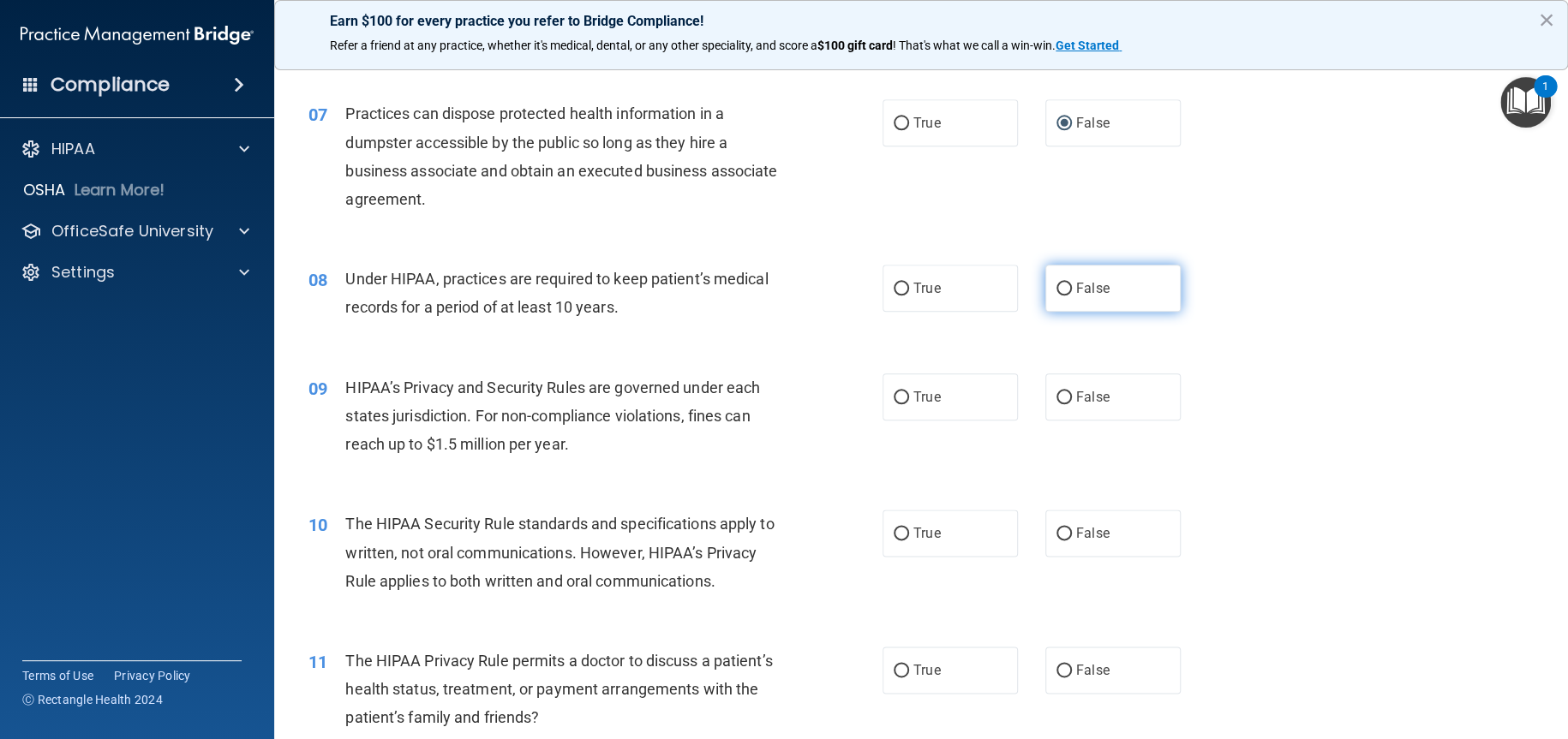
click at [1057, 296] on input "False" at bounding box center [1064, 289] width 16 height 13
radio input "true"
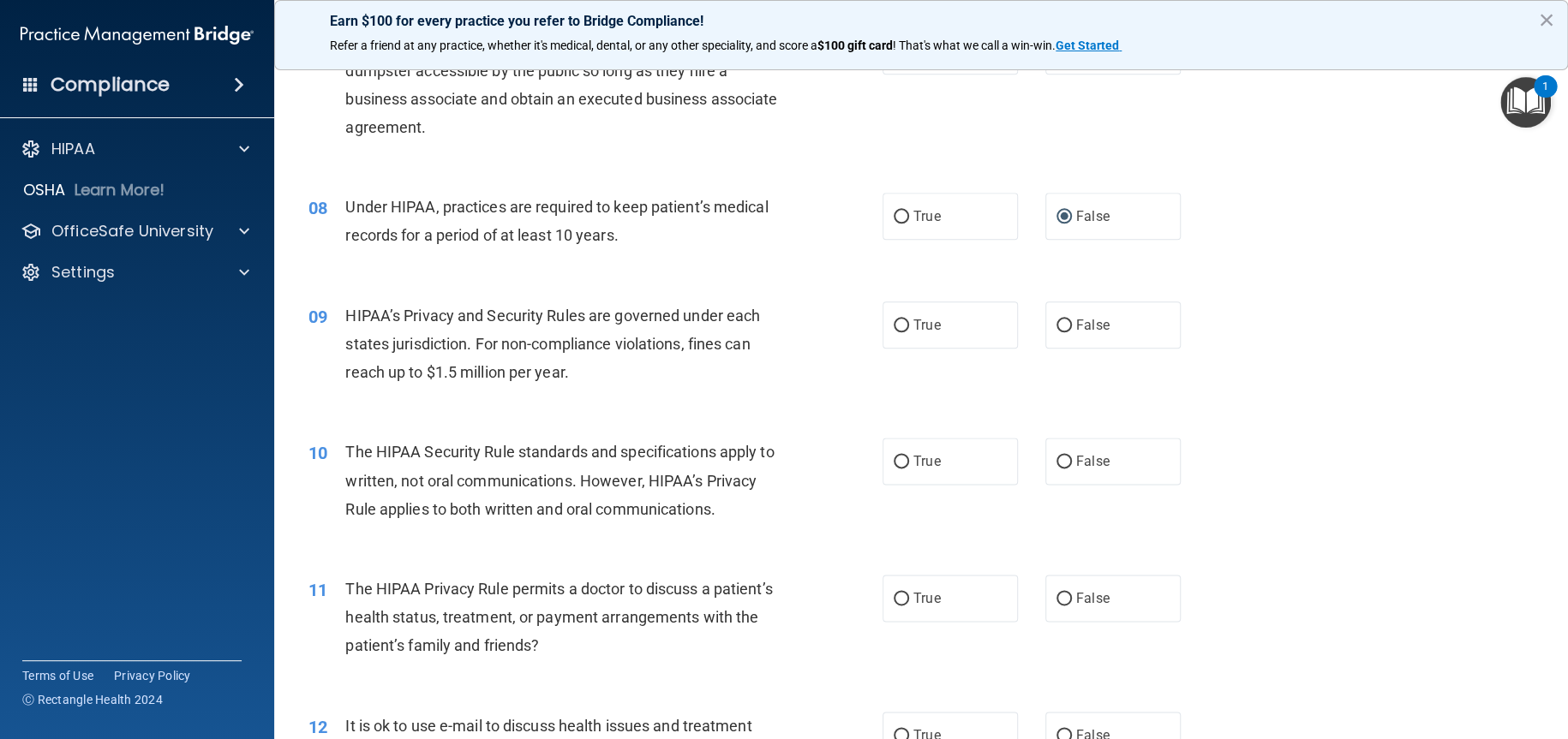
scroll to position [1028, 0]
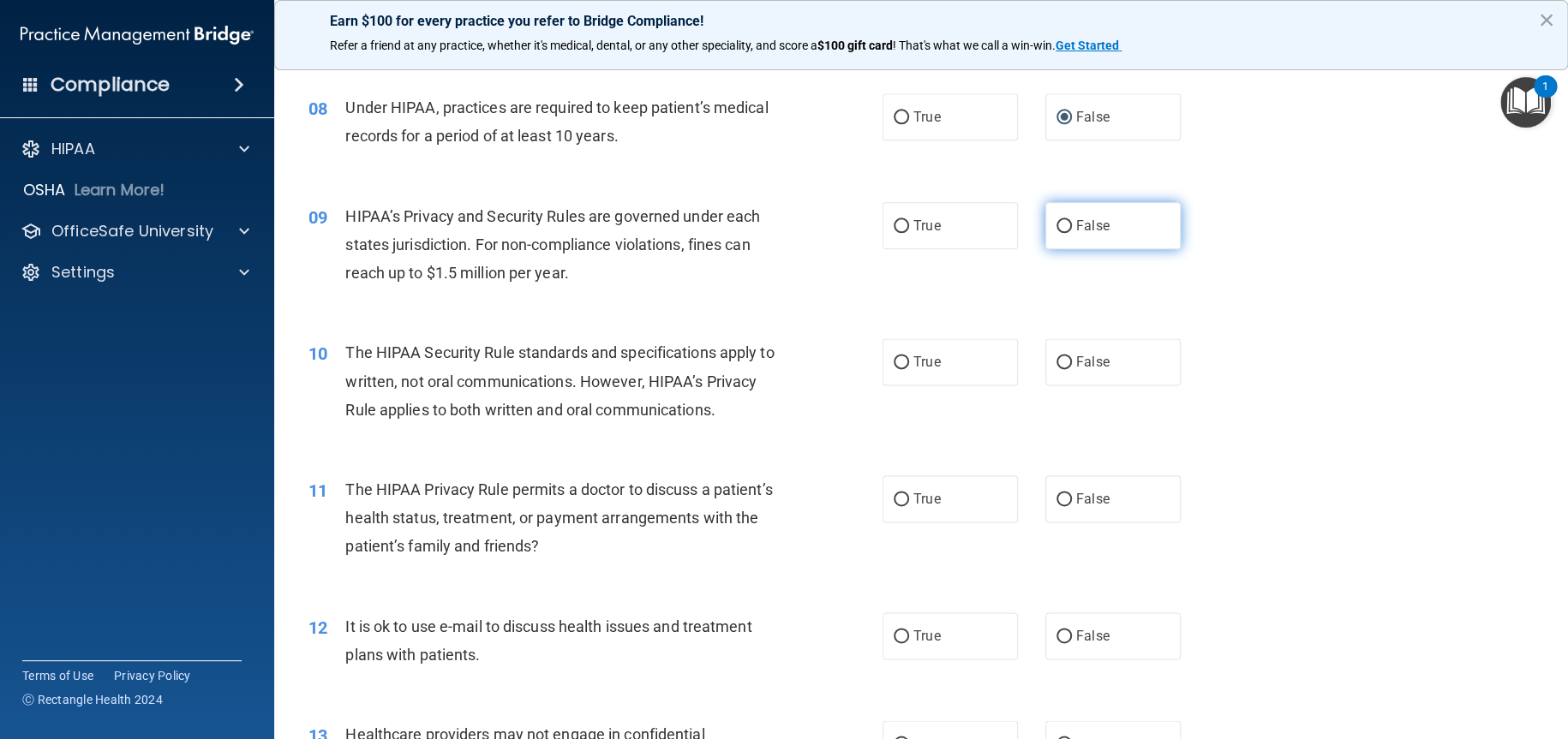
click at [1059, 233] on input "False" at bounding box center [1064, 226] width 16 height 13
radio input "true"
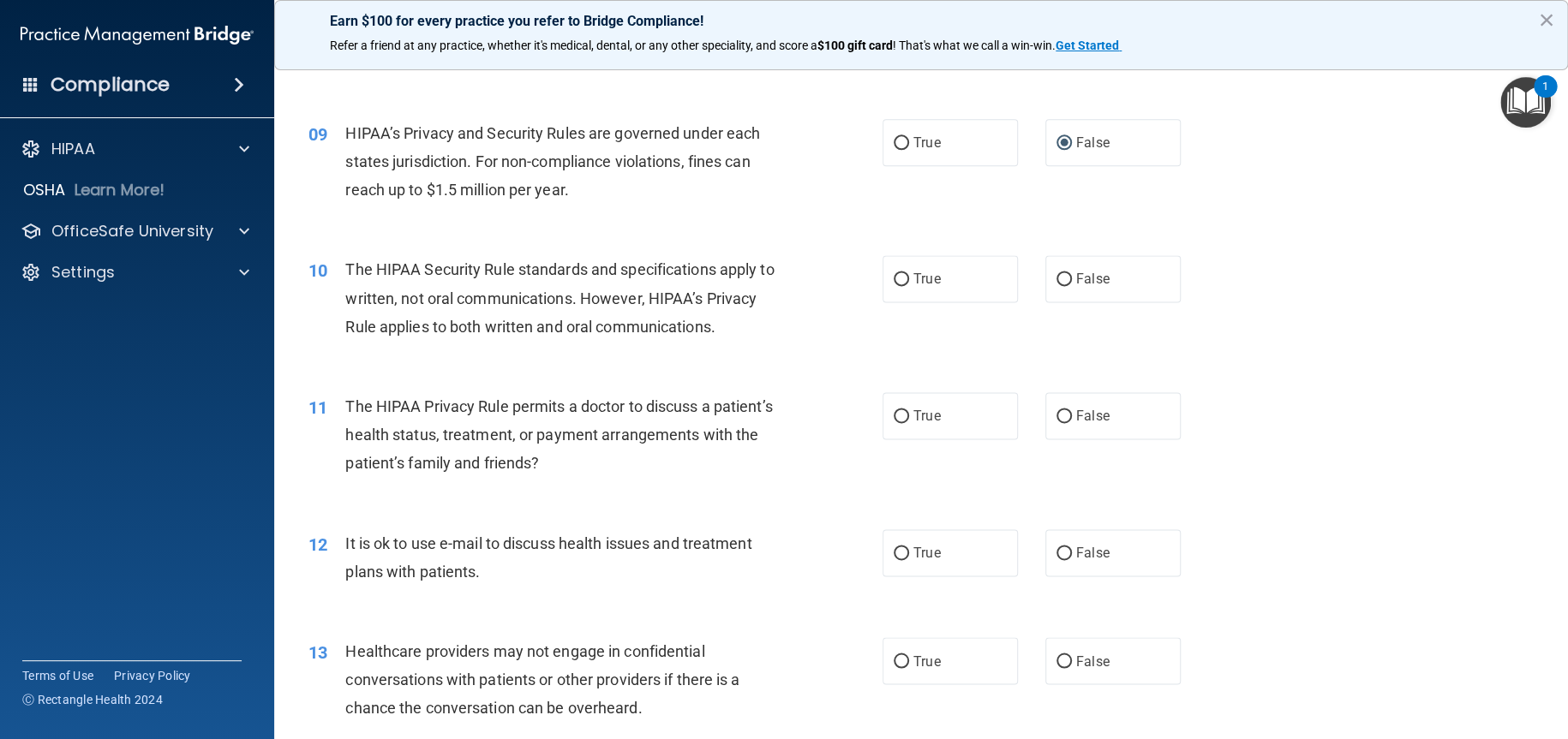
scroll to position [1200, 0]
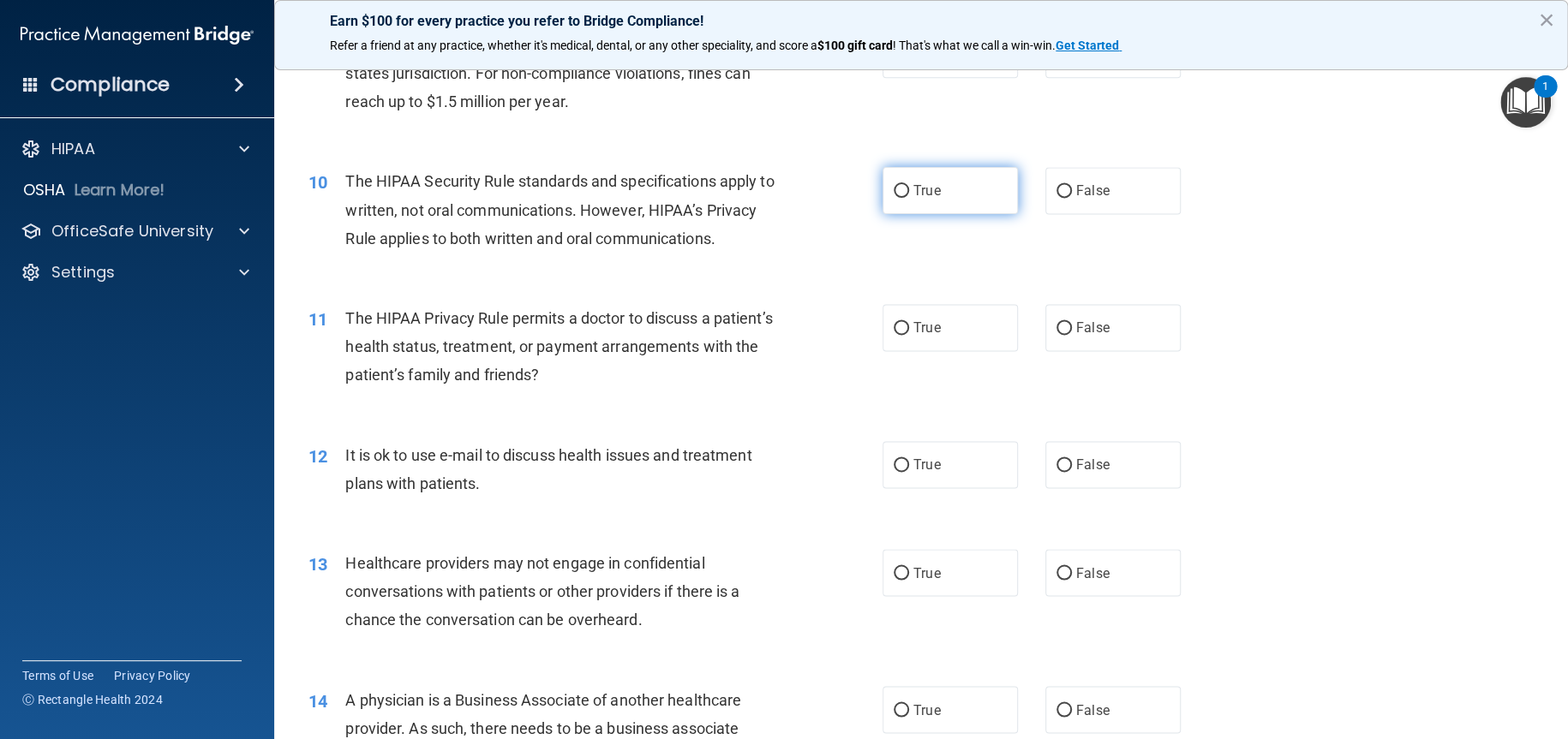
click at [898, 198] on input "True" at bounding box center [902, 191] width 16 height 13
radio input "true"
click at [896, 335] on input "True" at bounding box center [902, 328] width 16 height 13
radio input "true"
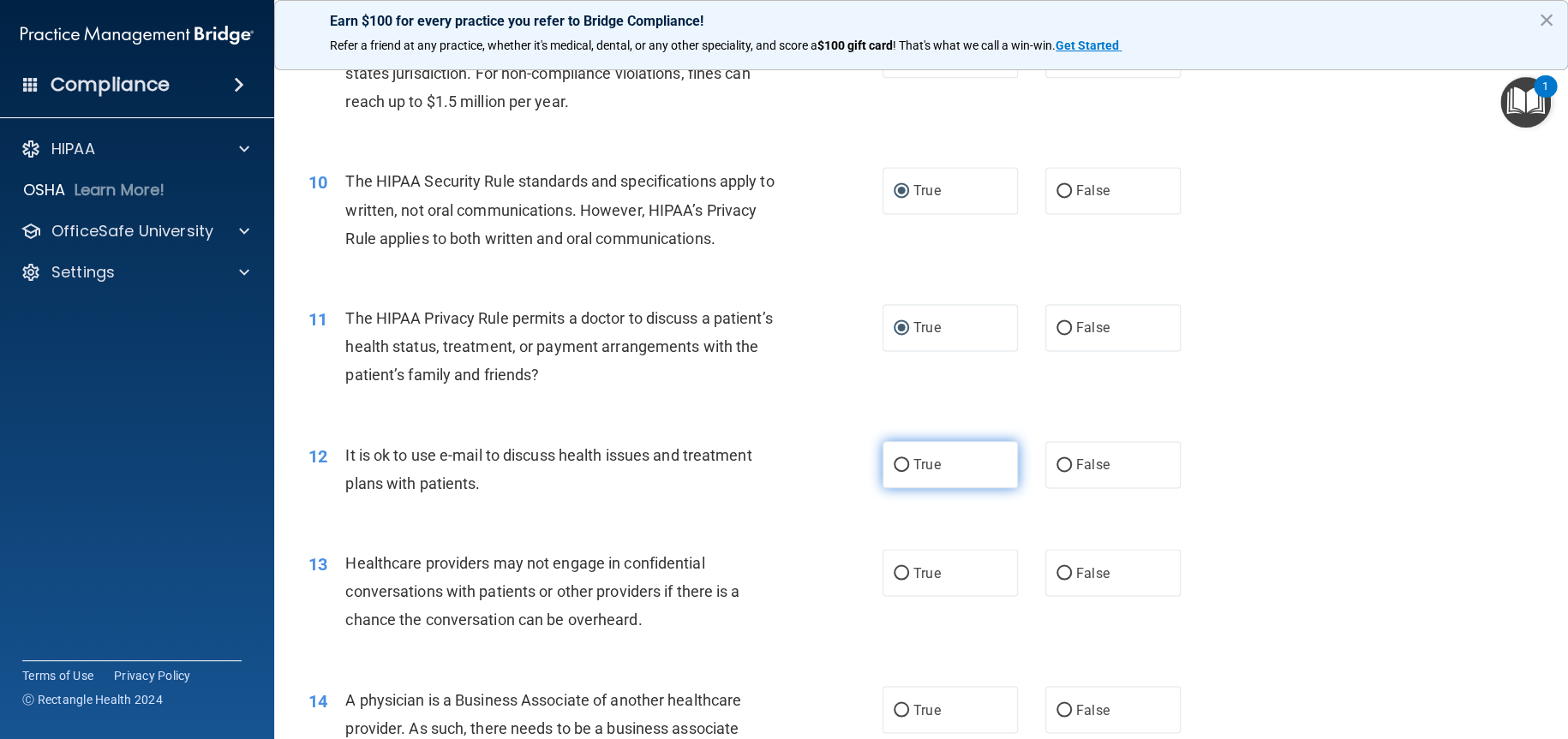
click at [898, 472] on input "True" at bounding box center [902, 465] width 16 height 13
radio input "true"
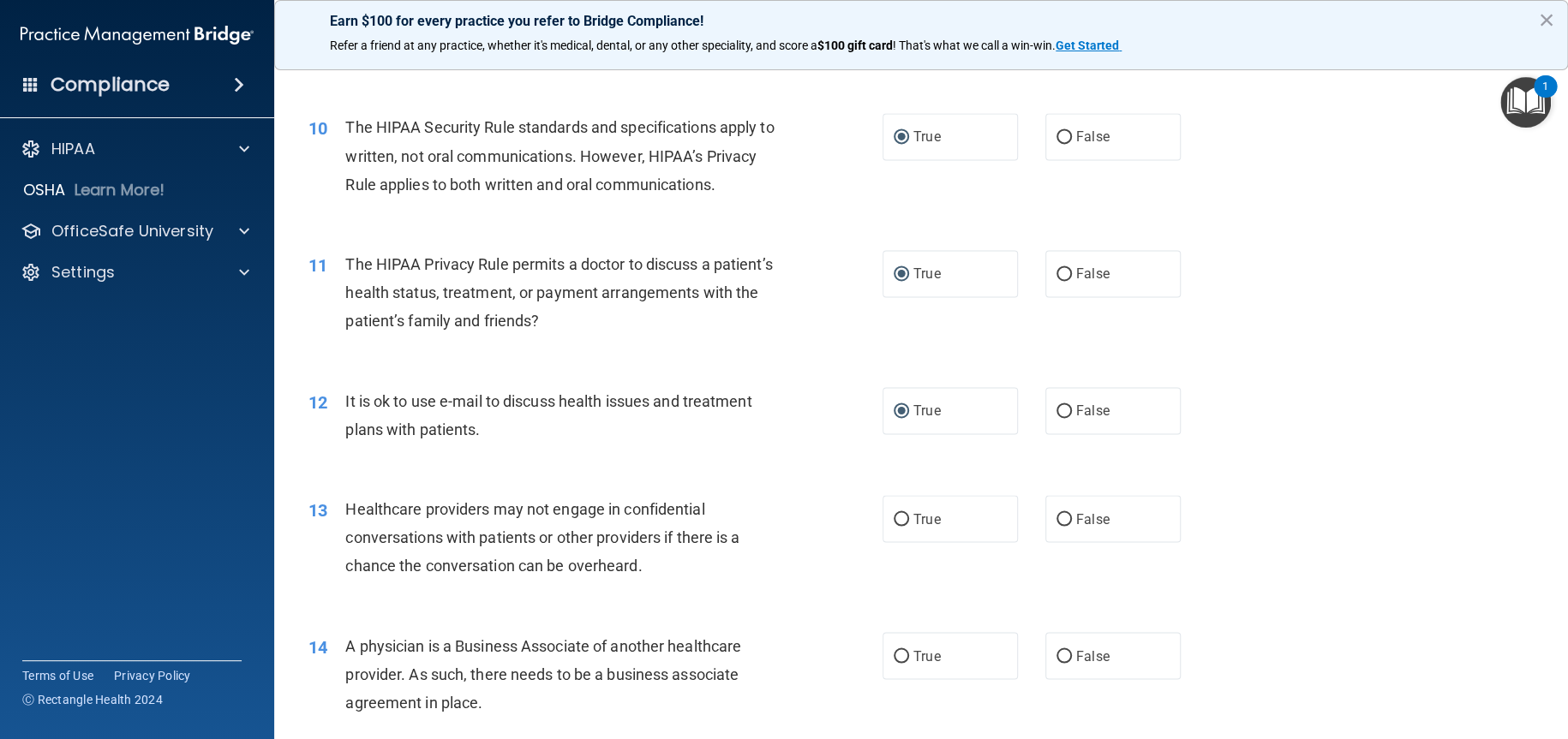
scroll to position [1285, 0]
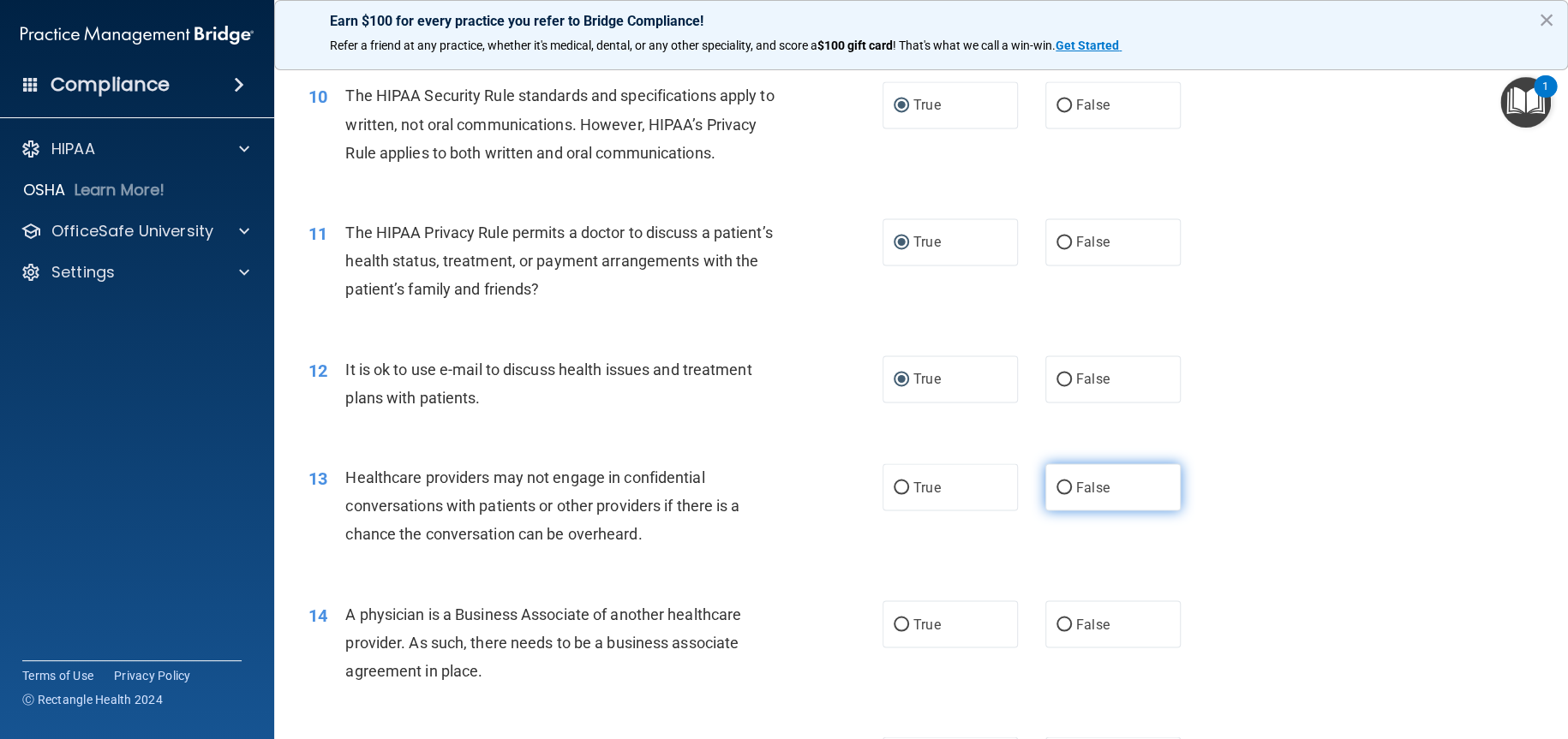
click at [1056, 495] on input "False" at bounding box center [1064, 488] width 16 height 13
radio input "true"
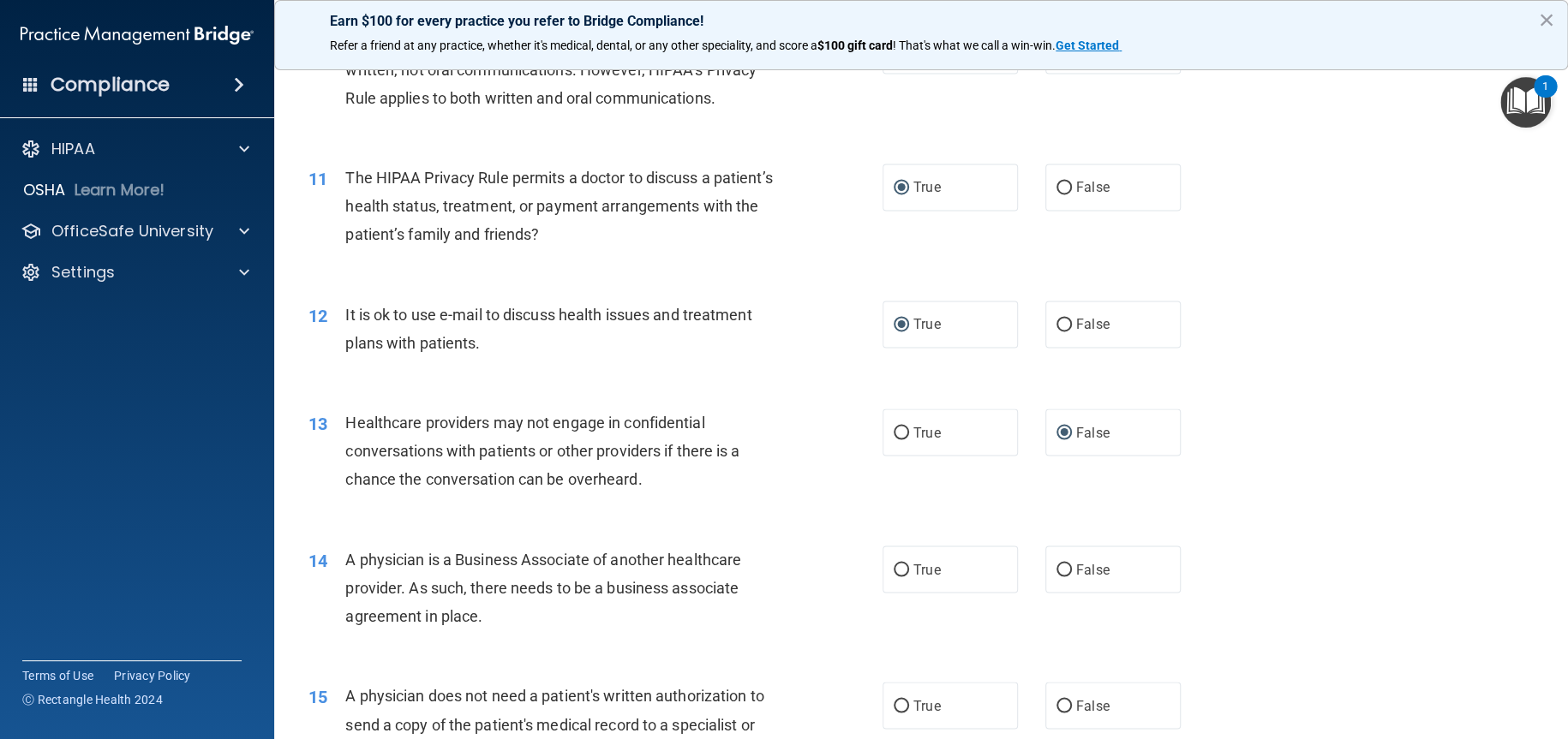
scroll to position [1371, 0]
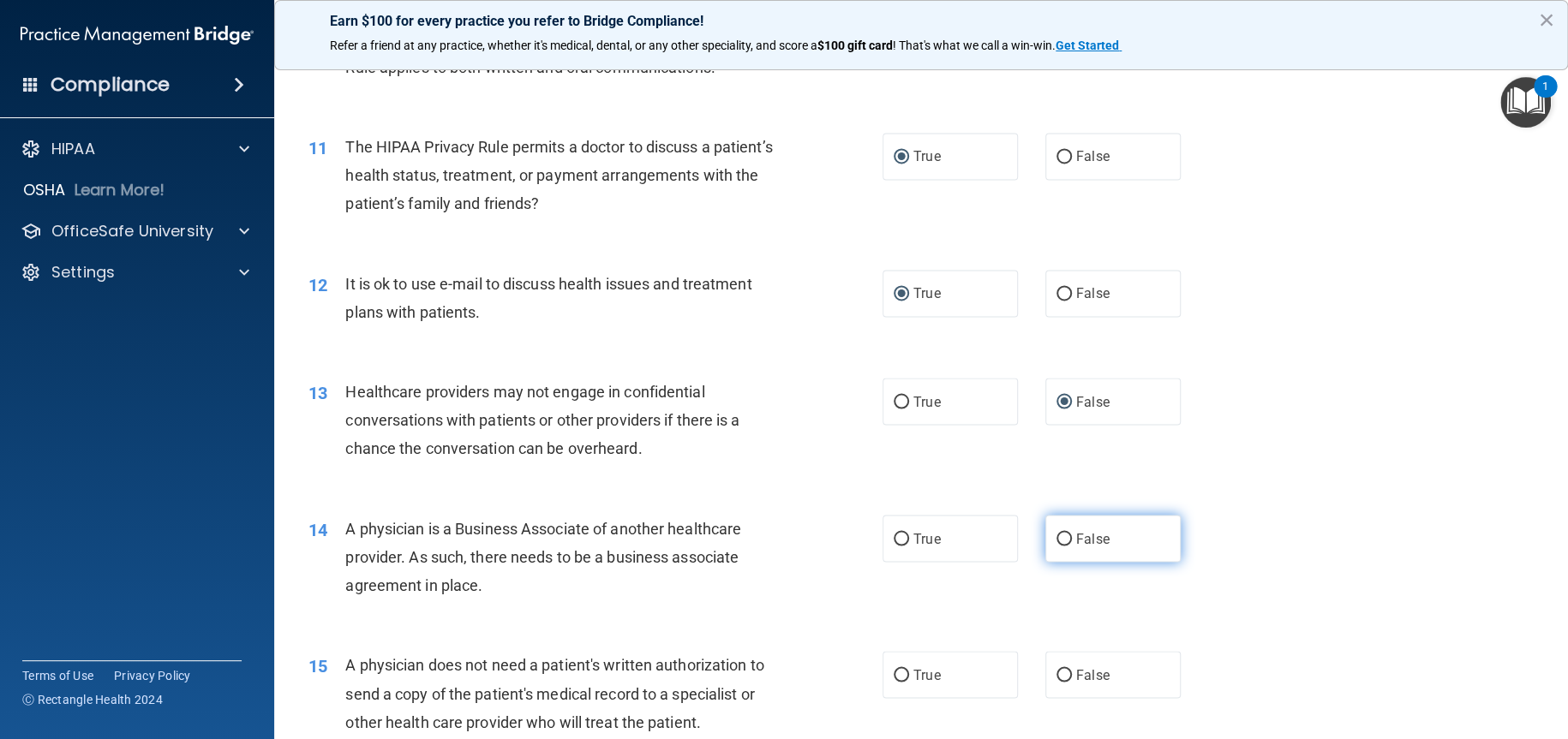
click at [1056, 545] on input "False" at bounding box center [1064, 539] width 16 height 13
radio input "true"
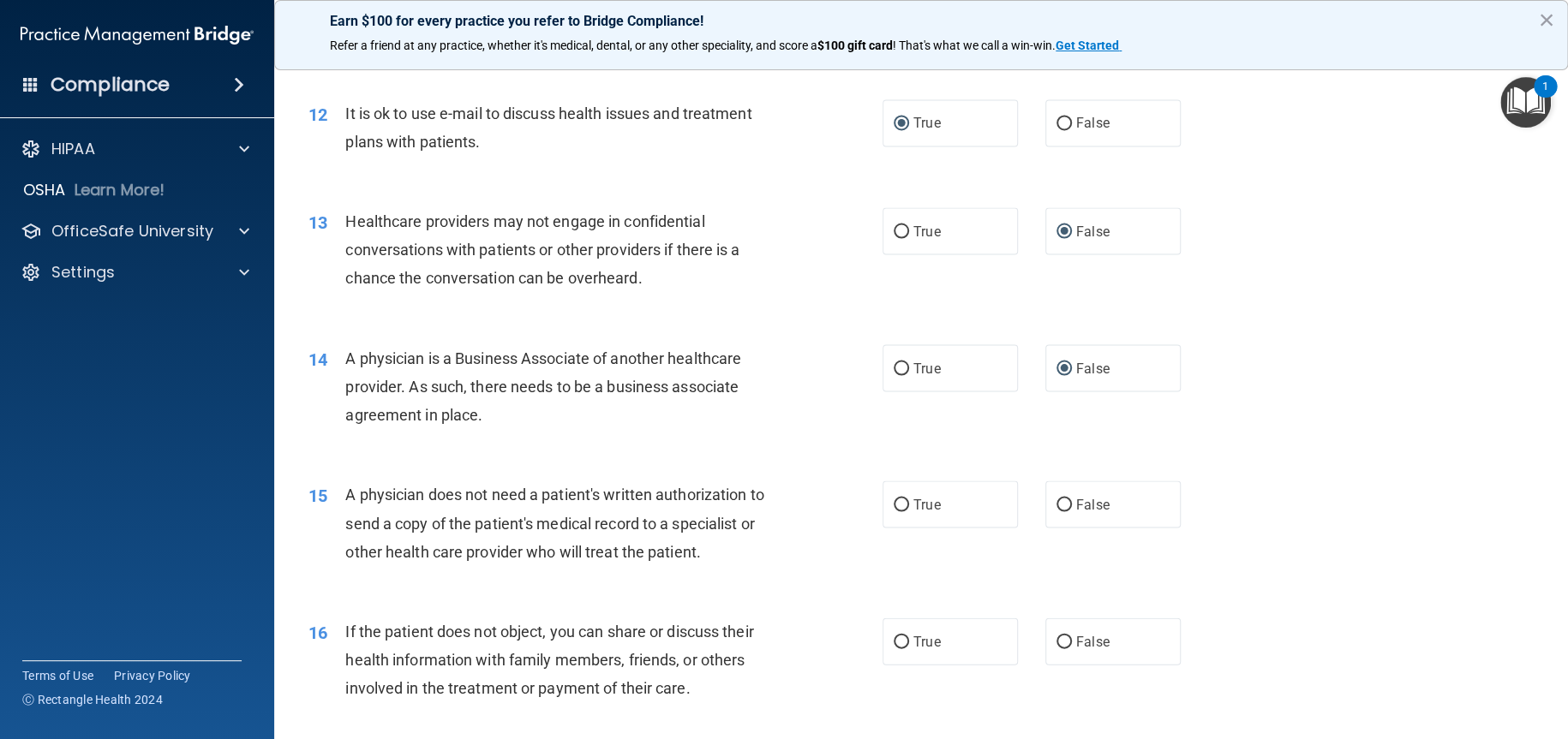
scroll to position [1542, 0]
click at [894, 510] on input "True" at bounding box center [902, 503] width 16 height 13
radio input "true"
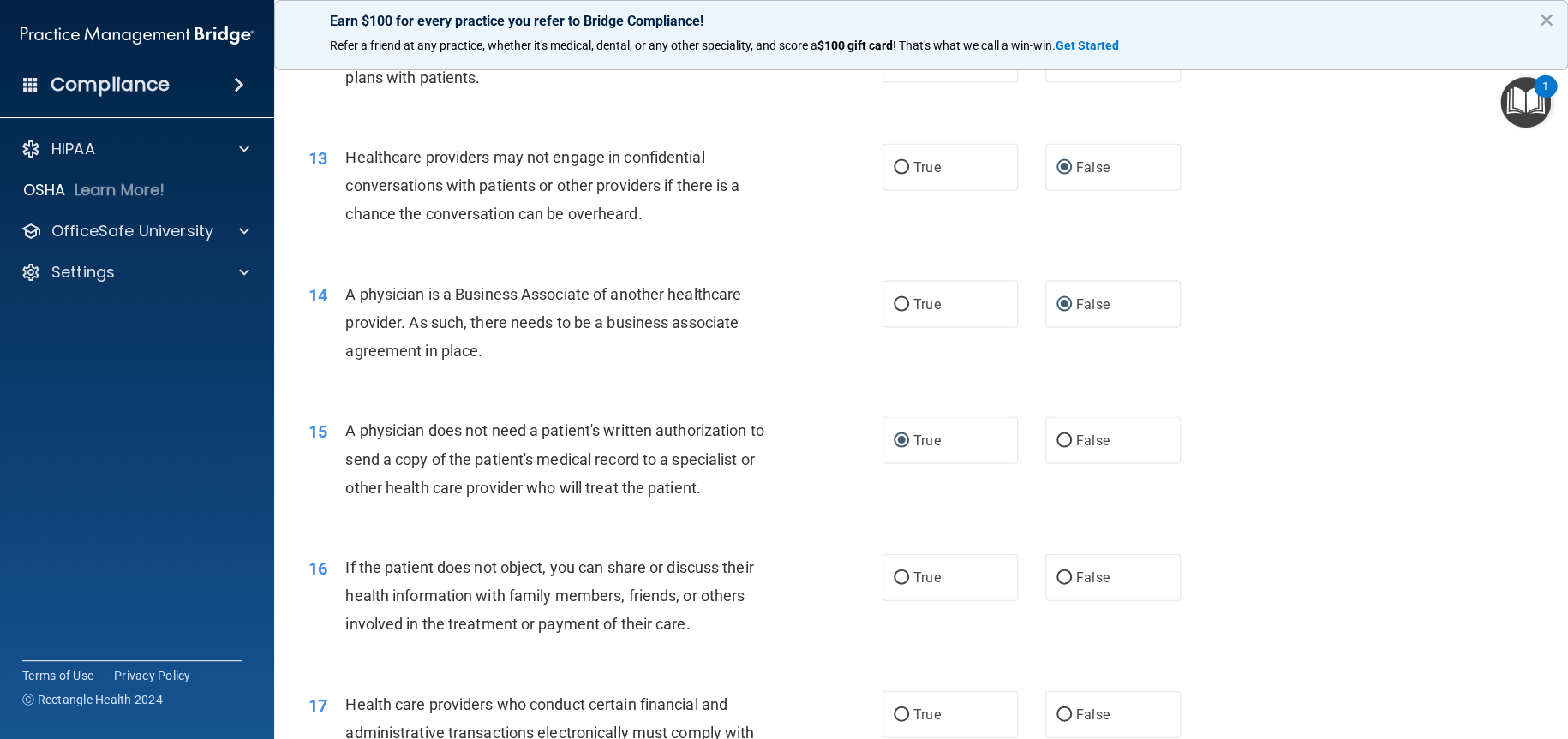
scroll to position [1714, 0]
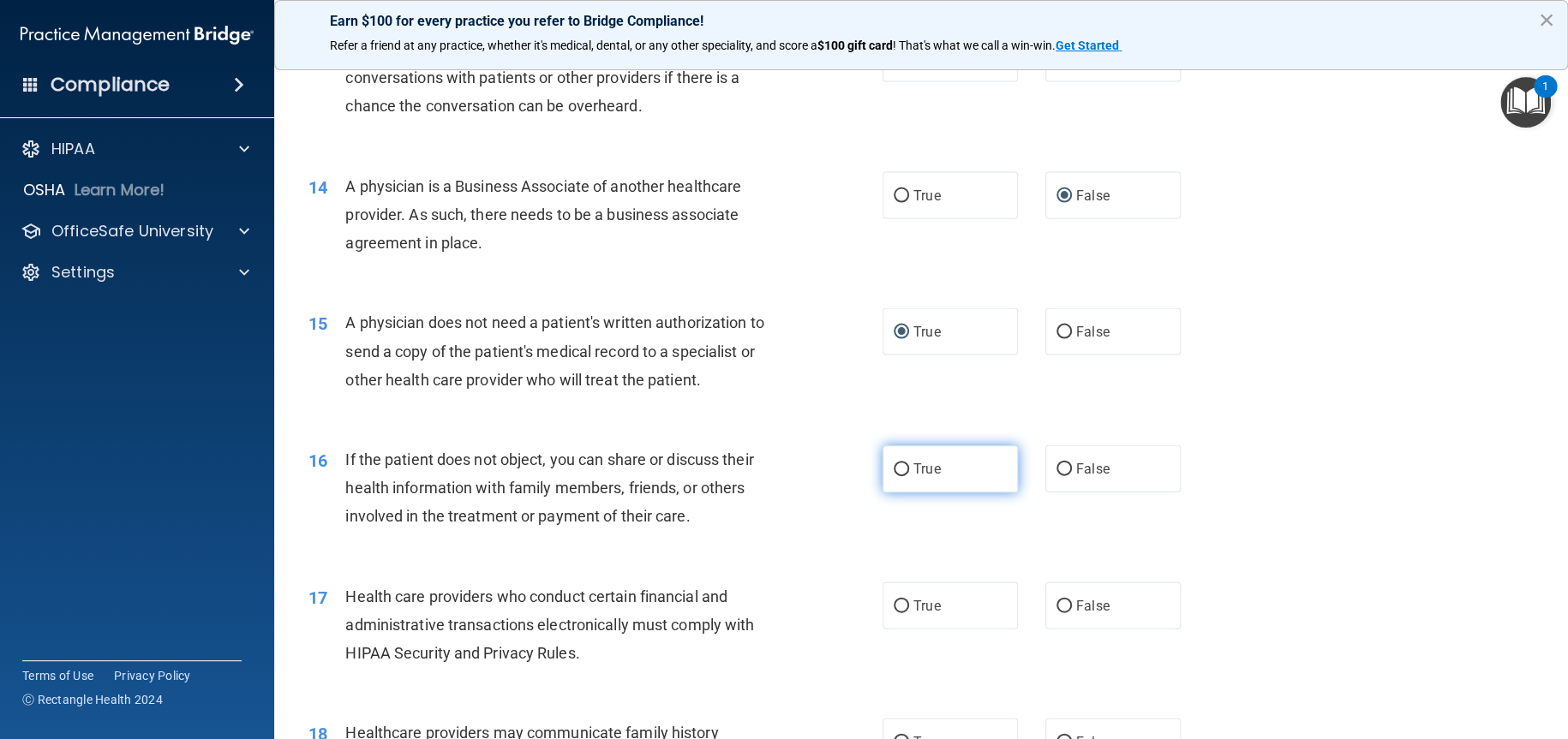
click at [891, 493] on label "True" at bounding box center [950, 469] width 136 height 47
click at [894, 476] on input "True" at bounding box center [902, 469] width 16 height 13
radio input "true"
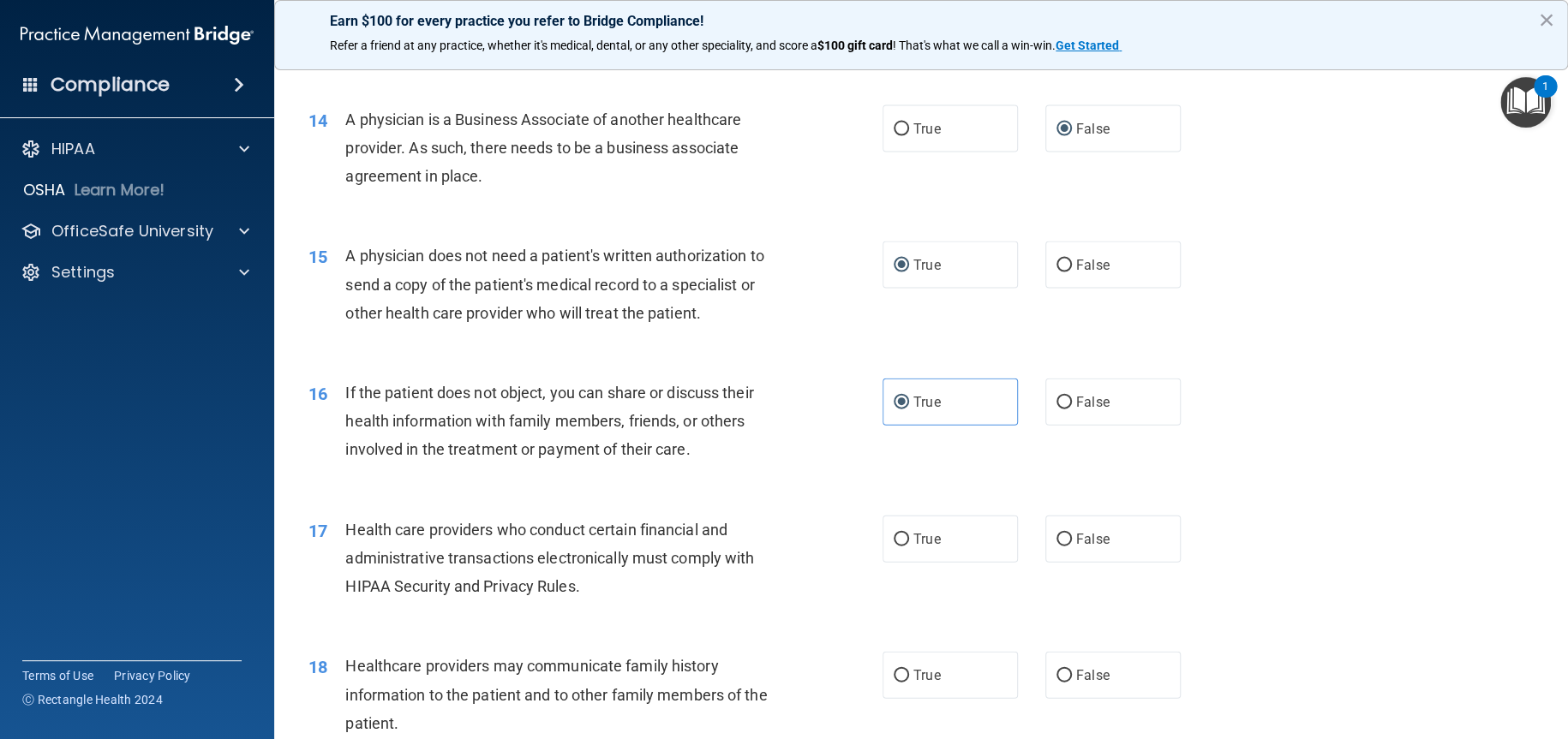
scroll to position [1885, 0]
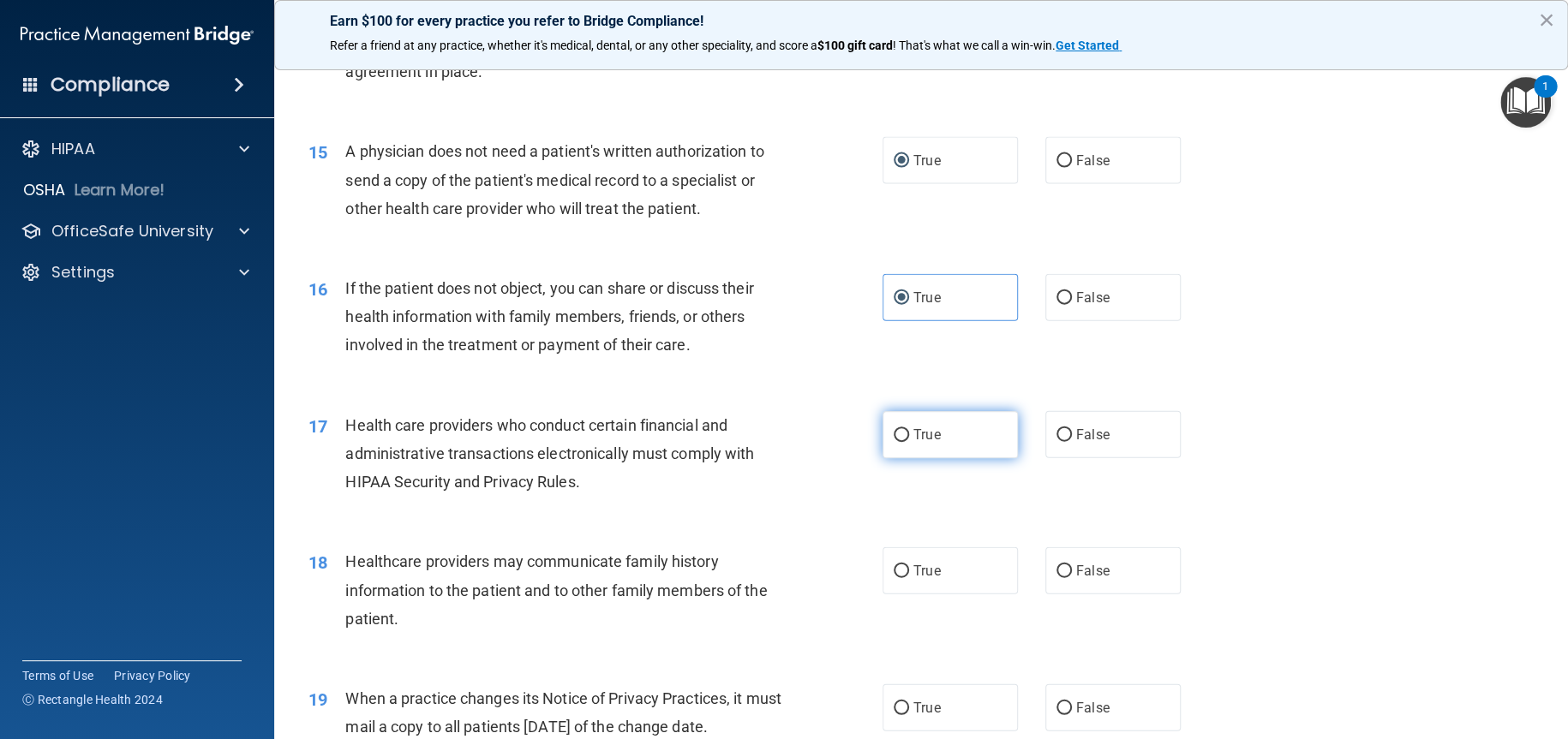
click at [894, 442] on input "True" at bounding box center [902, 435] width 16 height 13
radio input "true"
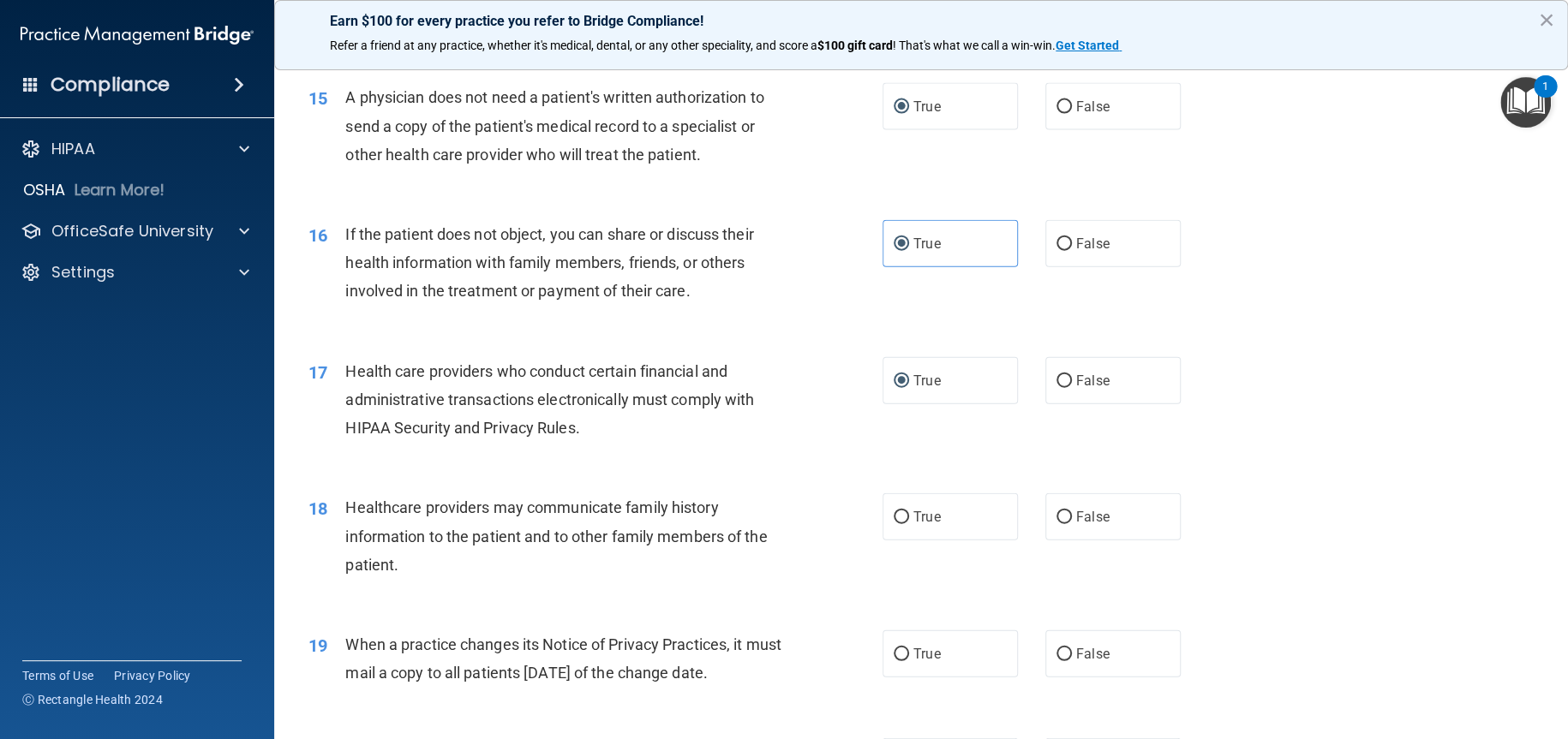
scroll to position [1970, 0]
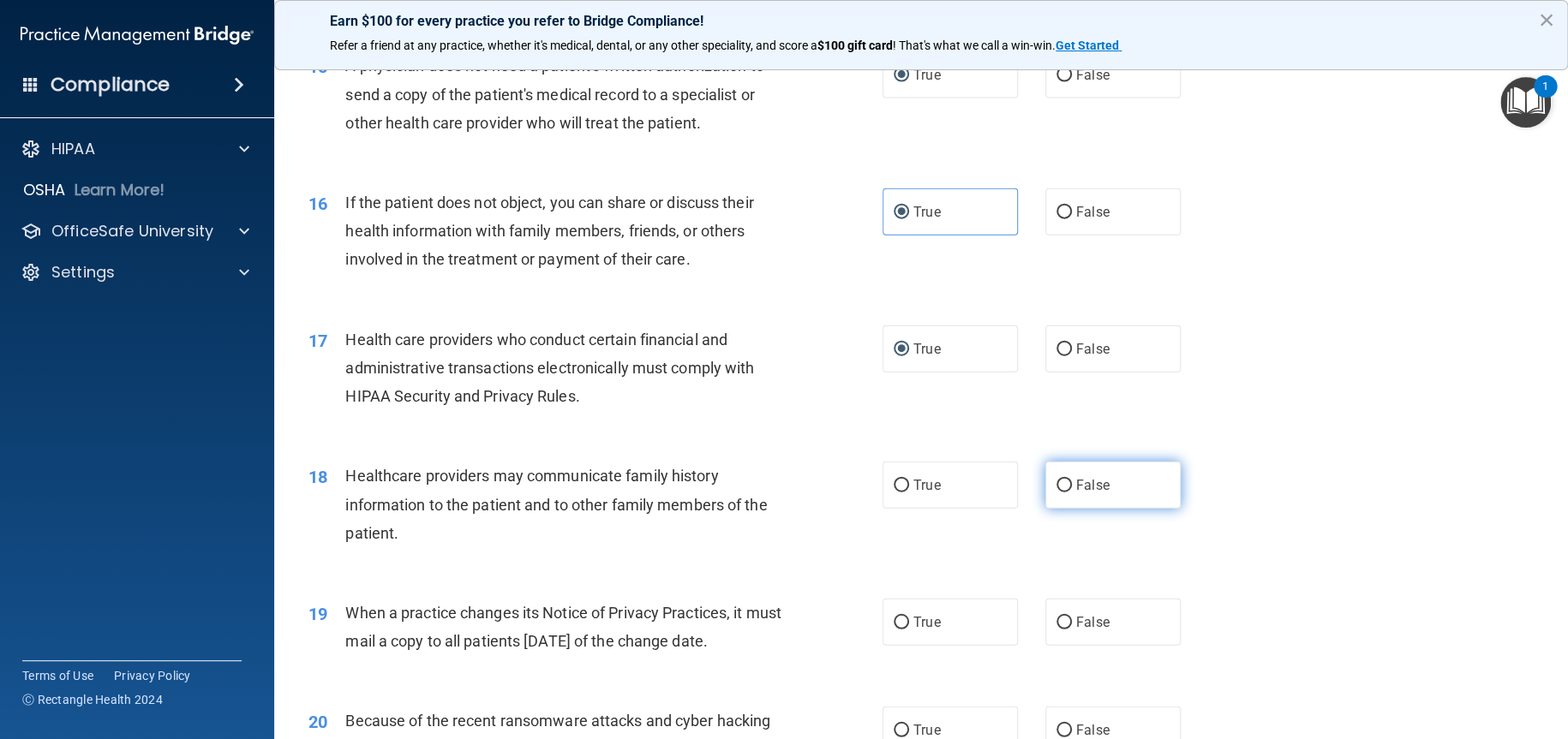
click at [1056, 493] on input "False" at bounding box center [1064, 486] width 16 height 13
radio input "true"
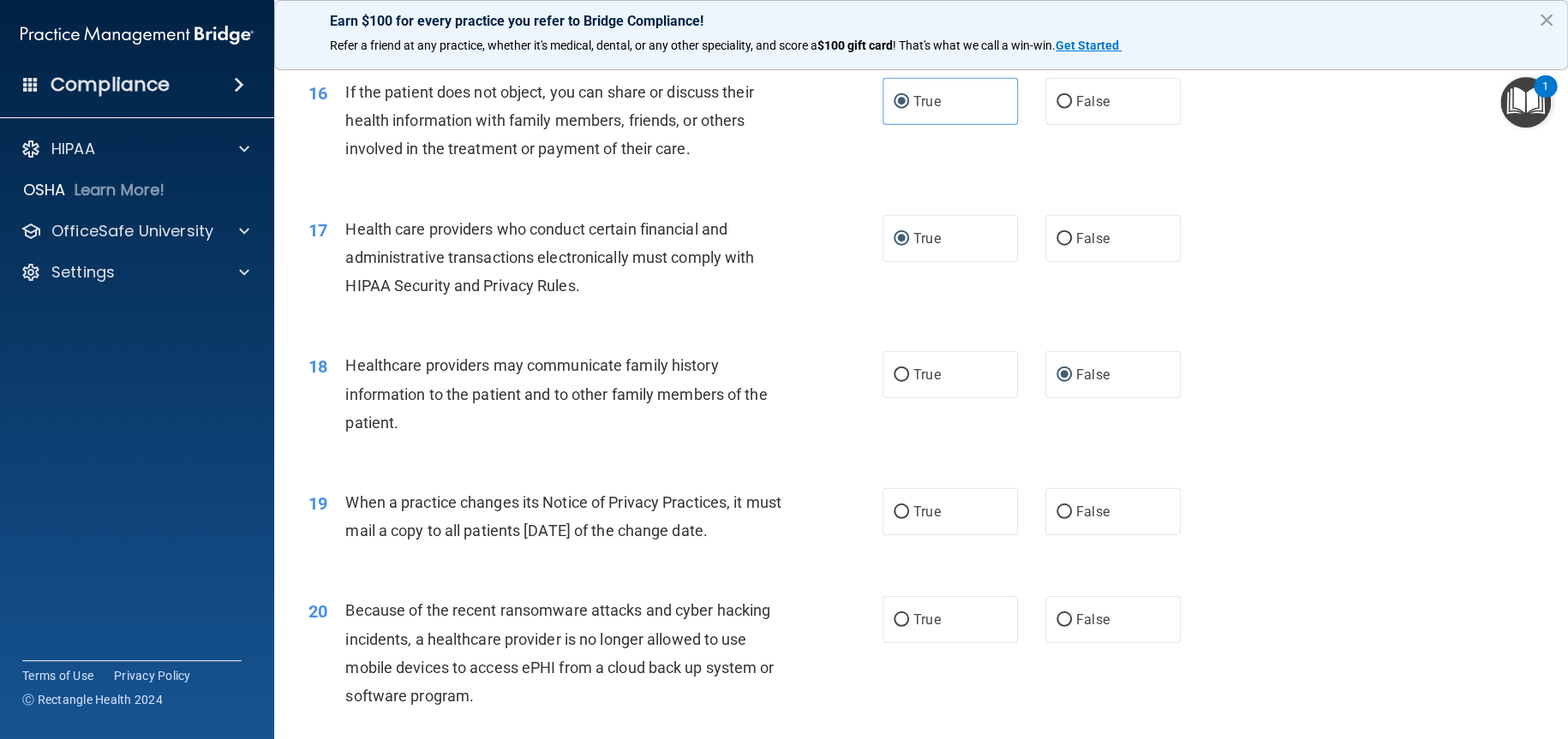
scroll to position [2142, 0]
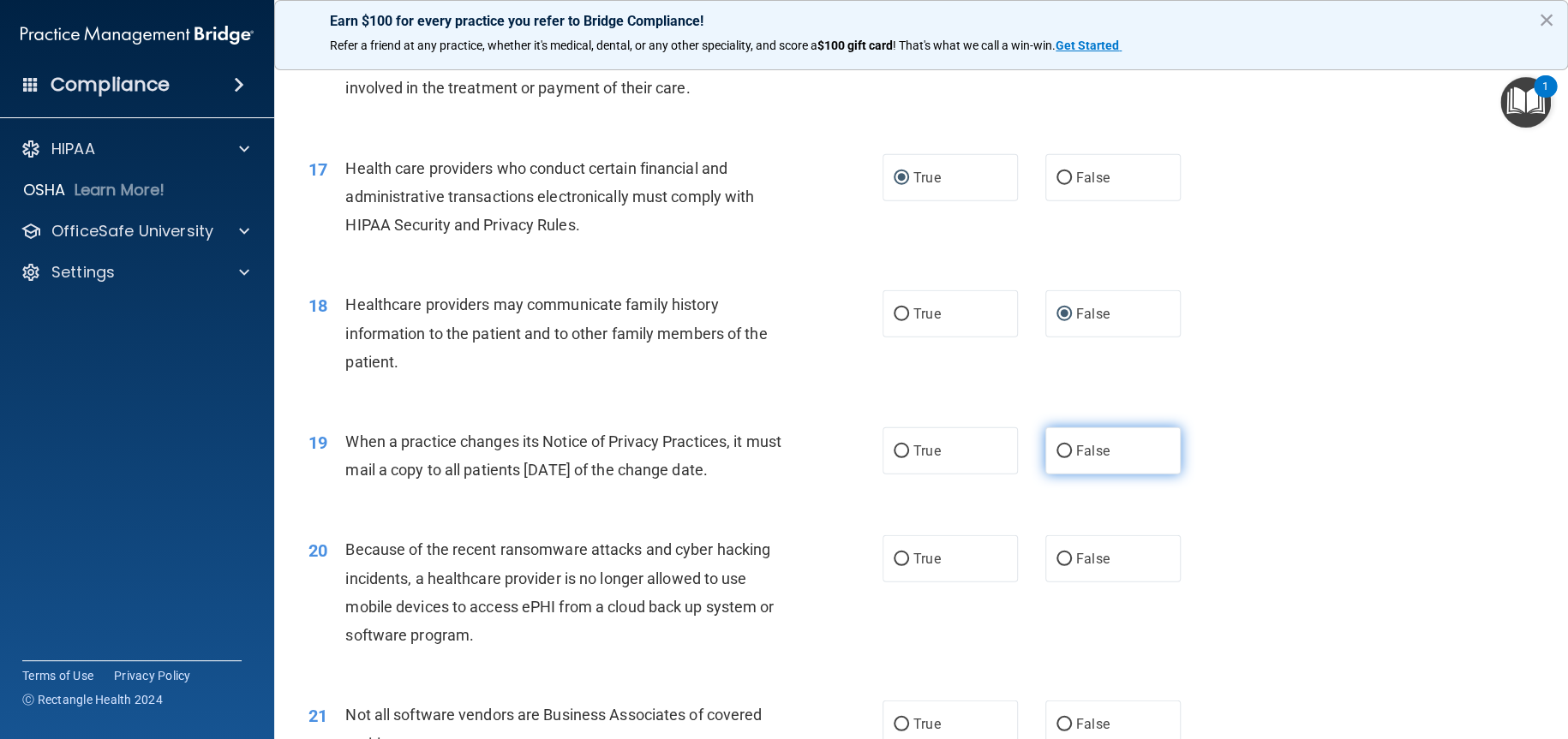
click at [1056, 458] on input "False" at bounding box center [1064, 452] width 16 height 13
radio input "true"
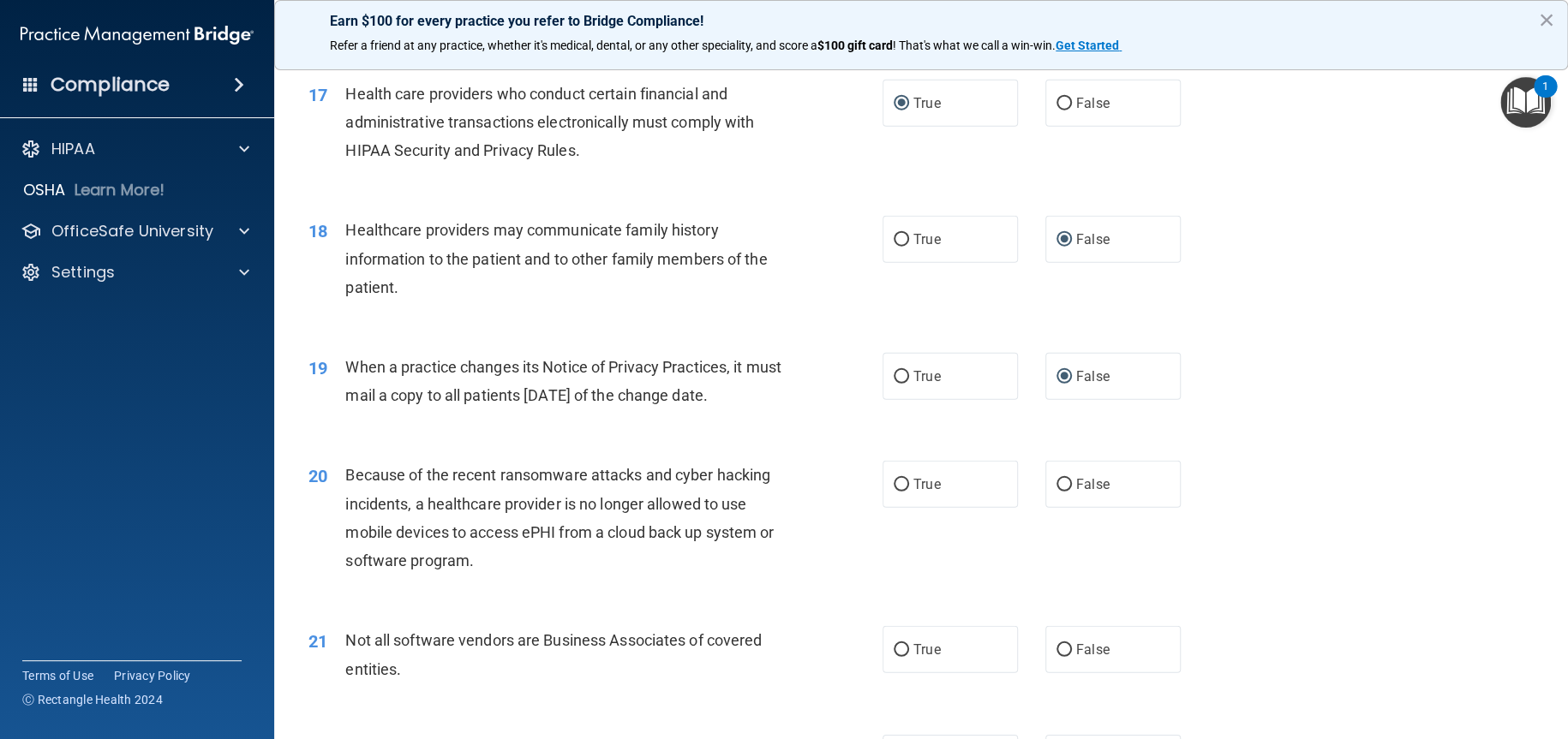
scroll to position [2313, 0]
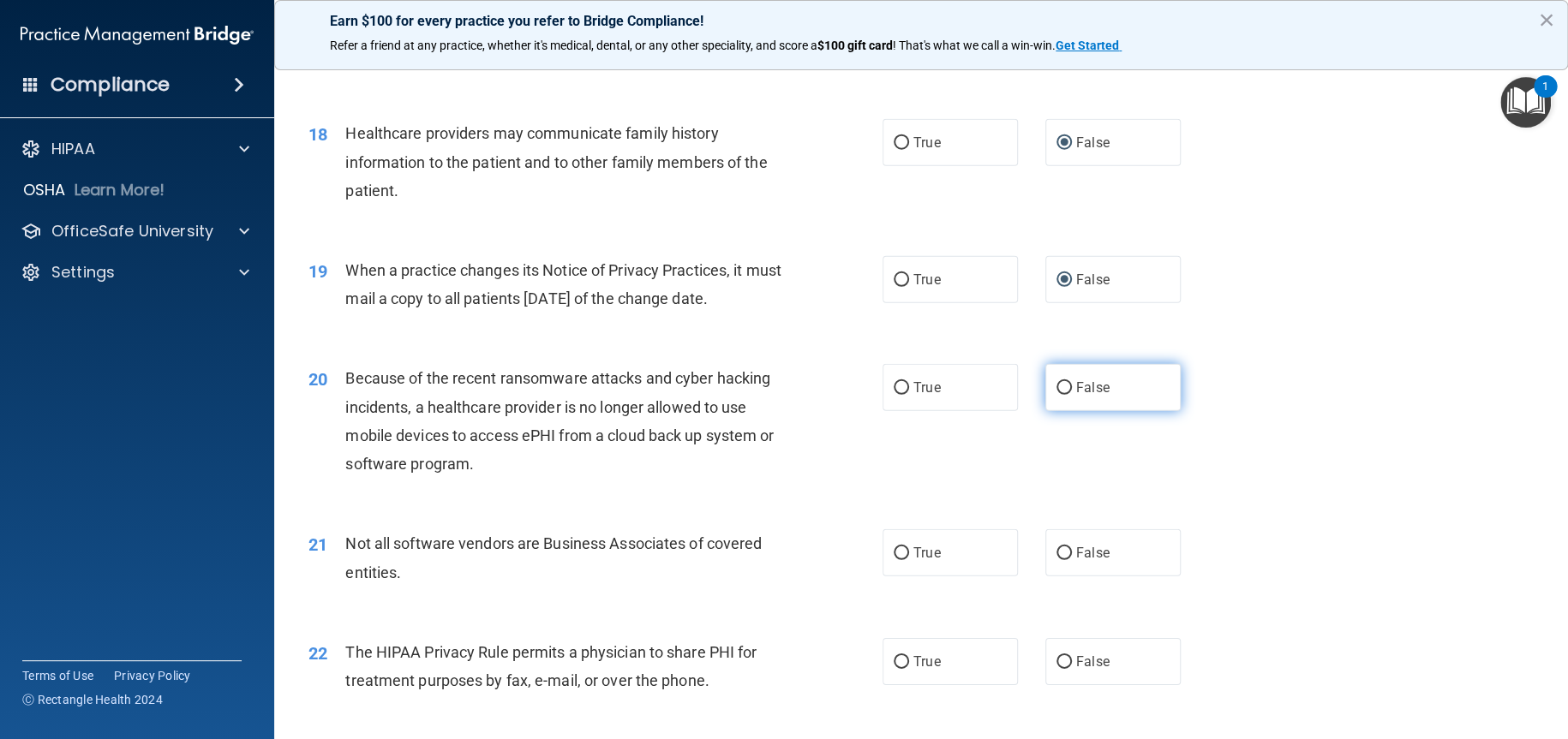
click at [1056, 395] on input "False" at bounding box center [1064, 388] width 16 height 13
radio input "true"
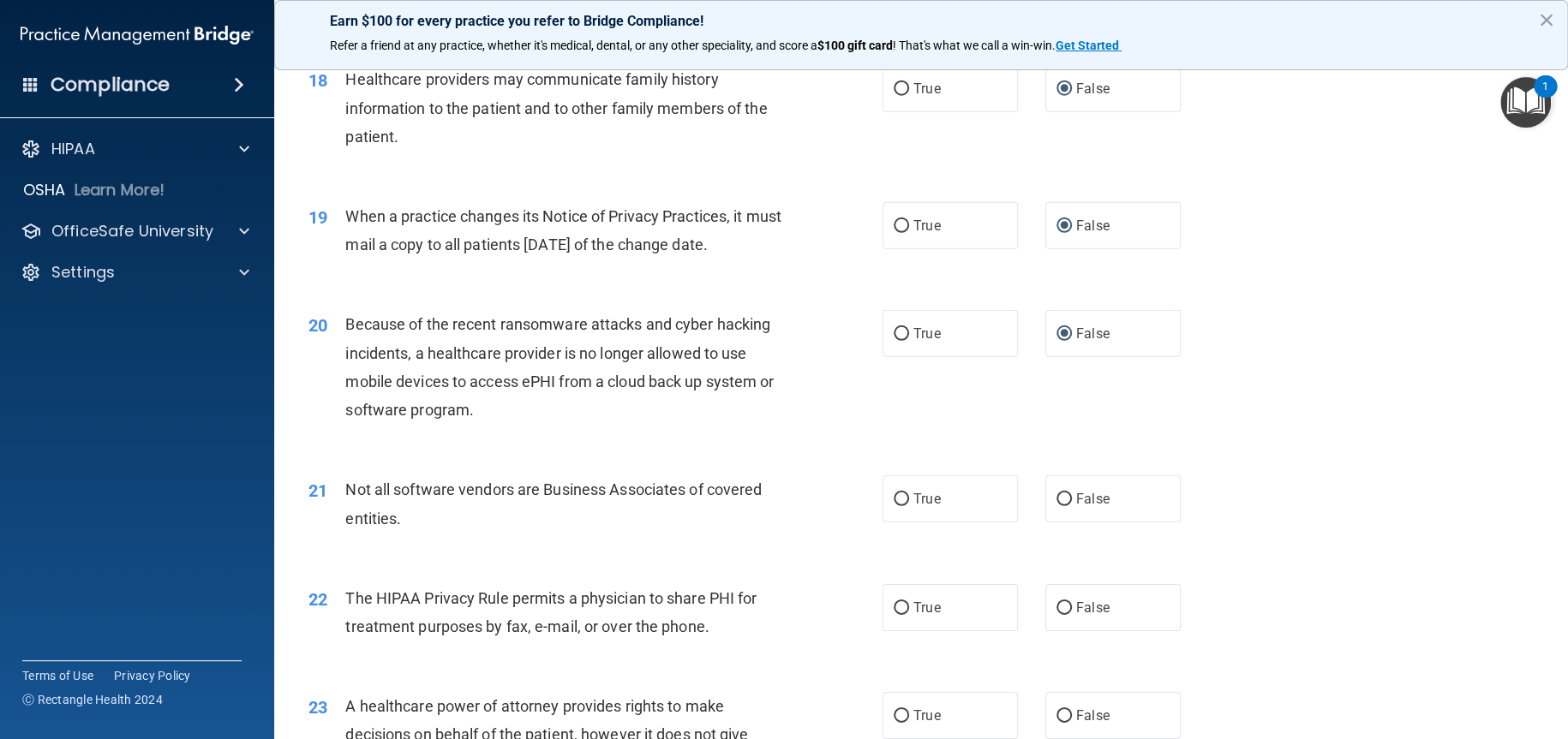
scroll to position [2399, 0]
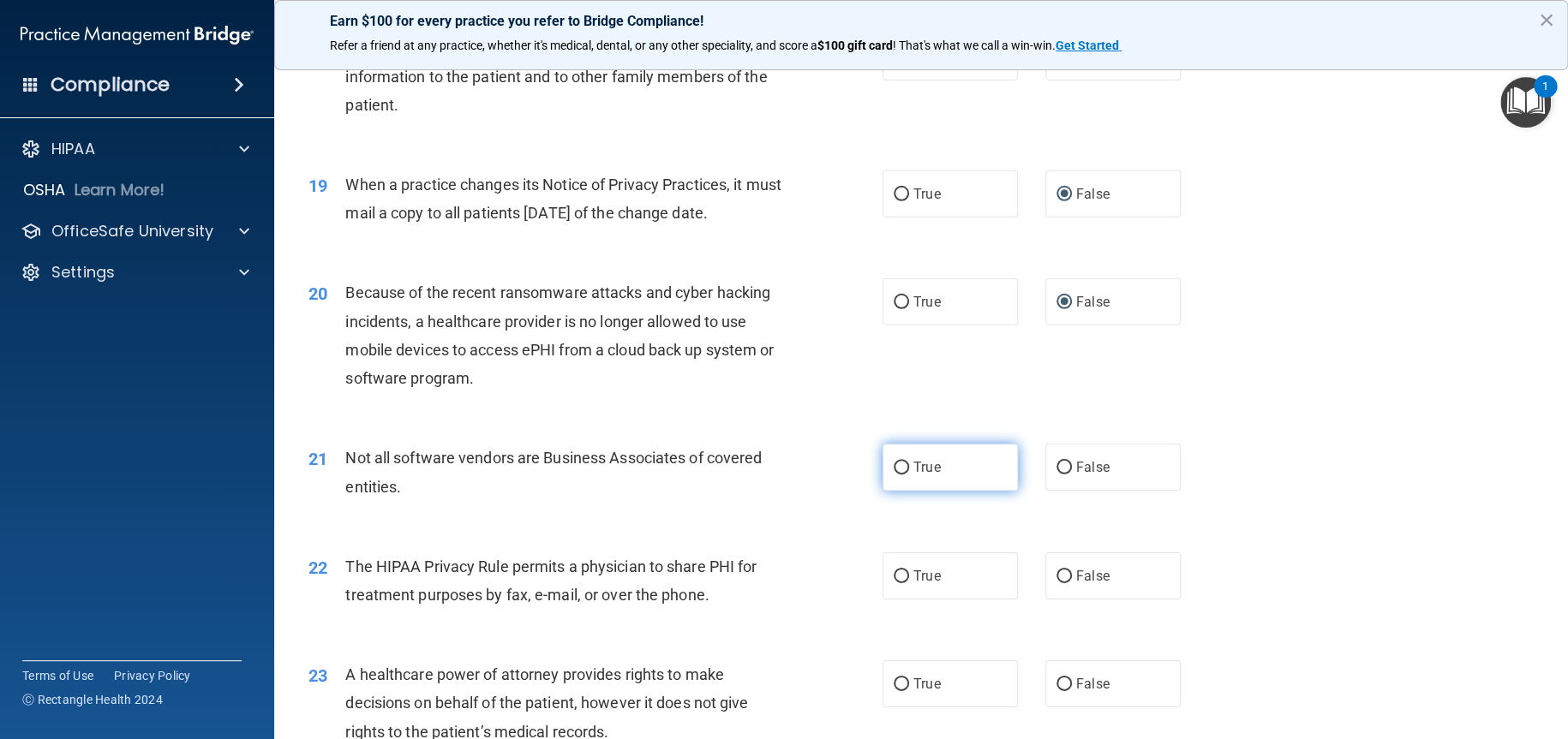
click at [894, 475] on input "True" at bounding box center [902, 468] width 16 height 13
radio input "true"
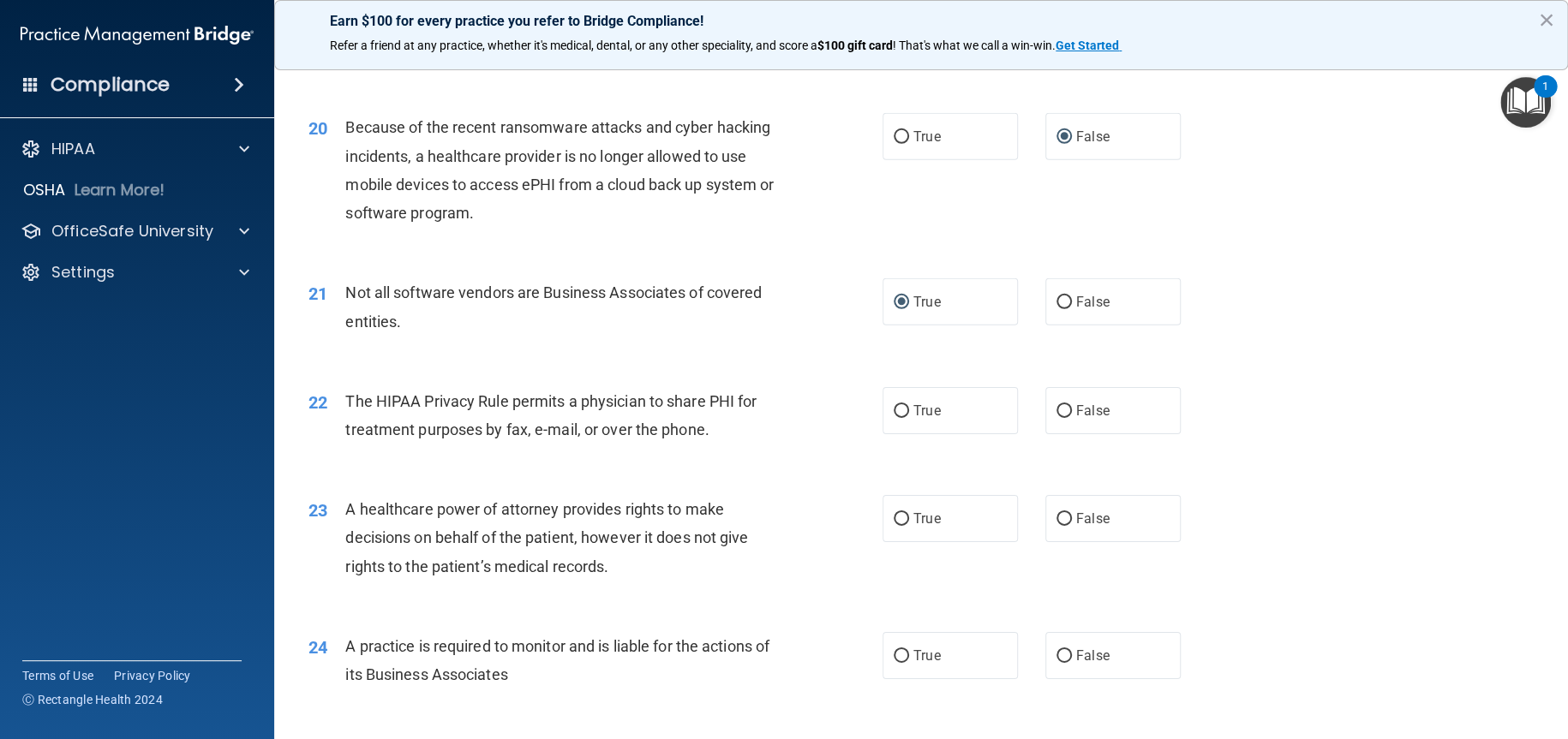
scroll to position [2570, 0]
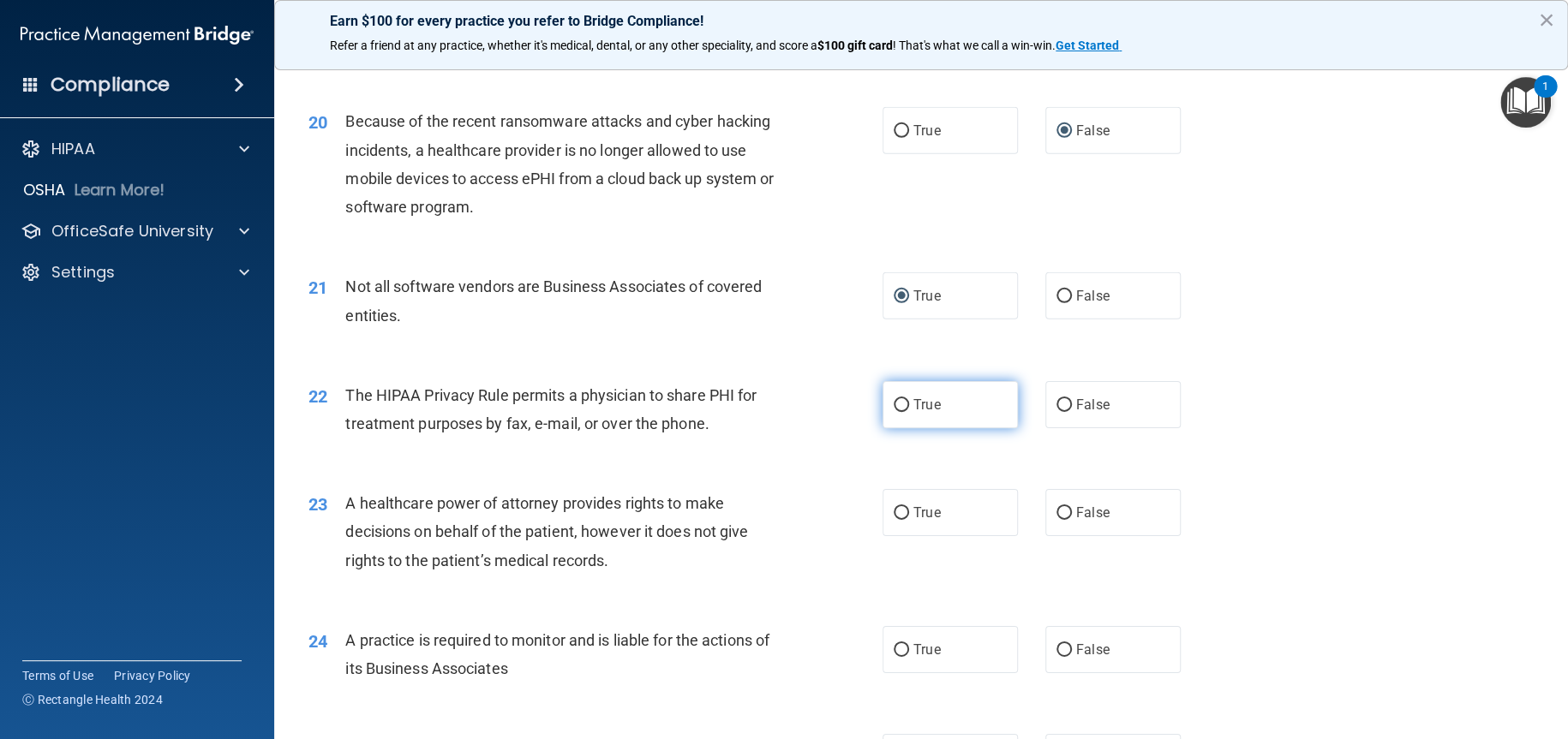
click at [896, 412] on input "True" at bounding box center [902, 405] width 16 height 13
radio input "true"
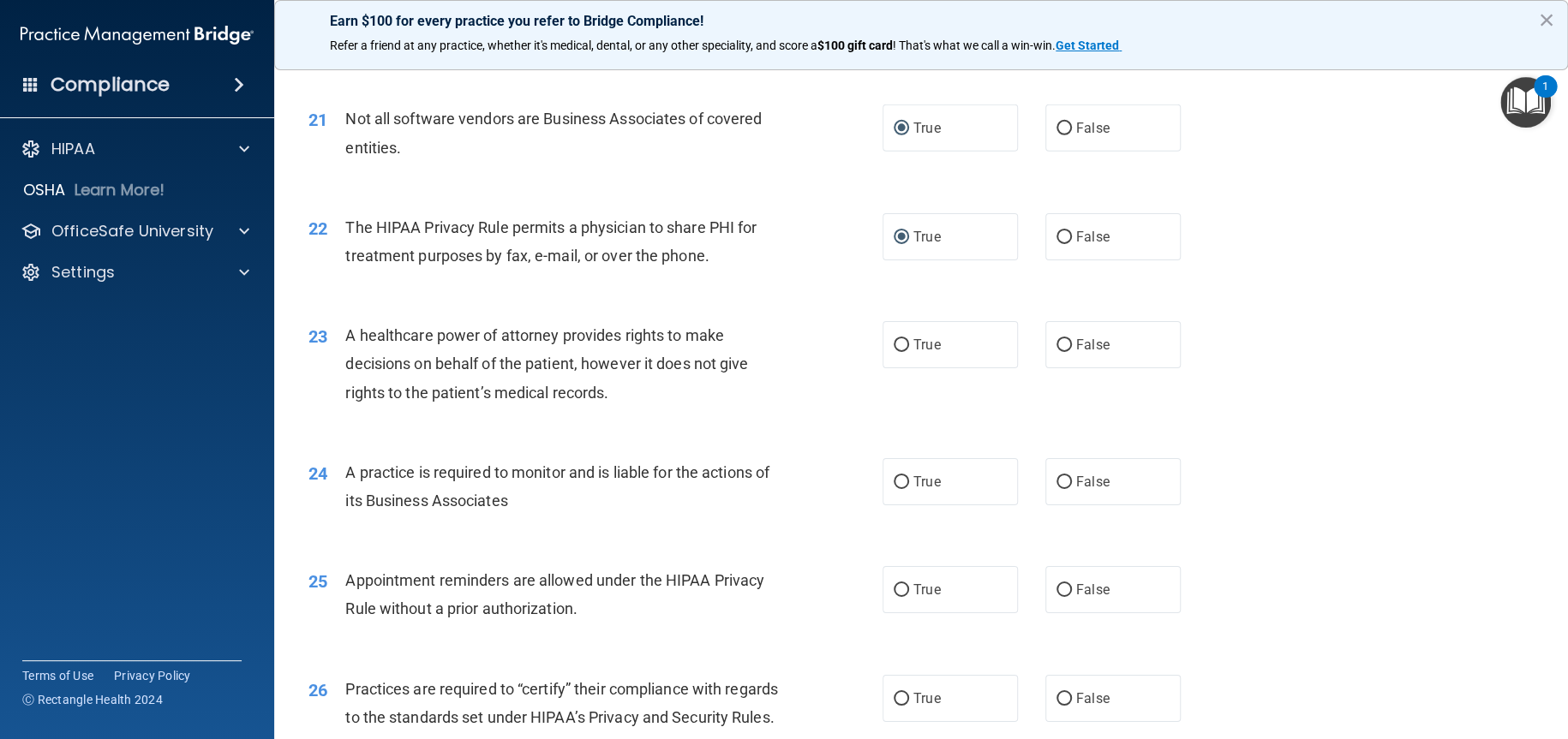
scroll to position [2741, 0]
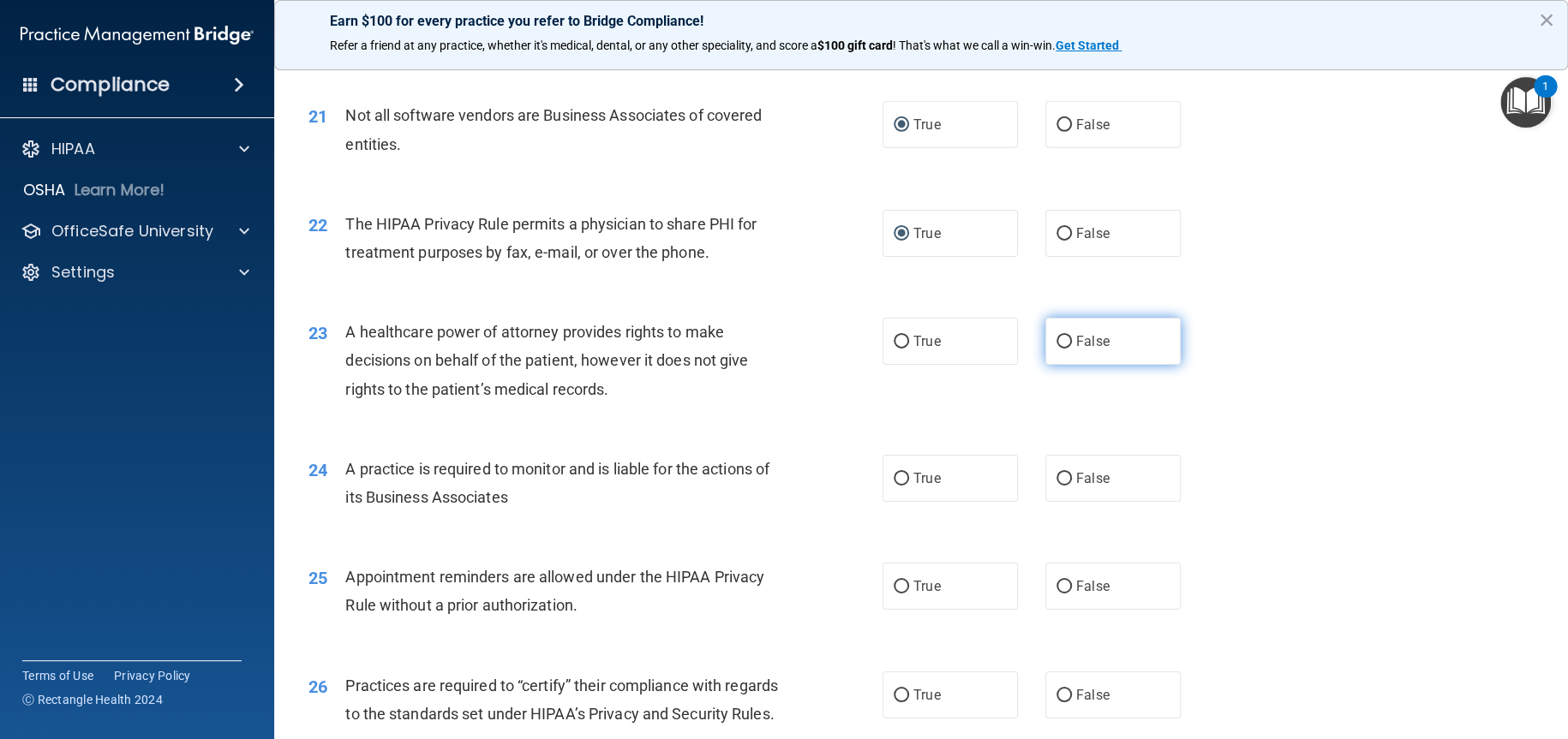
click at [1056, 348] on input "False" at bounding box center [1064, 342] width 16 height 13
radio input "true"
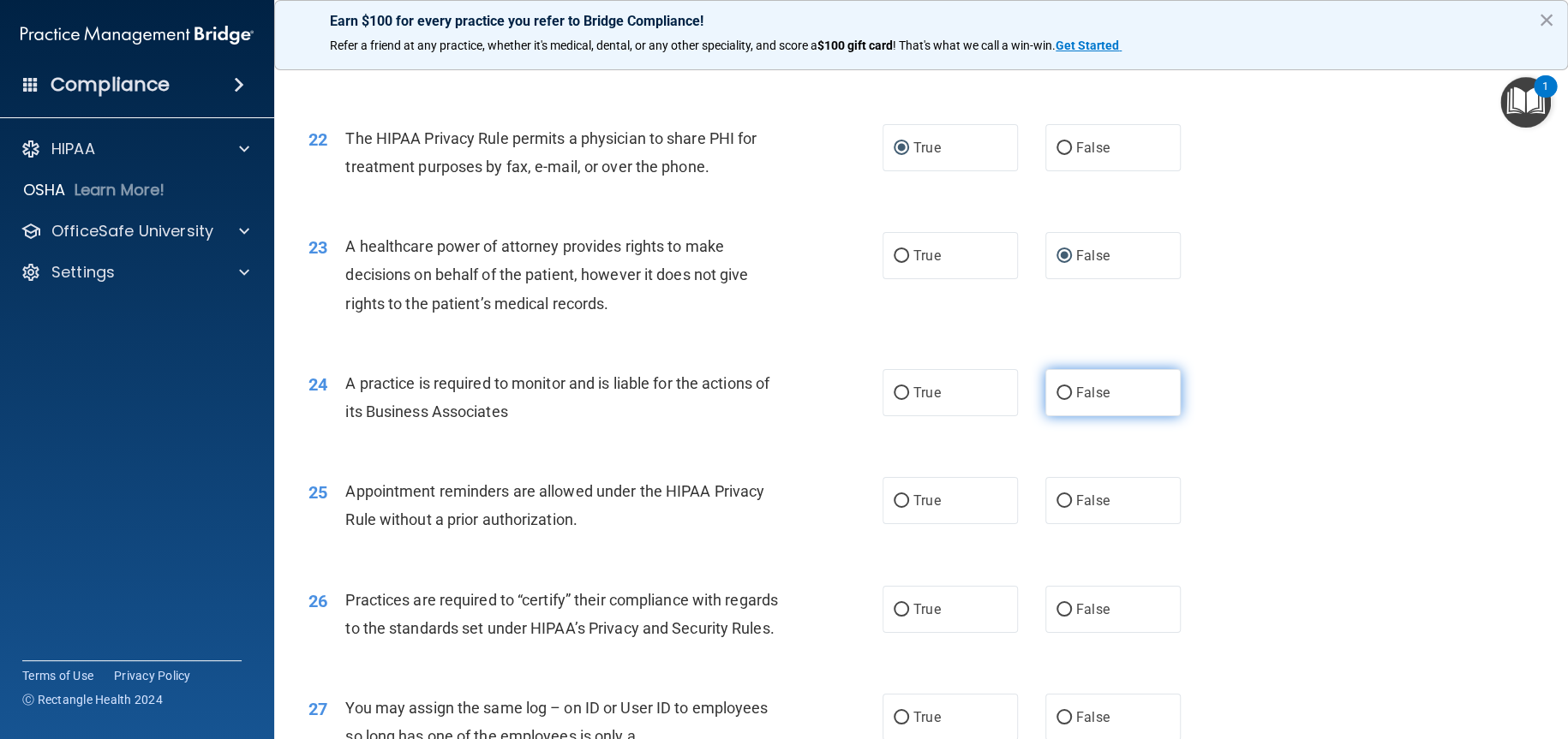
click at [1058, 400] on input "False" at bounding box center [1064, 393] width 16 height 13
radio input "true"
click at [894, 508] on input "True" at bounding box center [902, 502] width 16 height 13
radio input "true"
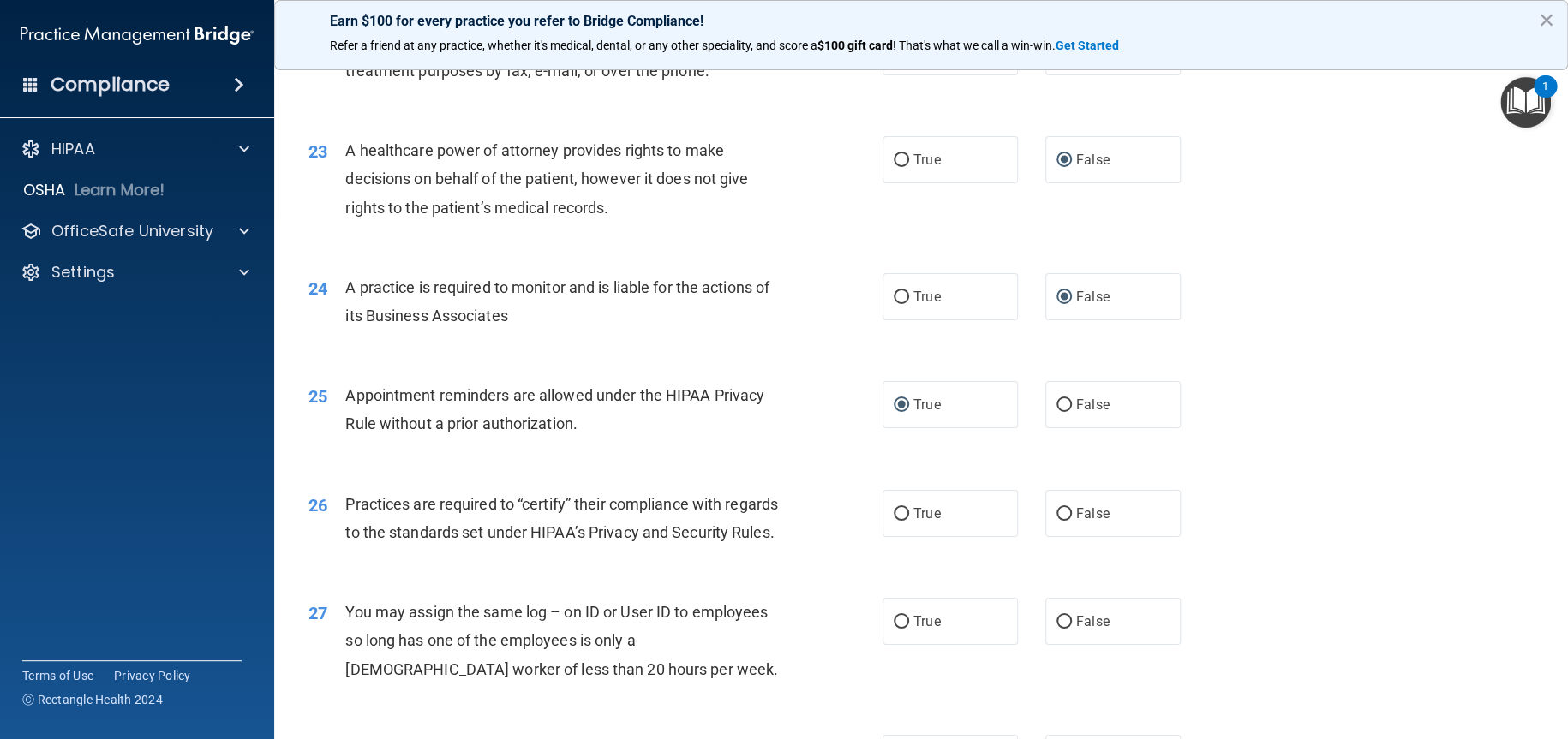
scroll to position [2999, 0]
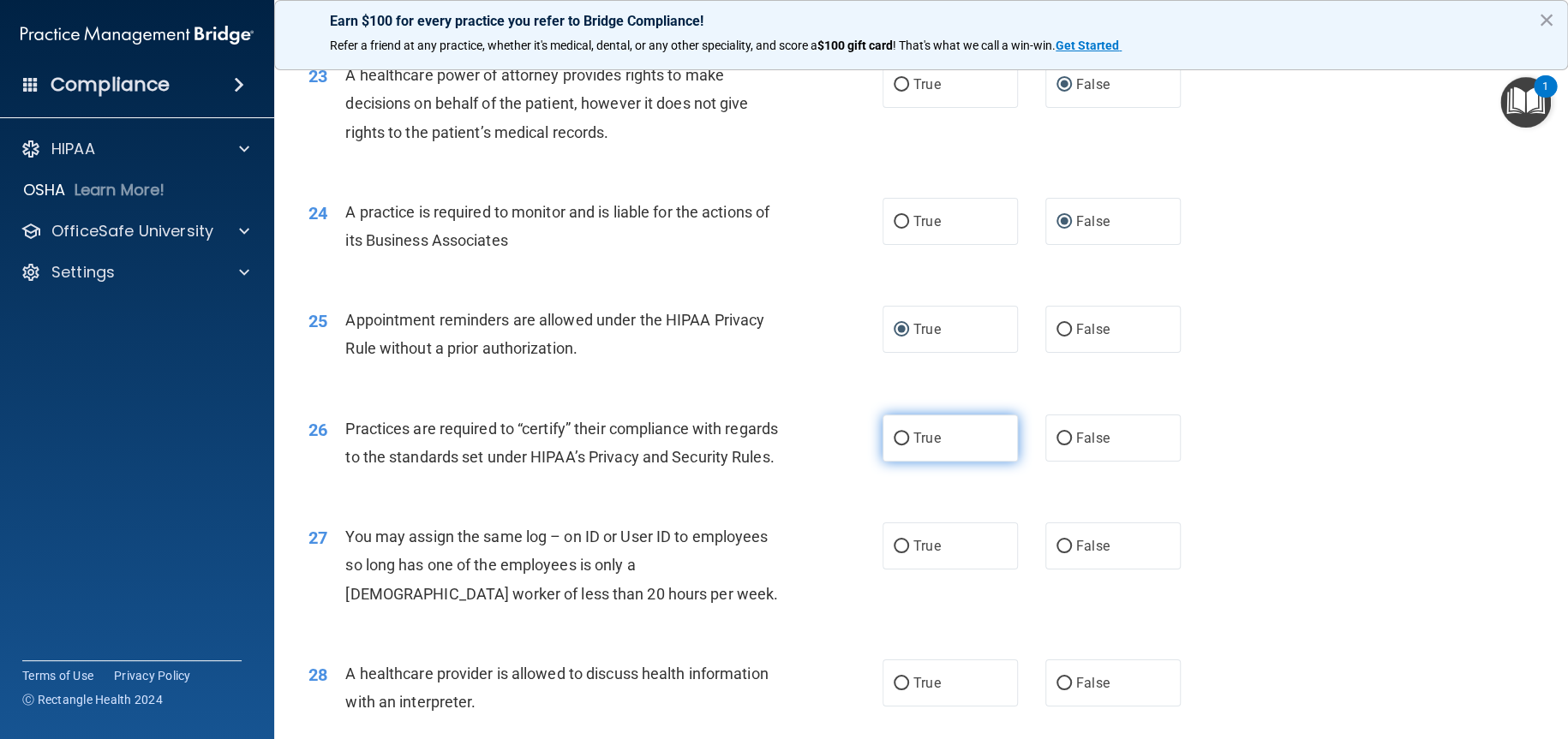
click at [894, 446] on input "True" at bounding box center [902, 439] width 16 height 13
radio input "true"
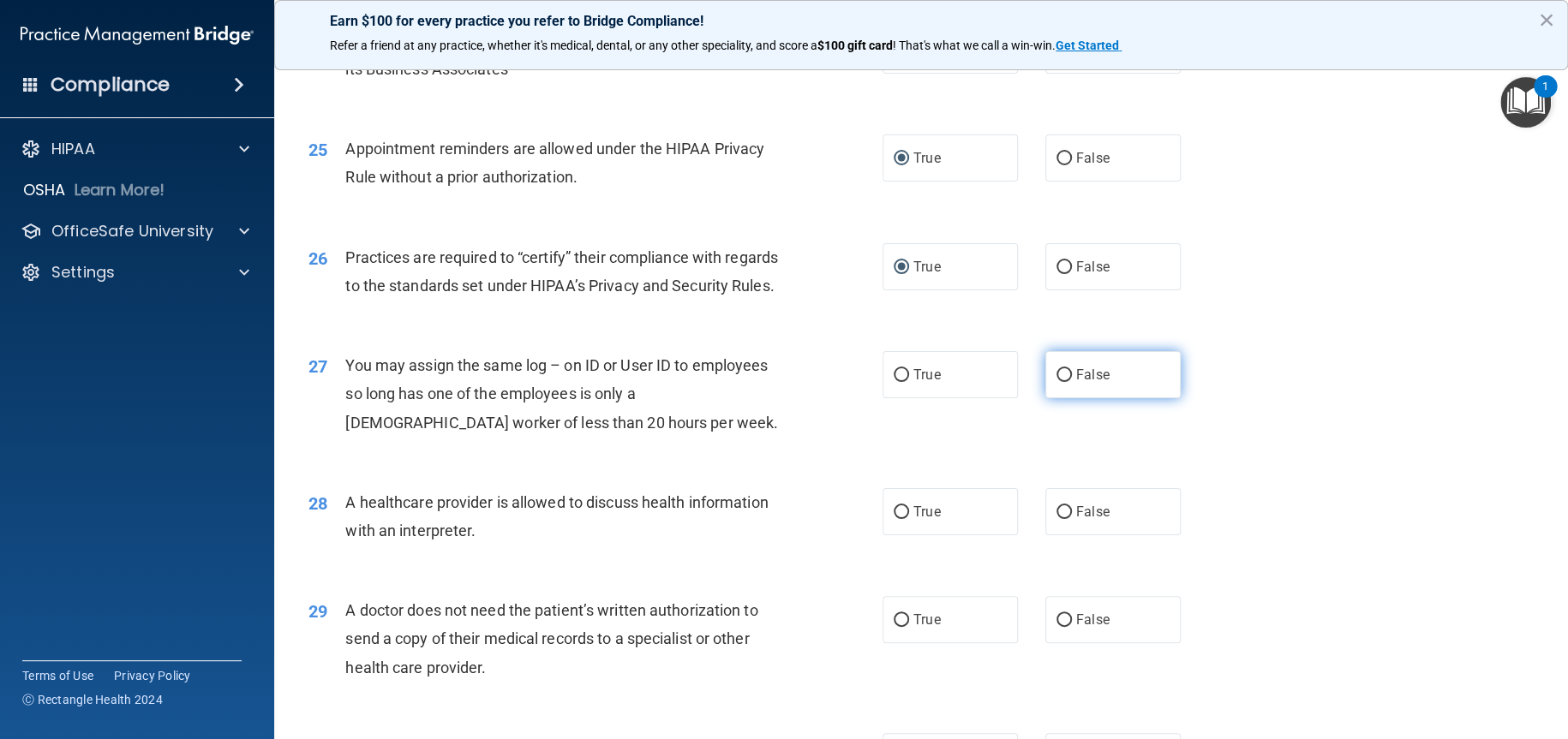
click at [1056, 382] on input "False" at bounding box center [1064, 376] width 16 height 13
radio input "true"
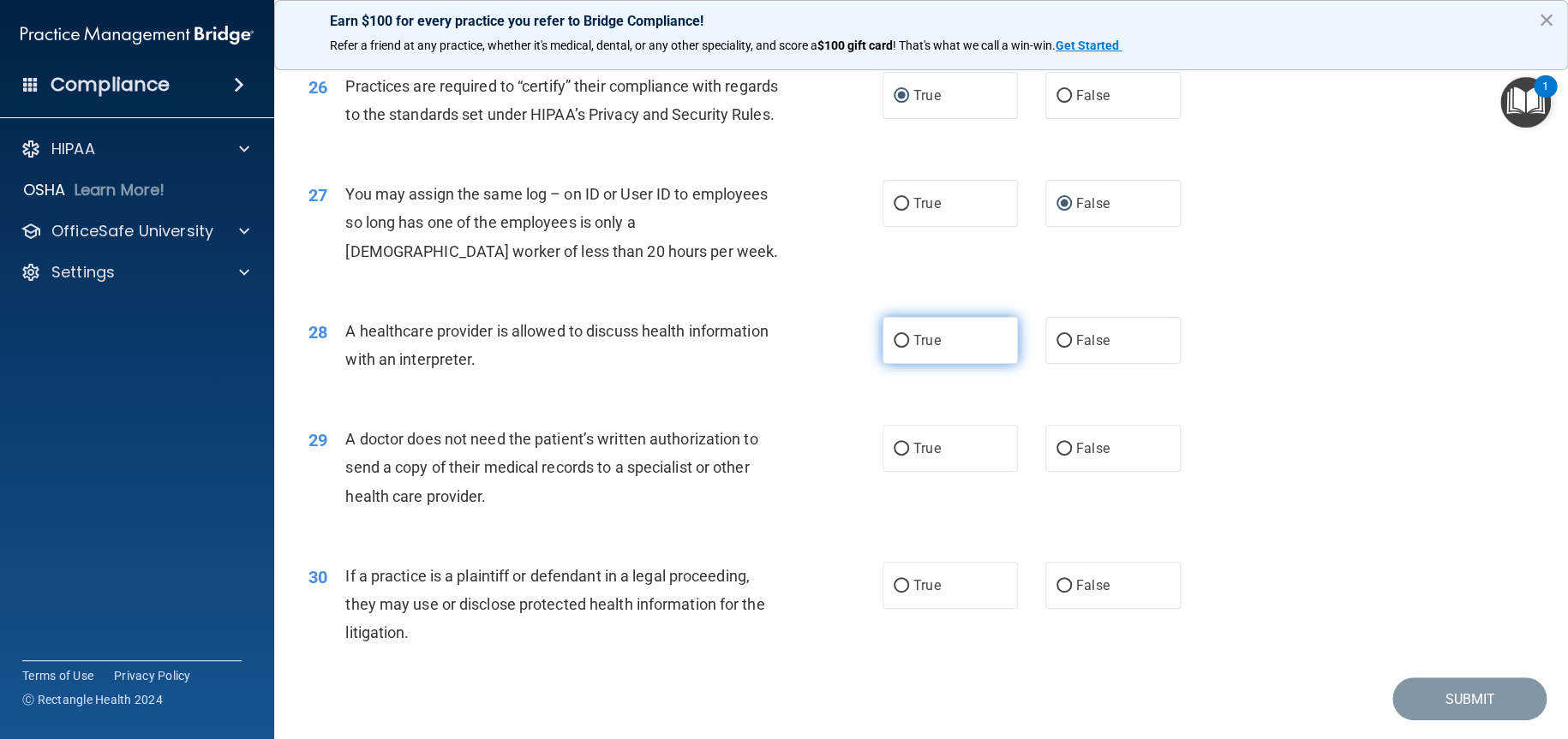
click at [897, 348] on input "True" at bounding box center [902, 341] width 16 height 13
radio input "true"
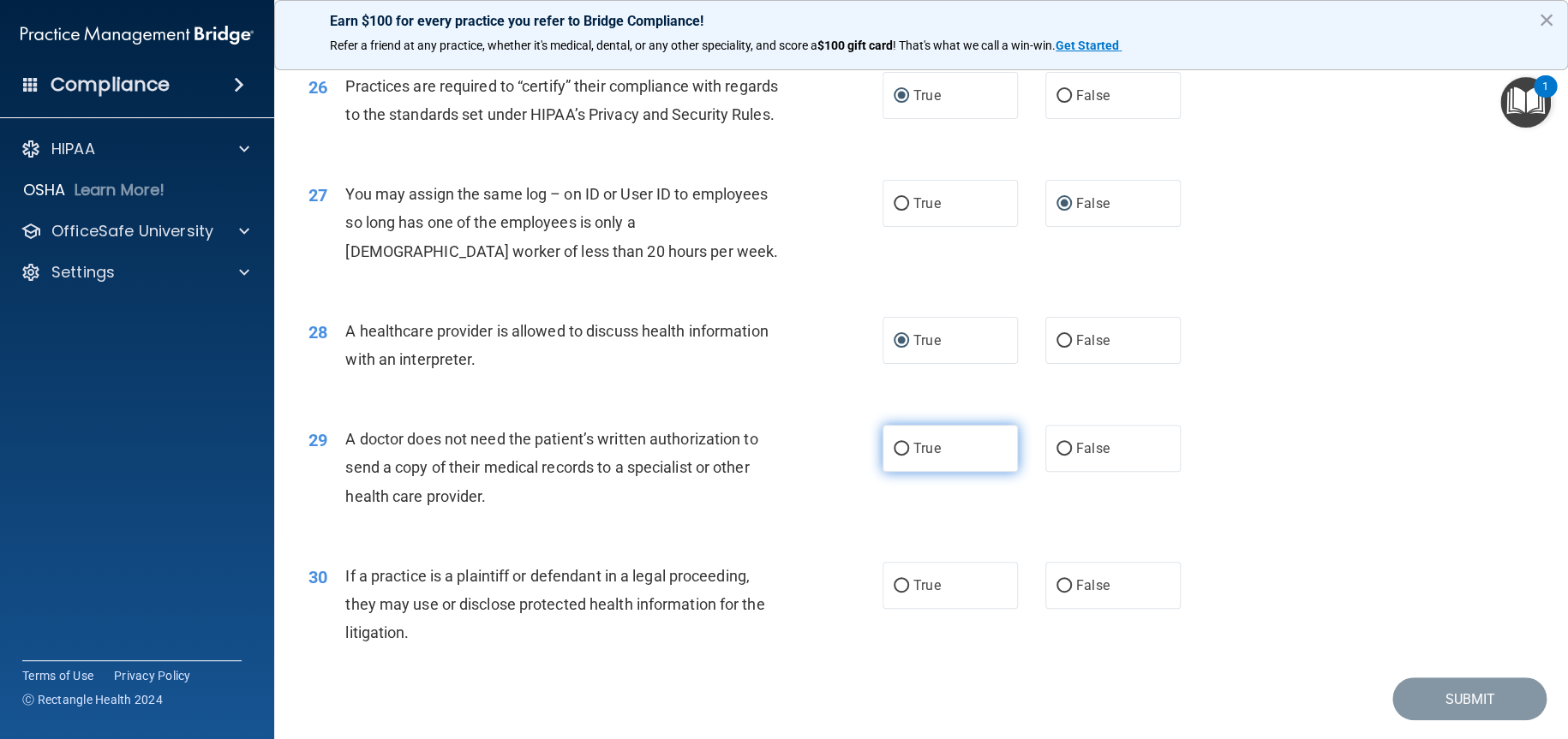
click at [898, 456] on input "True" at bounding box center [902, 449] width 16 height 13
radio input "true"
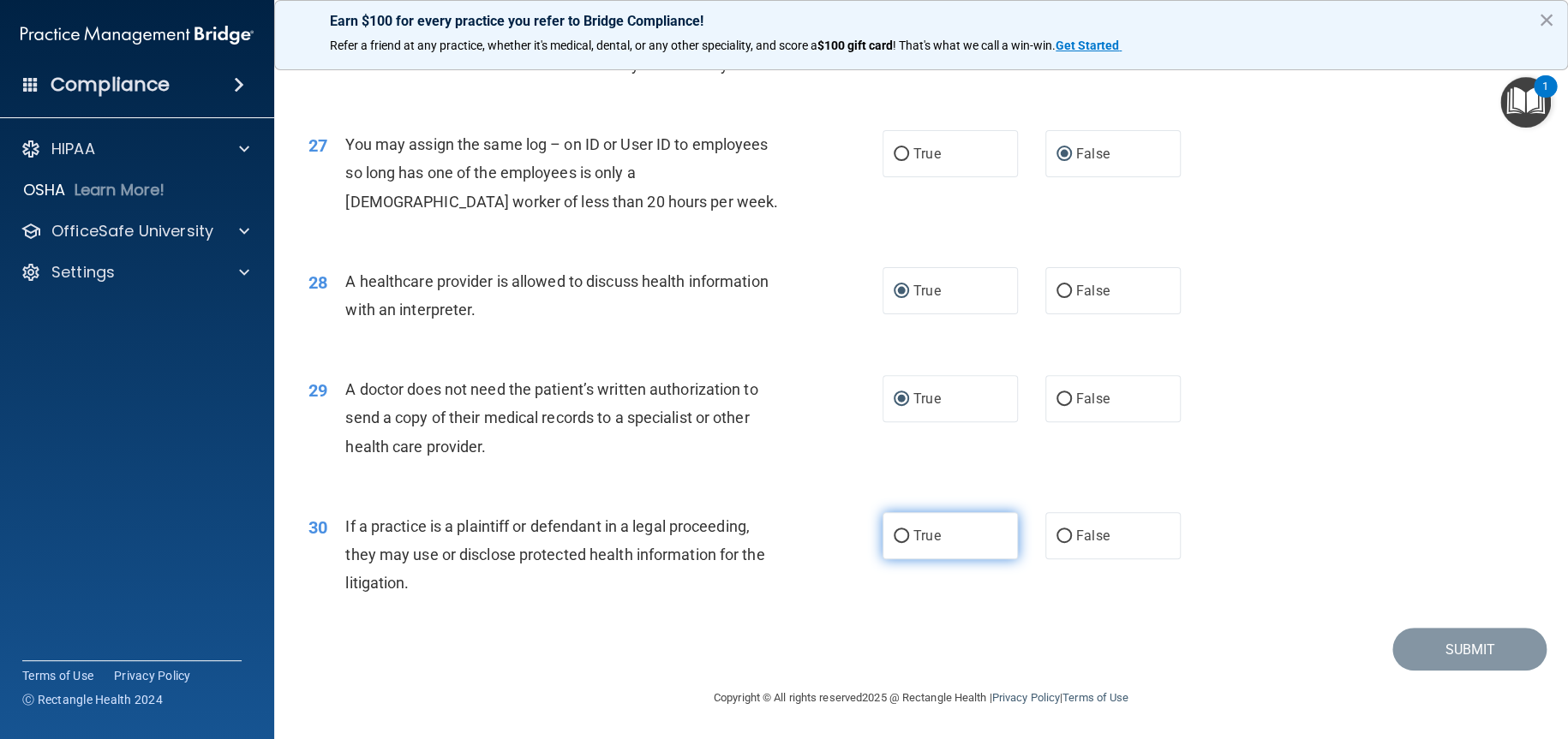
click at [894, 543] on input "True" at bounding box center [902, 537] width 16 height 13
radio input "true"
click at [1420, 672] on button "Submit" at bounding box center [1469, 650] width 154 height 44
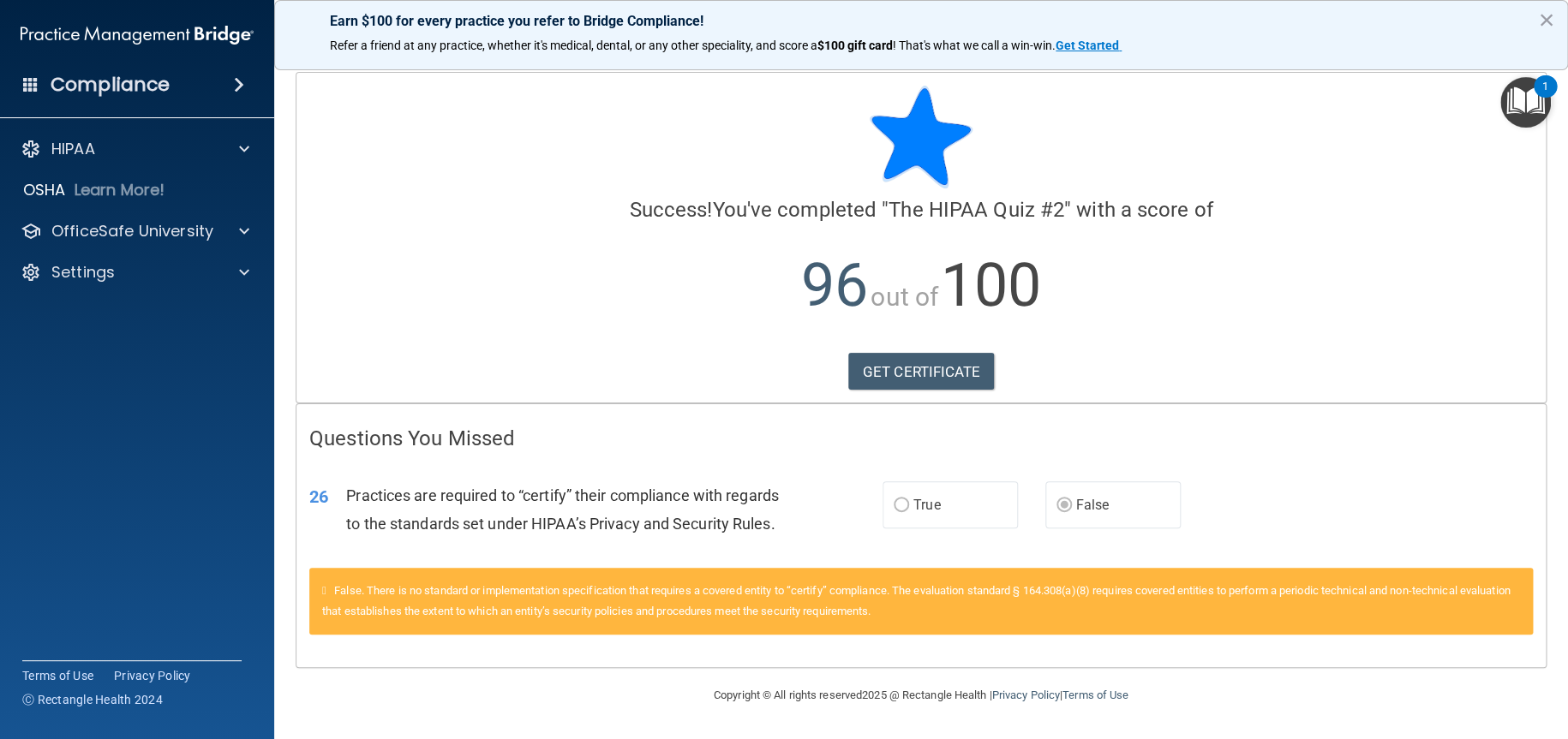
scroll to position [25, 0]
click at [956, 353] on link "GET CERTIFICATE" at bounding box center [921, 371] width 146 height 38
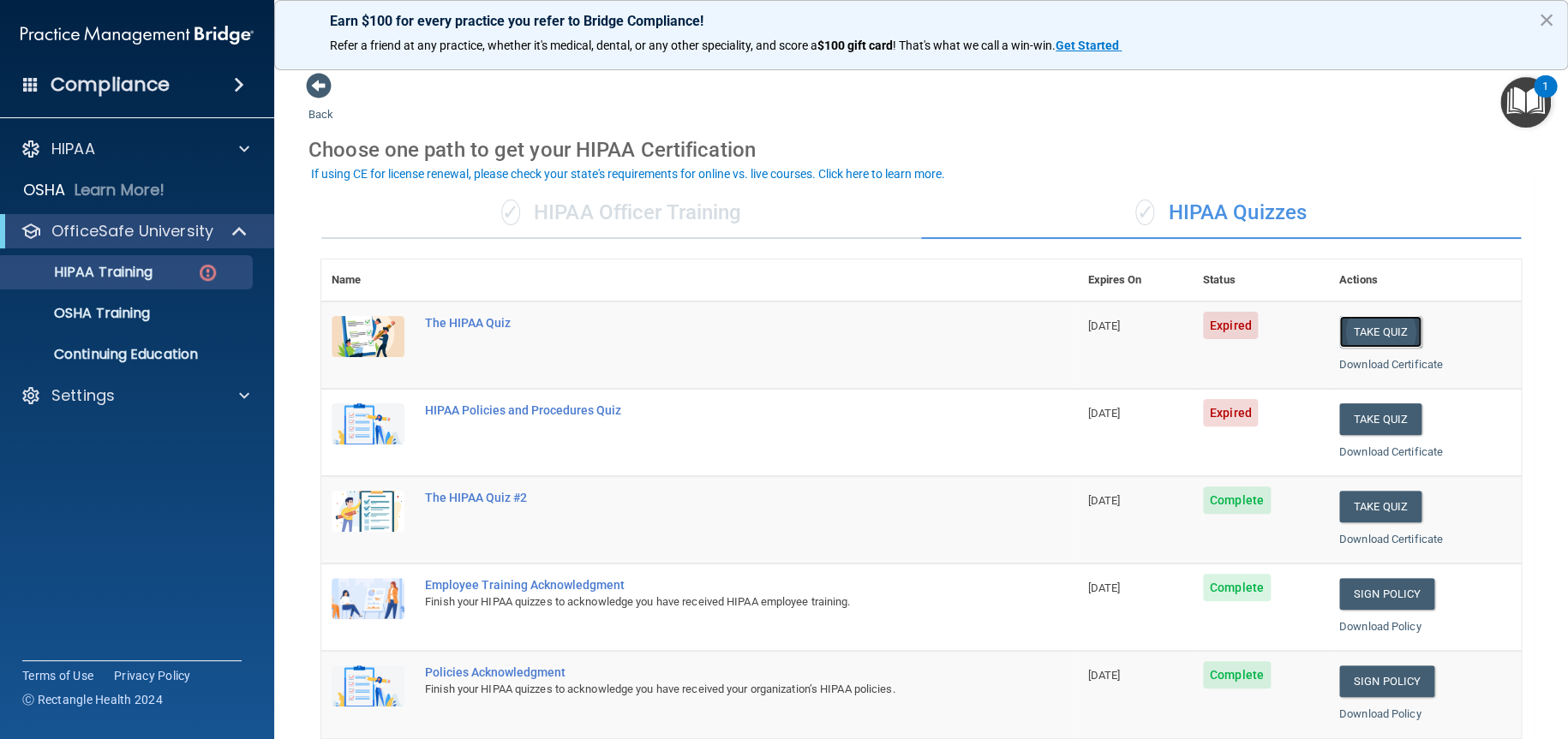
click at [1361, 327] on button "Take Quiz" at bounding box center [1380, 332] width 82 height 32
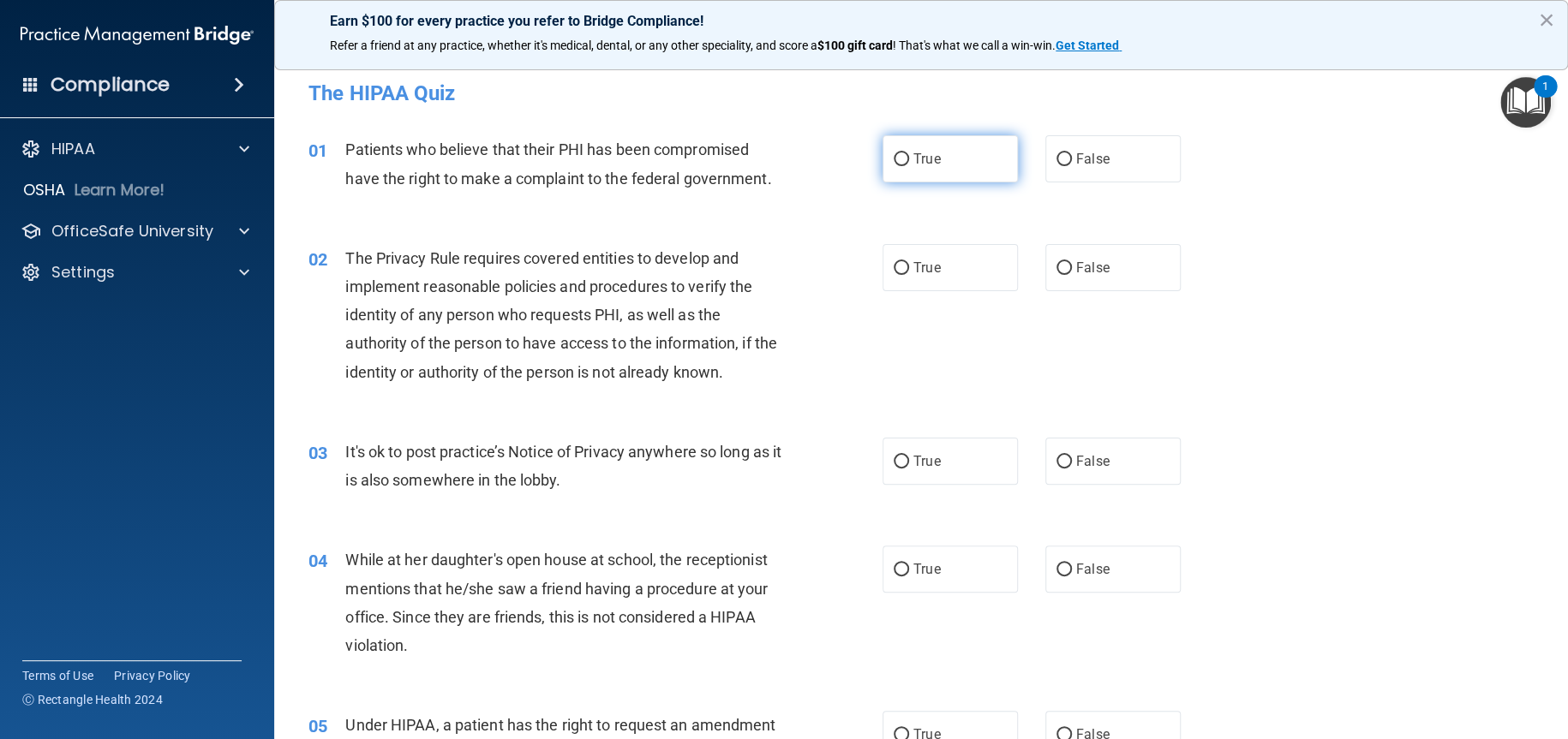
click at [898, 159] on input "True" at bounding box center [902, 159] width 16 height 13
radio input "true"
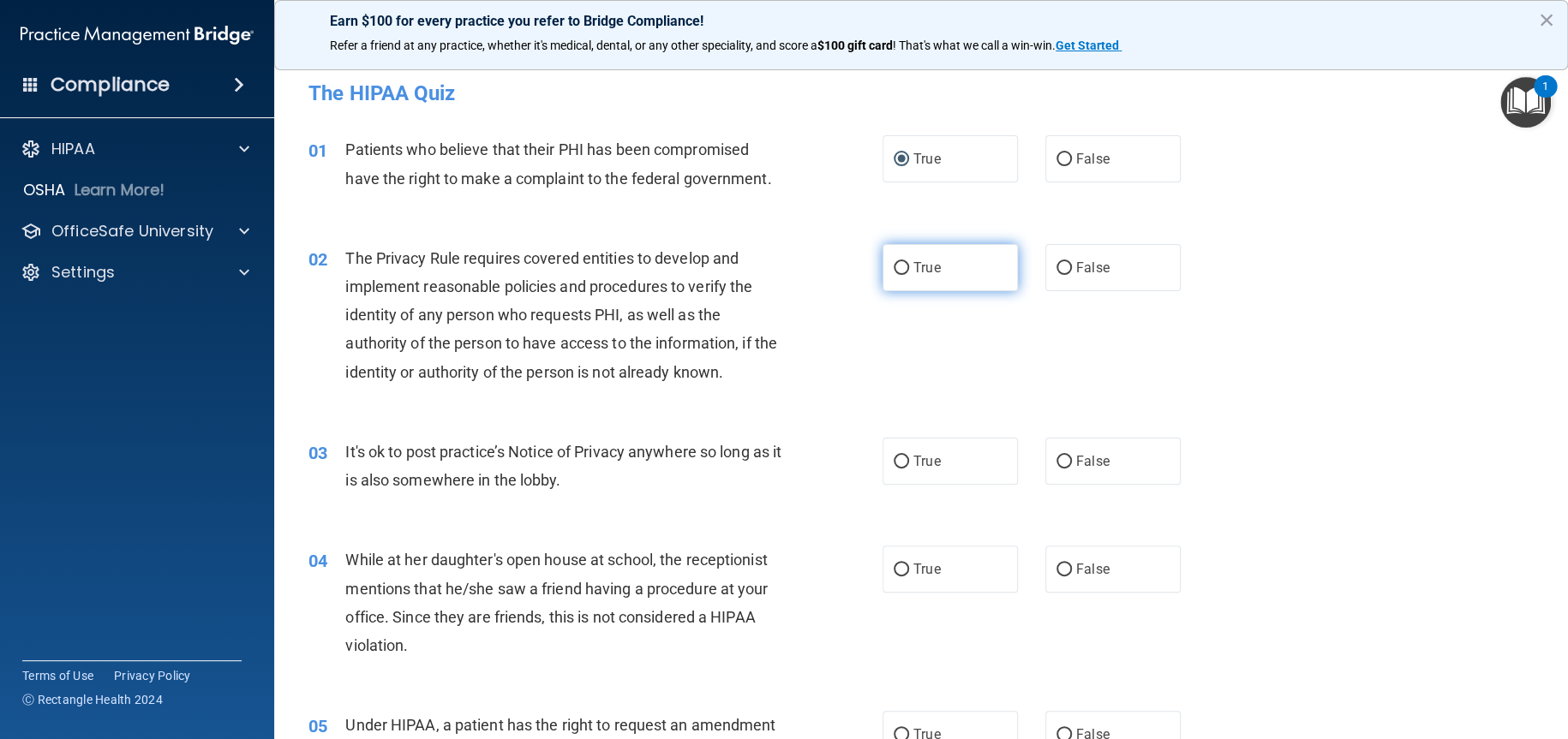
click at [894, 268] on input "True" at bounding box center [902, 268] width 16 height 13
radio input "true"
click at [1056, 457] on input "False" at bounding box center [1064, 462] width 16 height 13
radio input "true"
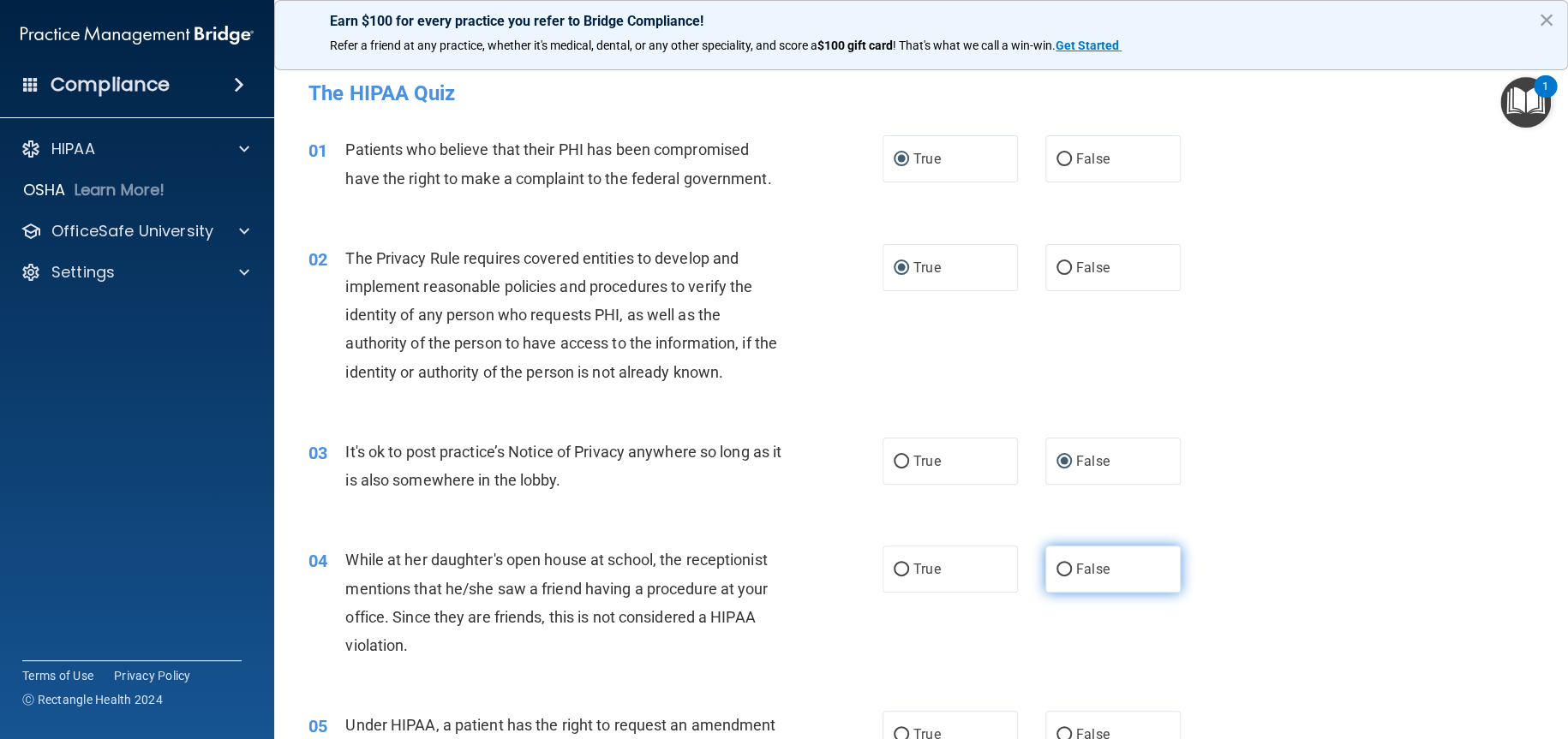
click at [1056, 568] on input "False" at bounding box center [1064, 570] width 16 height 13
radio input "true"
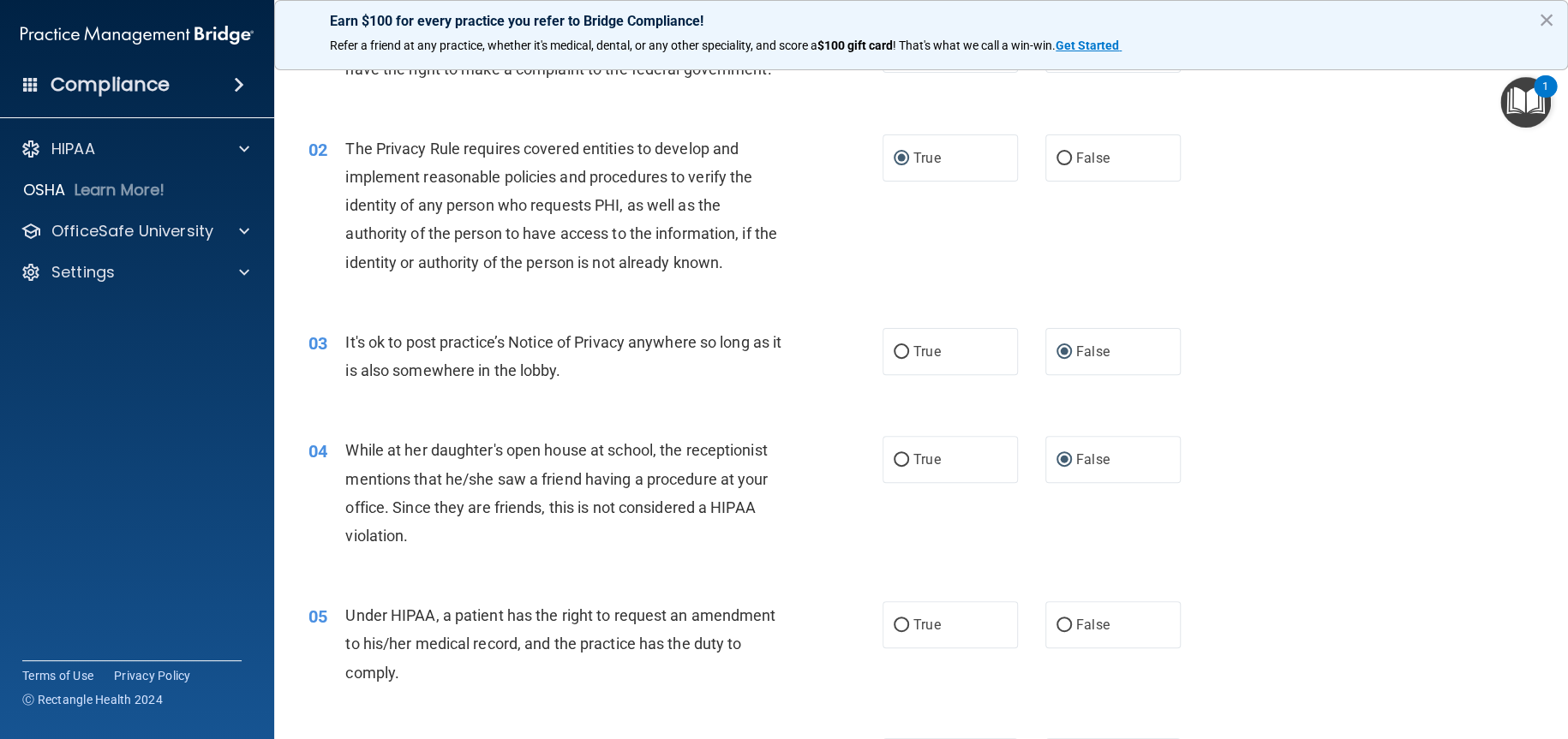
scroll to position [172, 0]
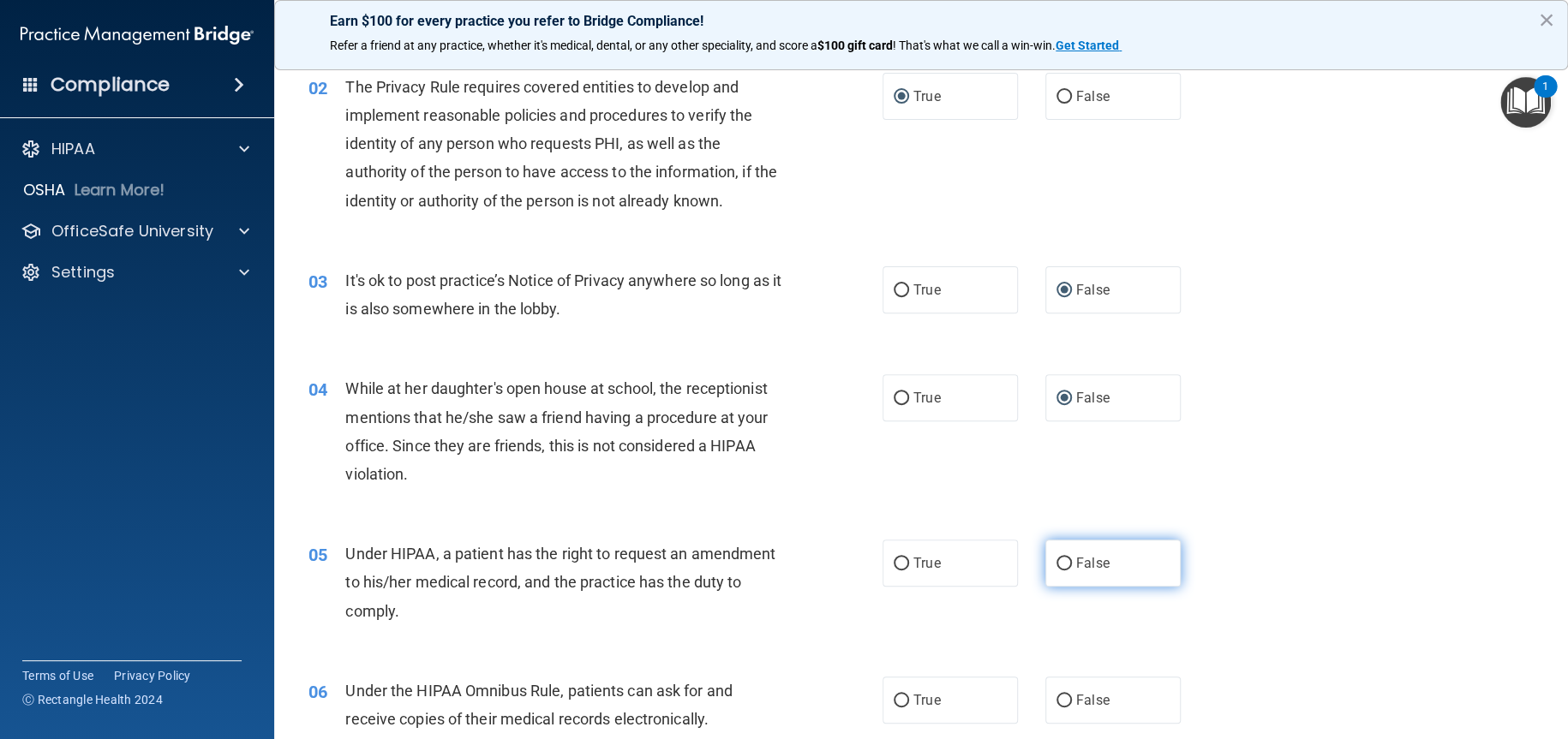
click at [1056, 561] on input "False" at bounding box center [1064, 564] width 16 height 13
radio input "true"
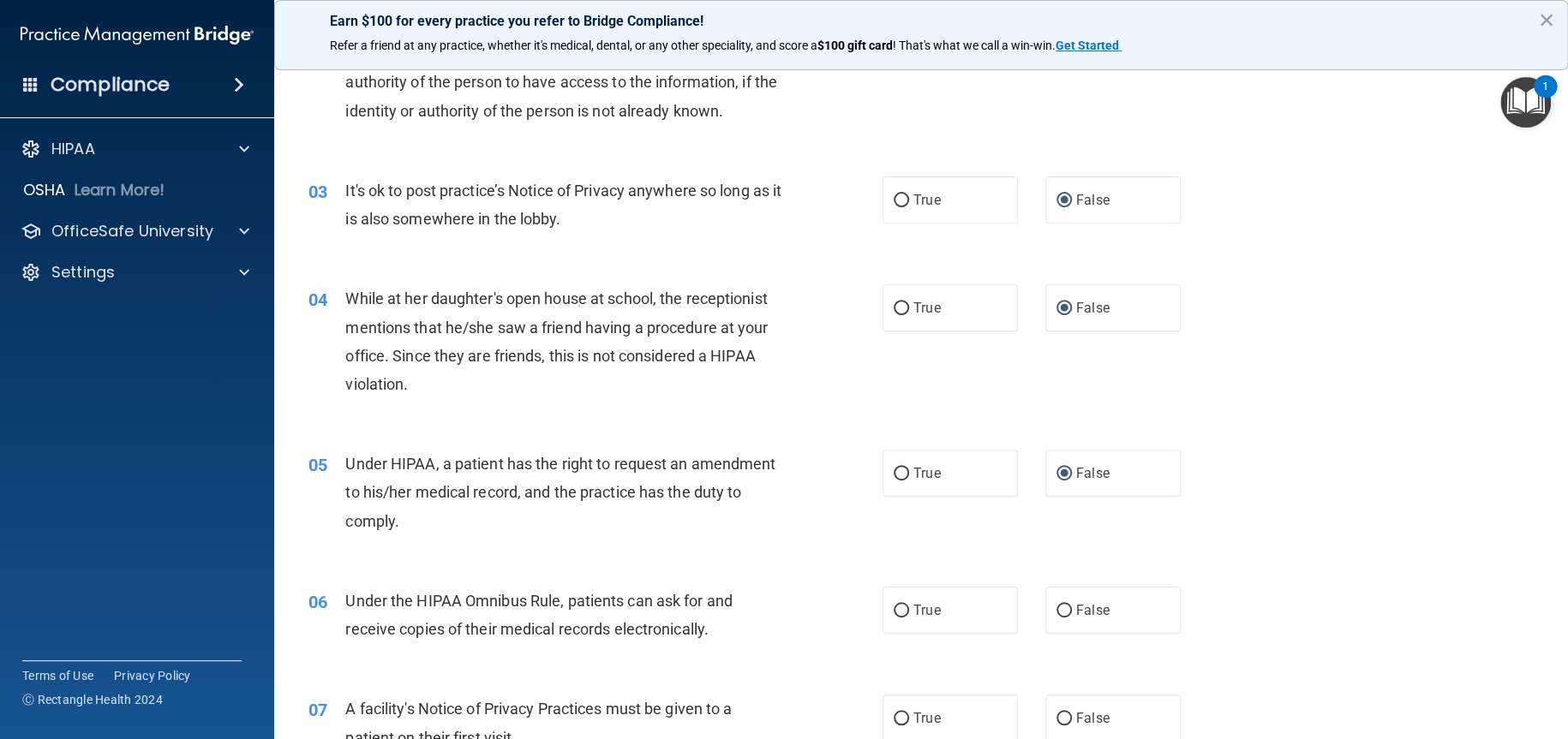
scroll to position [342, 0]
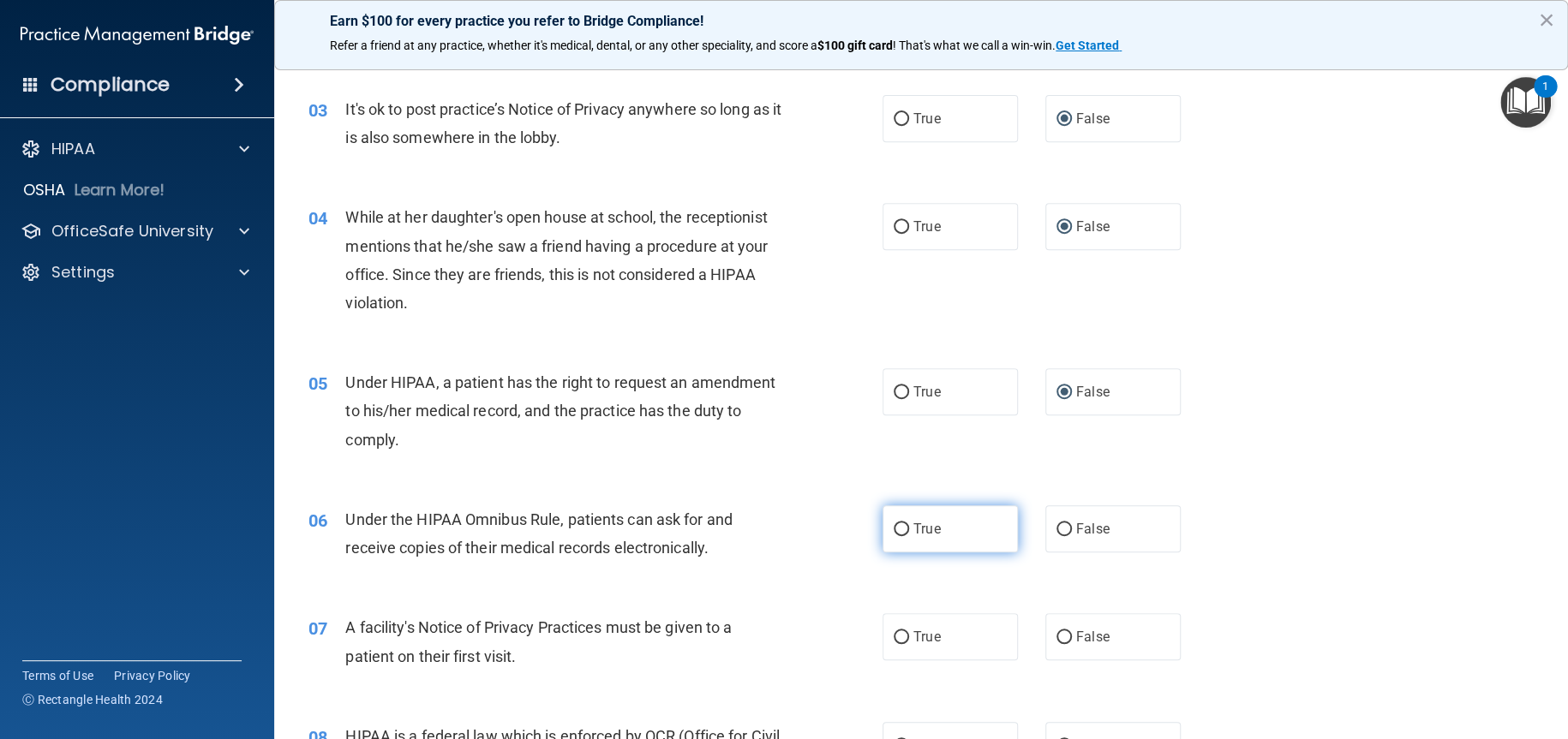
click at [894, 530] on input "True" at bounding box center [902, 530] width 16 height 13
radio input "true"
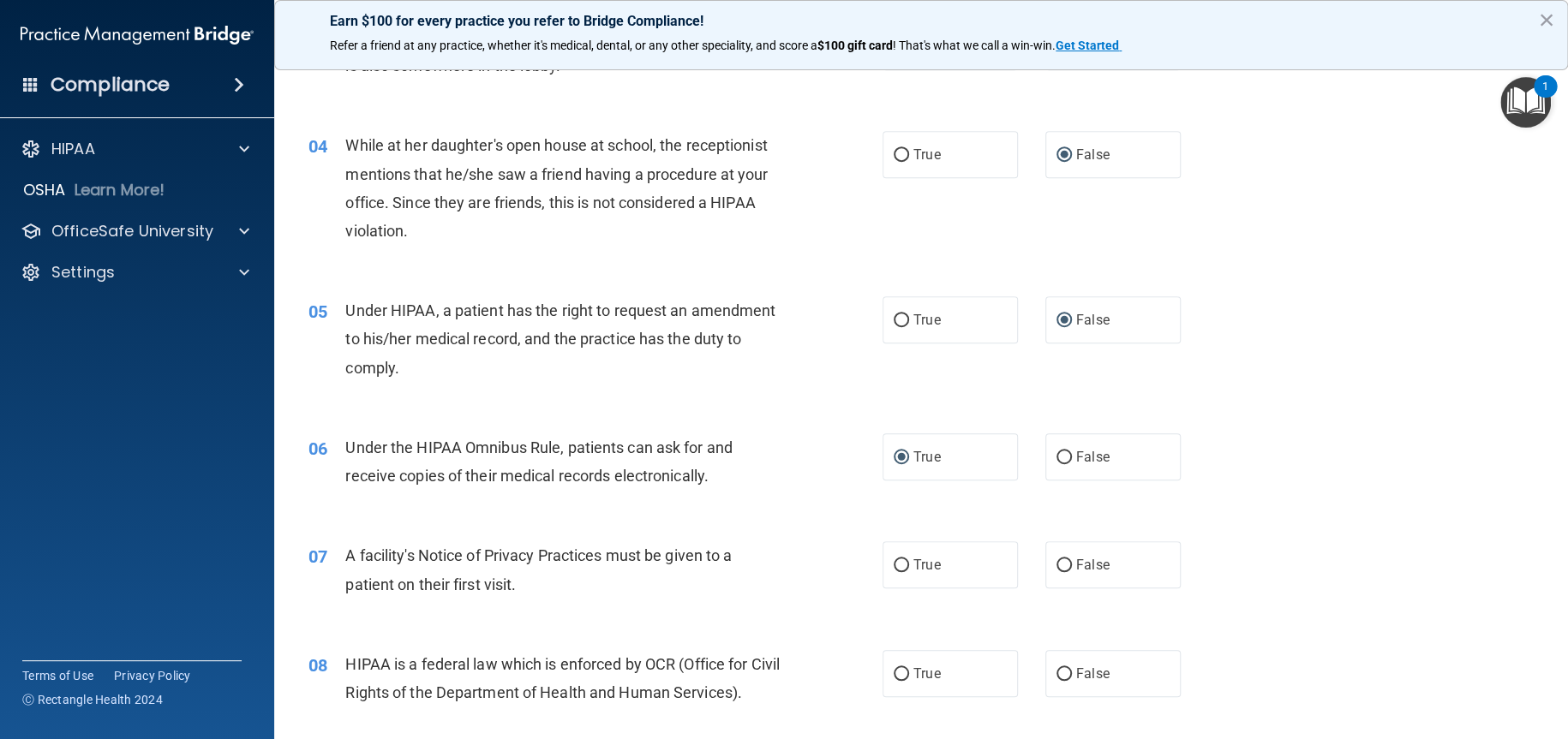
scroll to position [514, 0]
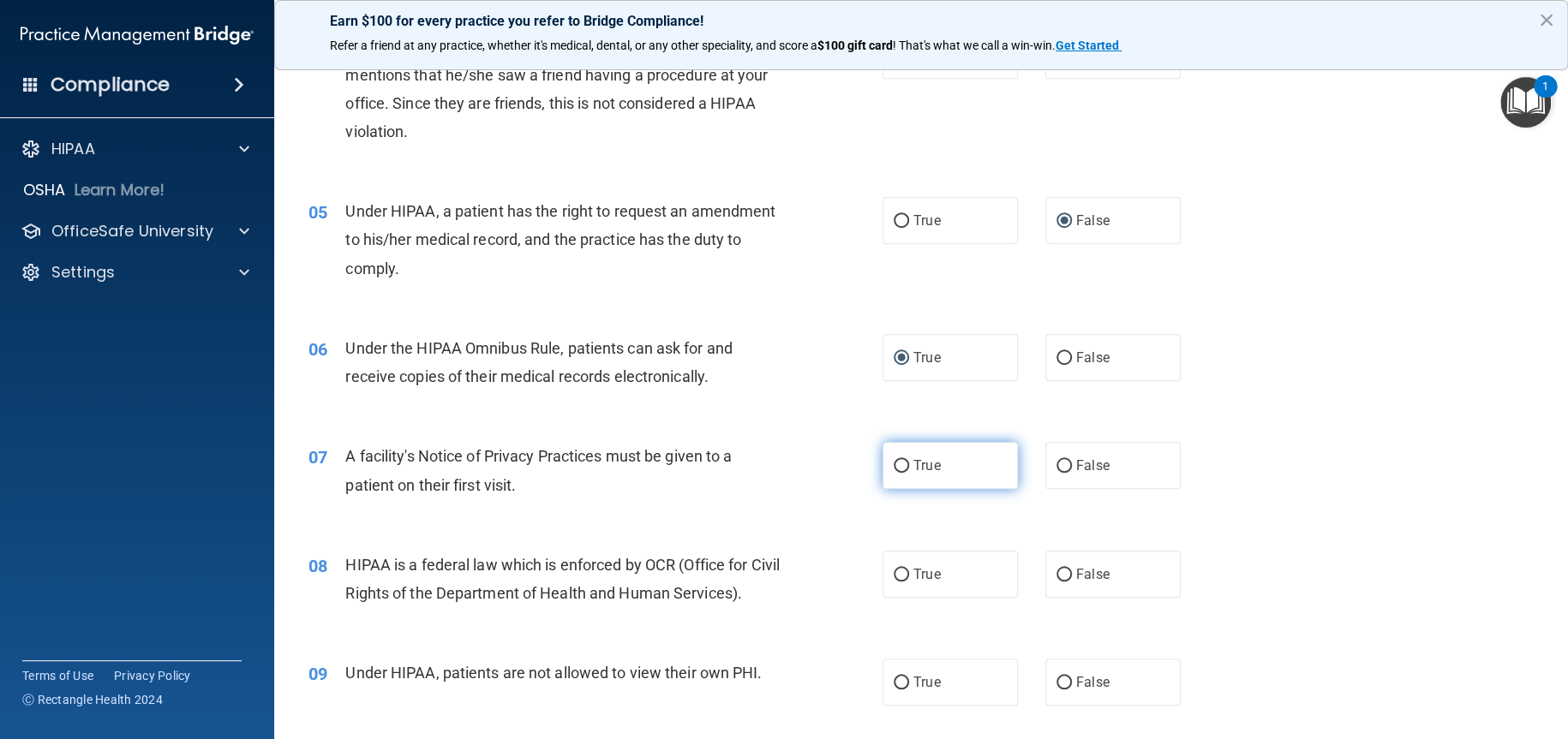
click at [894, 465] on input "True" at bounding box center [902, 466] width 16 height 13
radio input "true"
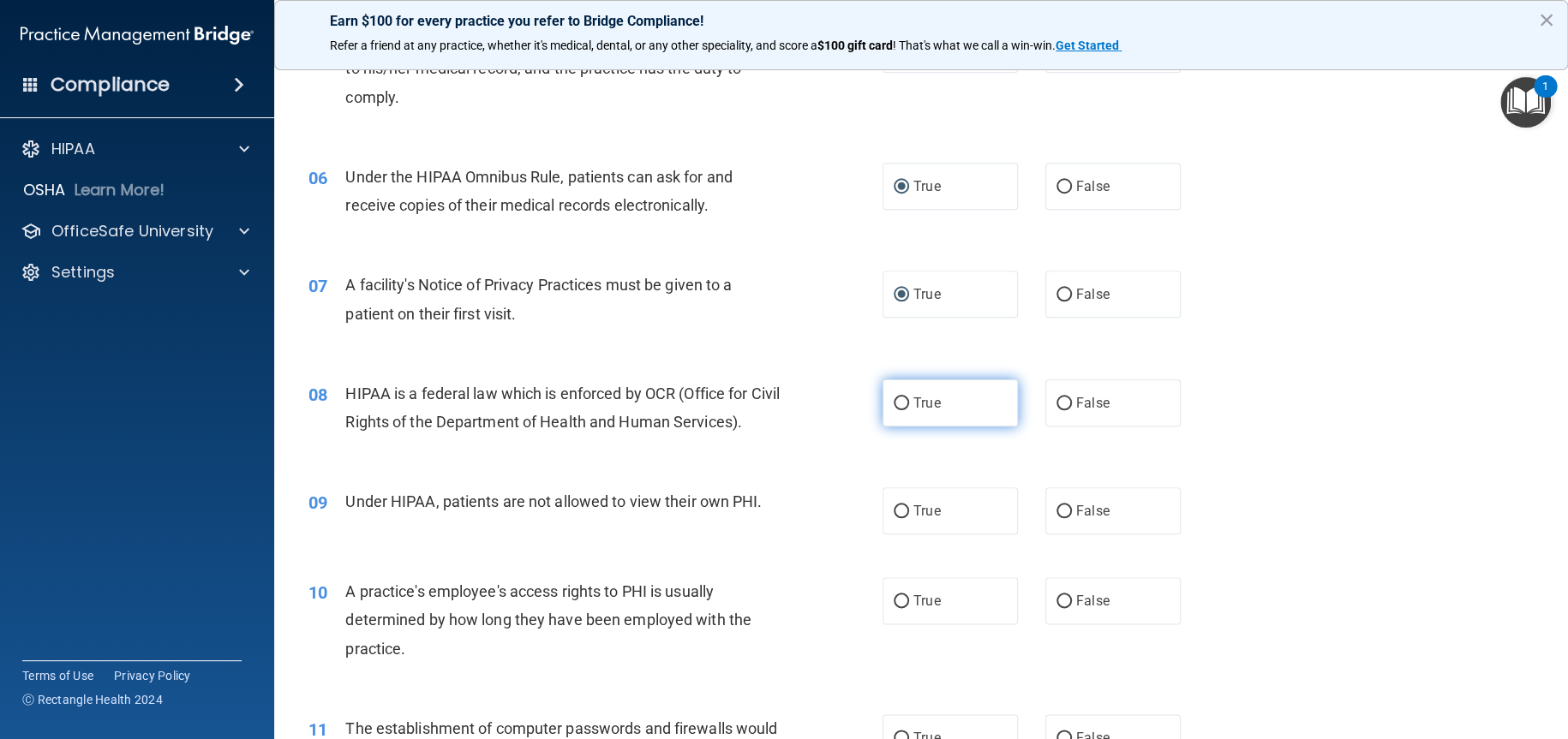
click at [896, 405] on input "True" at bounding box center [902, 404] width 16 height 13
radio input "true"
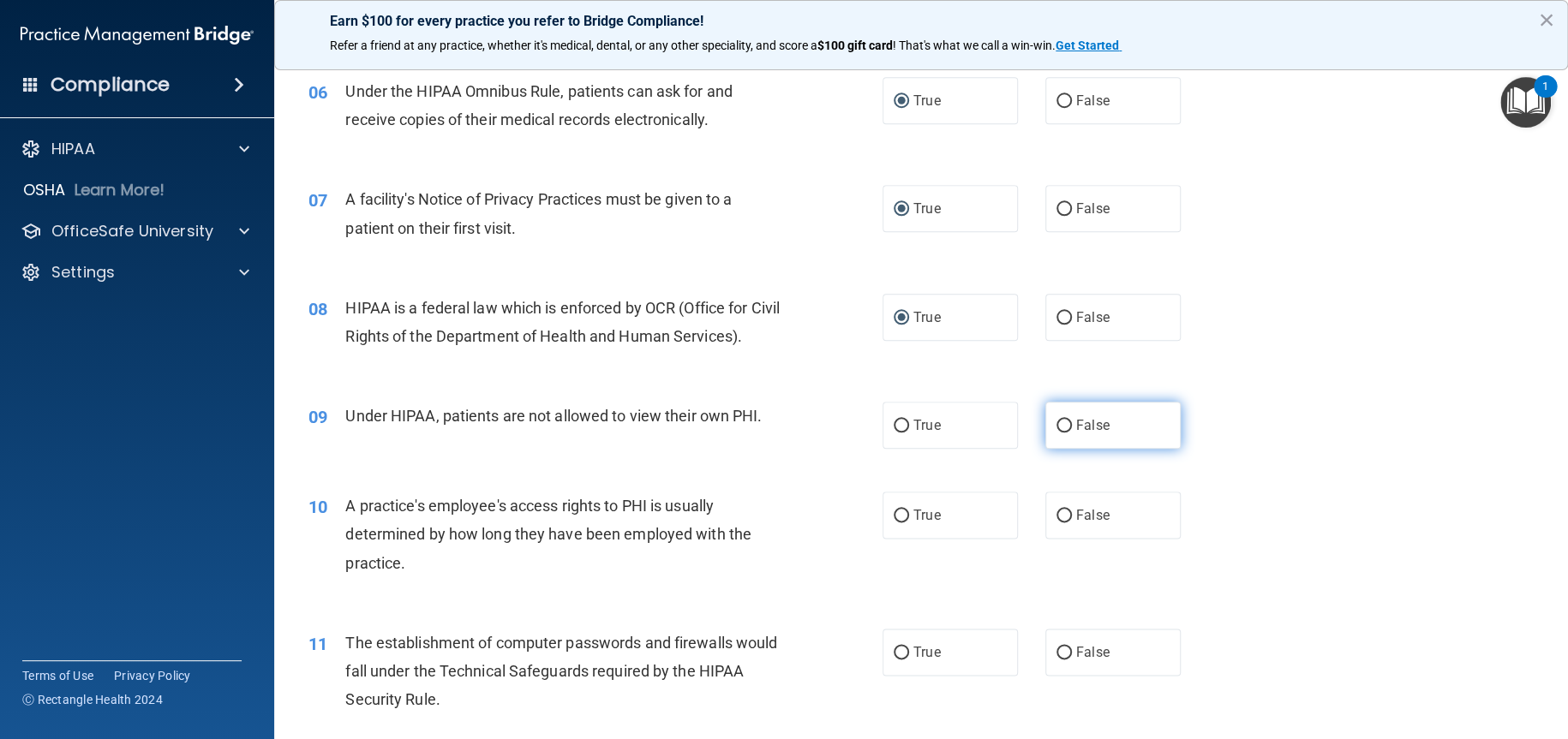
click at [1056, 427] on input "False" at bounding box center [1064, 426] width 16 height 13
radio input "true"
click at [1056, 513] on input "False" at bounding box center [1064, 516] width 16 height 13
radio input "true"
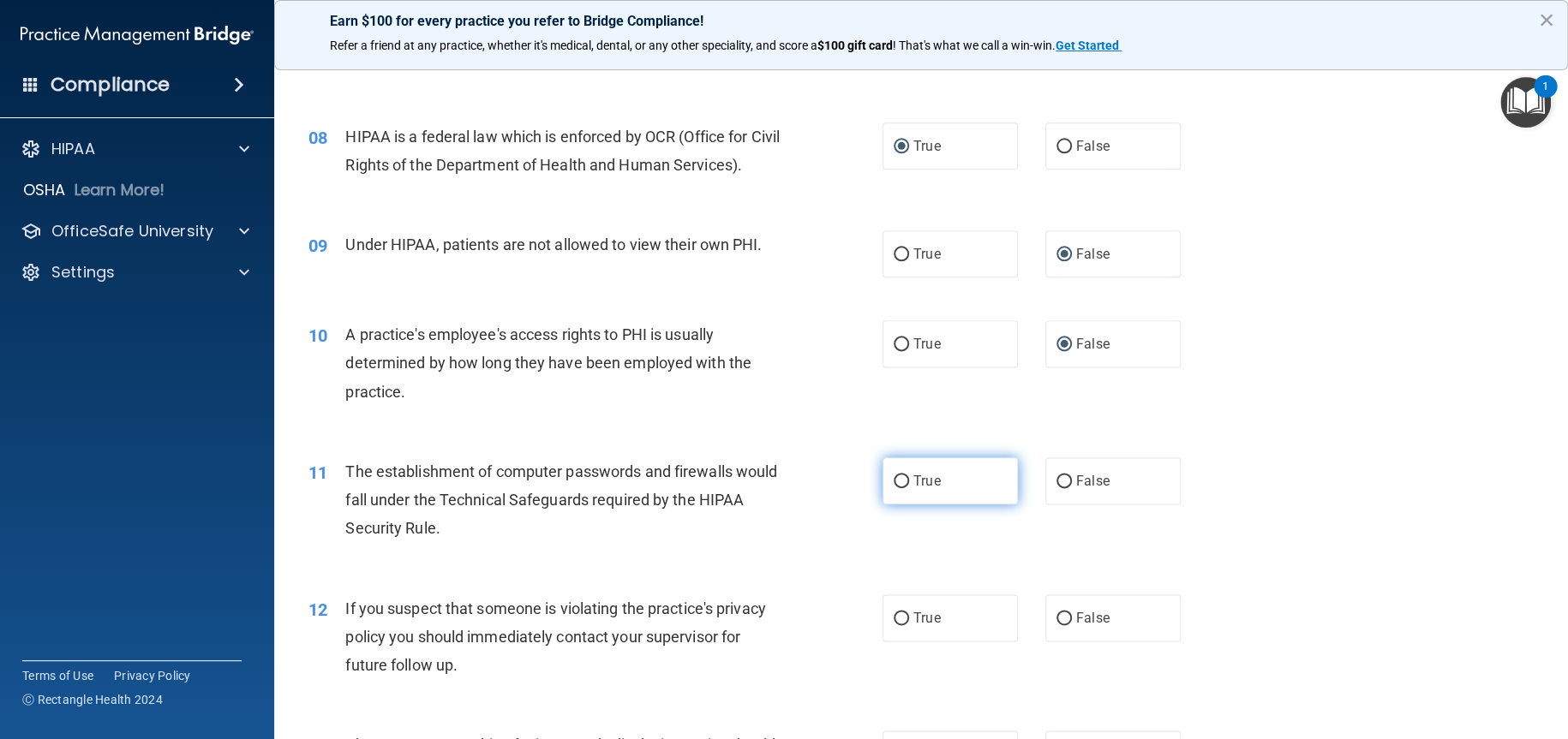
click at [894, 482] on input "True" at bounding box center [902, 482] width 16 height 13
radio input "true"
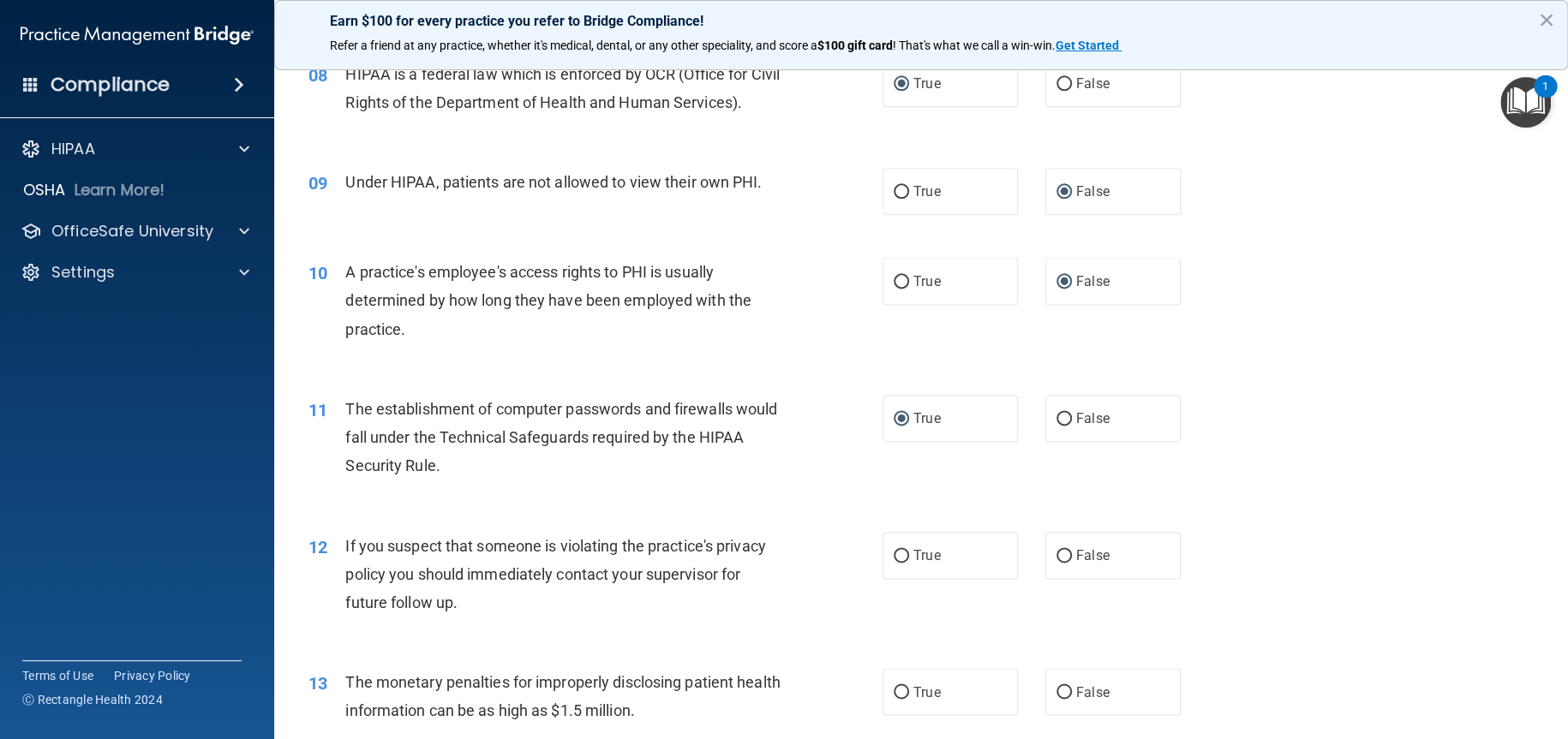
scroll to position [1114, 0]
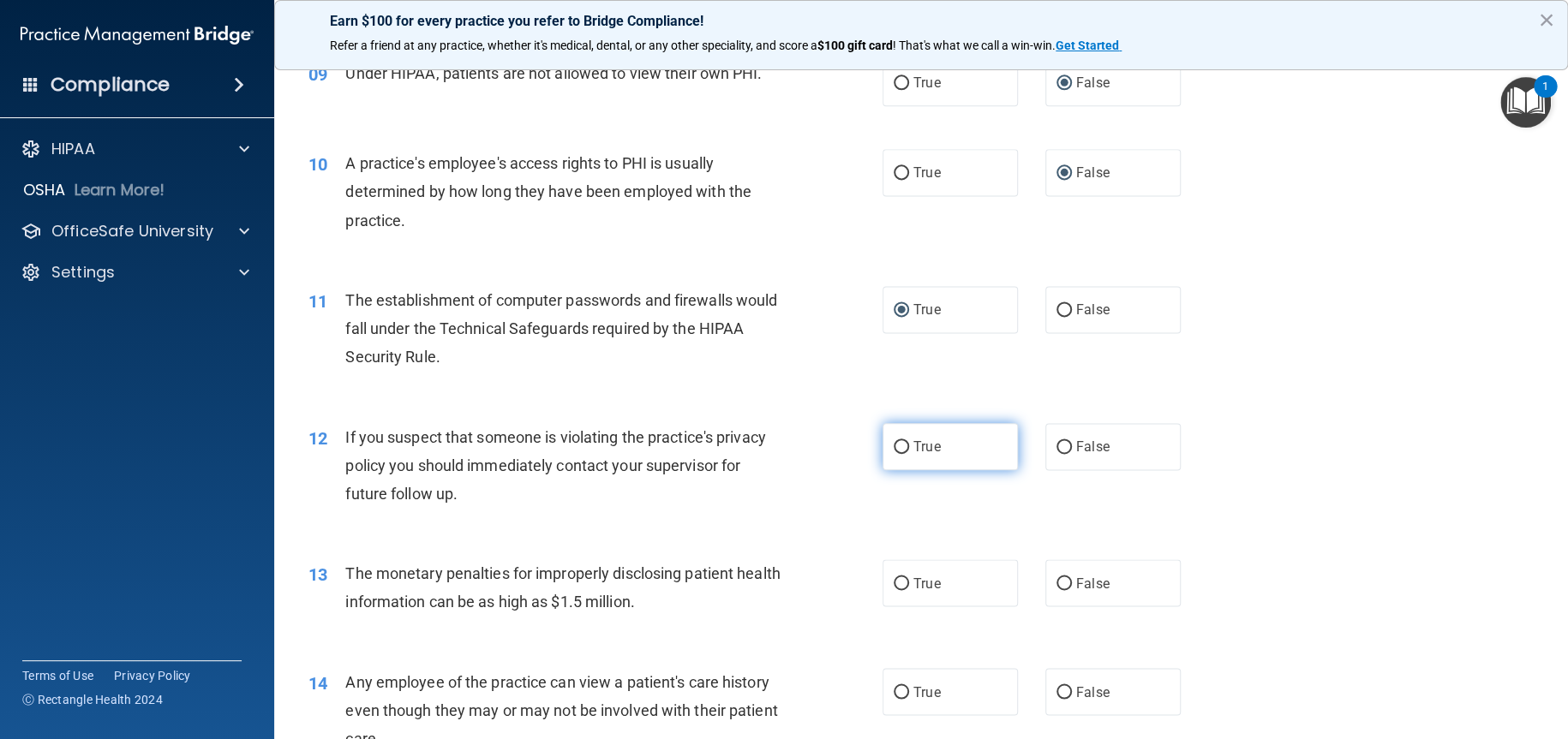
click at [894, 447] on input "True" at bounding box center [902, 447] width 16 height 13
radio input "true"
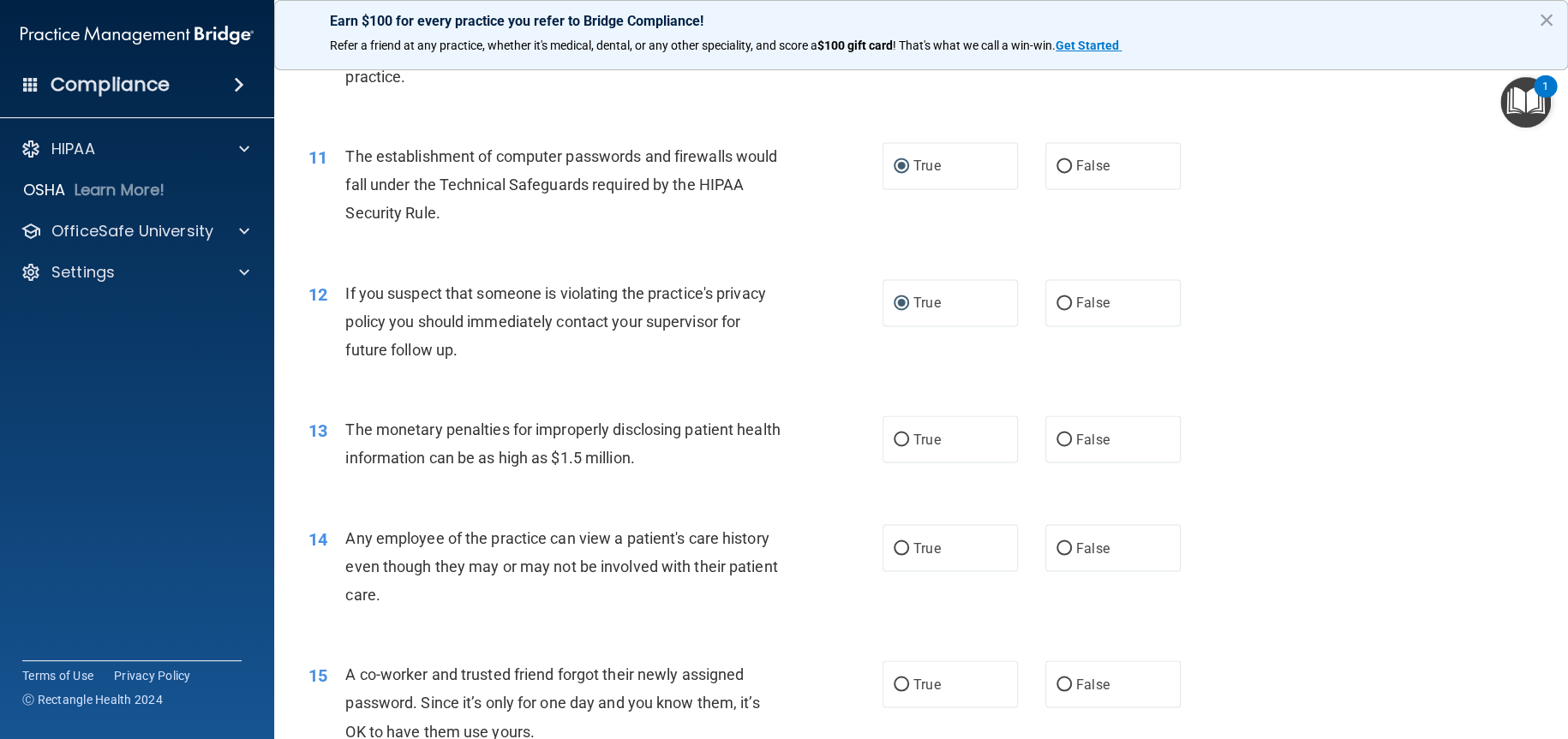
scroll to position [1285, 0]
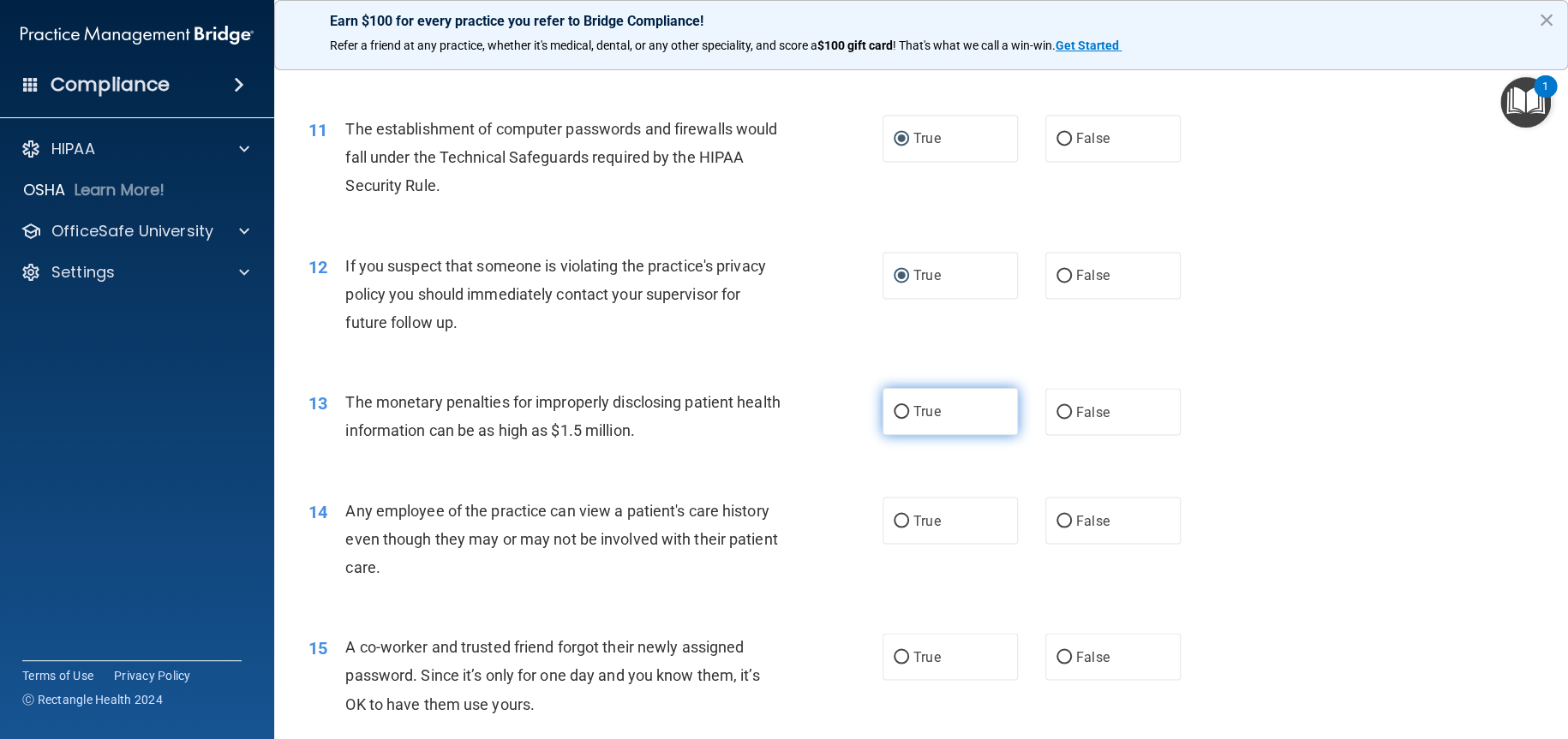
drag, startPoint x: 896, startPoint y: 412, endPoint x: 888, endPoint y: 423, distance: 13.6
click at [895, 413] on input "True" at bounding box center [902, 412] width 16 height 13
radio input "true"
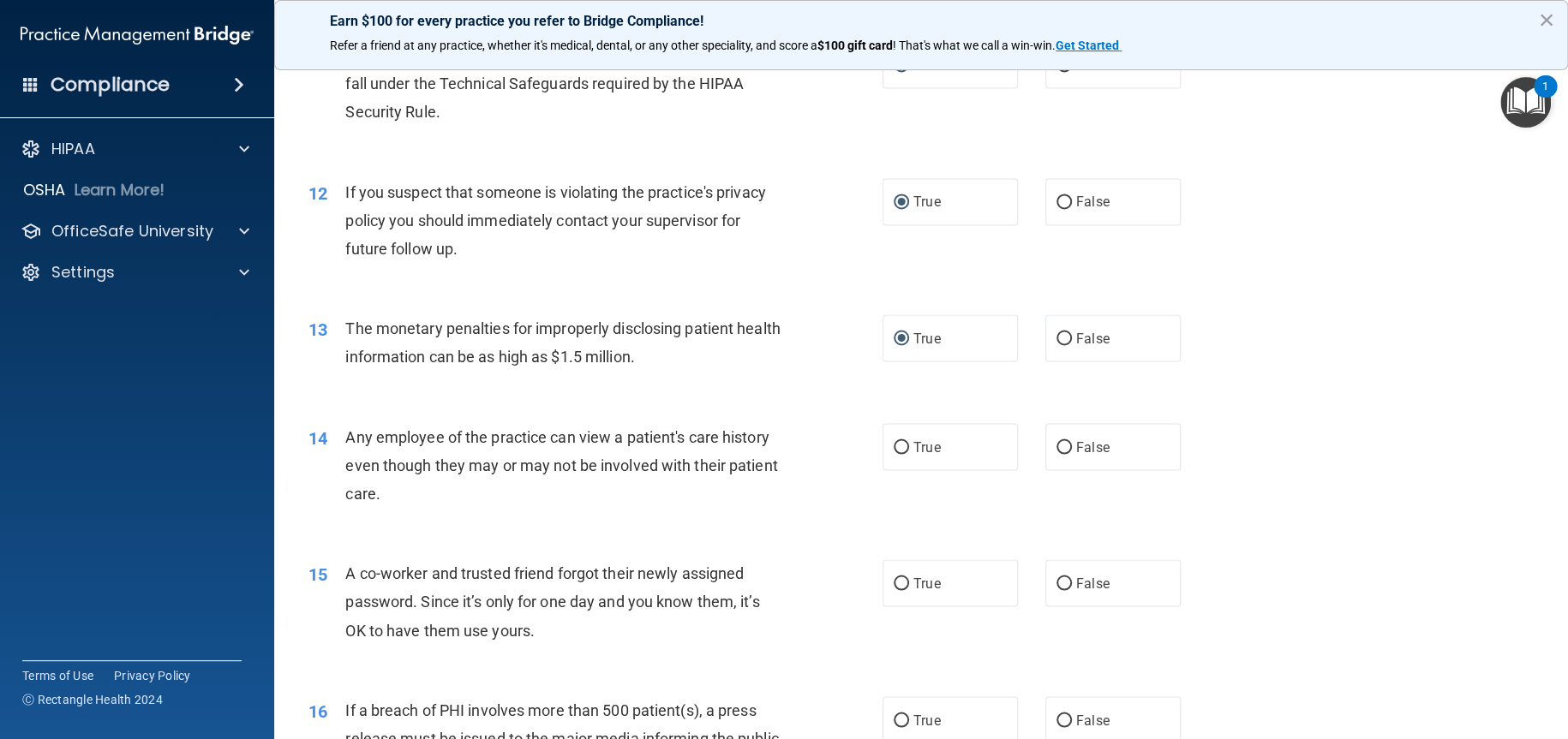
scroll to position [1456, 0]
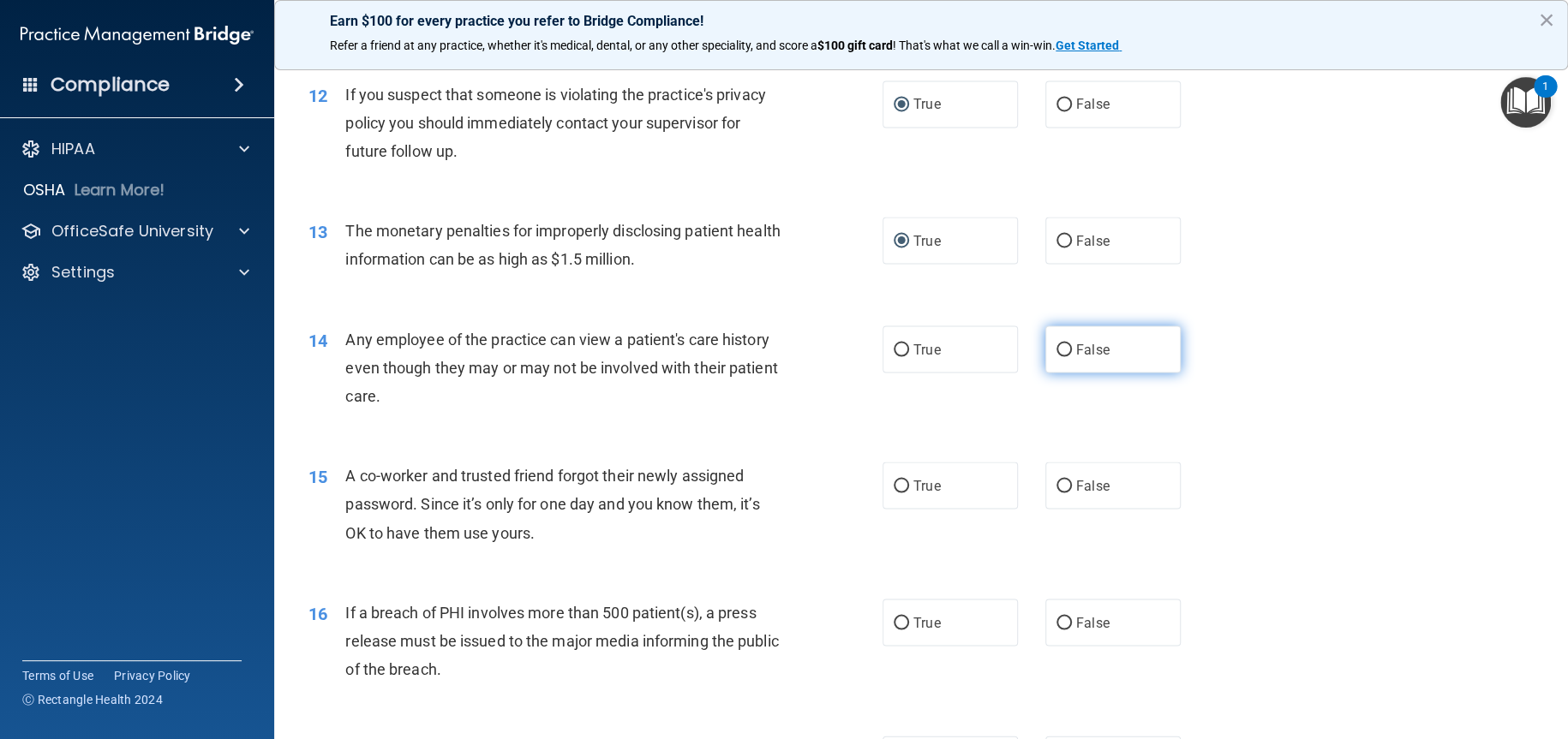
click at [1056, 344] on input "False" at bounding box center [1064, 349] width 16 height 13
radio input "true"
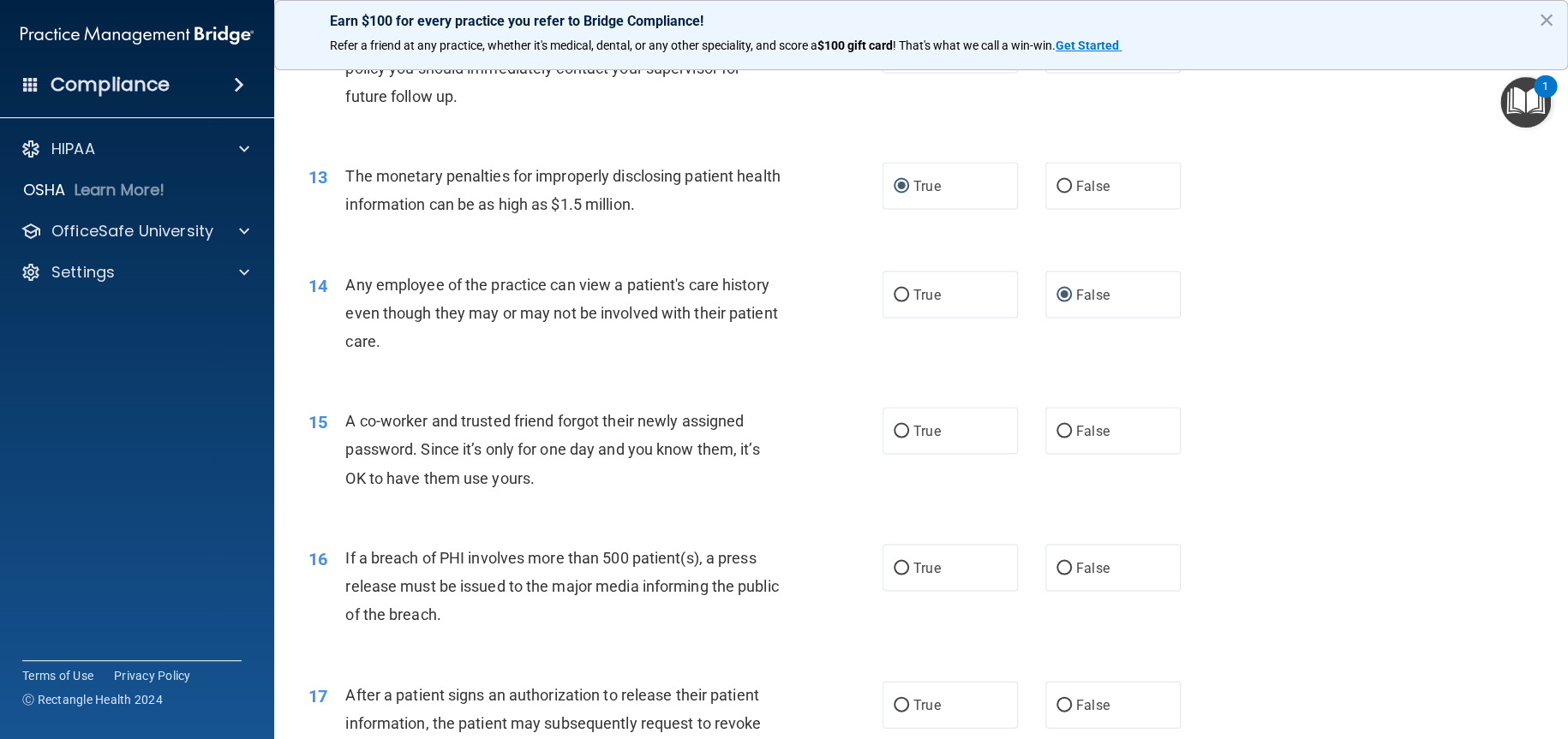
scroll to position [1542, 0]
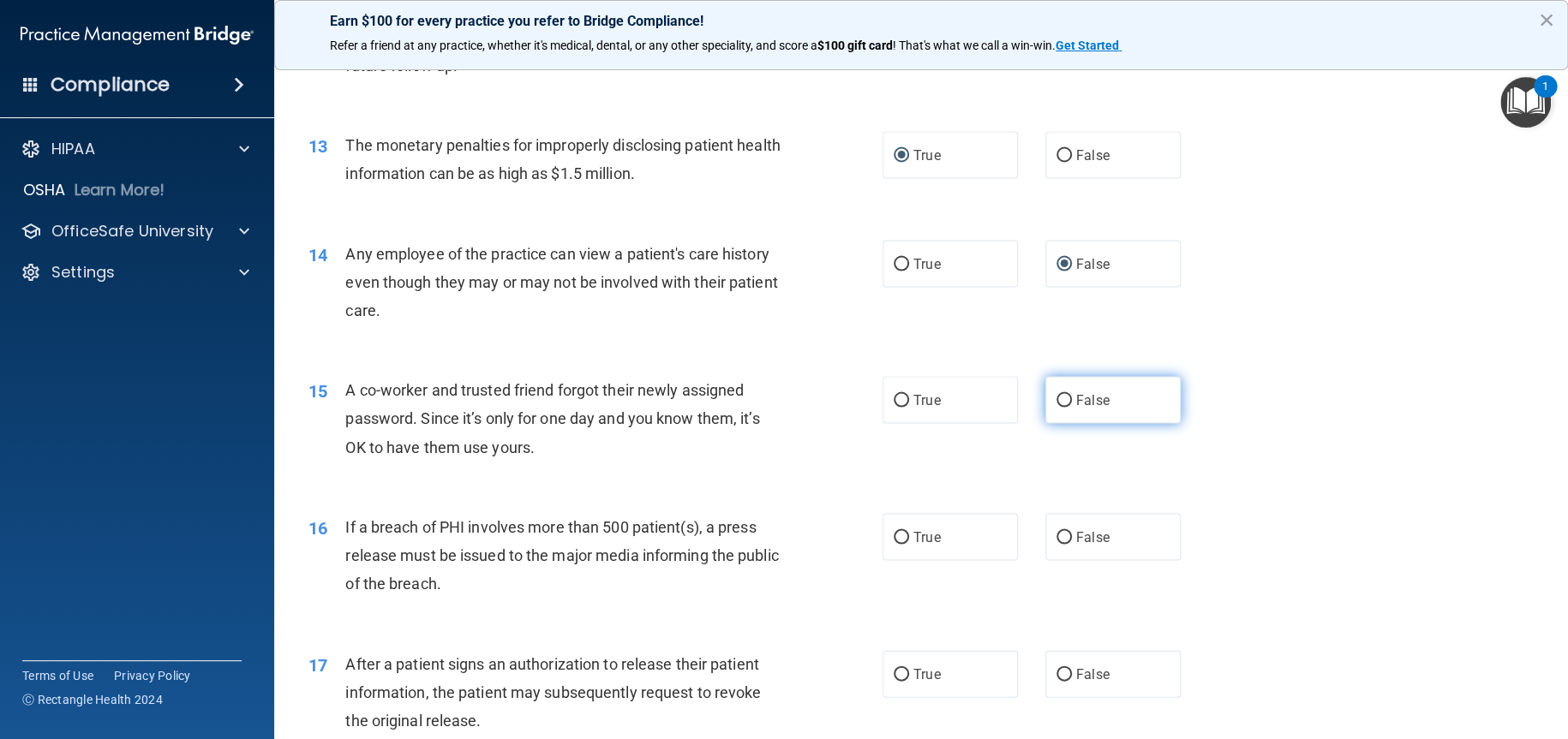
click at [1056, 399] on input "False" at bounding box center [1064, 400] width 16 height 13
radio input "true"
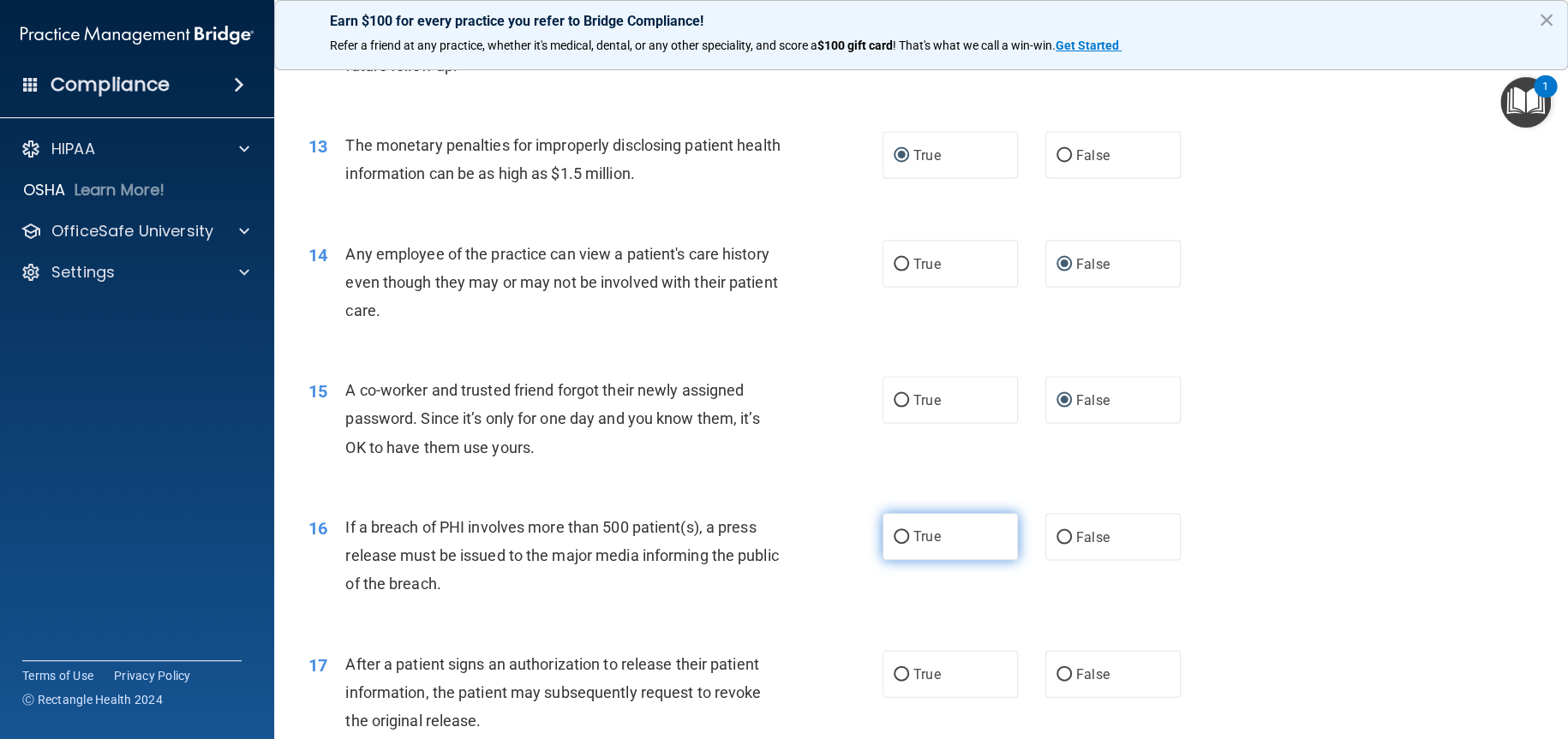
click at [897, 534] on input "True" at bounding box center [902, 538] width 16 height 13
radio input "true"
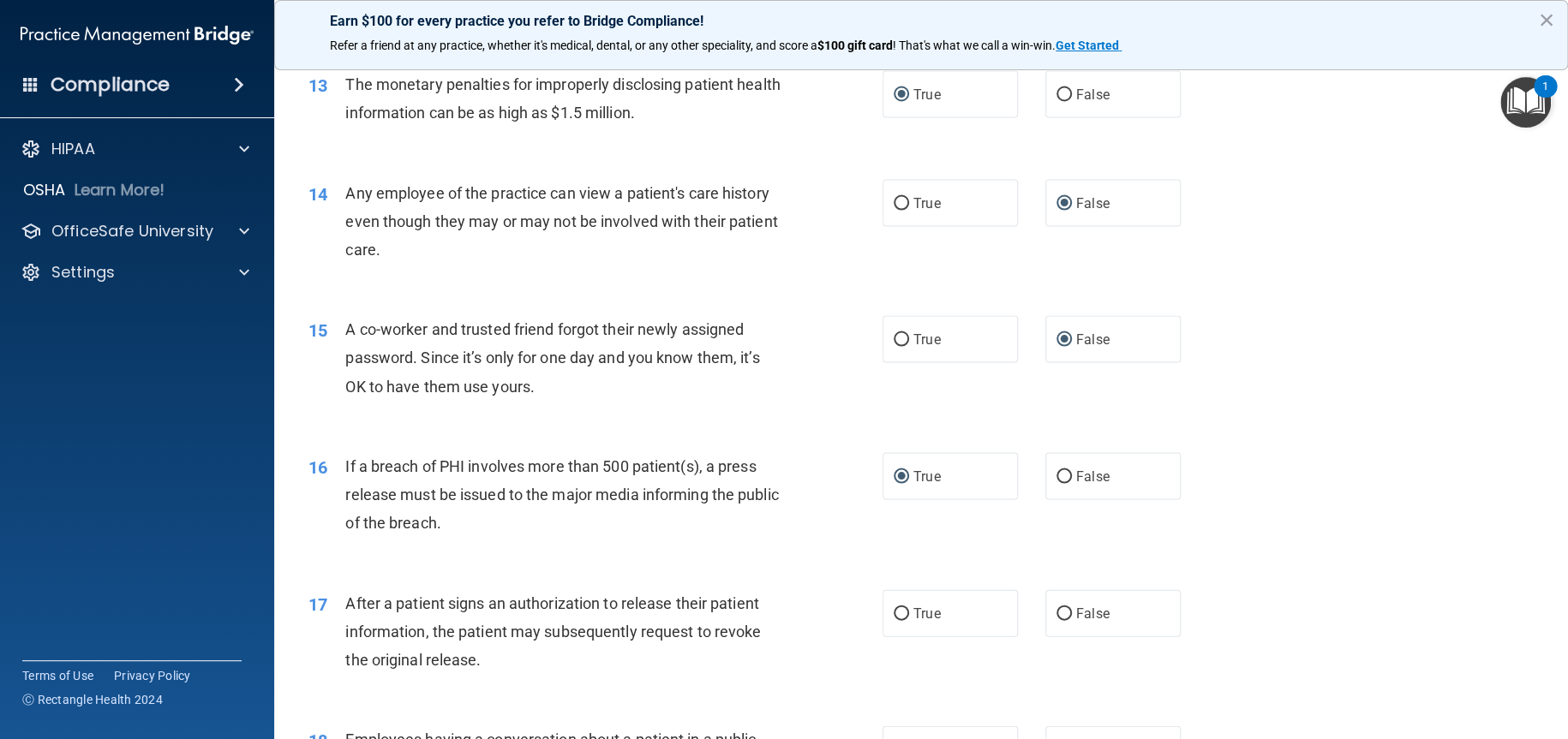
scroll to position [1799, 0]
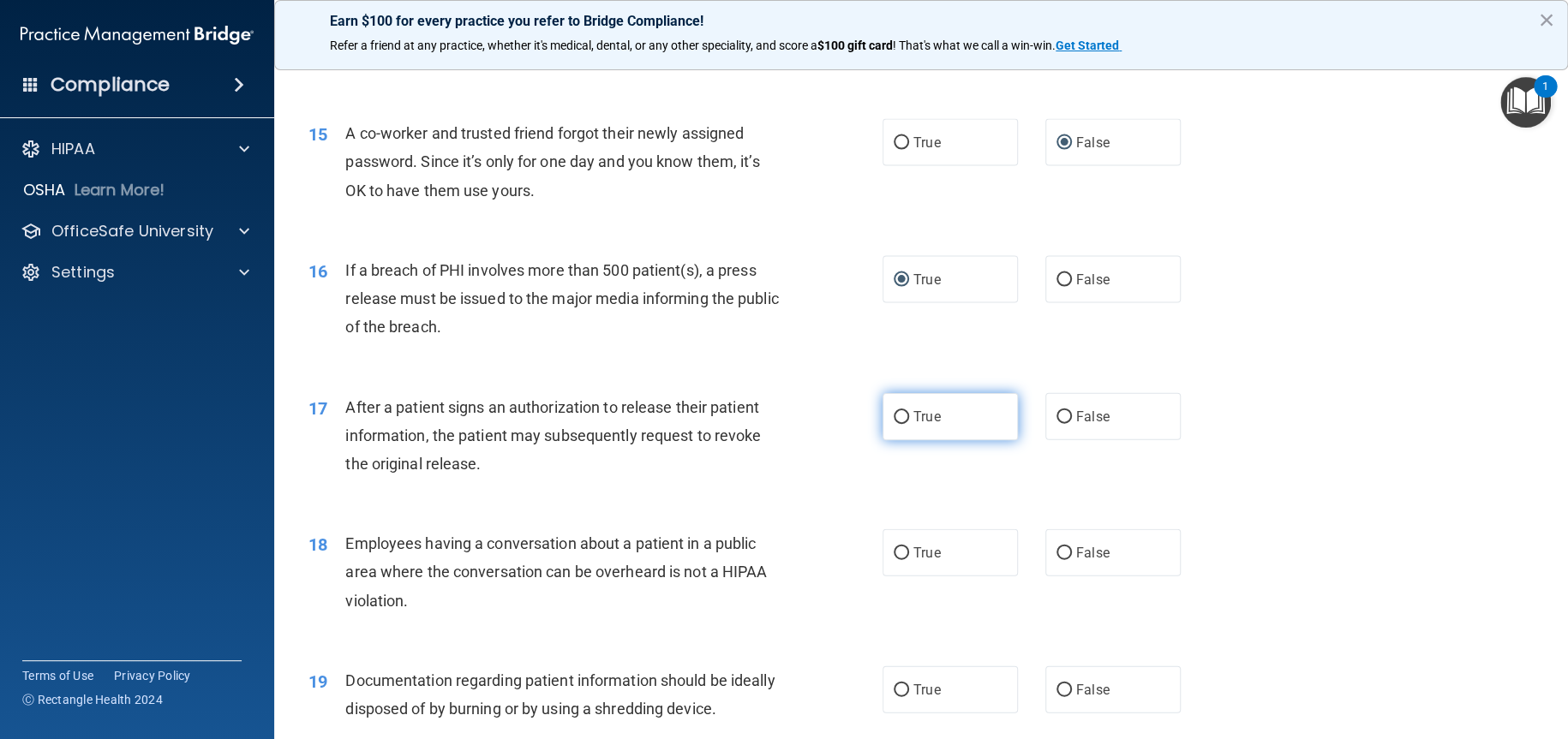
click at [894, 412] on input "True" at bounding box center [902, 418] width 16 height 13
radio input "true"
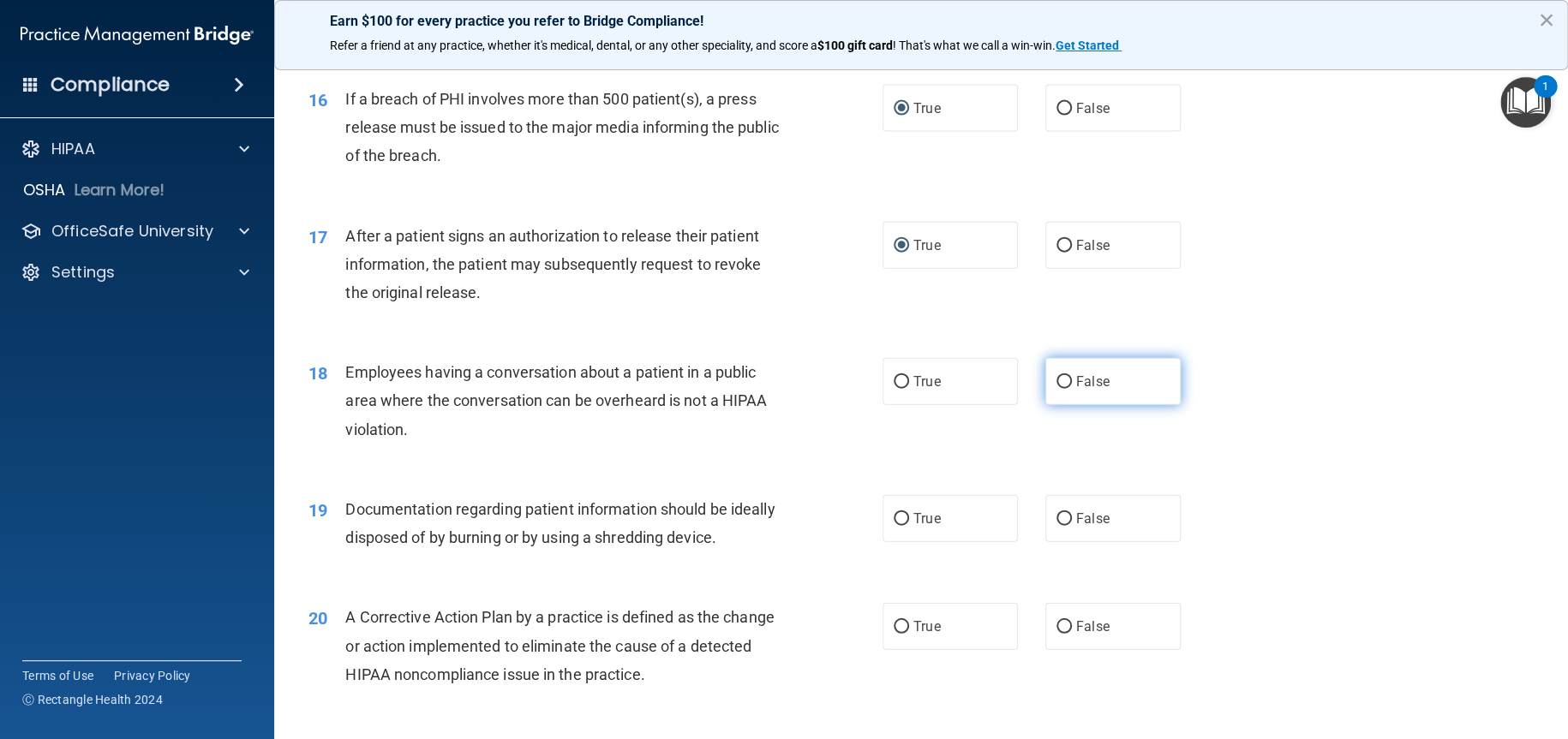
click at [1056, 381] on input "False" at bounding box center [1064, 383] width 16 height 13
radio input "true"
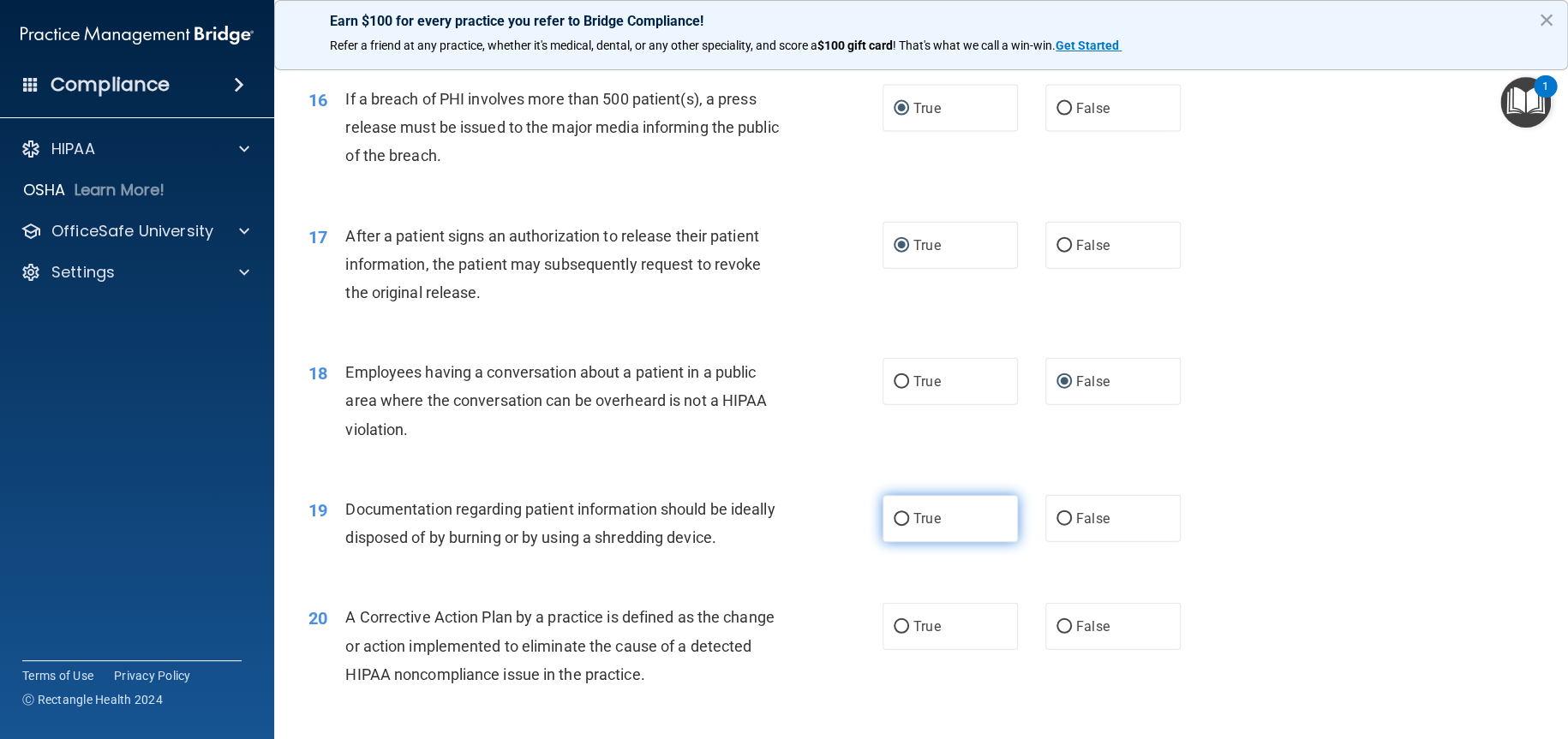
click at [894, 515] on input "True" at bounding box center [902, 519] width 16 height 13
radio input "true"
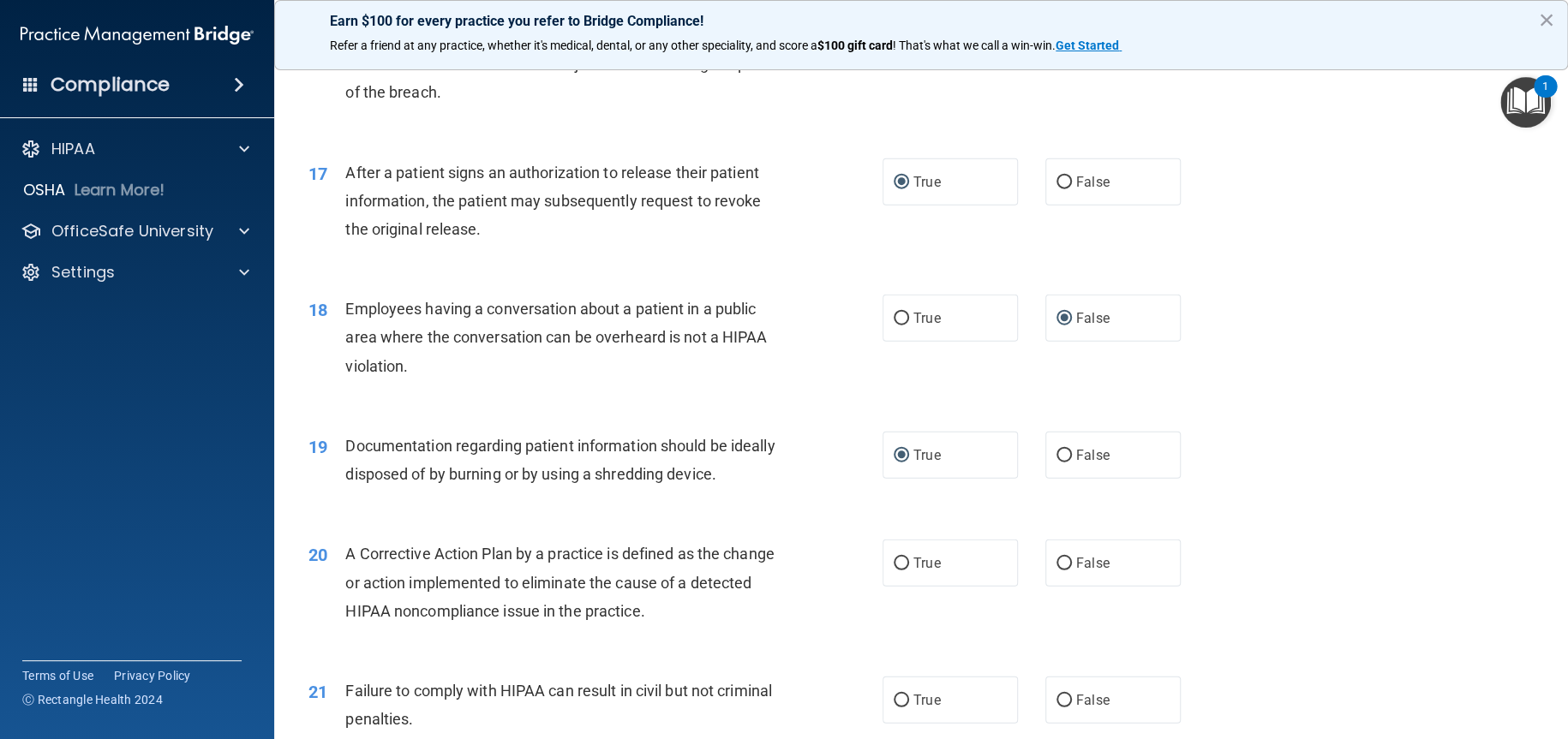
scroll to position [2228, 0]
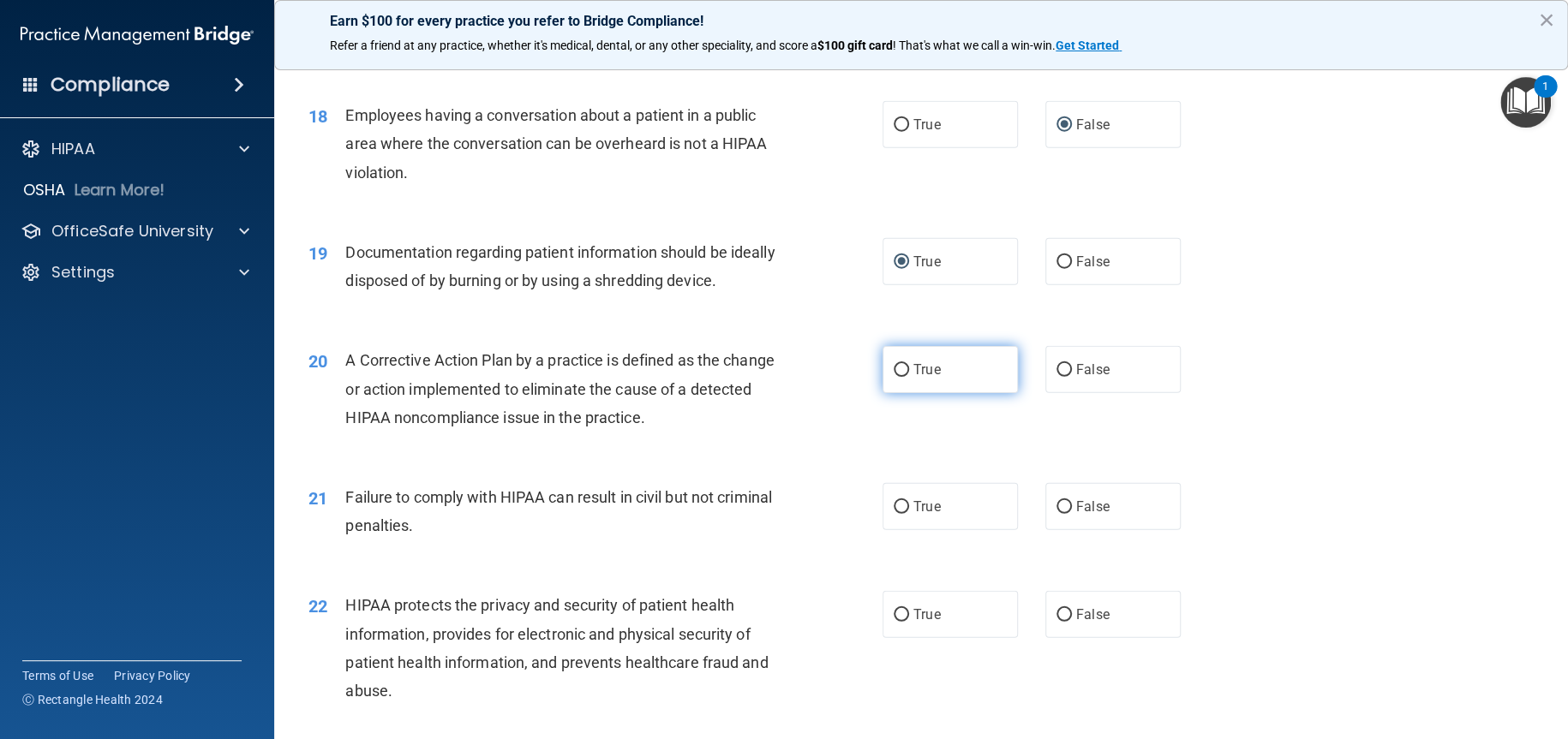
click at [898, 370] on input "True" at bounding box center [902, 370] width 16 height 13
radio input "true"
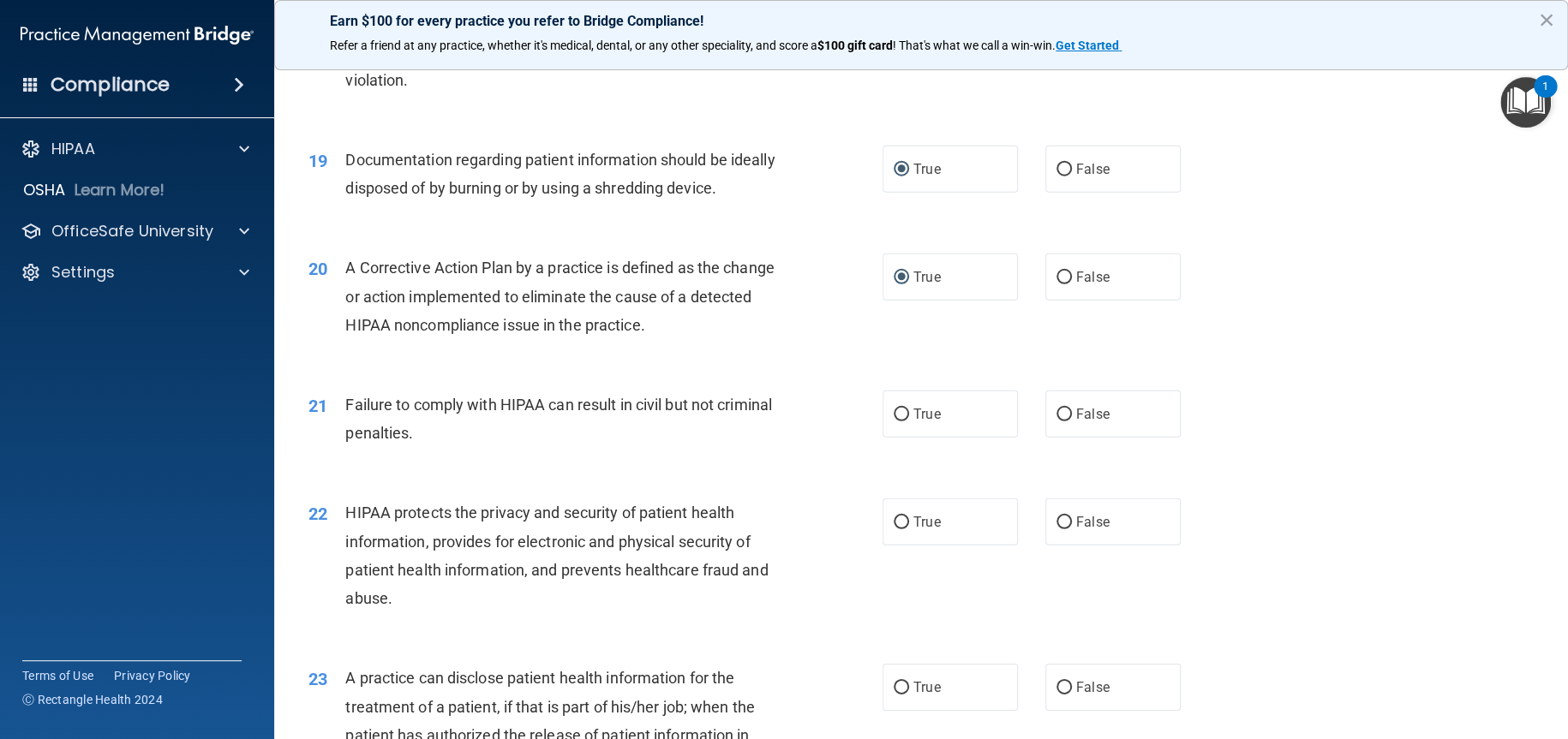
scroll to position [2399, 0]
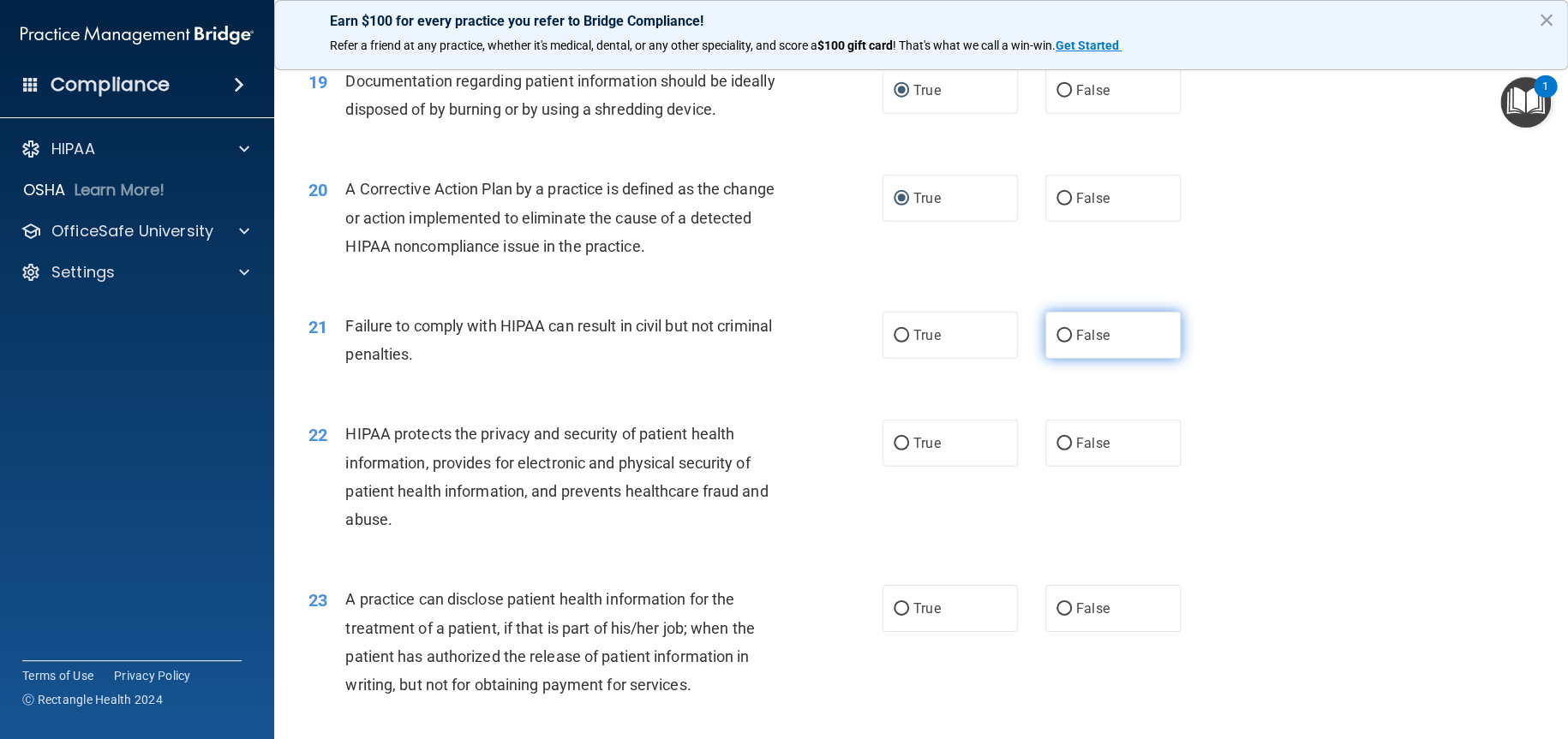
click at [1056, 334] on input "False" at bounding box center [1064, 336] width 16 height 13
radio input "true"
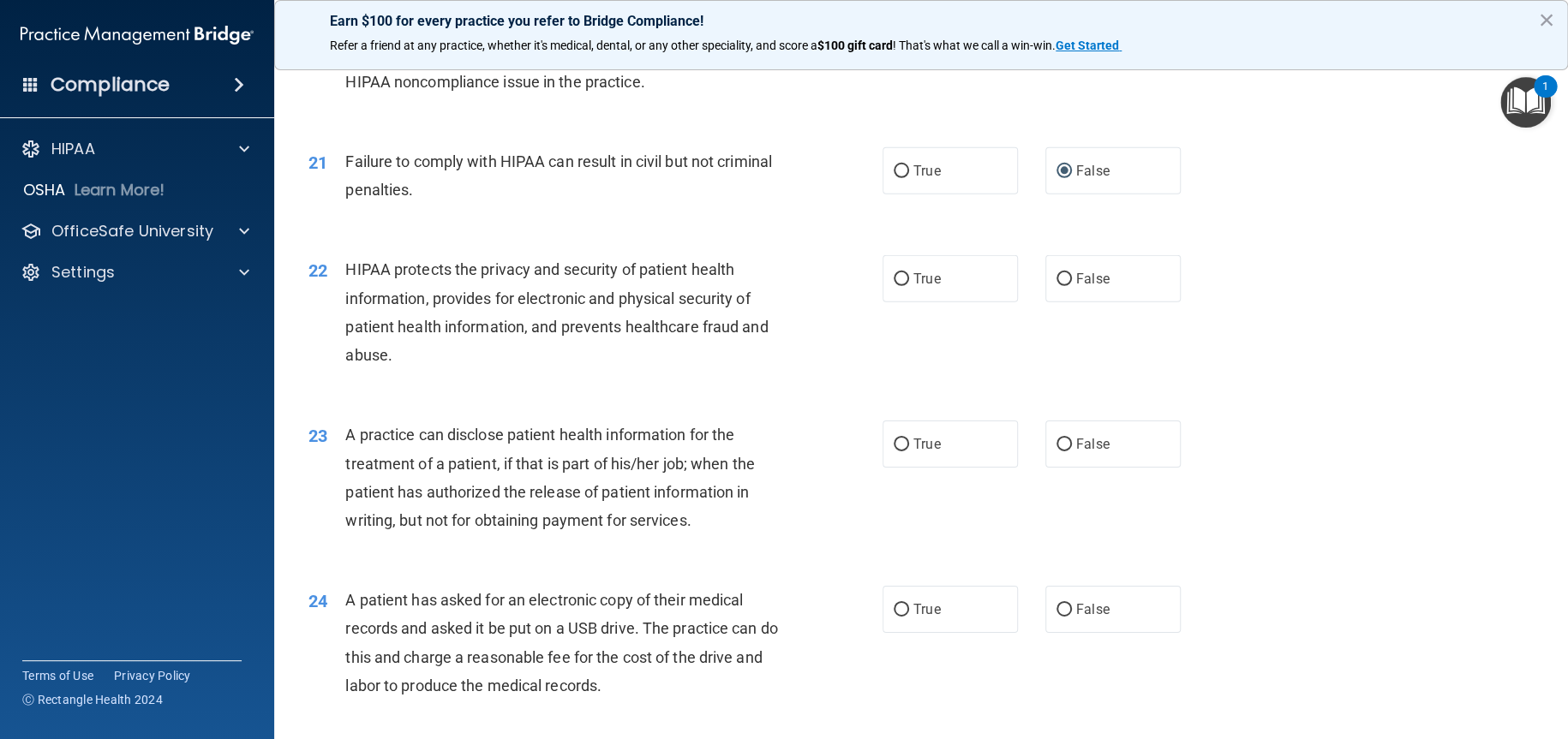
scroll to position [2570, 0]
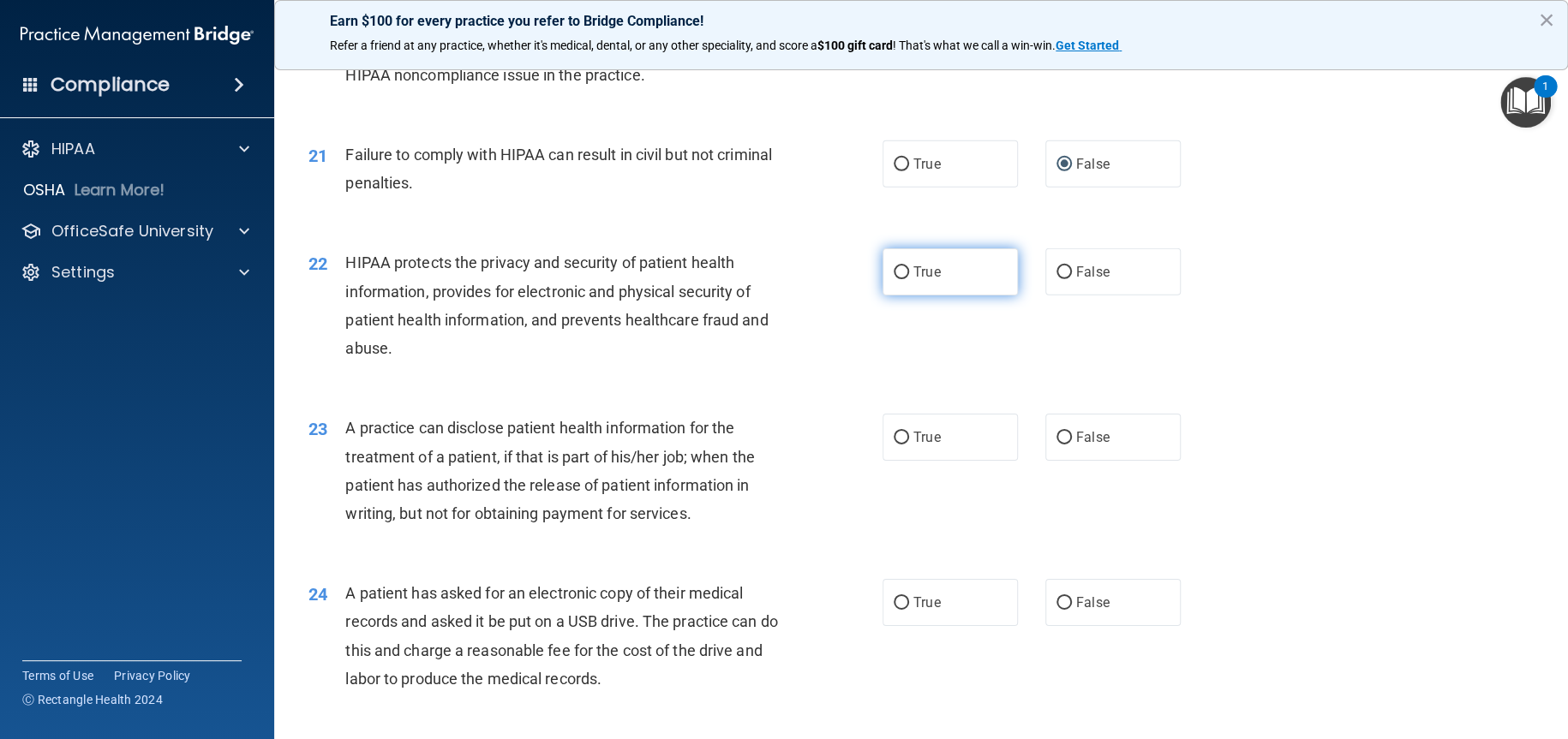
click at [894, 274] on input "True" at bounding box center [902, 272] width 16 height 13
radio input "true"
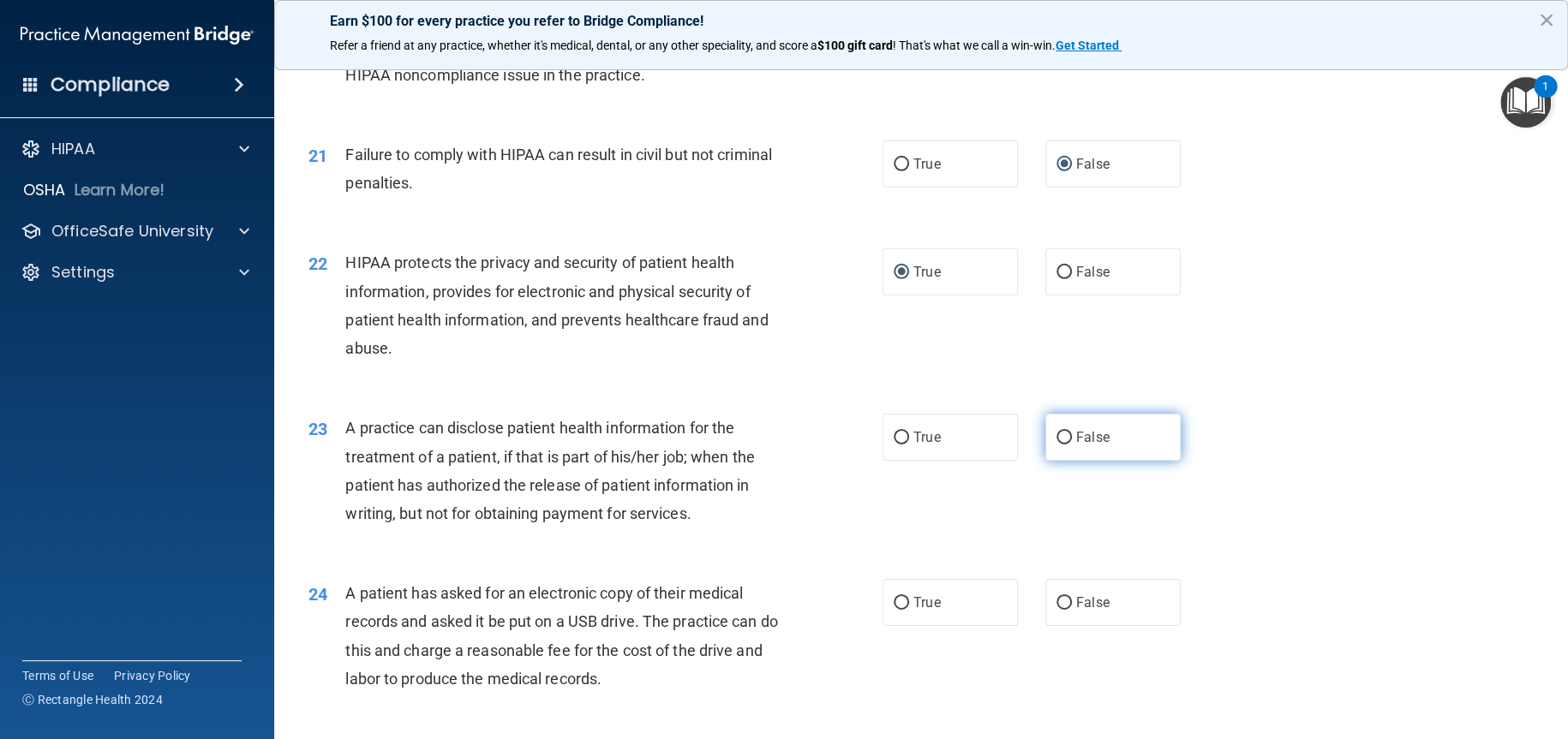
click at [1056, 440] on input "False" at bounding box center [1064, 438] width 16 height 13
radio input "true"
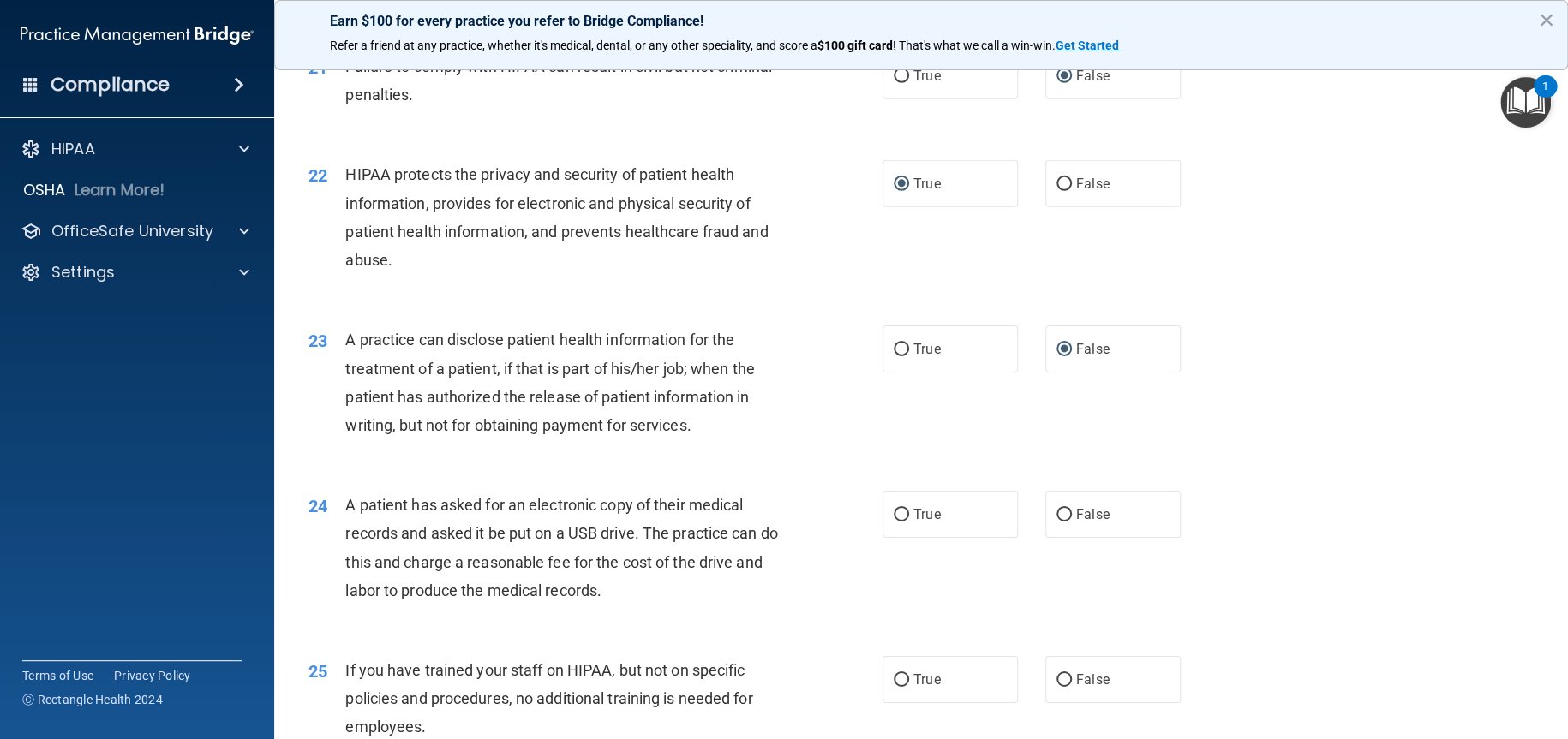
scroll to position [2741, 0]
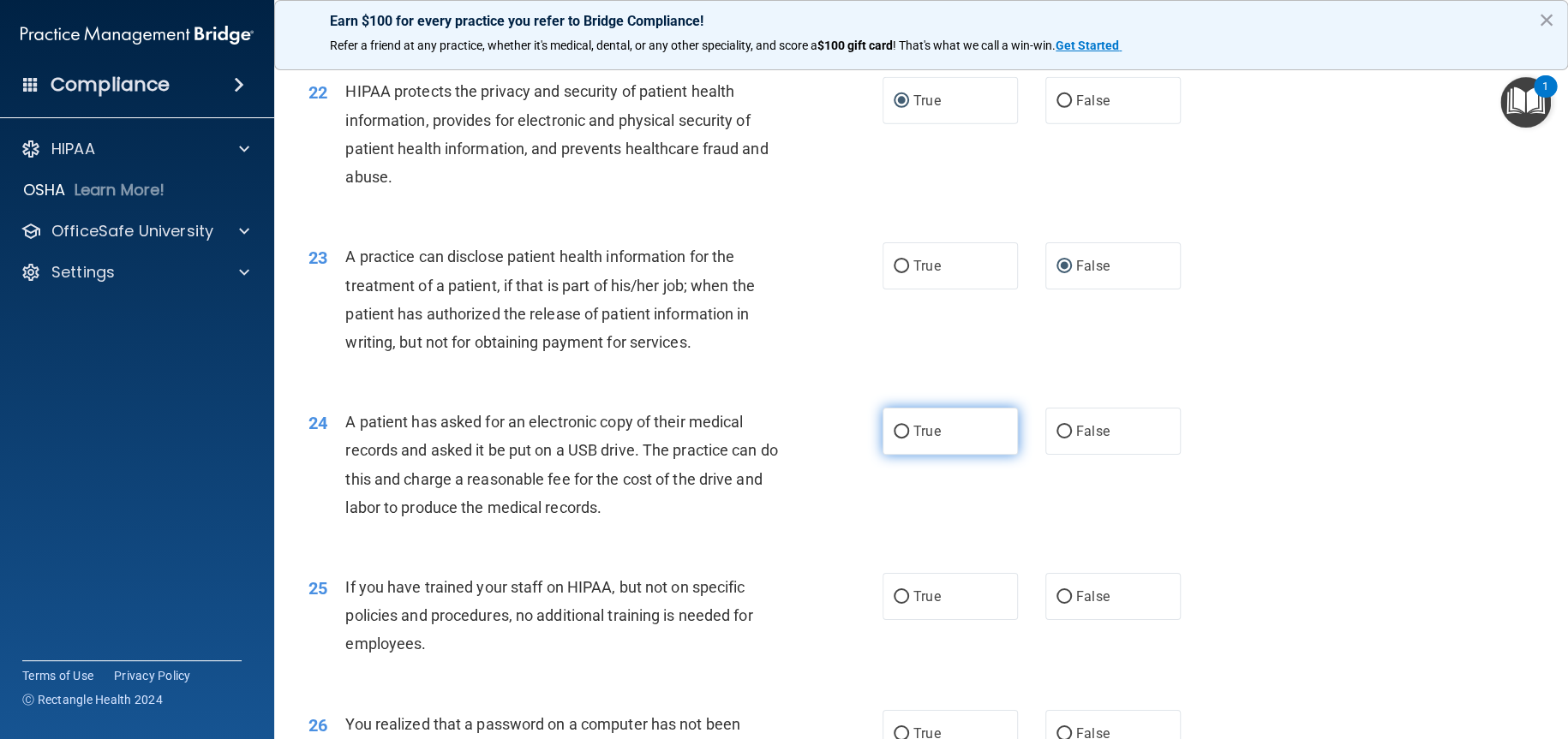
click at [894, 428] on input "True" at bounding box center [902, 432] width 16 height 13
radio input "true"
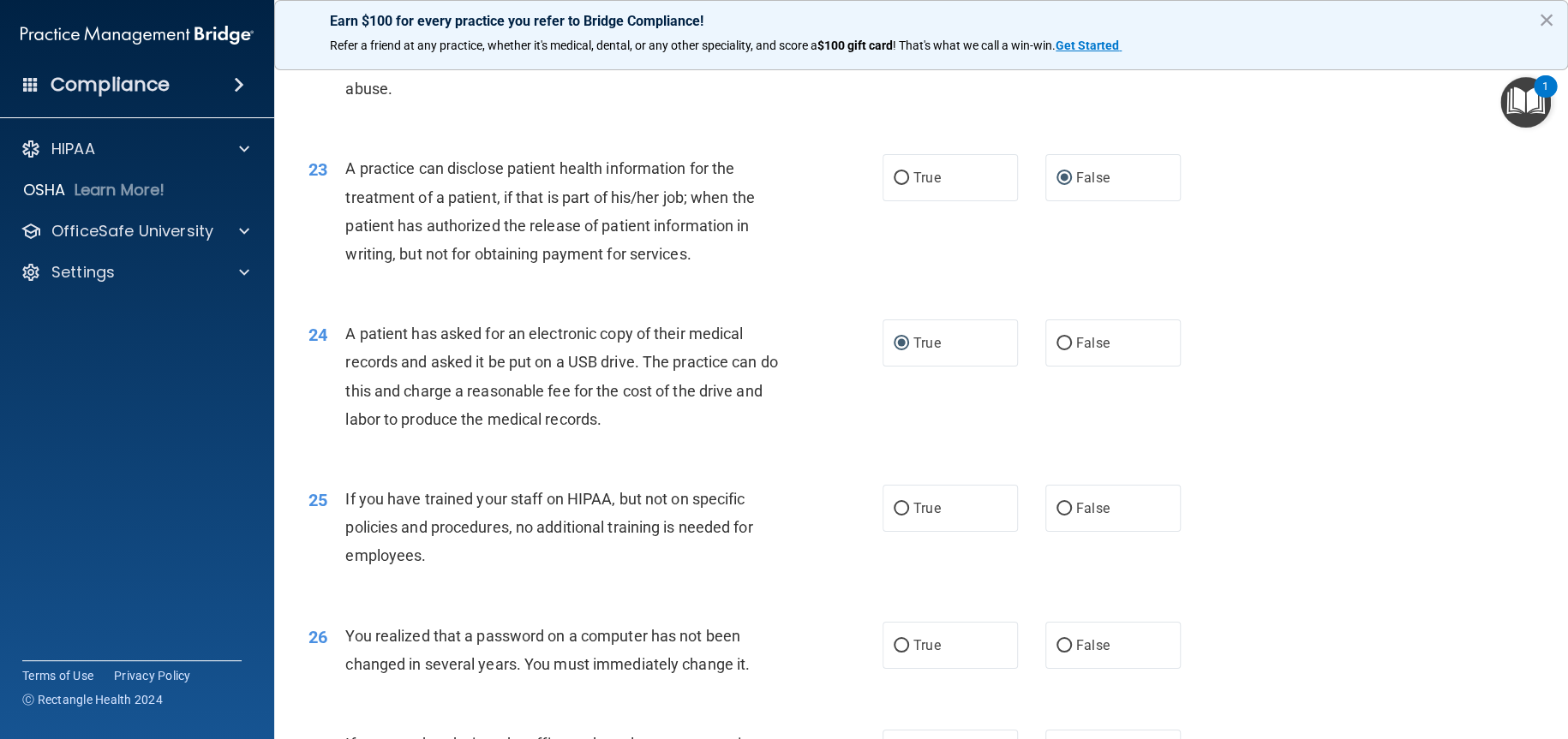
scroll to position [2913, 0]
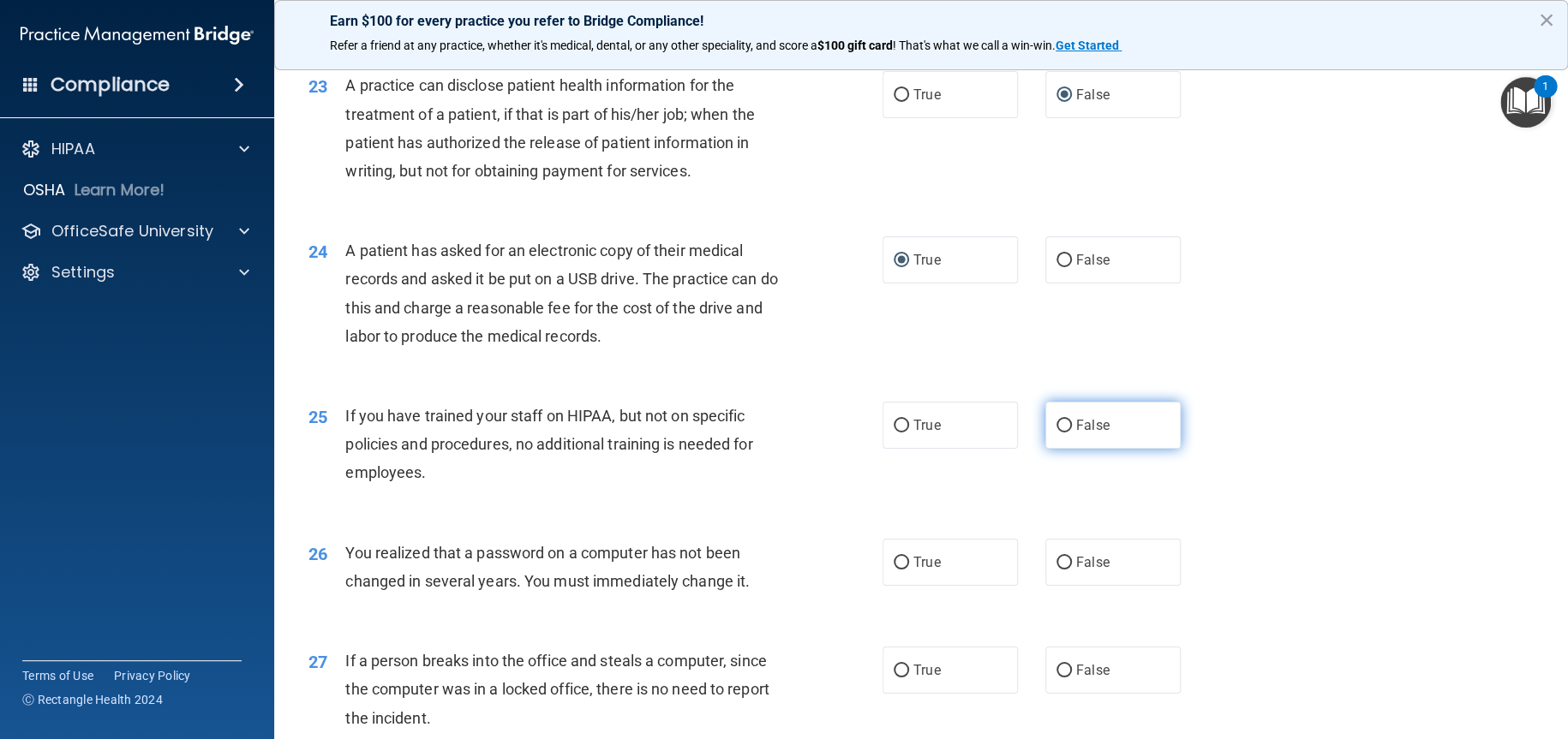
click at [1056, 427] on input "False" at bounding box center [1064, 426] width 16 height 13
radio input "true"
click at [896, 561] on input "True" at bounding box center [902, 563] width 16 height 13
radio input "true"
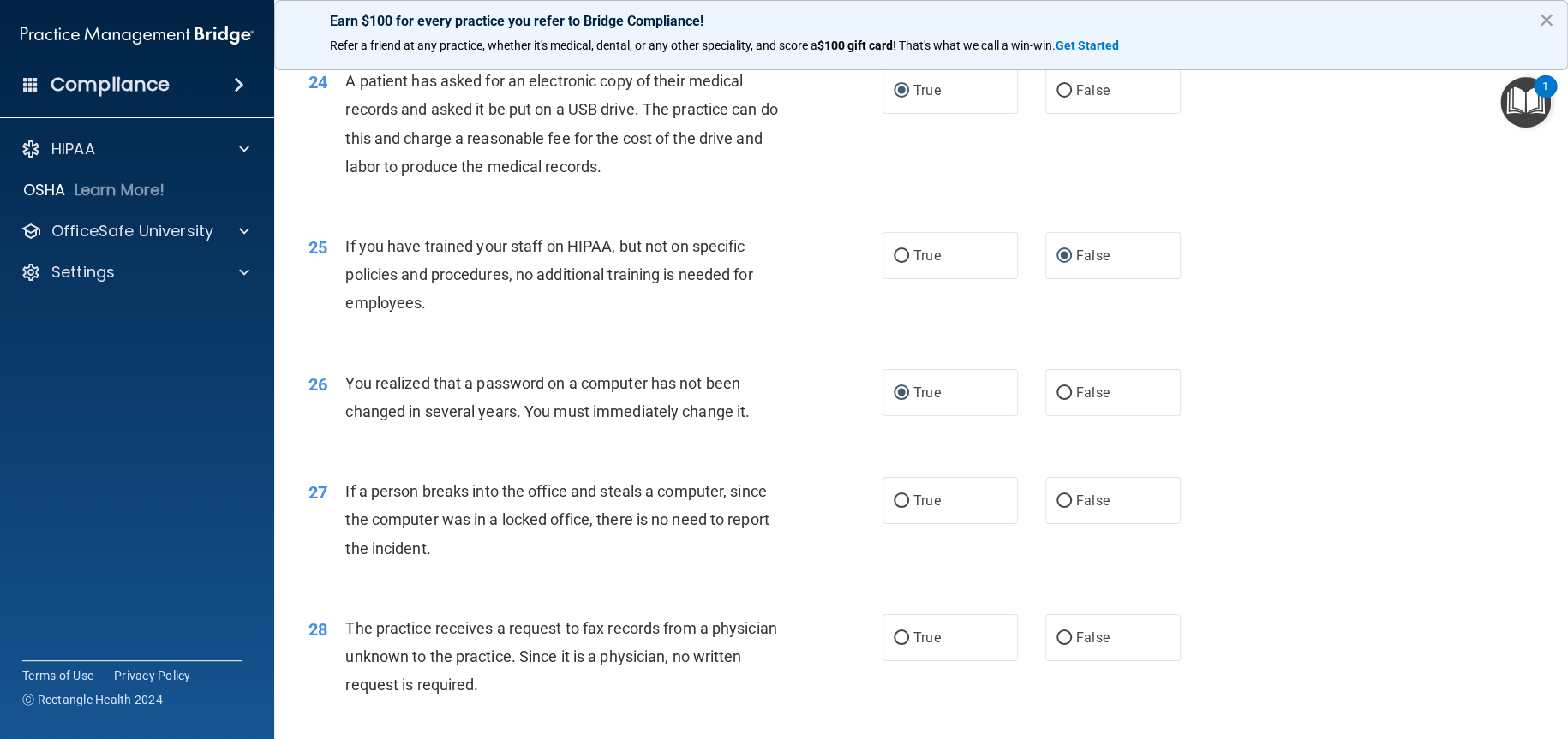
scroll to position [3085, 0]
click at [1056, 497] on input "False" at bounding box center [1064, 500] width 16 height 13
radio input "true"
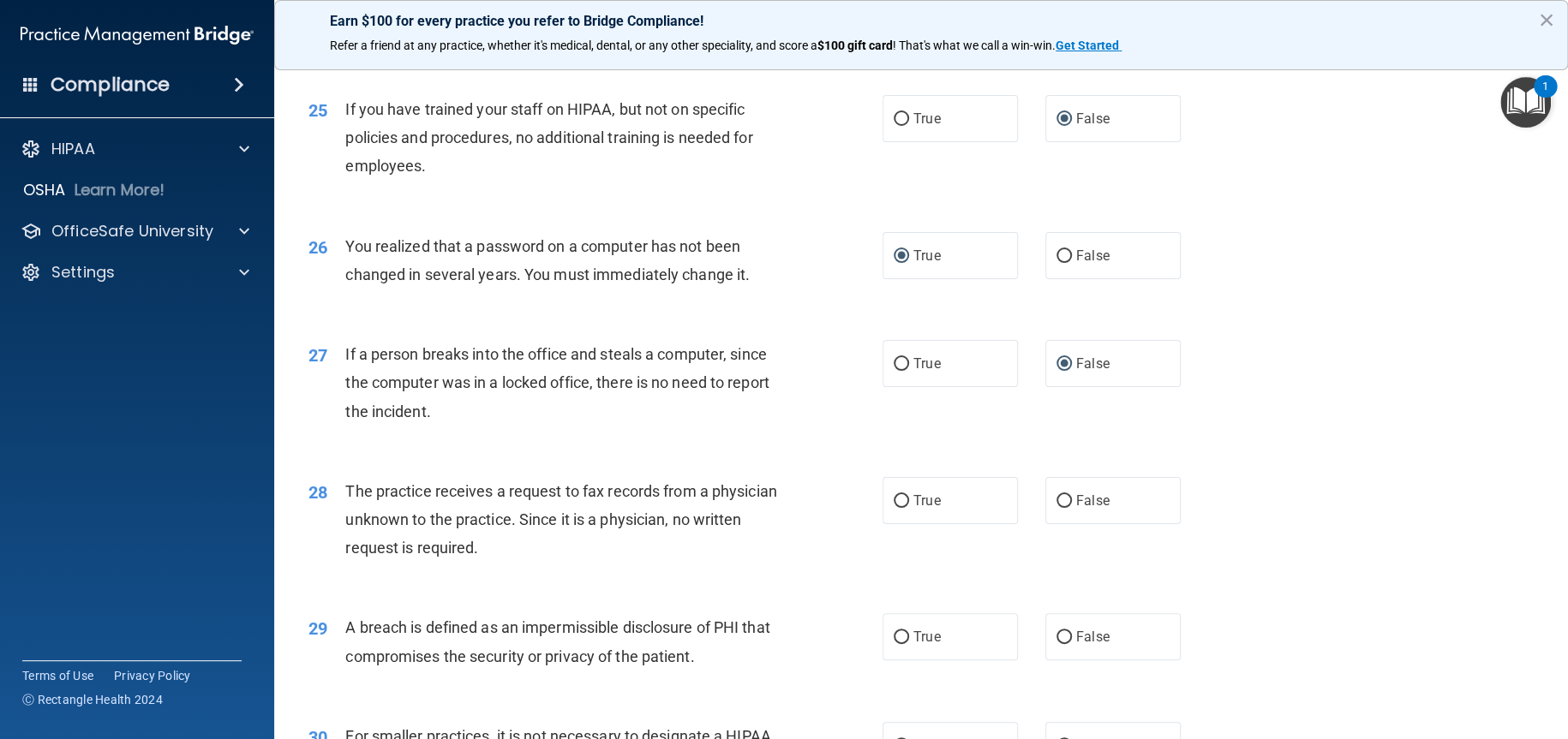
scroll to position [3341, 0]
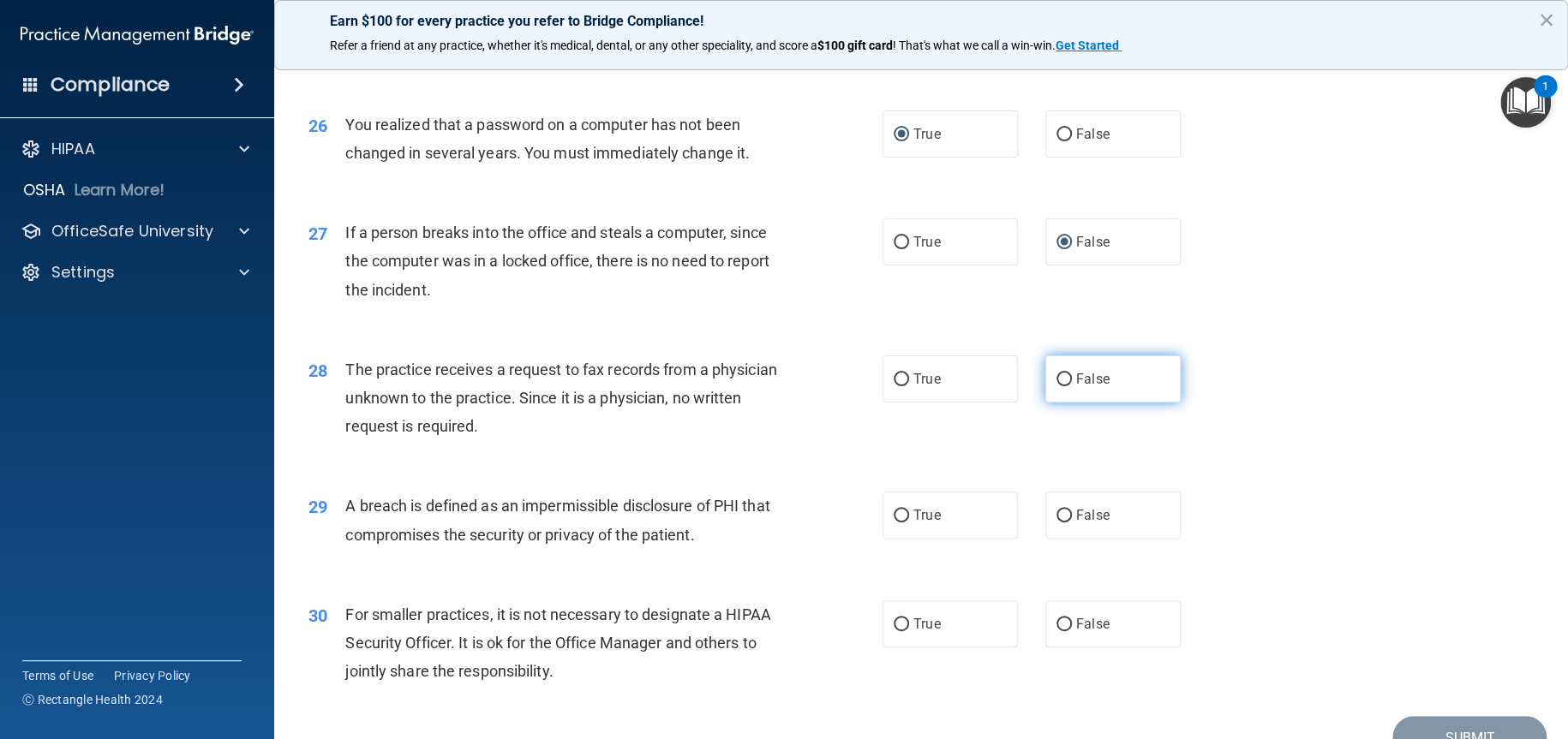
click at [1056, 378] on input "False" at bounding box center [1064, 380] width 16 height 13
radio input "true"
click at [897, 511] on input "True" at bounding box center [902, 516] width 16 height 13
radio input "true"
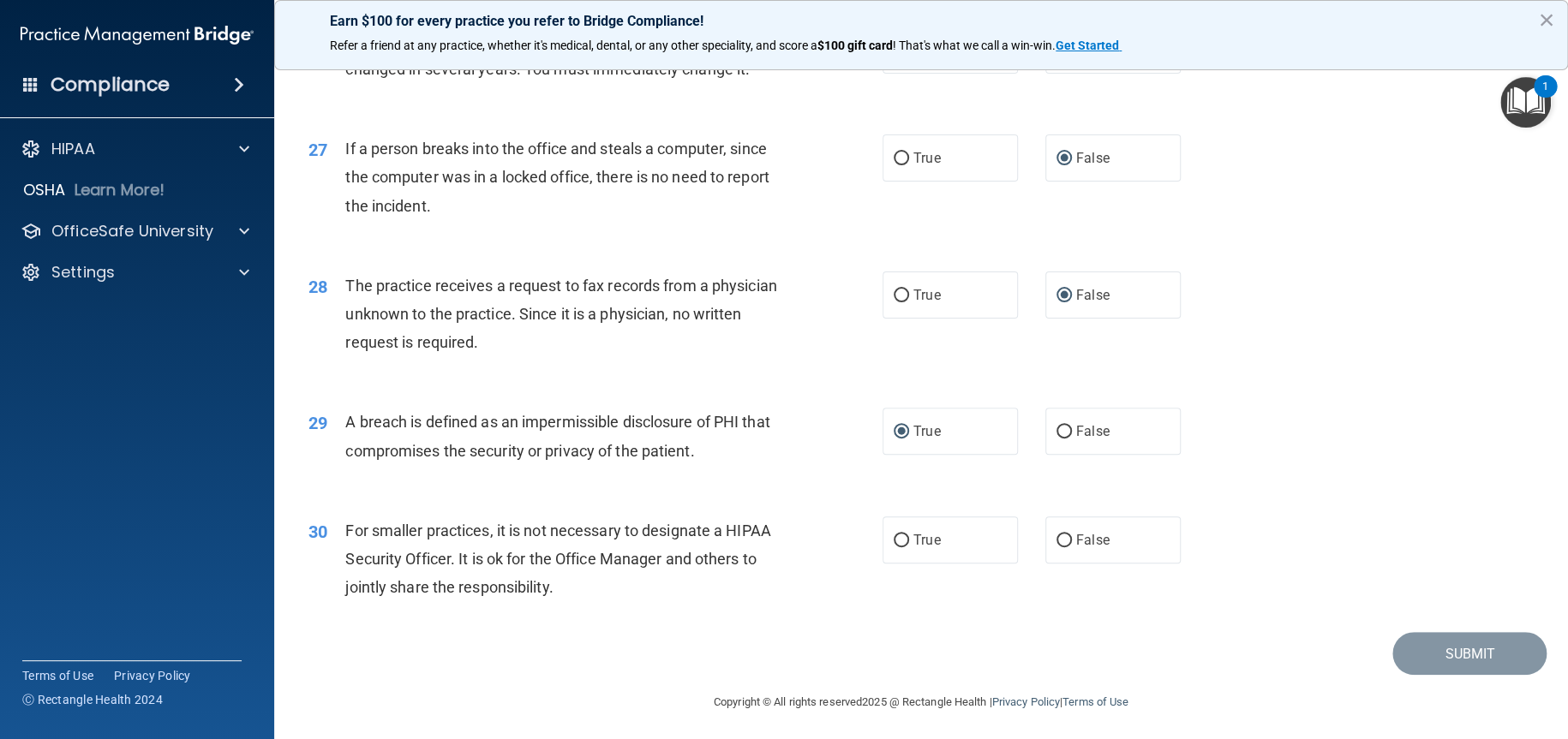
scroll to position [3429, 0]
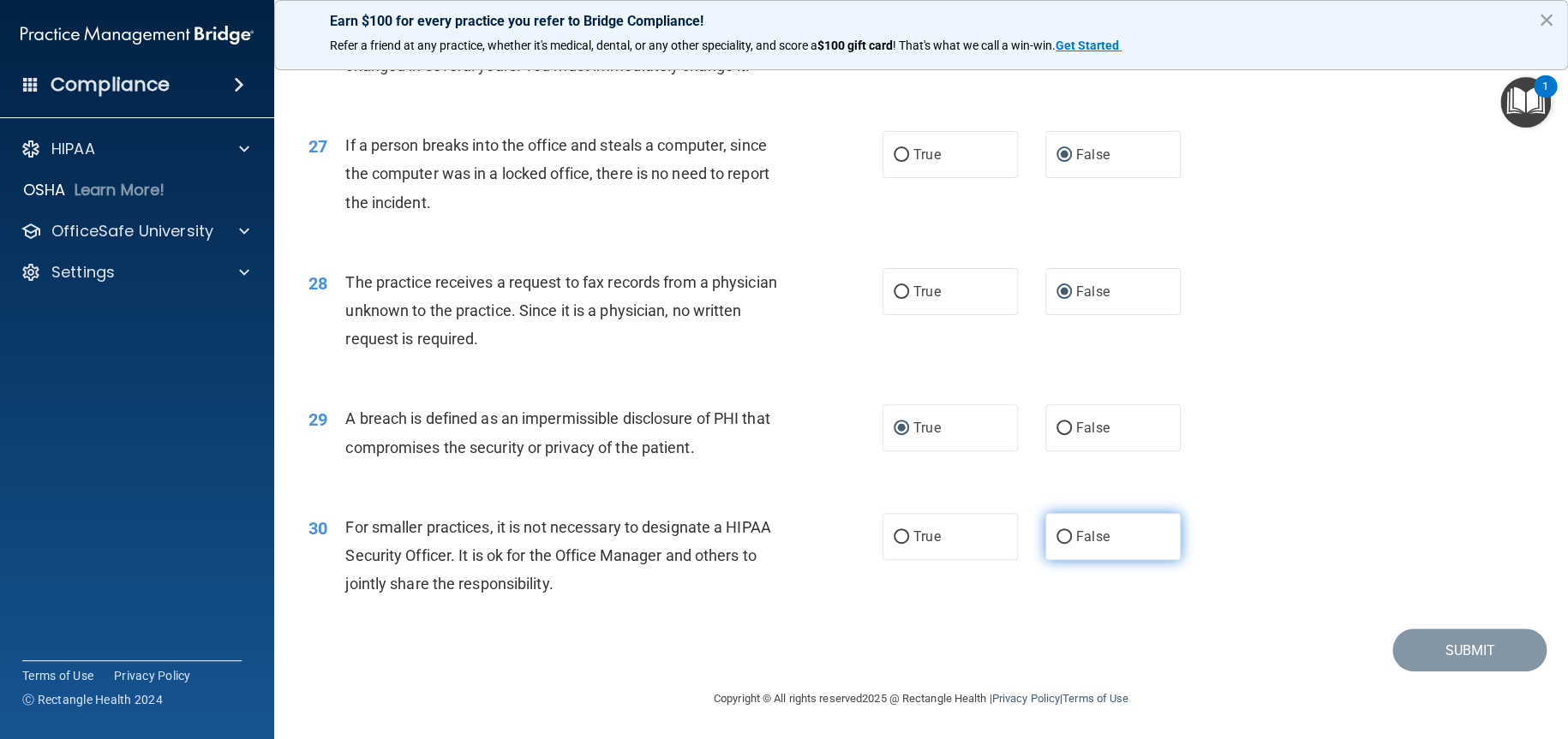
click at [1057, 533] on input "False" at bounding box center [1064, 538] width 16 height 13
radio input "true"
click at [1421, 644] on button "Submit" at bounding box center [1469, 651] width 154 height 44
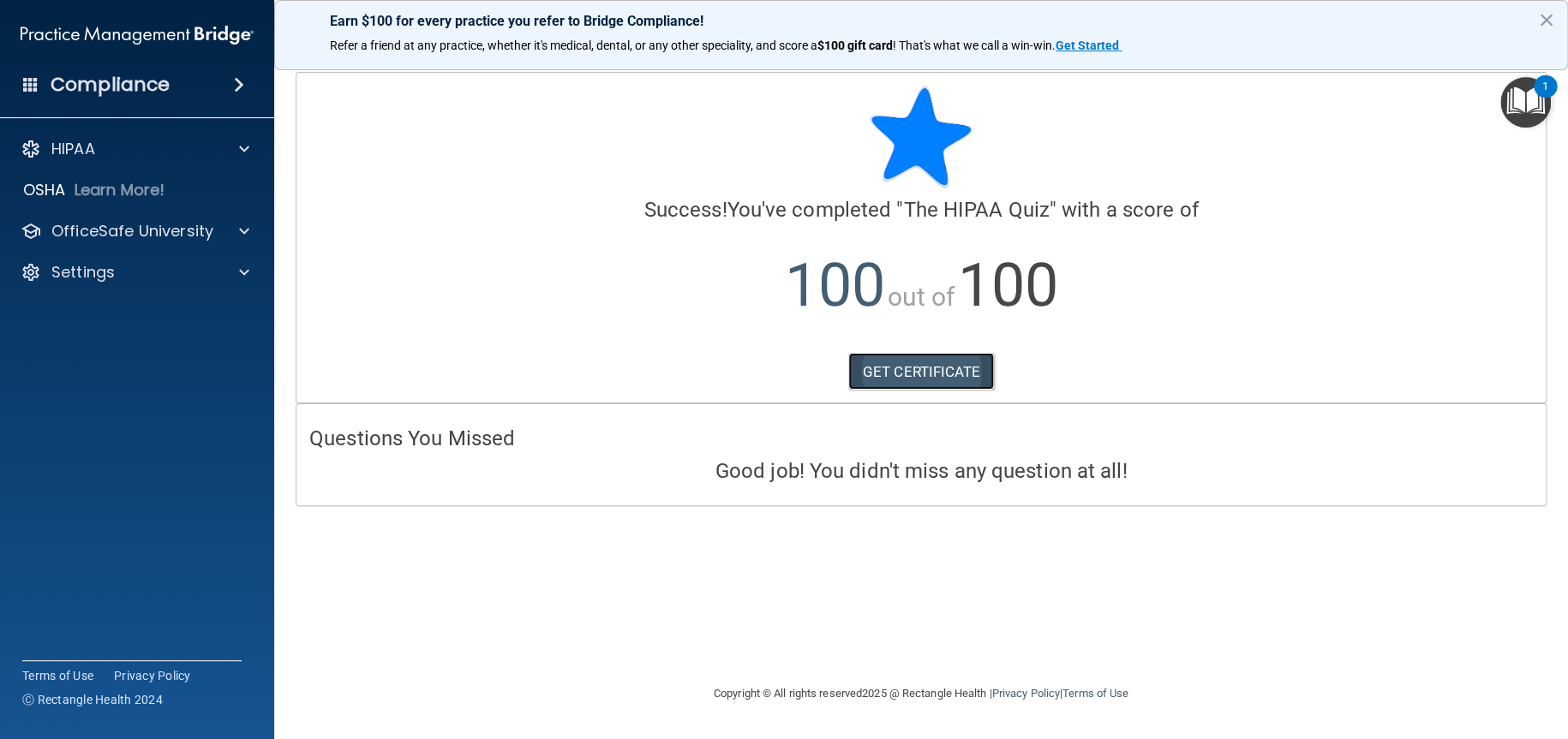
click at [941, 367] on link "GET CERTIFICATE" at bounding box center [921, 371] width 146 height 38
click at [131, 226] on p "OfficeSafe University" at bounding box center [132, 230] width 162 height 20
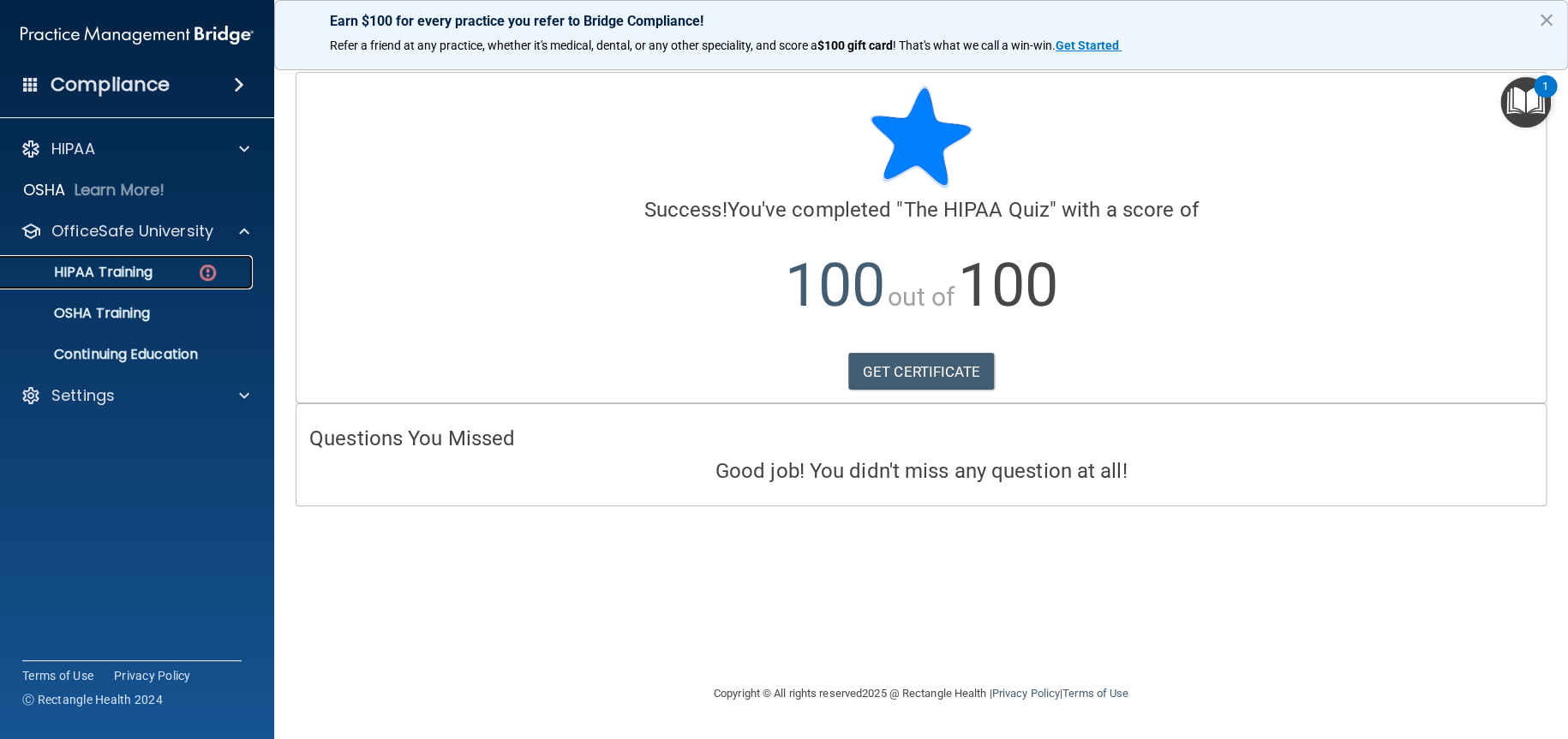
click at [115, 272] on p "HIPAA Training" at bounding box center [81, 272] width 141 height 18
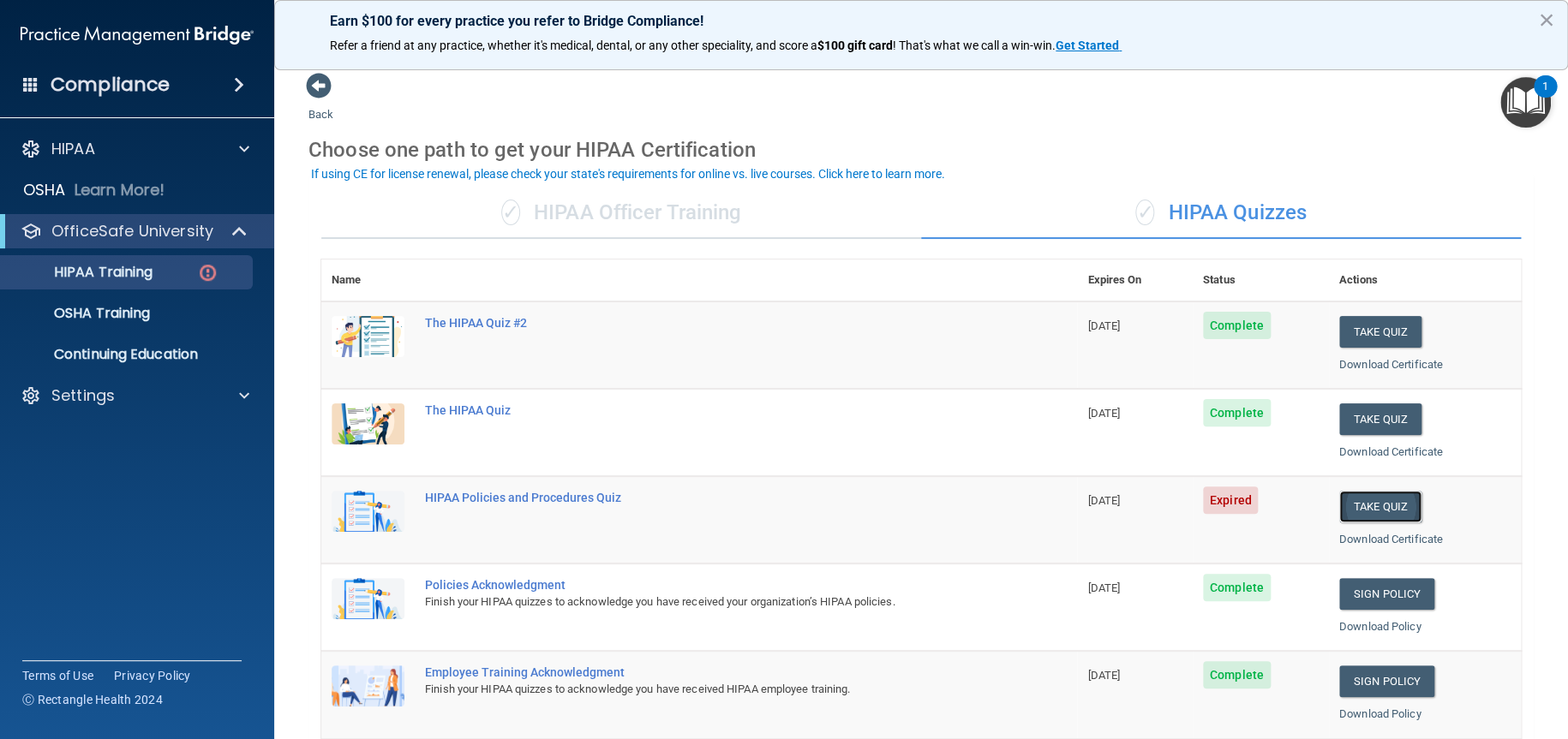
click at [1375, 502] on button "Take Quiz" at bounding box center [1380, 507] width 82 height 32
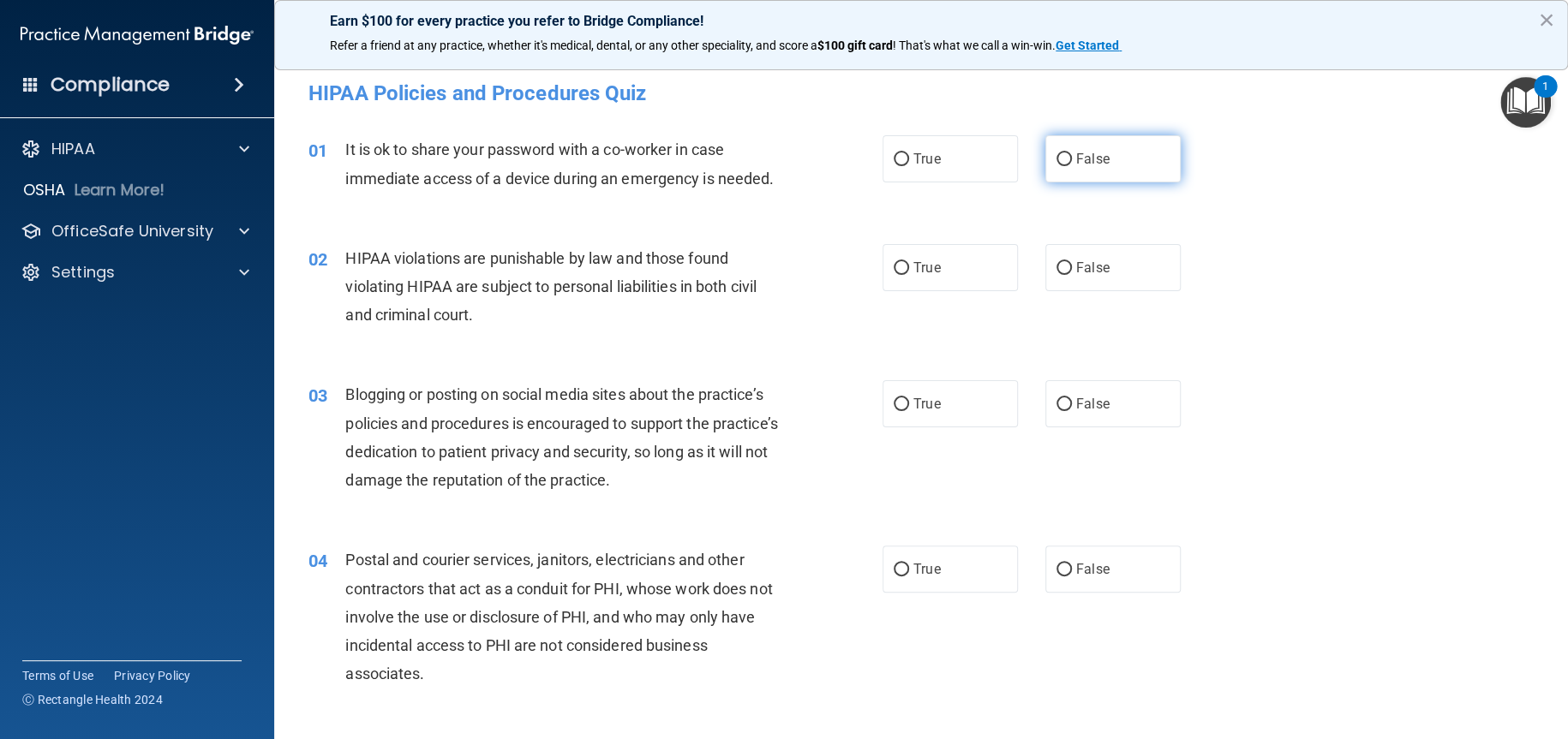
click at [1057, 160] on input "False" at bounding box center [1064, 159] width 16 height 13
radio input "true"
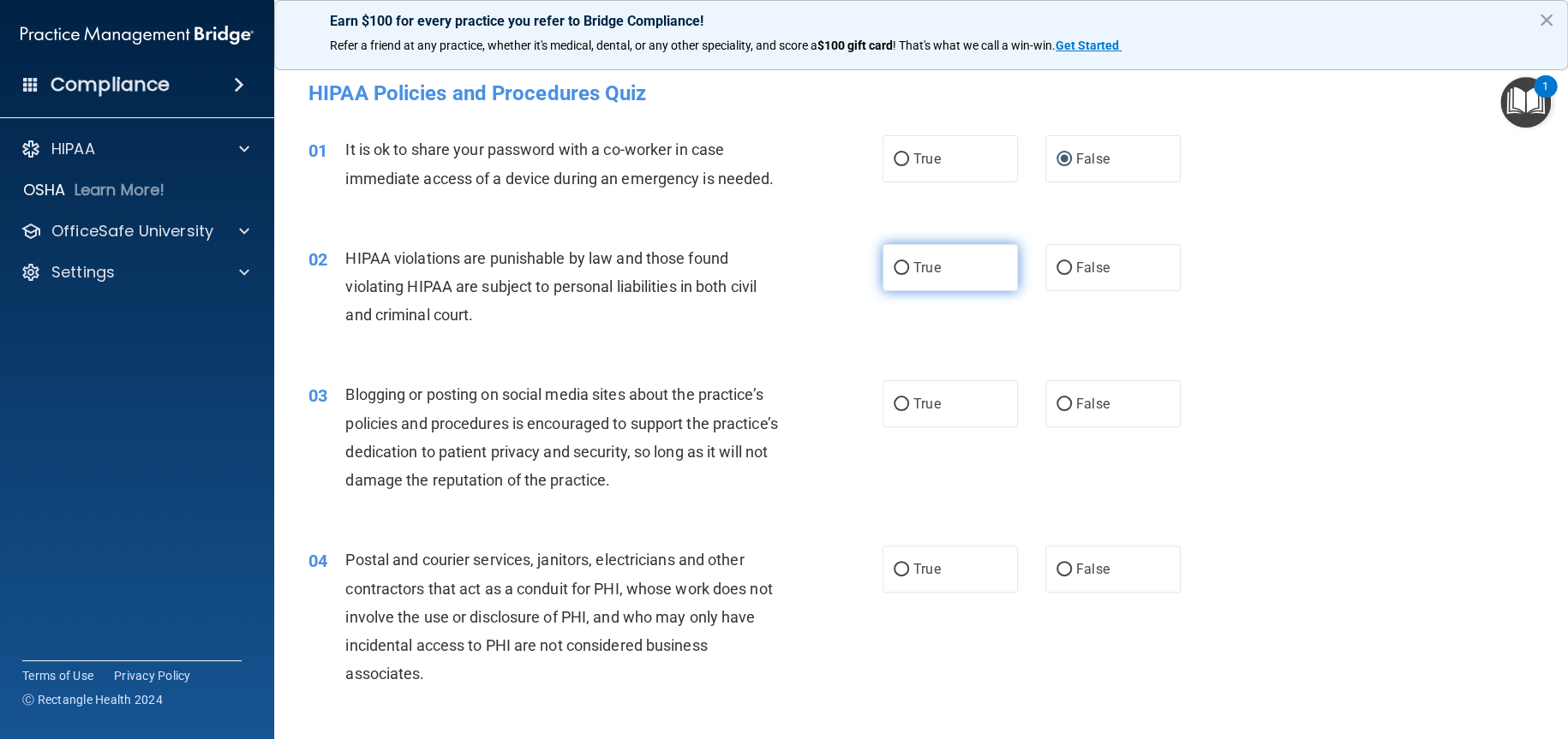
click at [894, 265] on input "True" at bounding box center [902, 268] width 16 height 13
radio input "true"
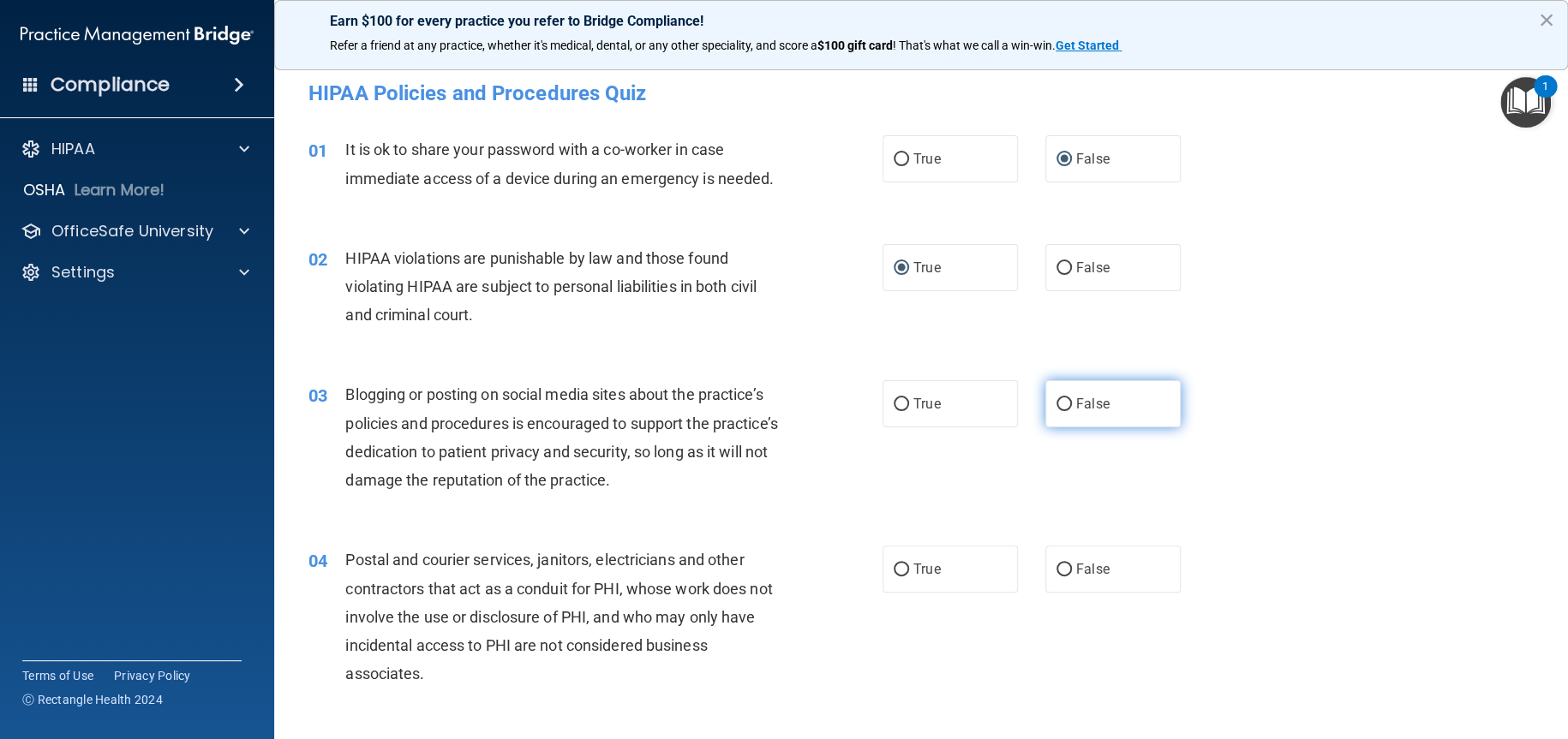
click at [1060, 402] on input "False" at bounding box center [1064, 405] width 16 height 13
radio input "true"
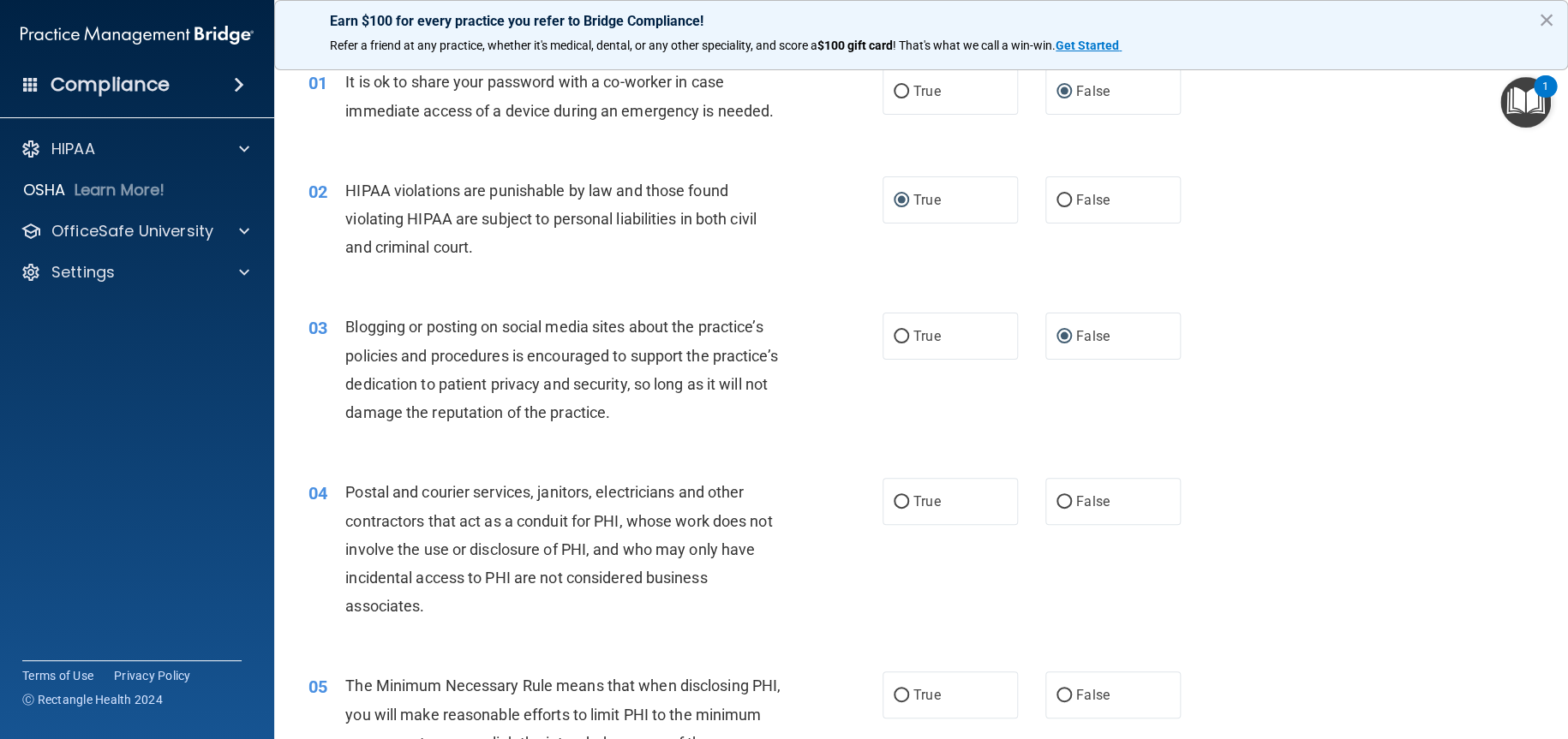
scroll to position [172, 0]
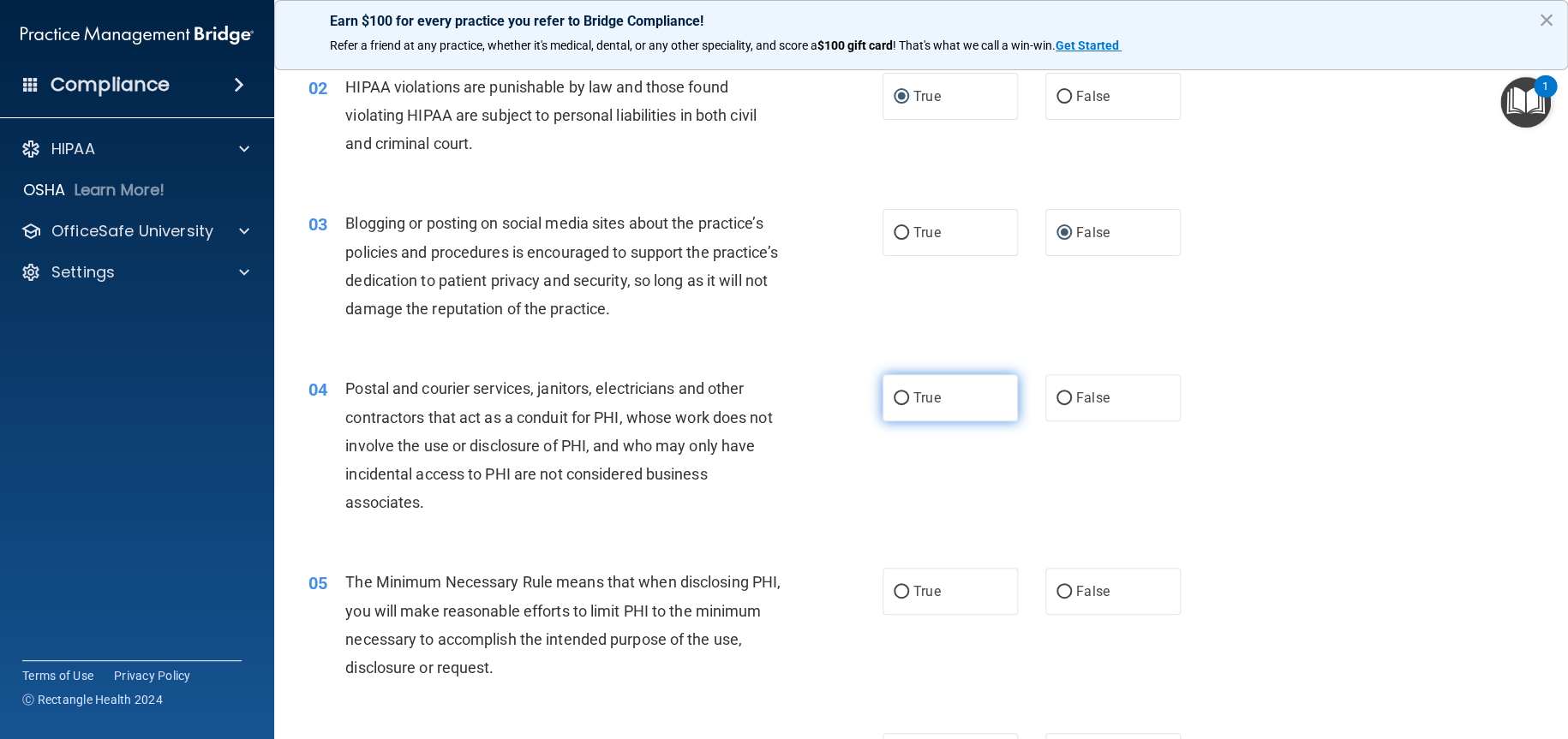
click at [896, 397] on input "True" at bounding box center [902, 398] width 16 height 13
radio input "true"
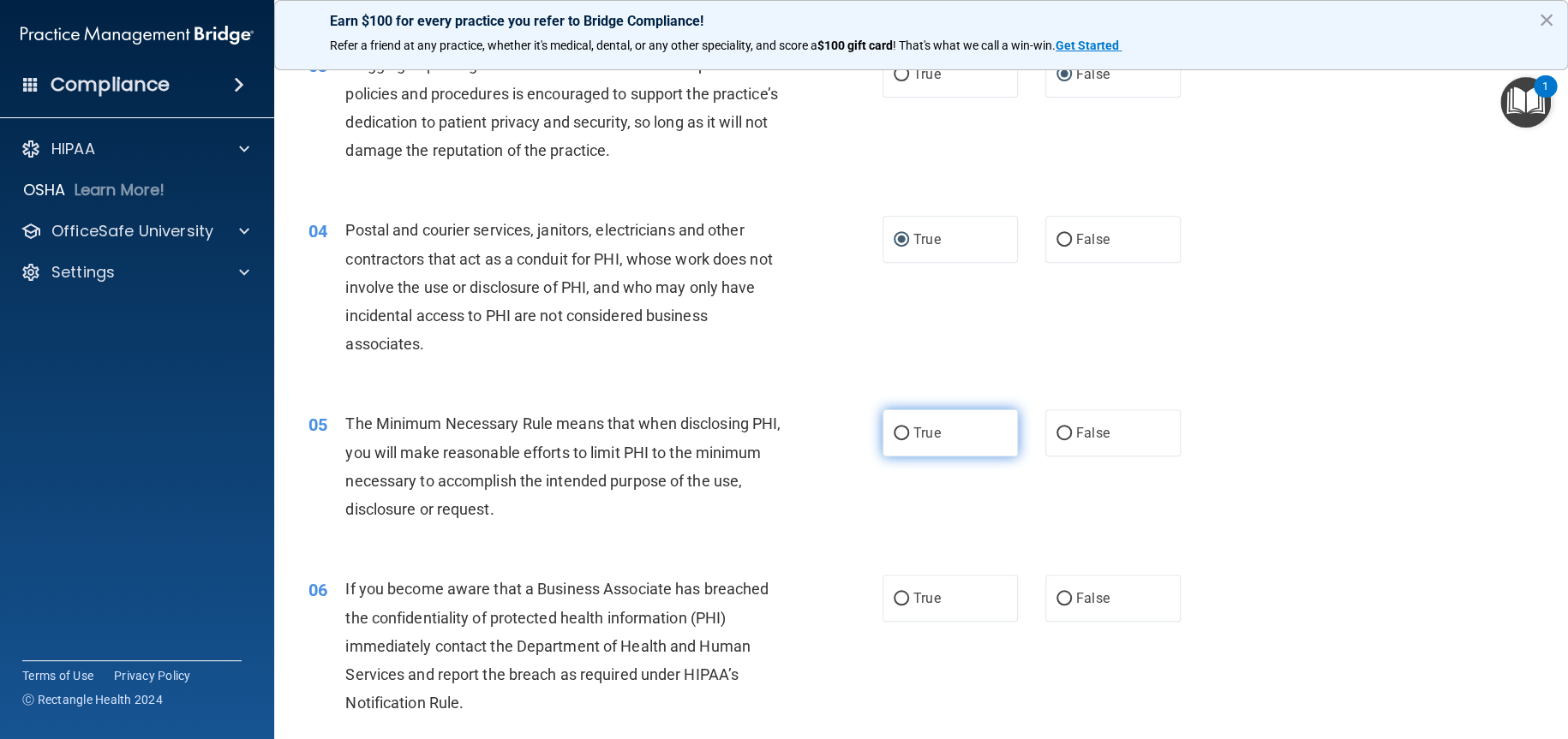
scroll to position [342, 0]
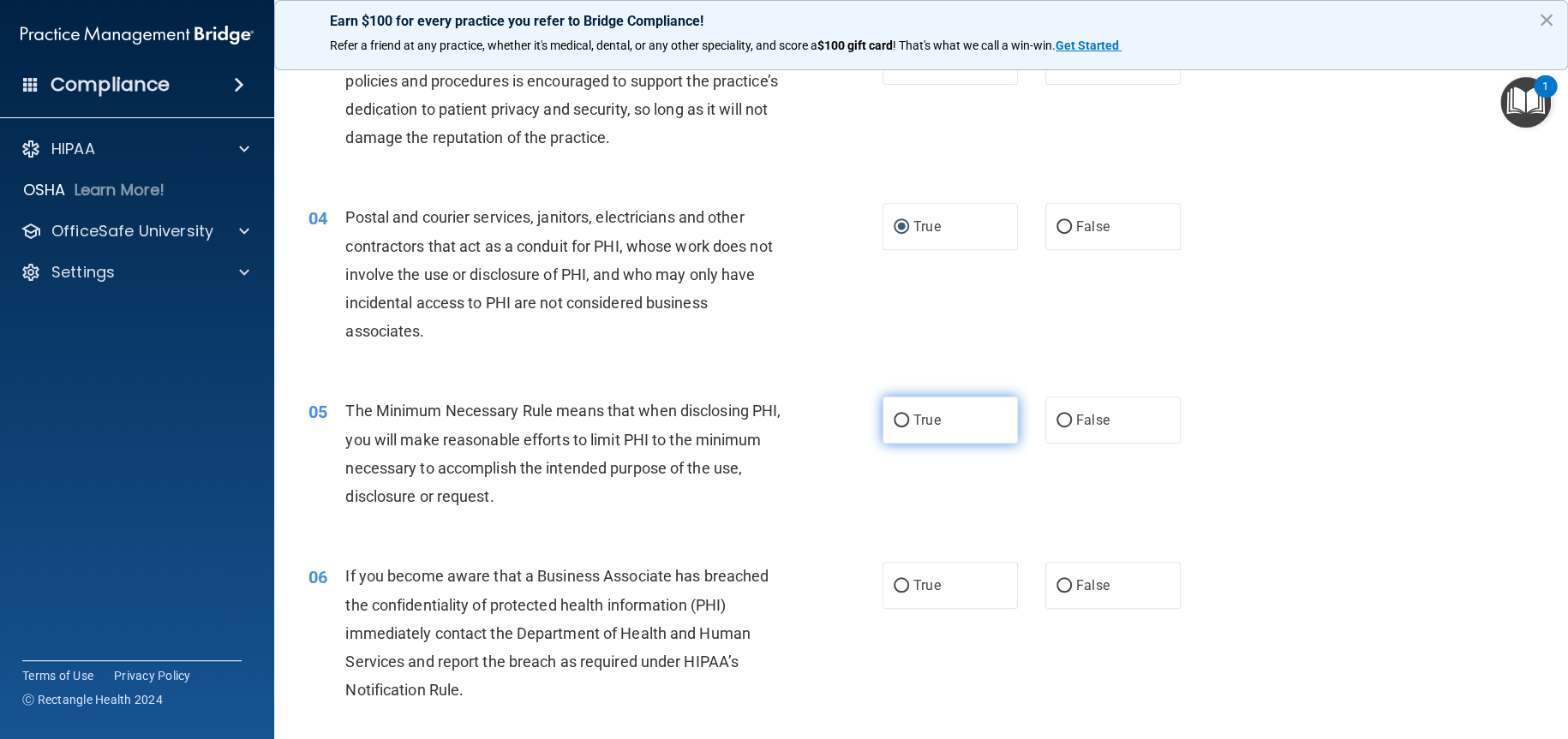
click at [897, 416] on input "True" at bounding box center [902, 421] width 16 height 13
radio input "true"
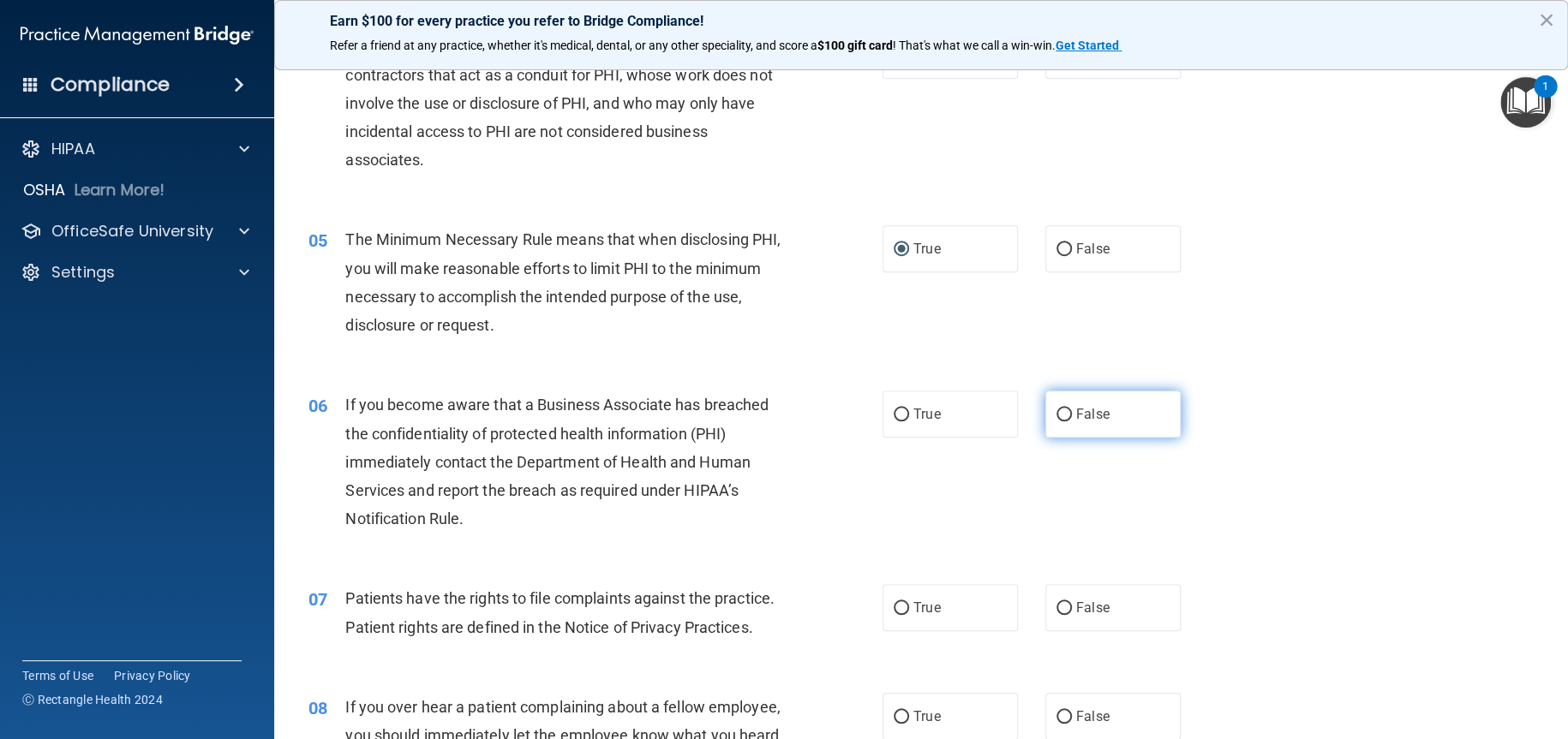
click at [1058, 412] on input "False" at bounding box center [1064, 415] width 16 height 13
radio input "true"
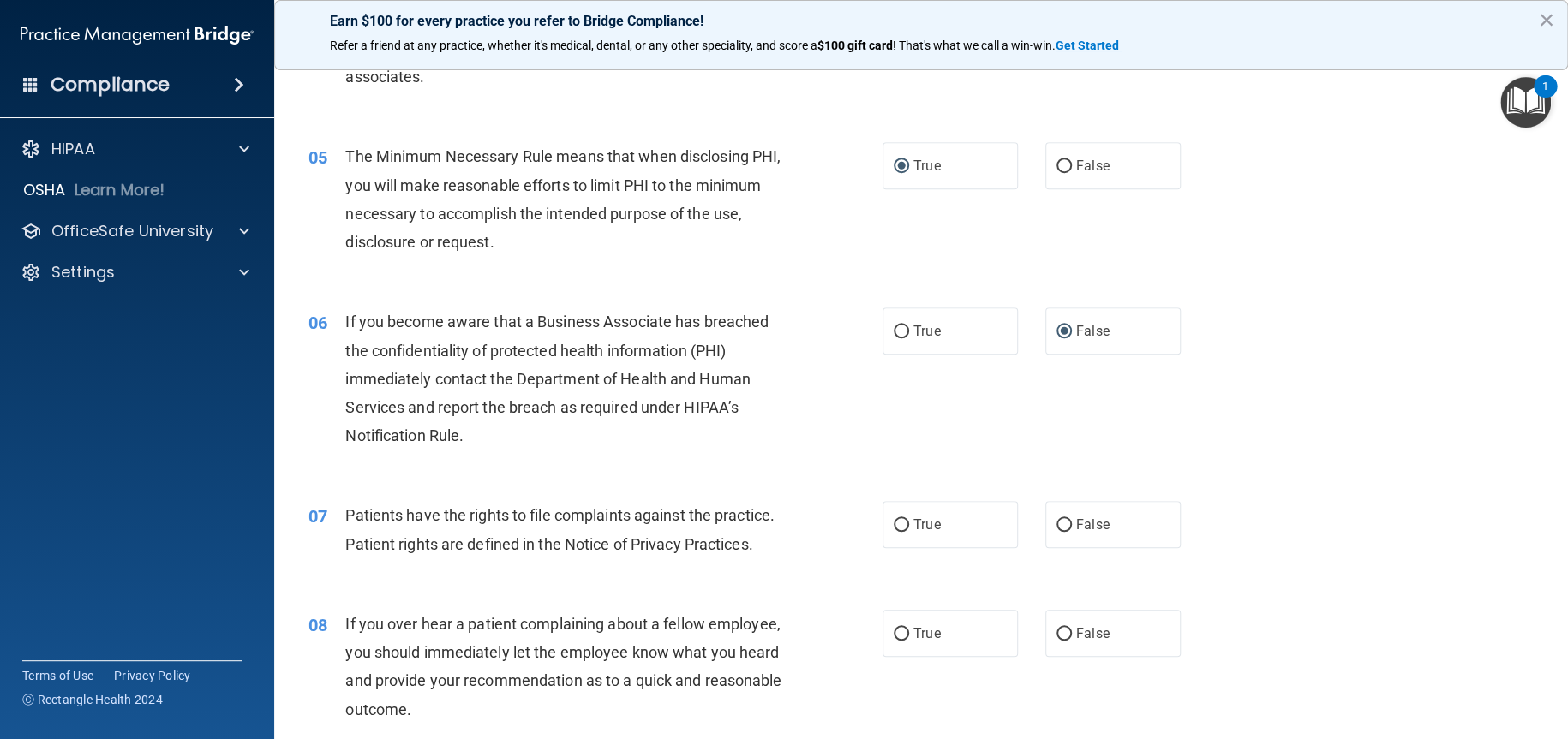
scroll to position [686, 0]
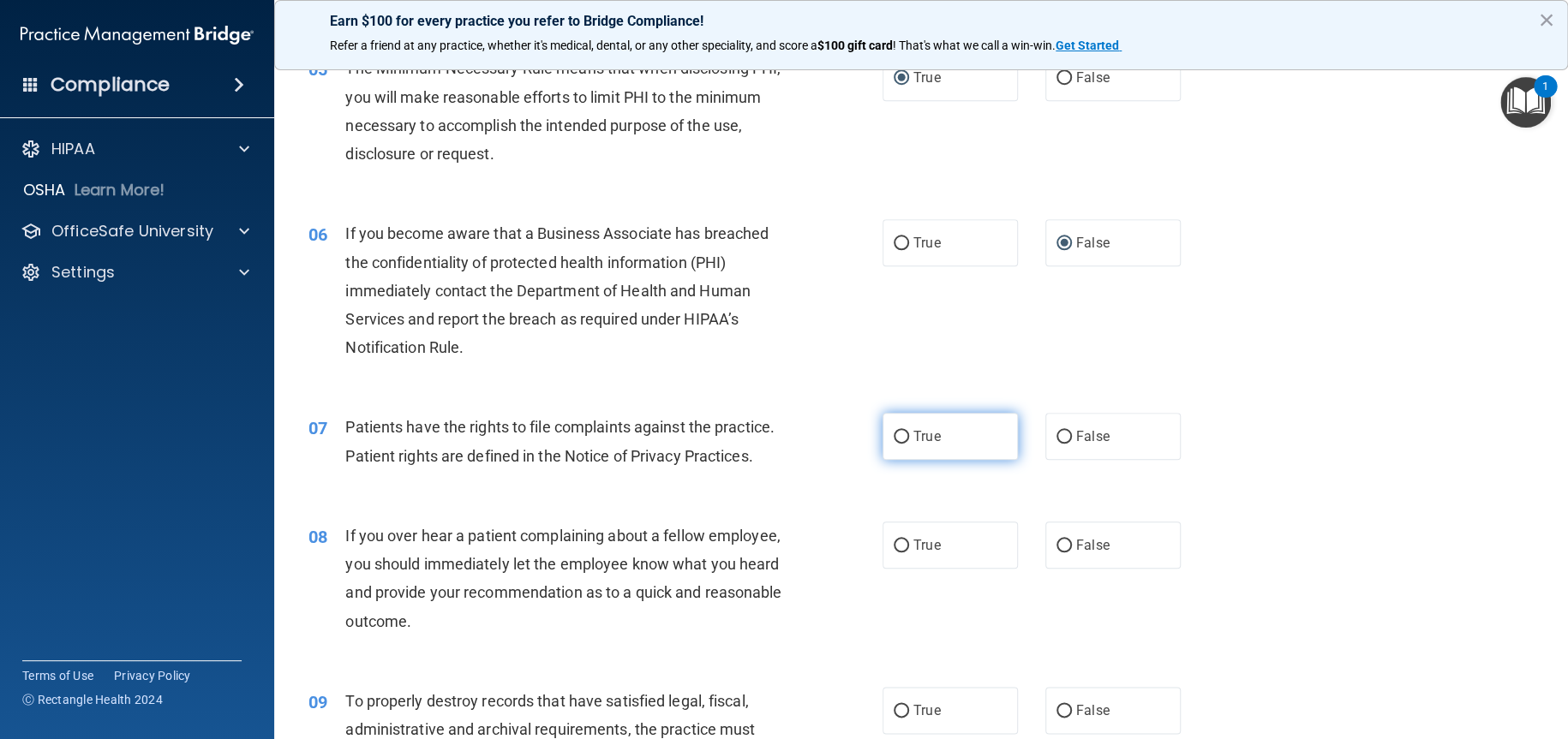
click at [894, 433] on input "True" at bounding box center [902, 437] width 16 height 13
radio input "true"
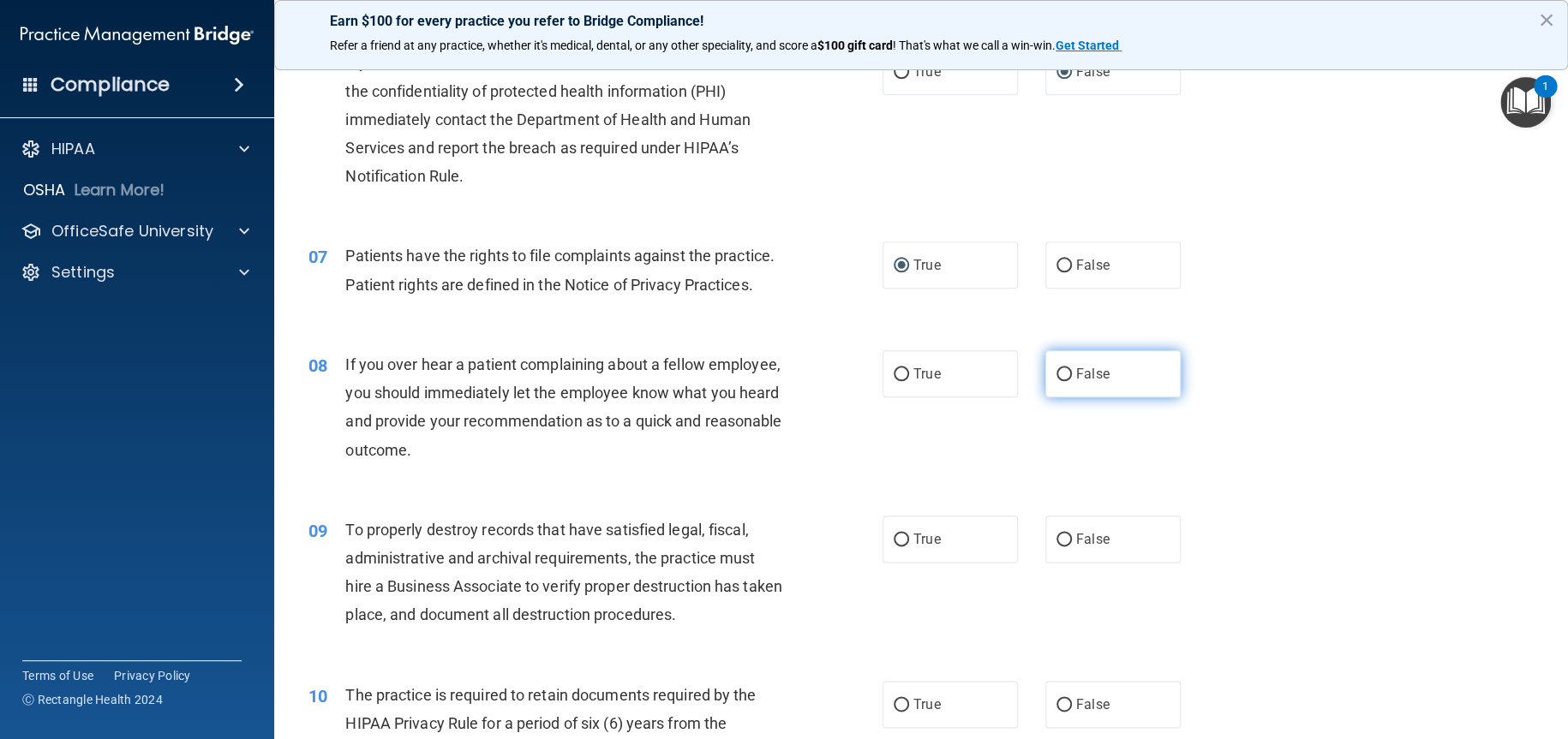
click at [1056, 381] on input "False" at bounding box center [1064, 375] width 16 height 13
radio input "true"
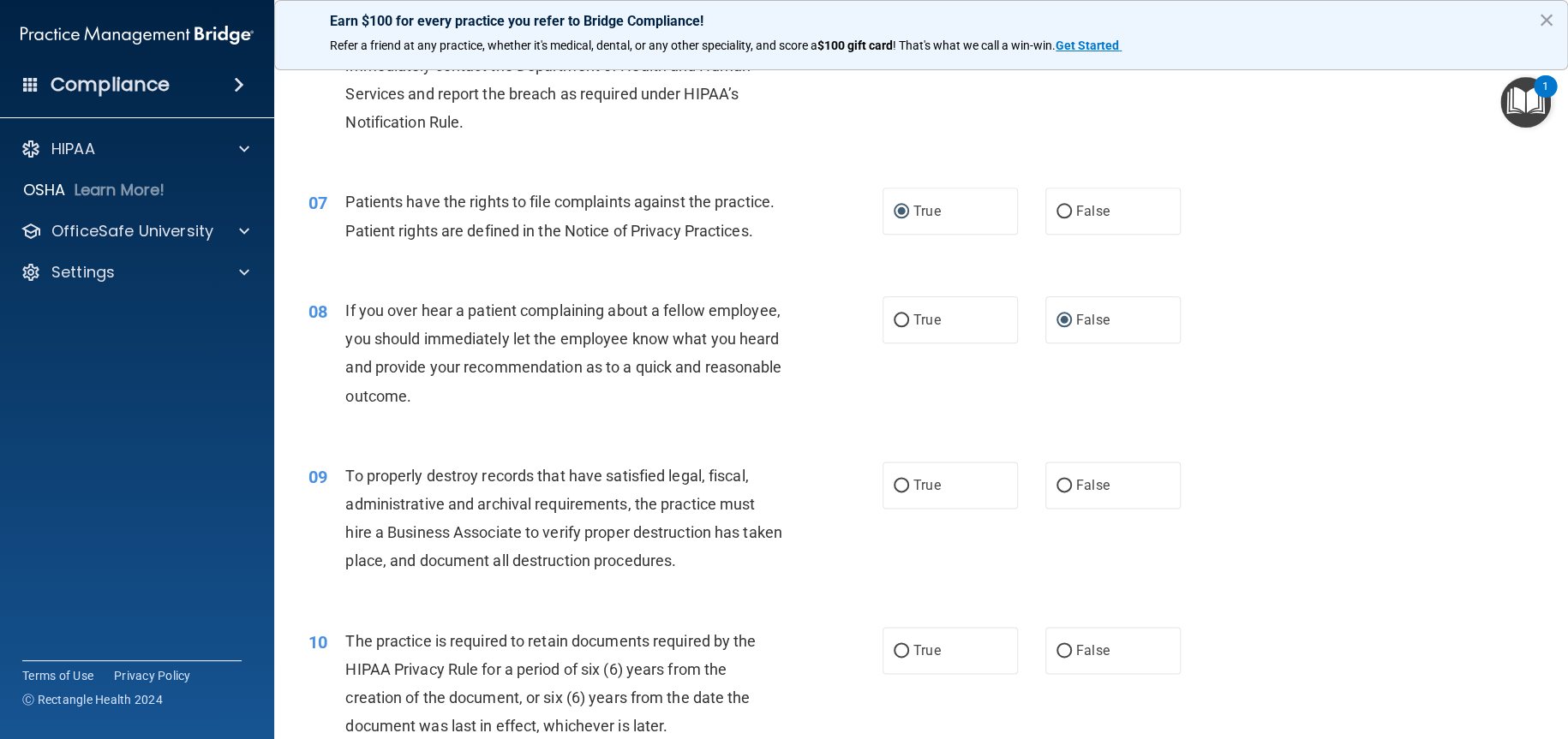
scroll to position [942, 0]
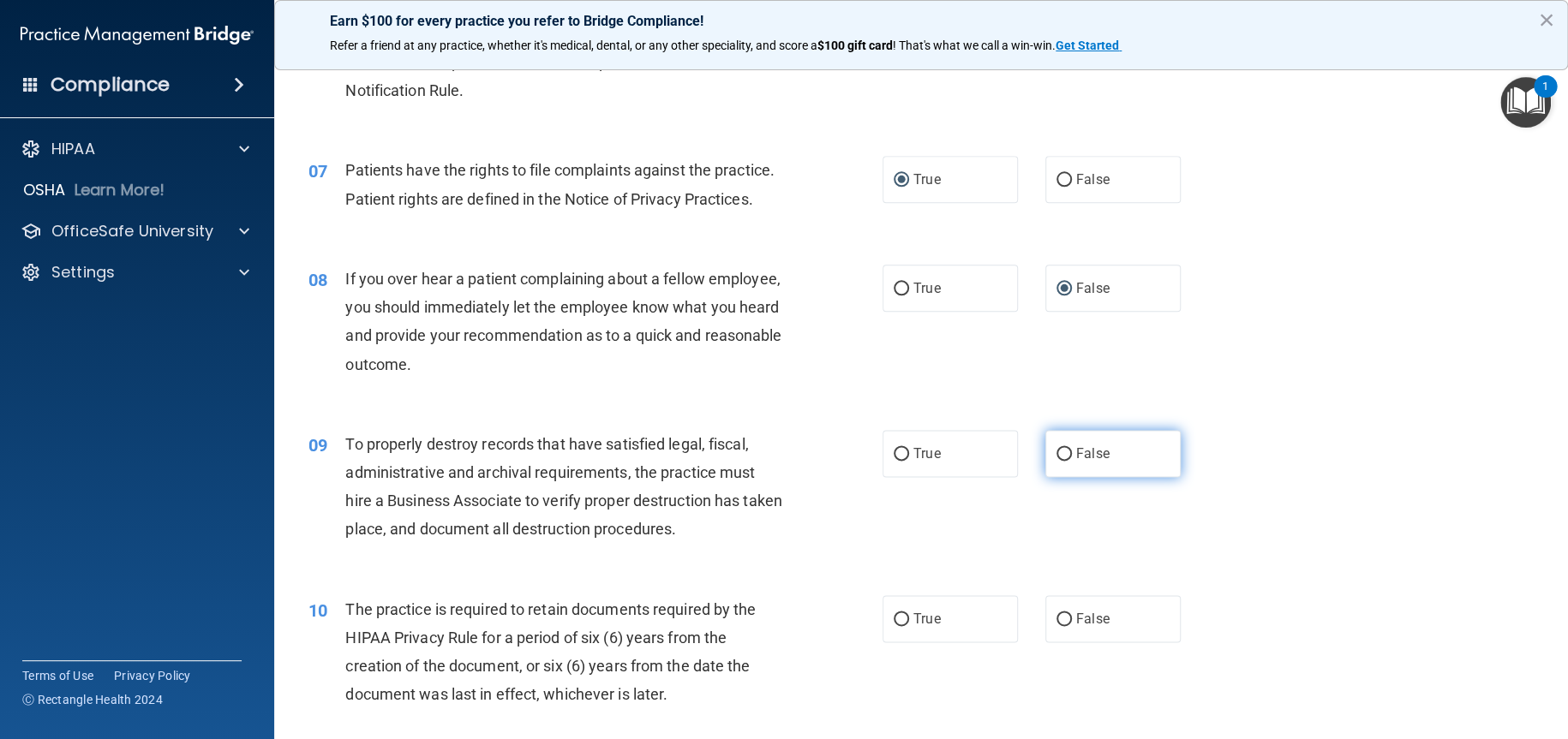
click at [1056, 461] on input "False" at bounding box center [1064, 454] width 16 height 13
radio input "true"
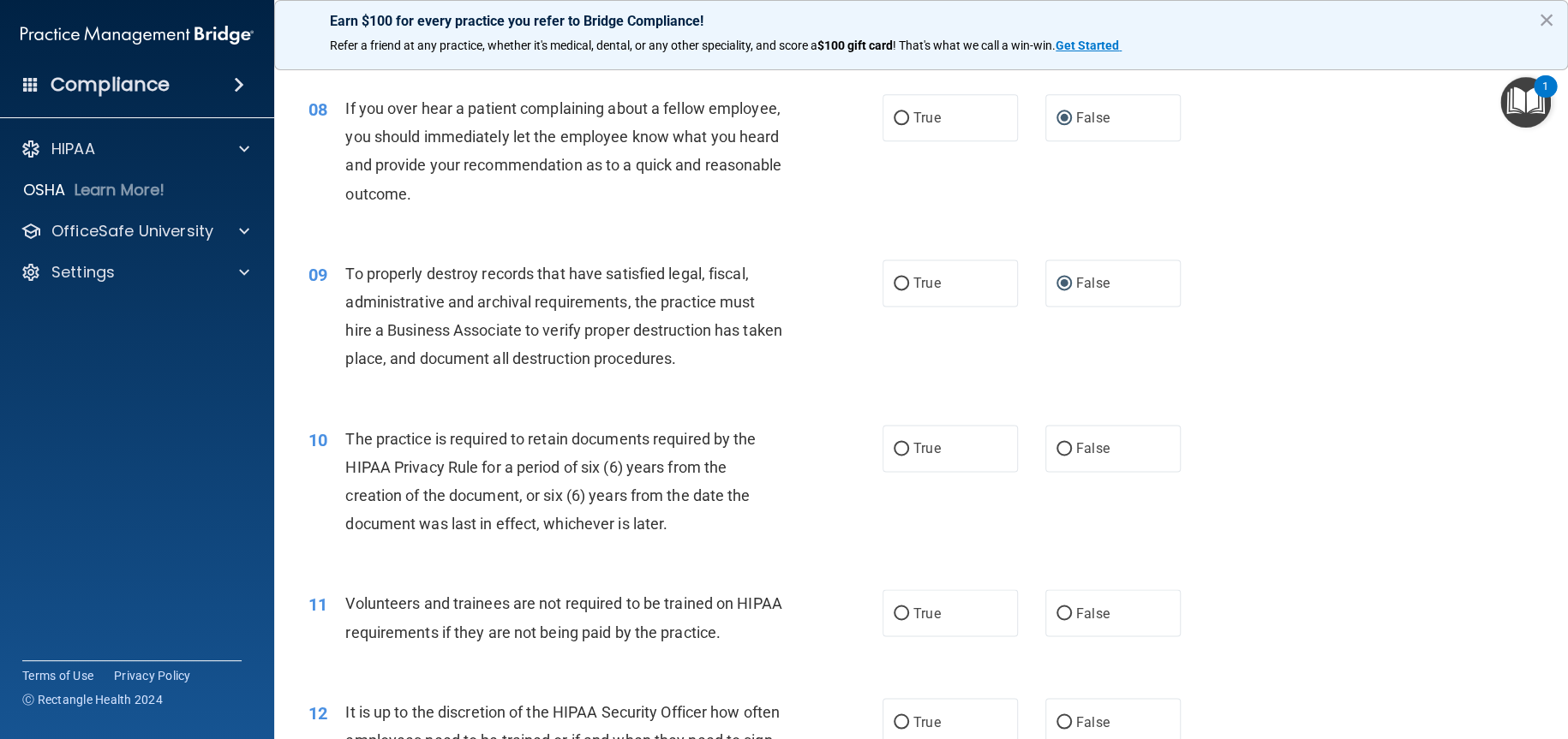
scroll to position [1114, 0]
click at [896, 455] on input "True" at bounding box center [902, 448] width 16 height 13
radio input "true"
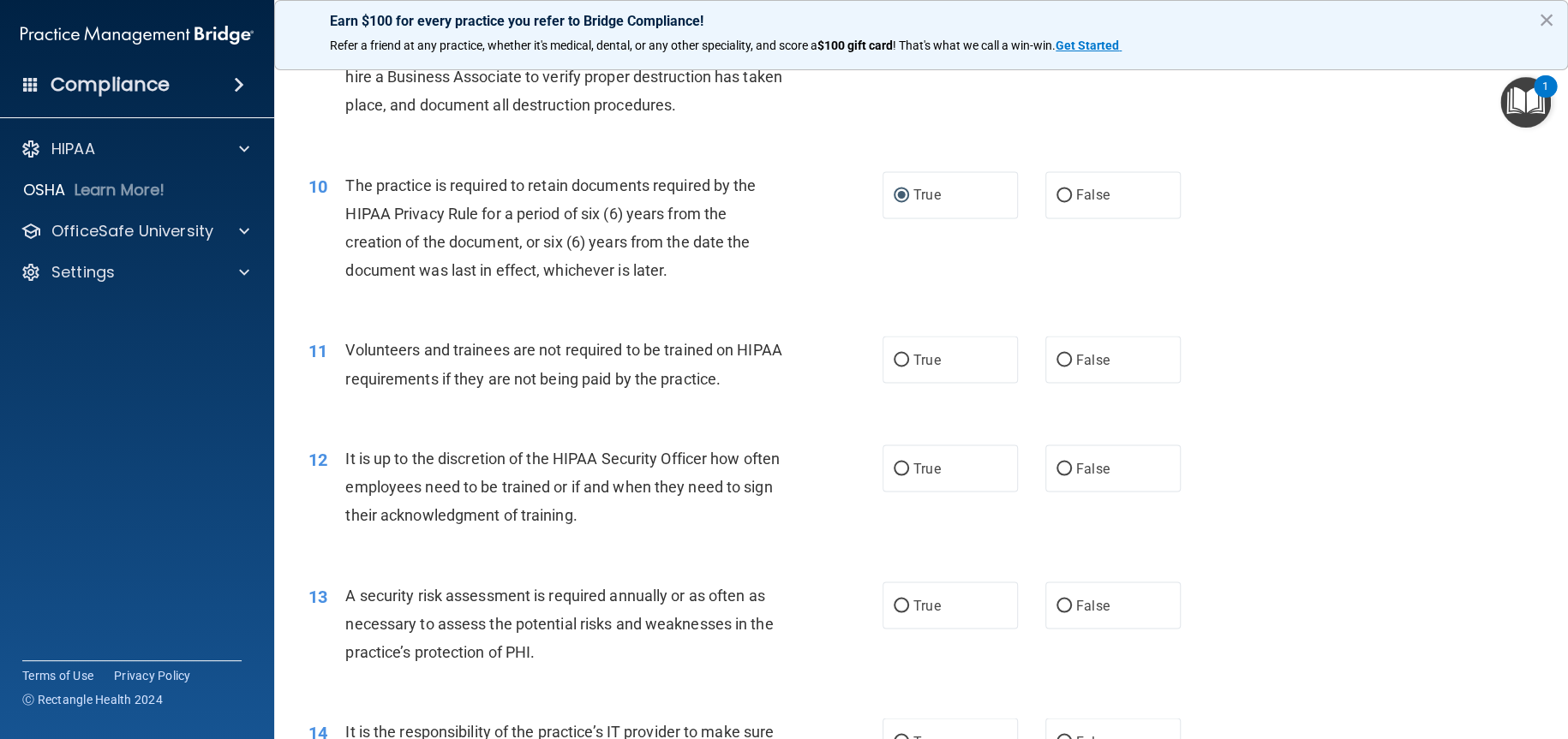
scroll to position [1371, 0]
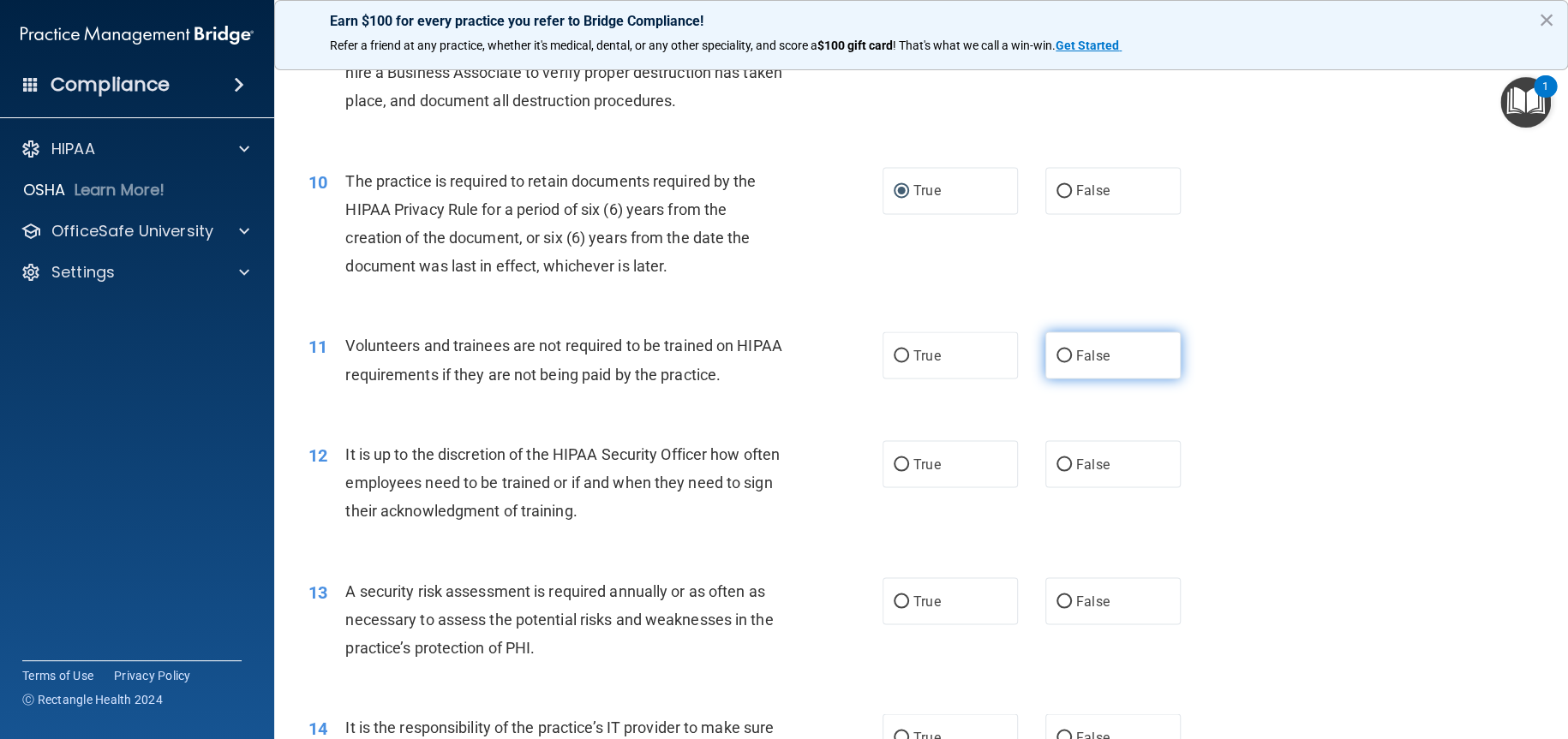
click at [1056, 362] on input "False" at bounding box center [1064, 355] width 16 height 13
radio input "true"
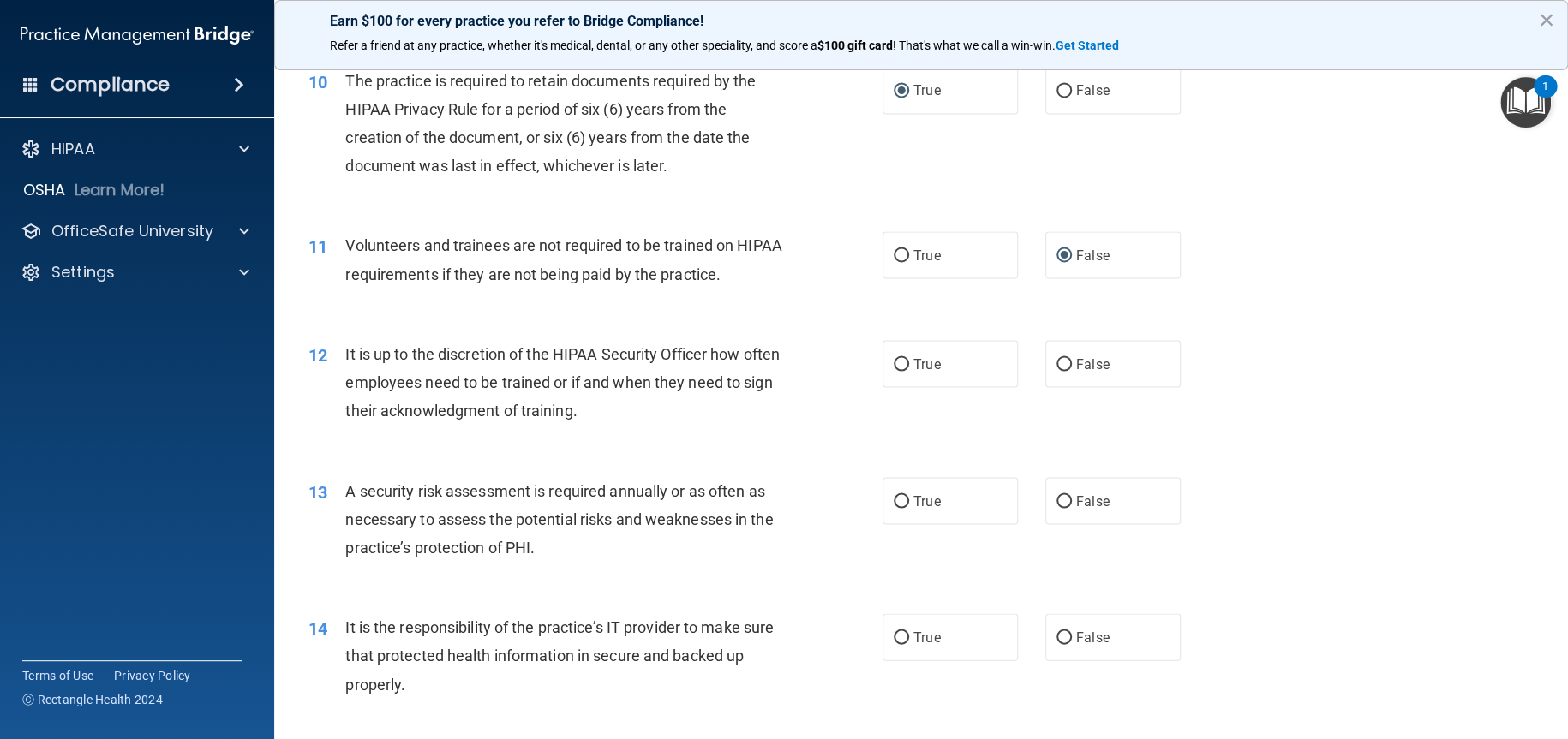
scroll to position [1542, 0]
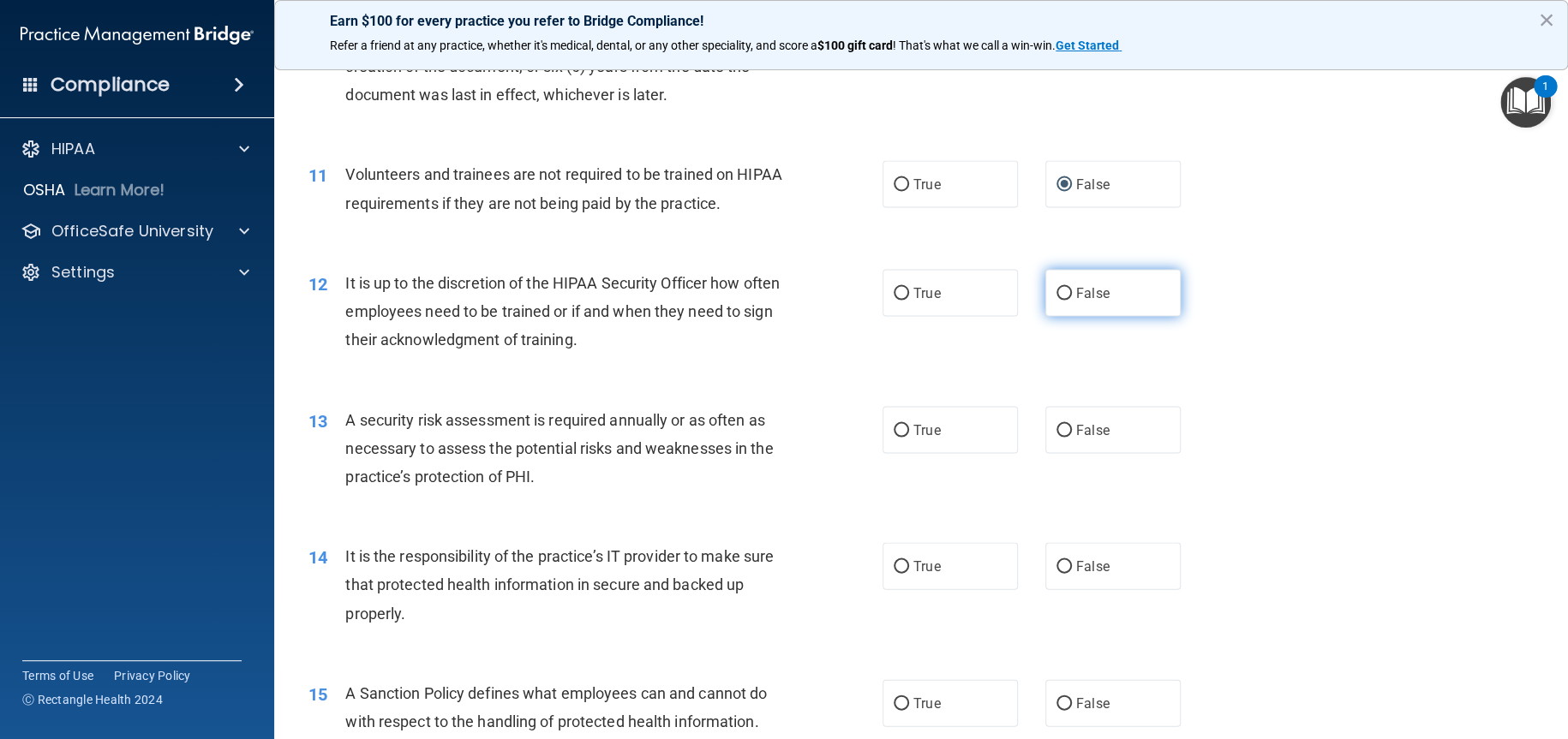
click at [1056, 299] on input "False" at bounding box center [1064, 293] width 16 height 13
radio input "true"
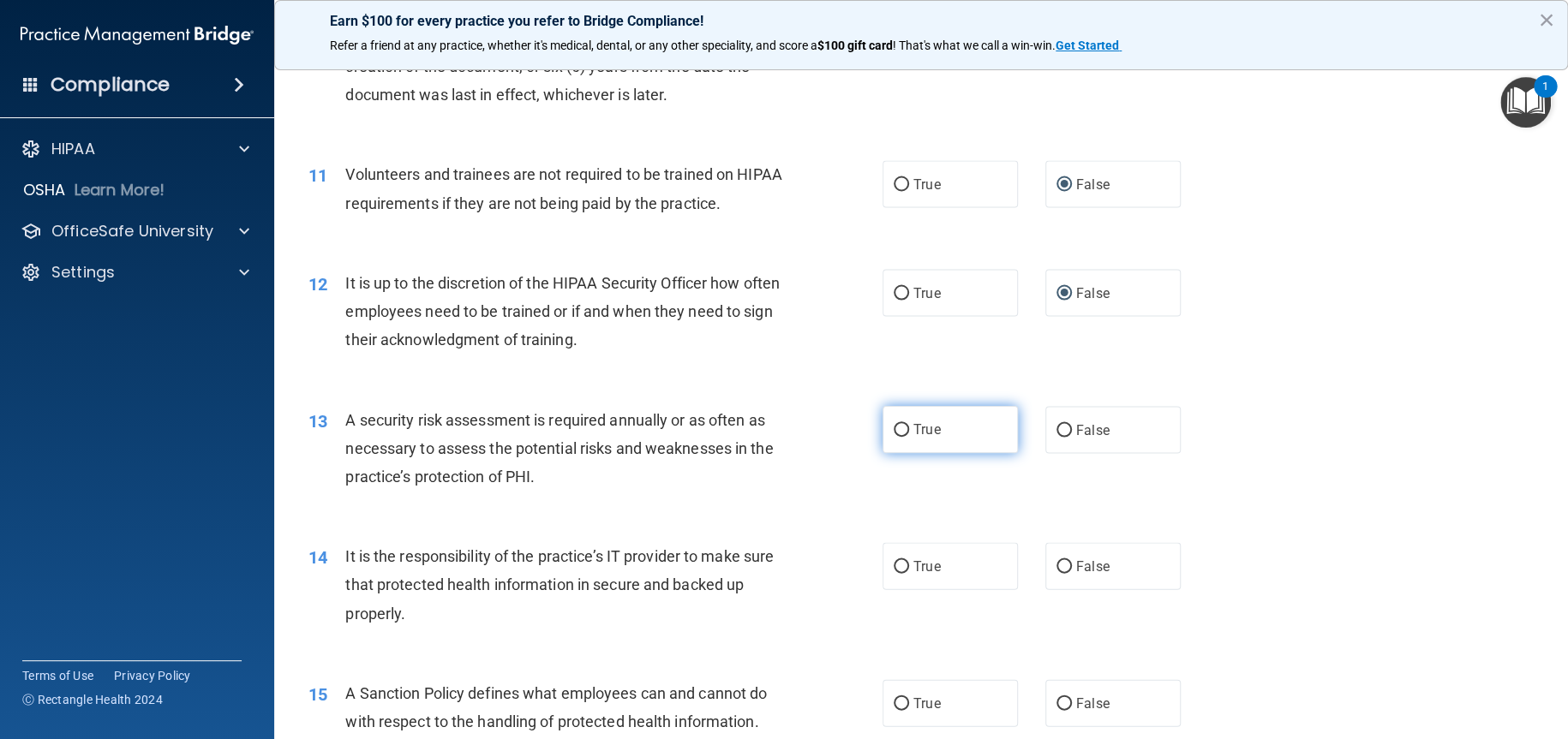
click at [894, 437] on input "True" at bounding box center [902, 430] width 16 height 13
radio input "true"
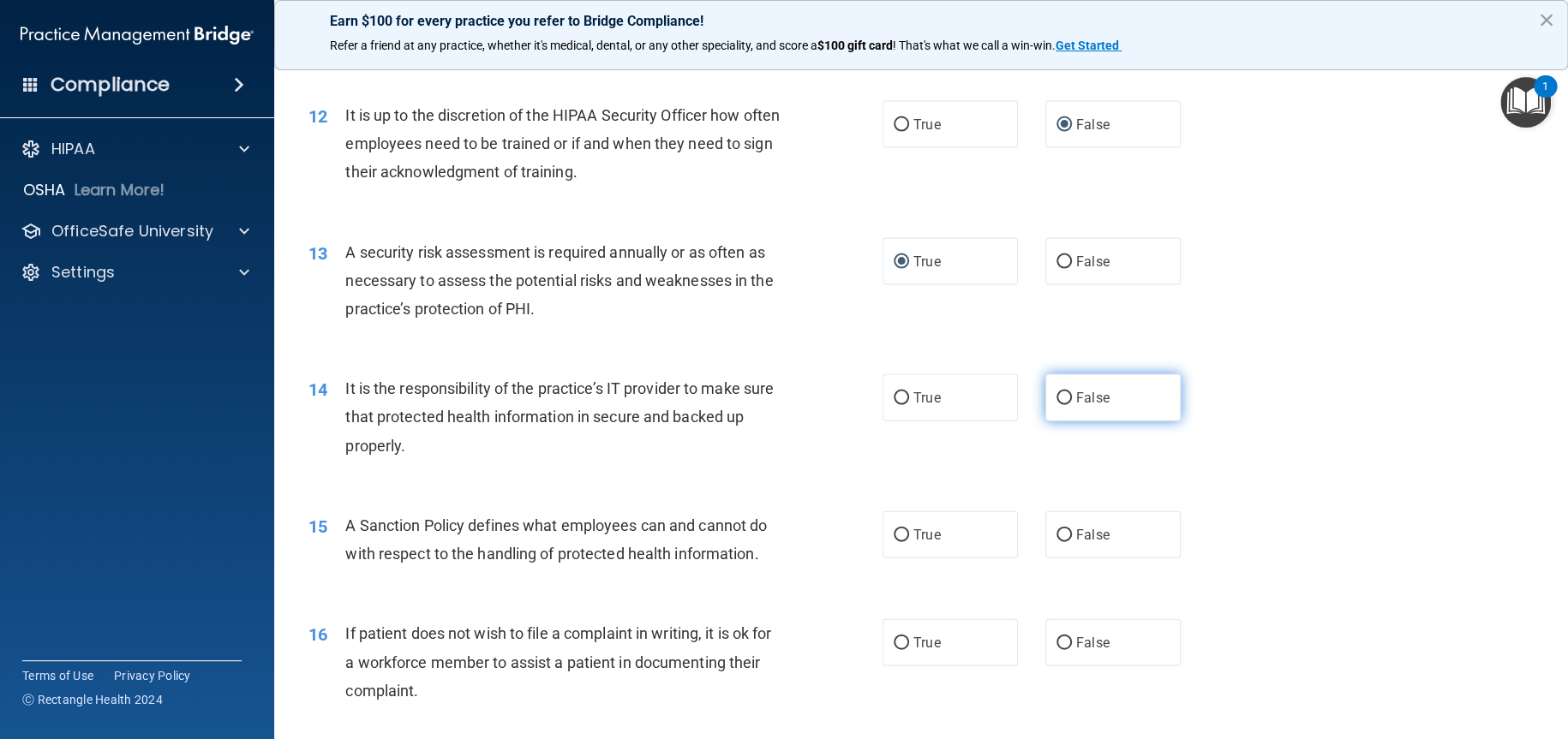
scroll to position [1714, 0]
click at [1056, 402] on input "False" at bounding box center [1064, 395] width 16 height 13
radio input "true"
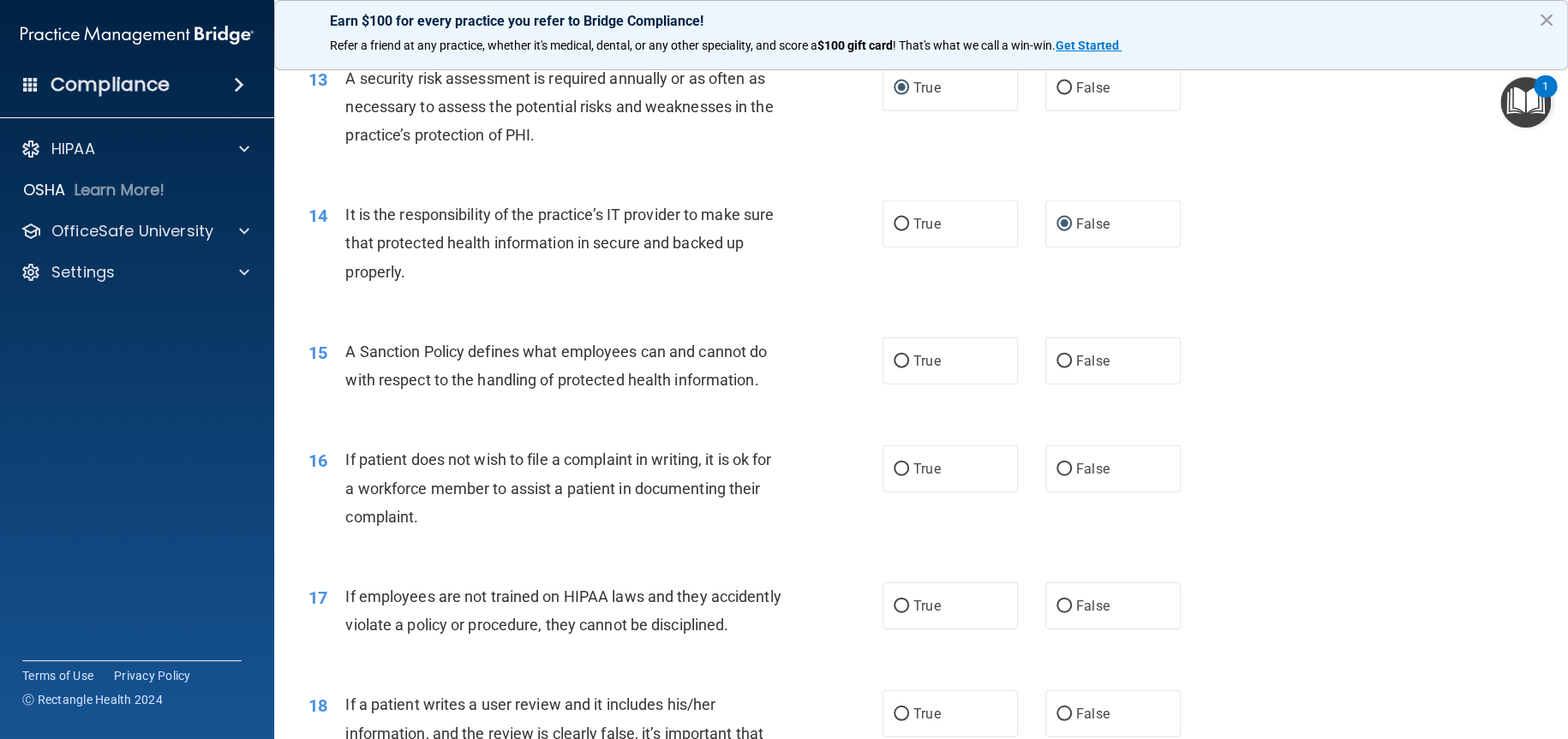
scroll to position [1885, 0]
click at [1056, 368] on input "False" at bounding box center [1064, 361] width 16 height 13
radio input "true"
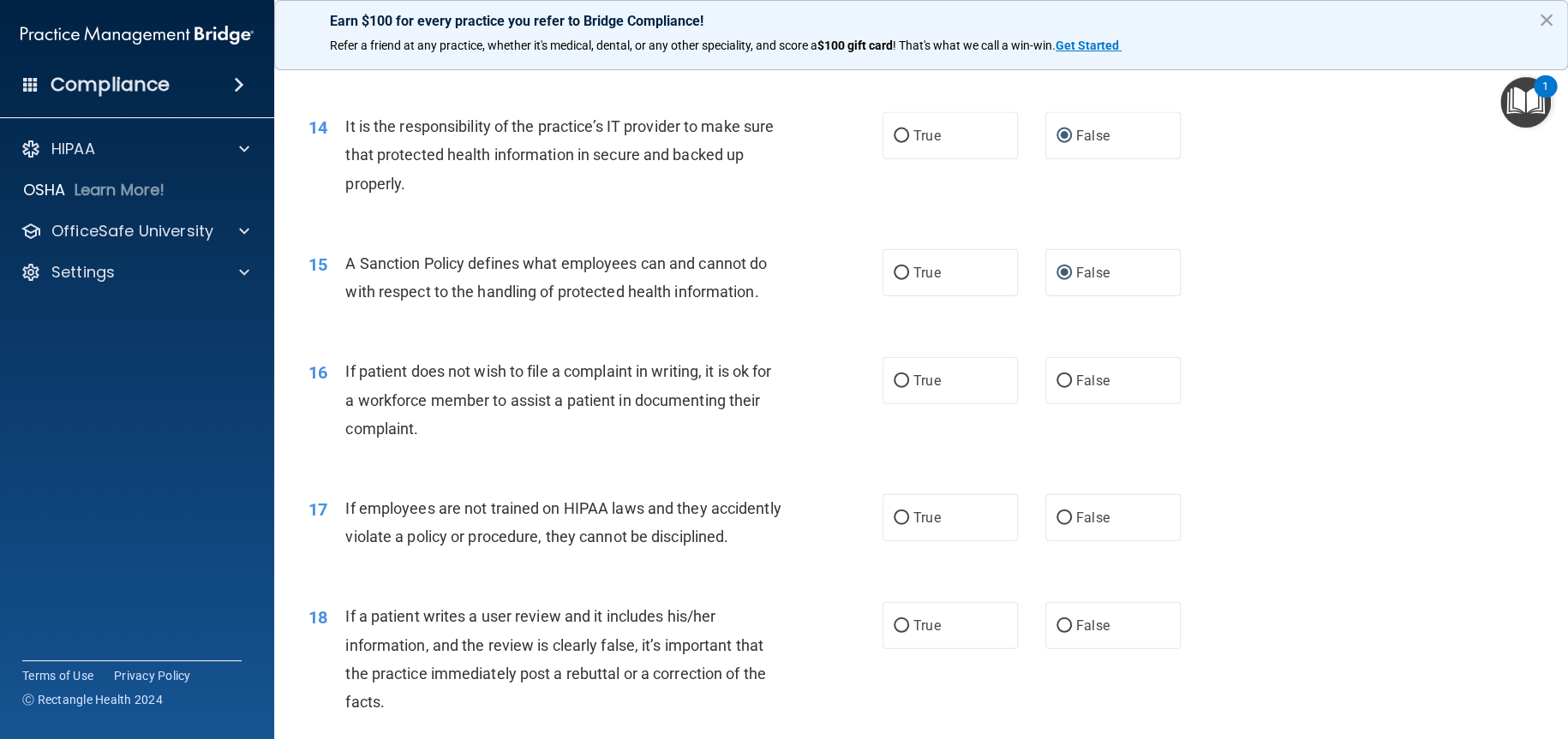
scroll to position [2056, 0]
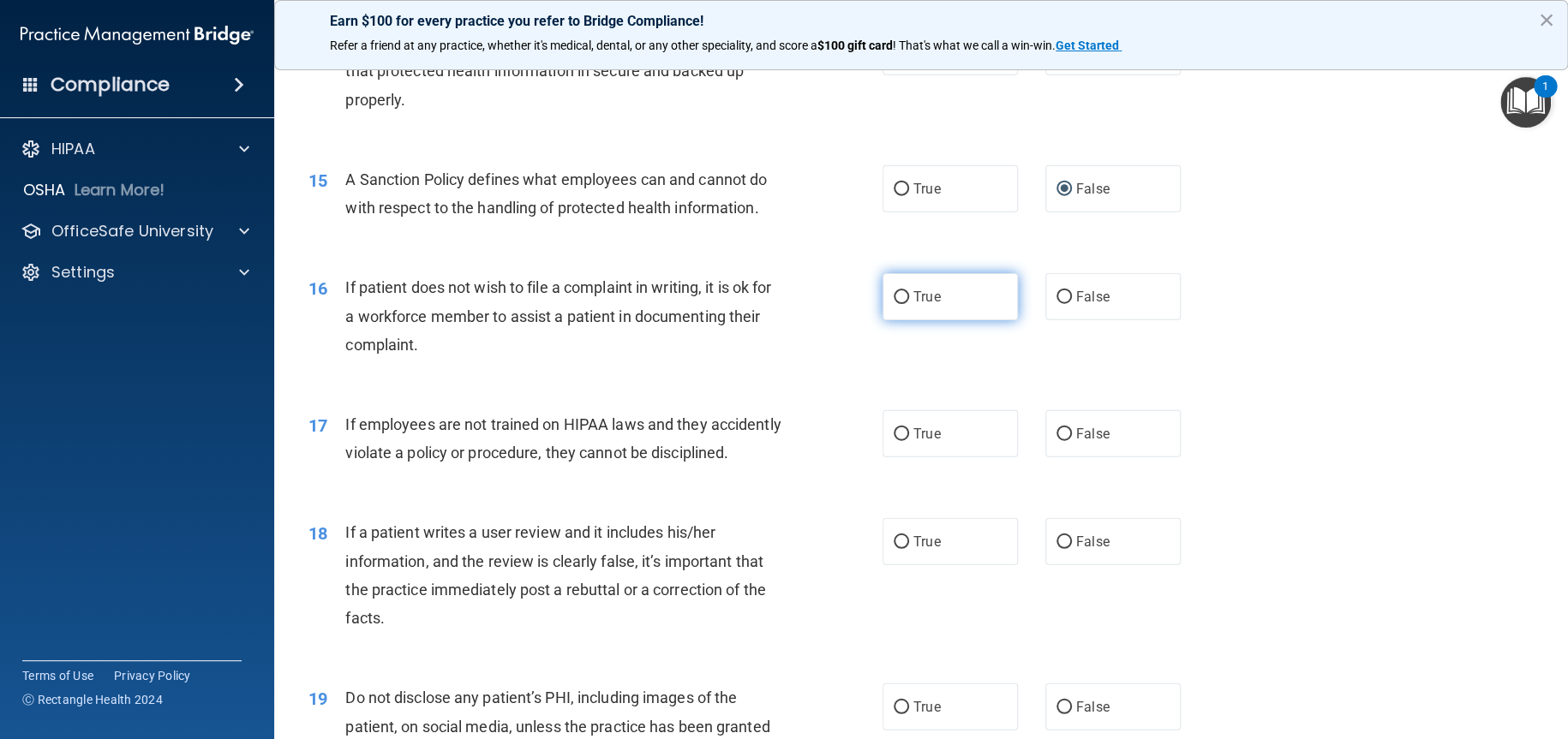
click at [896, 304] on input "True" at bounding box center [902, 298] width 16 height 13
radio input "true"
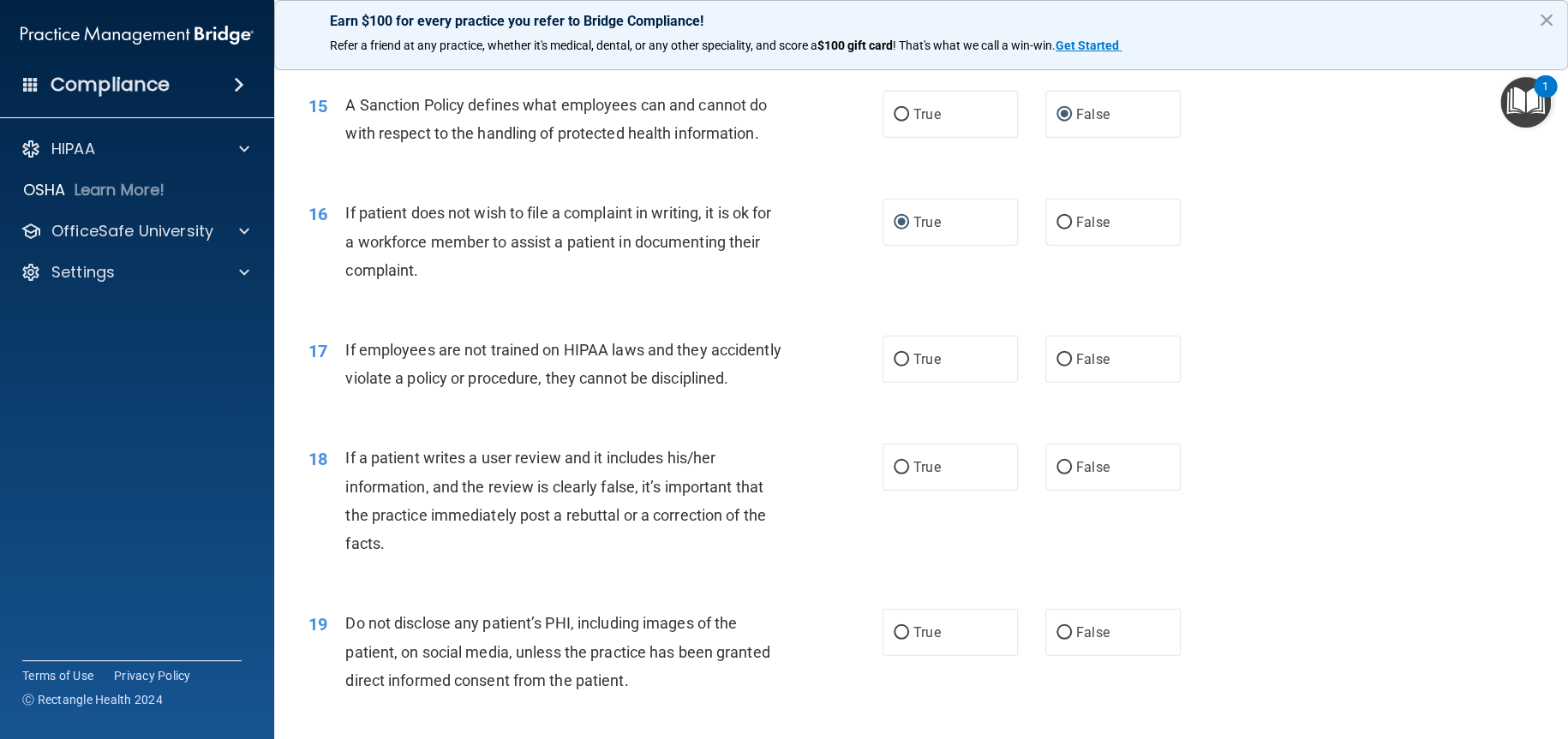
scroll to position [2228, 0]
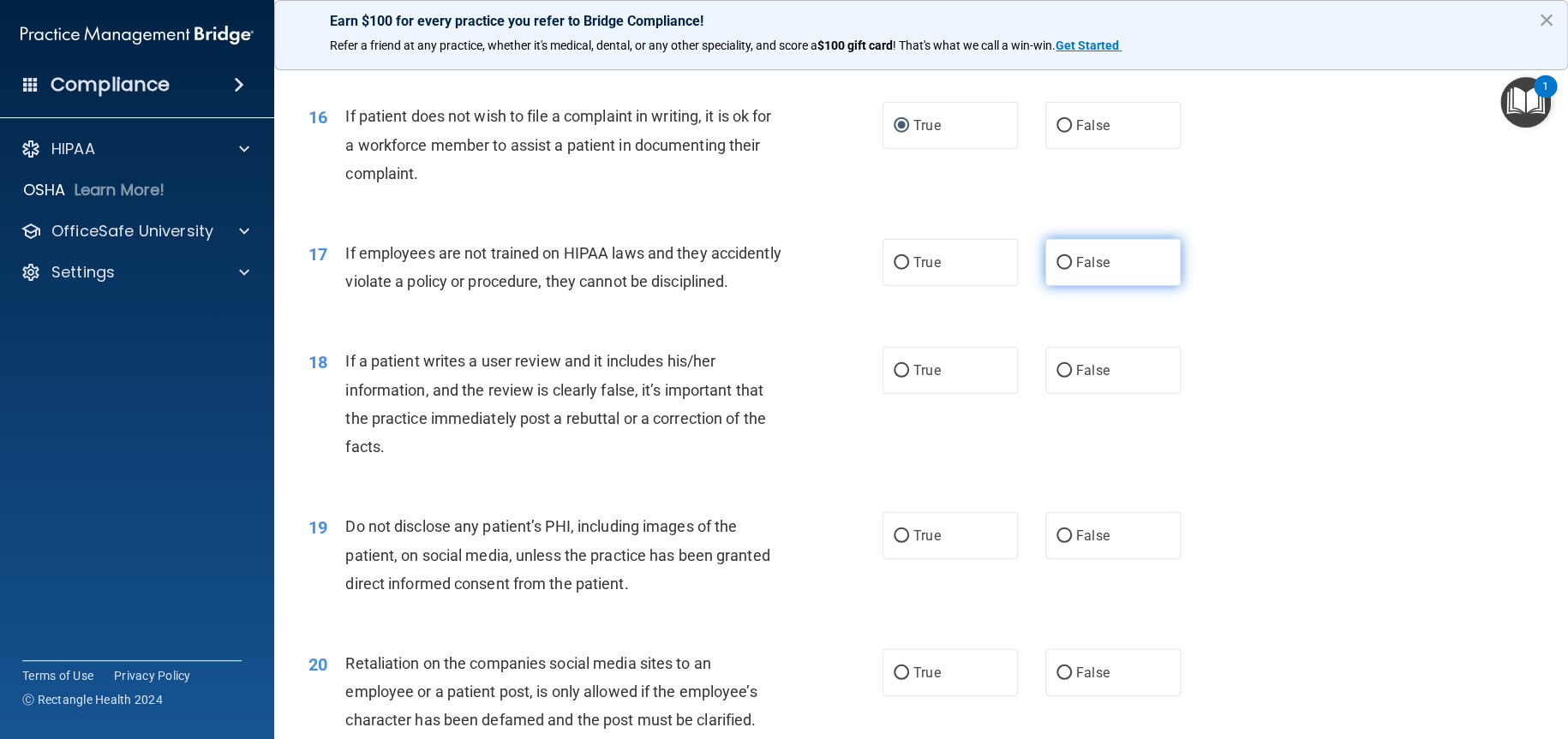
click at [1056, 270] on input "False" at bounding box center [1064, 264] width 16 height 13
radio input "true"
click at [1056, 378] on input "False" at bounding box center [1064, 371] width 16 height 13
radio input "true"
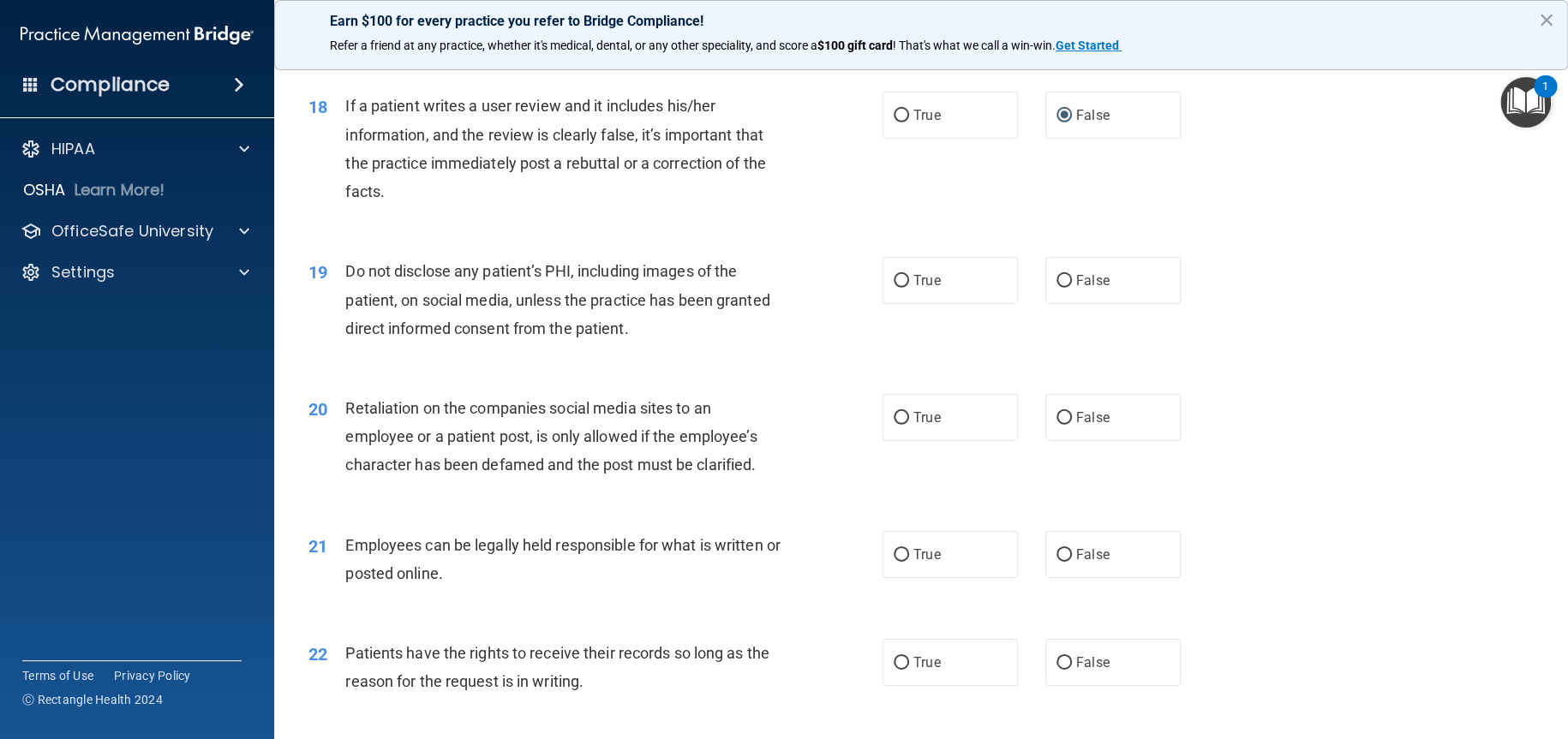
scroll to position [2485, 0]
click at [894, 286] on input "True" at bounding box center [902, 279] width 16 height 13
radio input "true"
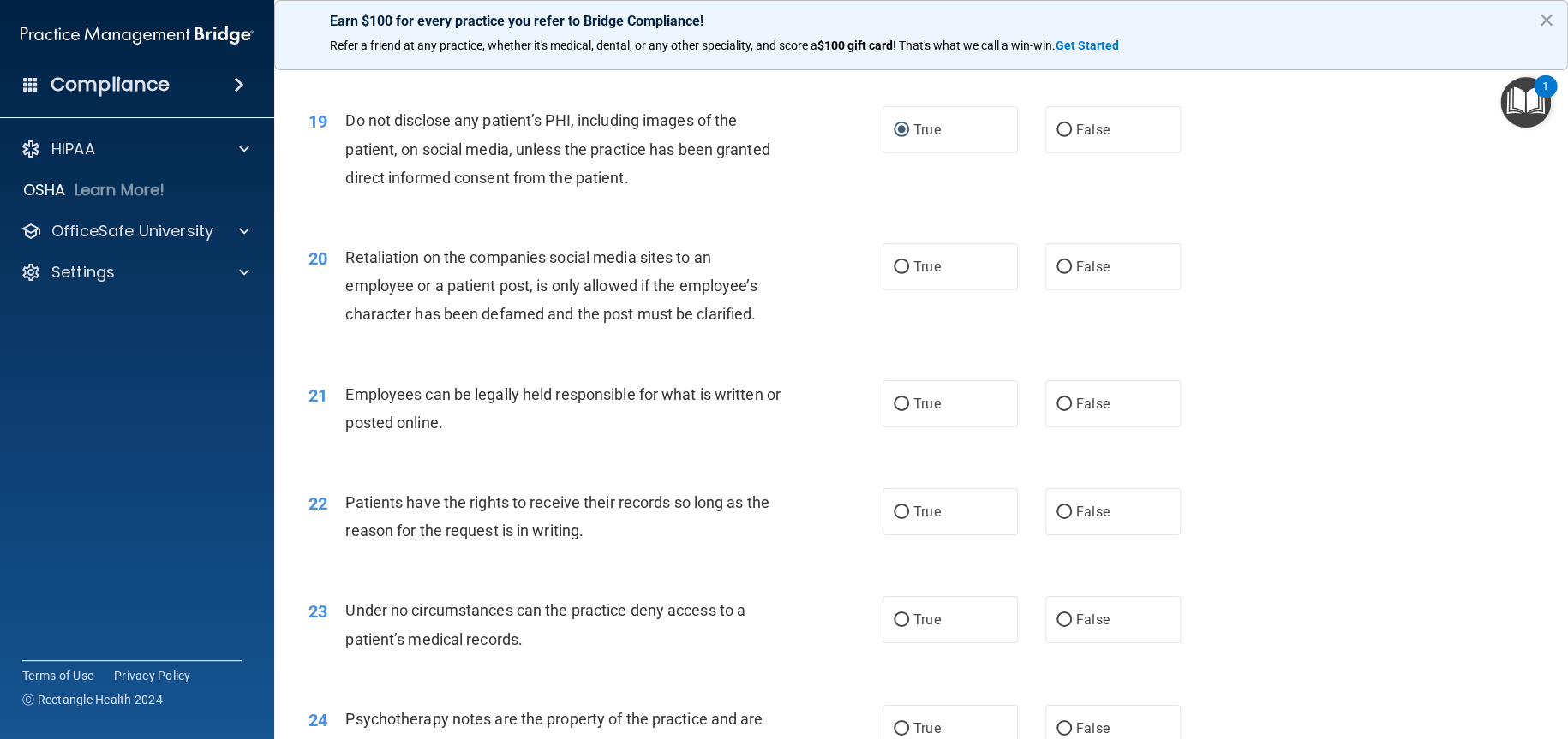
scroll to position [2656, 0]
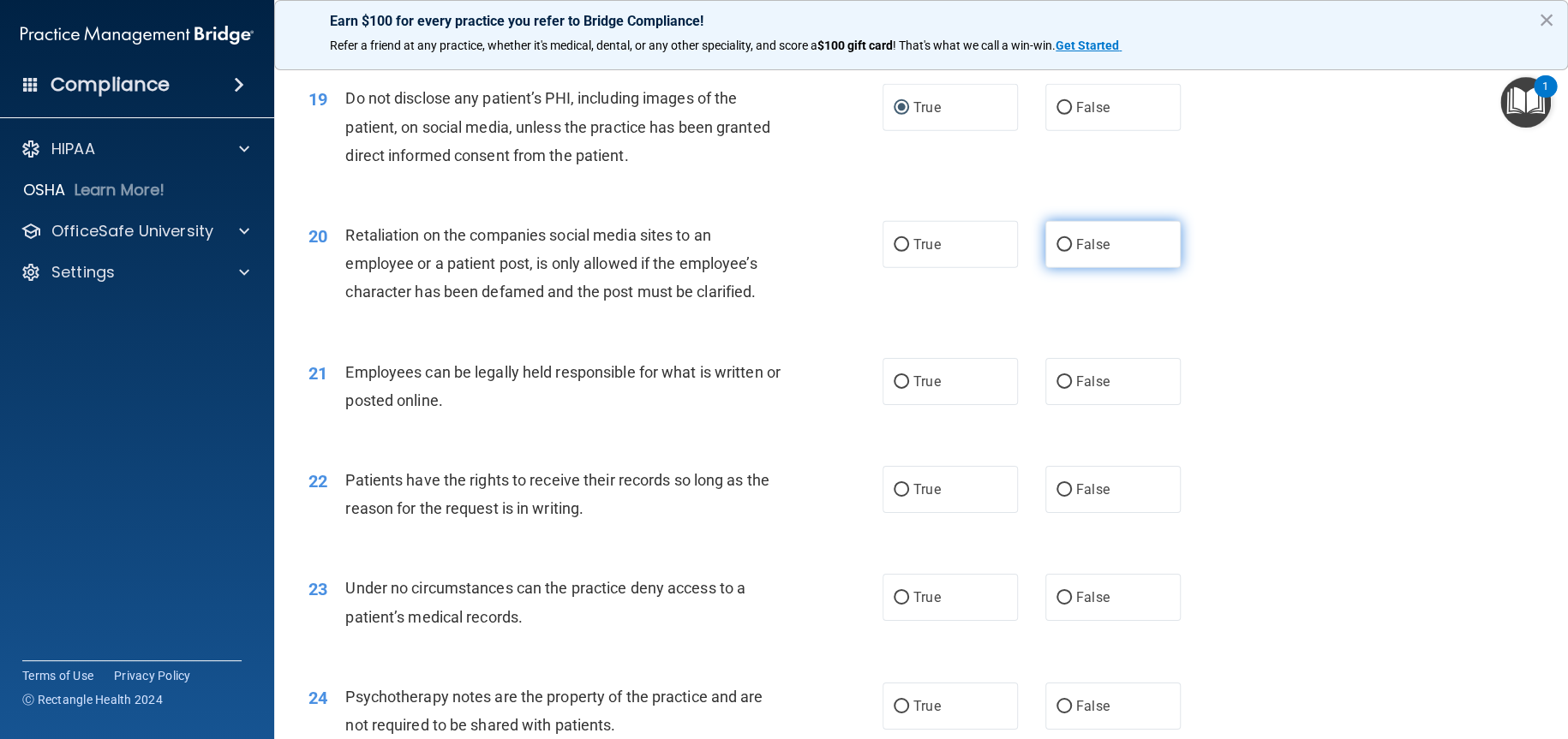
click at [1056, 252] on input "False" at bounding box center [1064, 245] width 16 height 13
radio input "true"
click at [894, 389] on input "True" at bounding box center [902, 383] width 16 height 13
radio input "true"
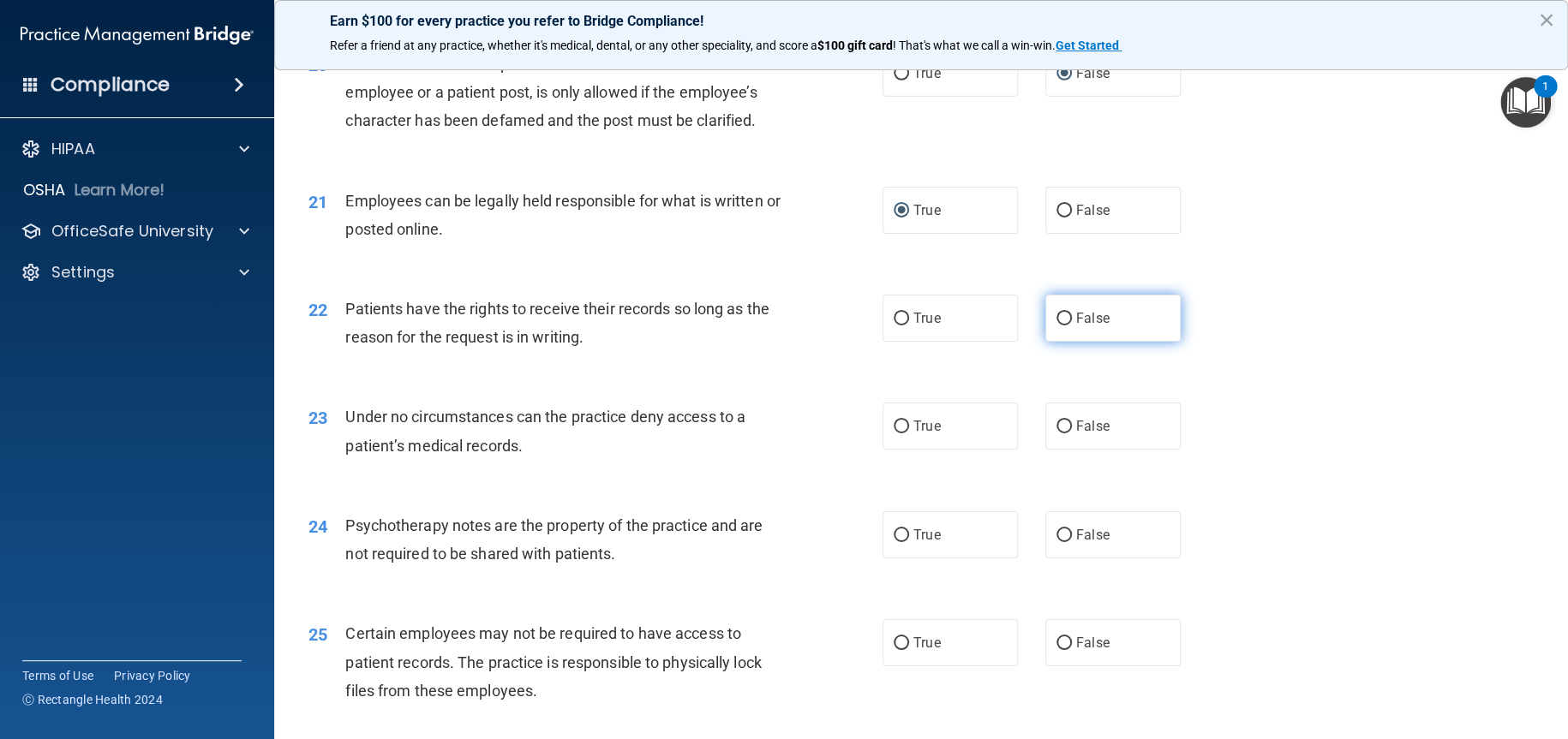
click at [1056, 326] on input "False" at bounding box center [1064, 319] width 16 height 13
radio input "true"
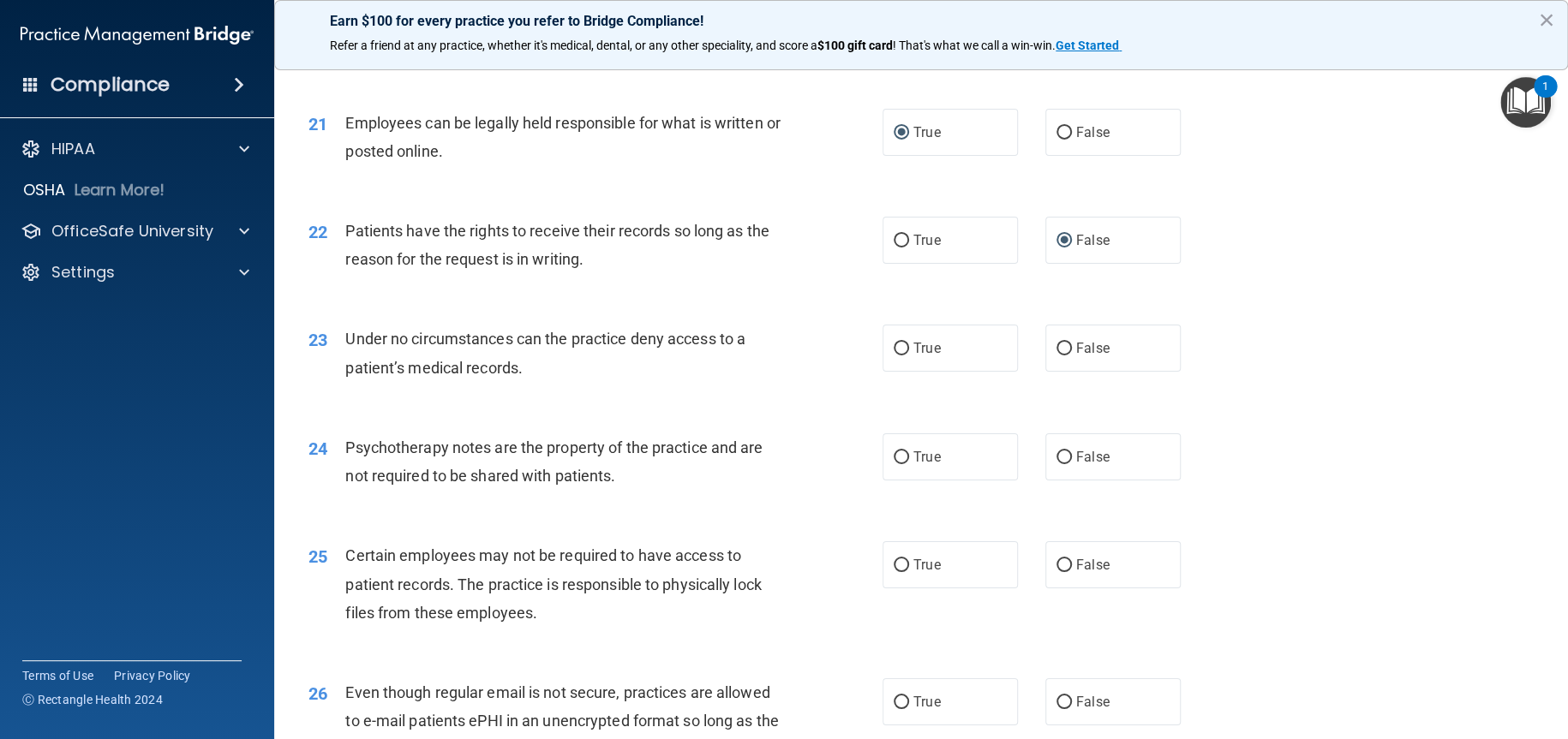
scroll to position [2999, 0]
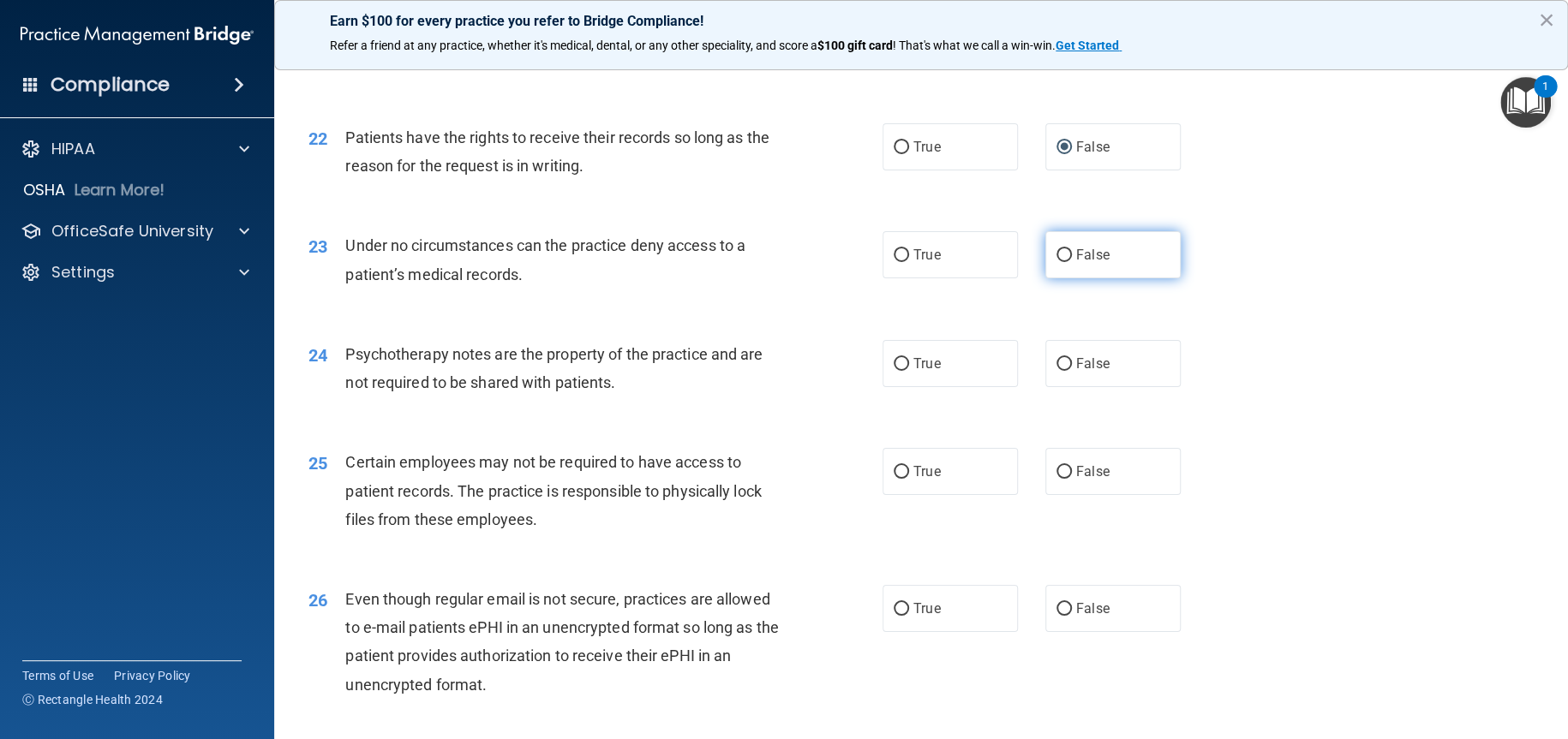
drag, startPoint x: 1055, startPoint y: 312, endPoint x: 1044, endPoint y: 320, distance: 13.6
click at [1056, 262] on input "False" at bounding box center [1064, 256] width 16 height 13
radio input "true"
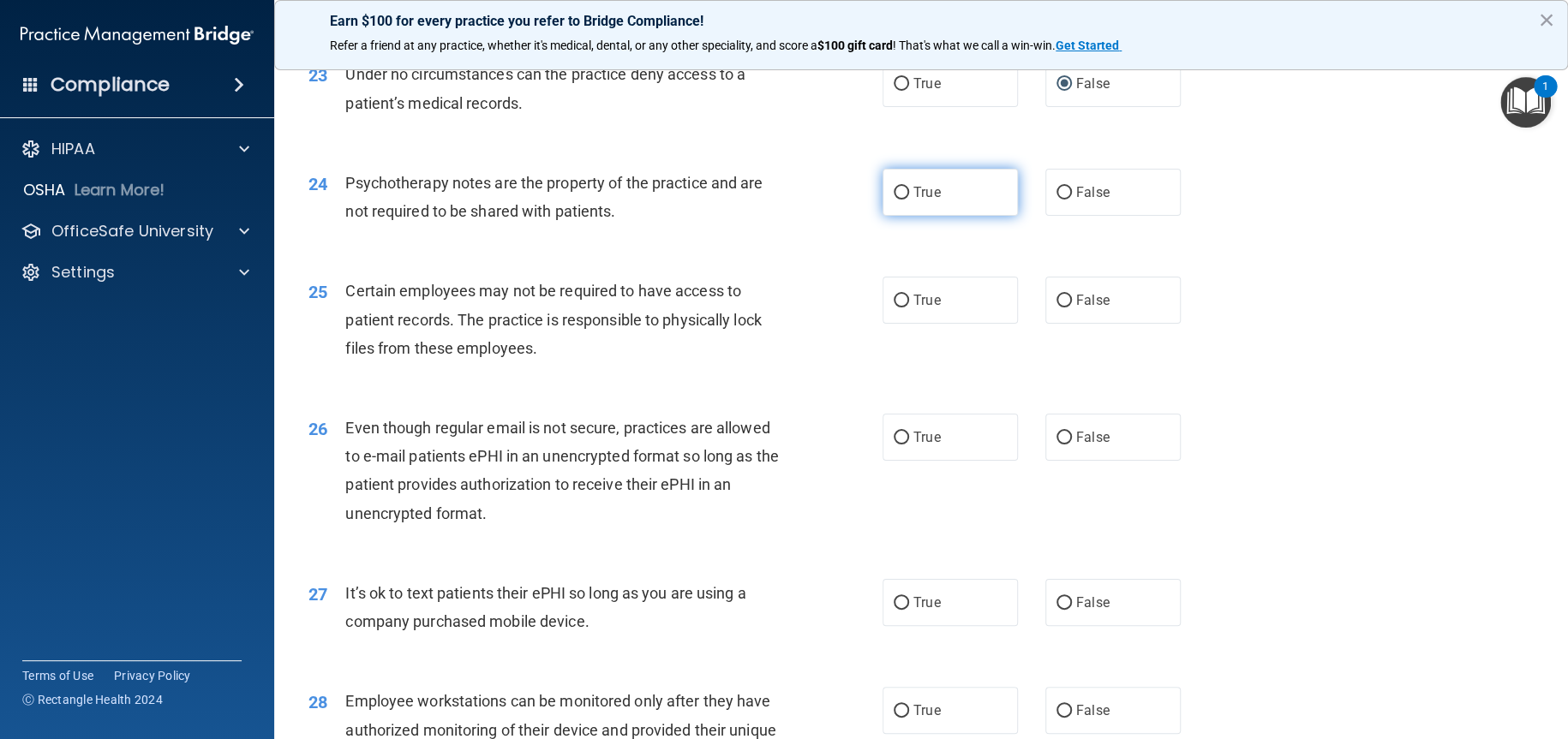
click at [895, 200] on input "True" at bounding box center [902, 193] width 16 height 13
radio input "true"
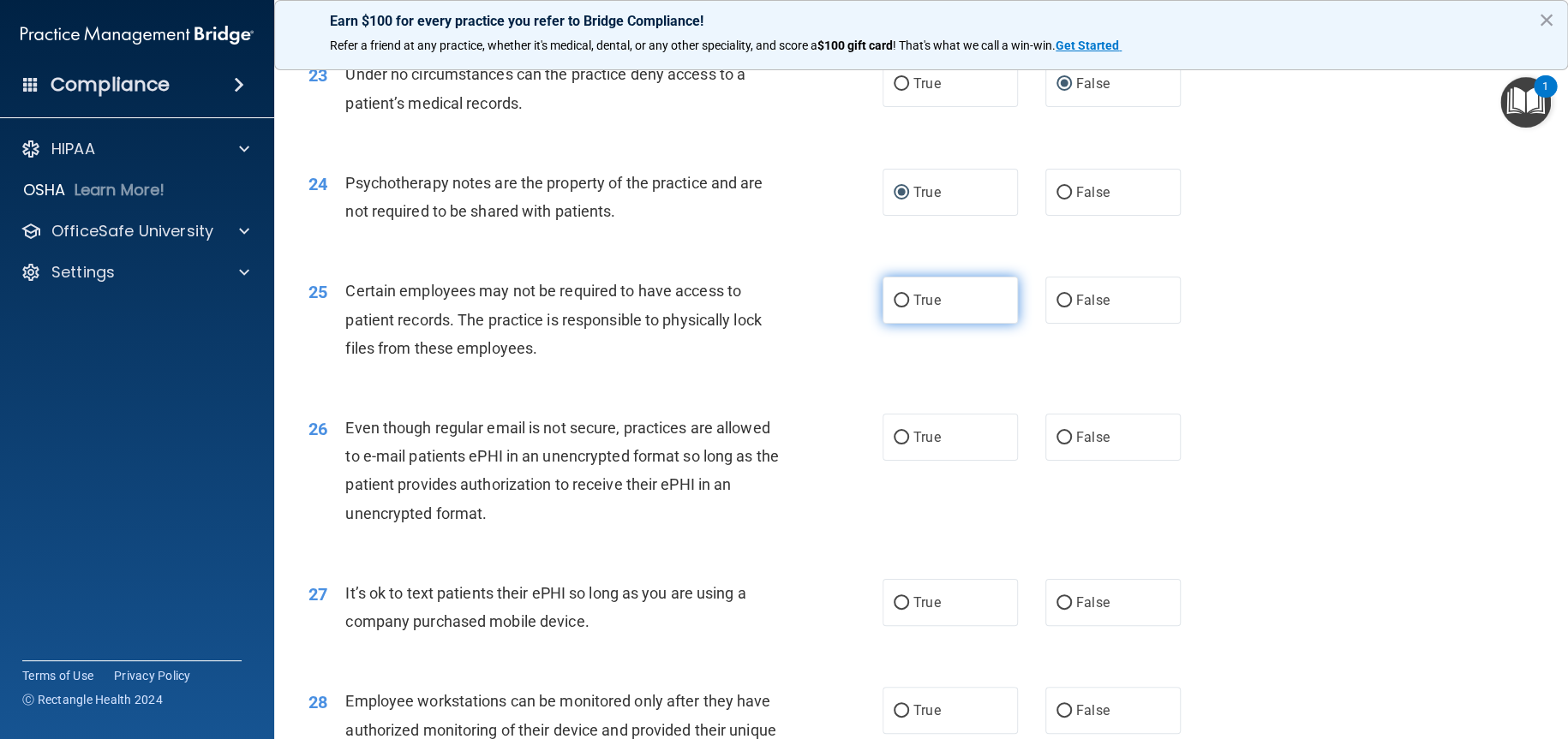
click at [894, 307] on input "True" at bounding box center [902, 301] width 16 height 13
radio input "true"
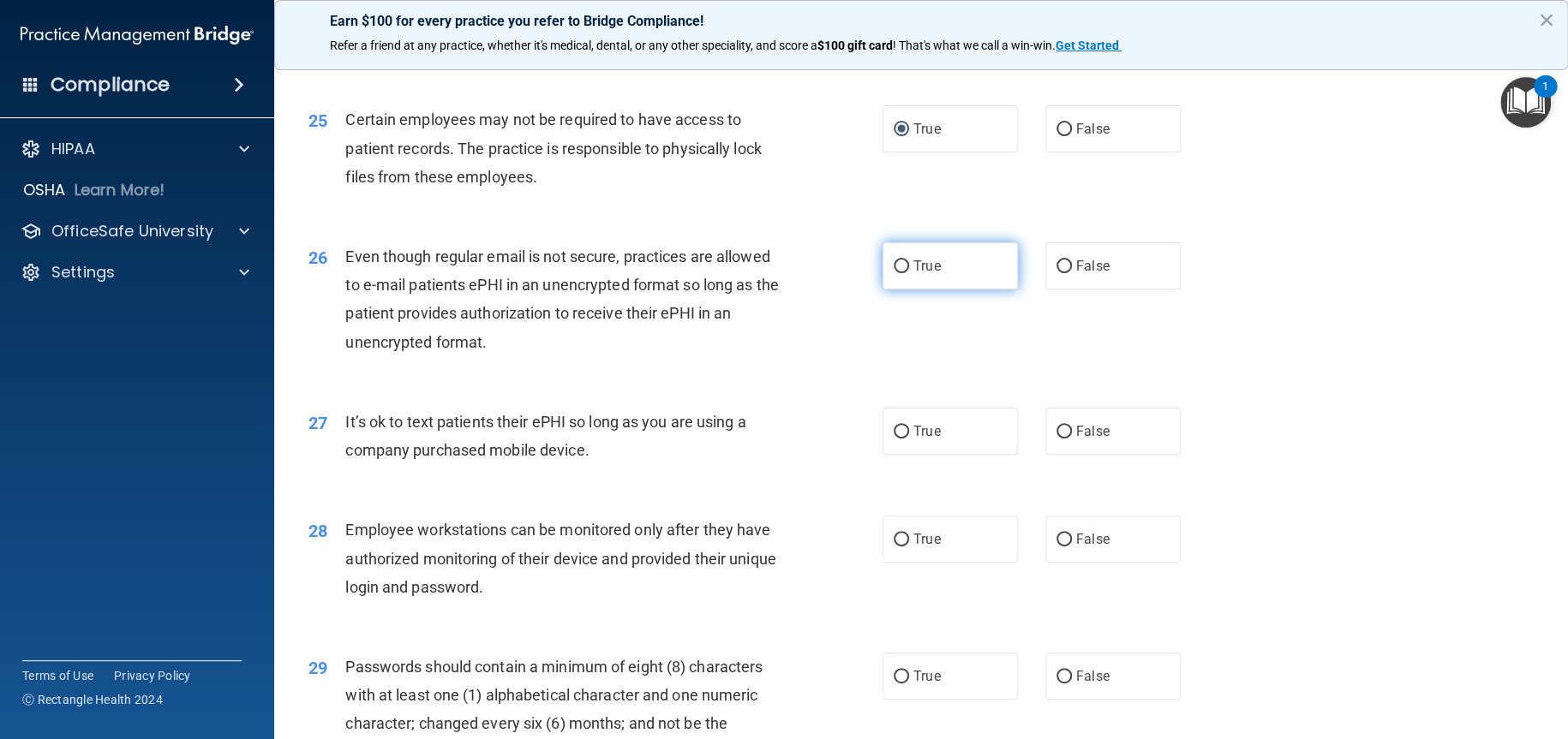
click at [896, 273] on input "True" at bounding box center [902, 266] width 16 height 13
radio input "true"
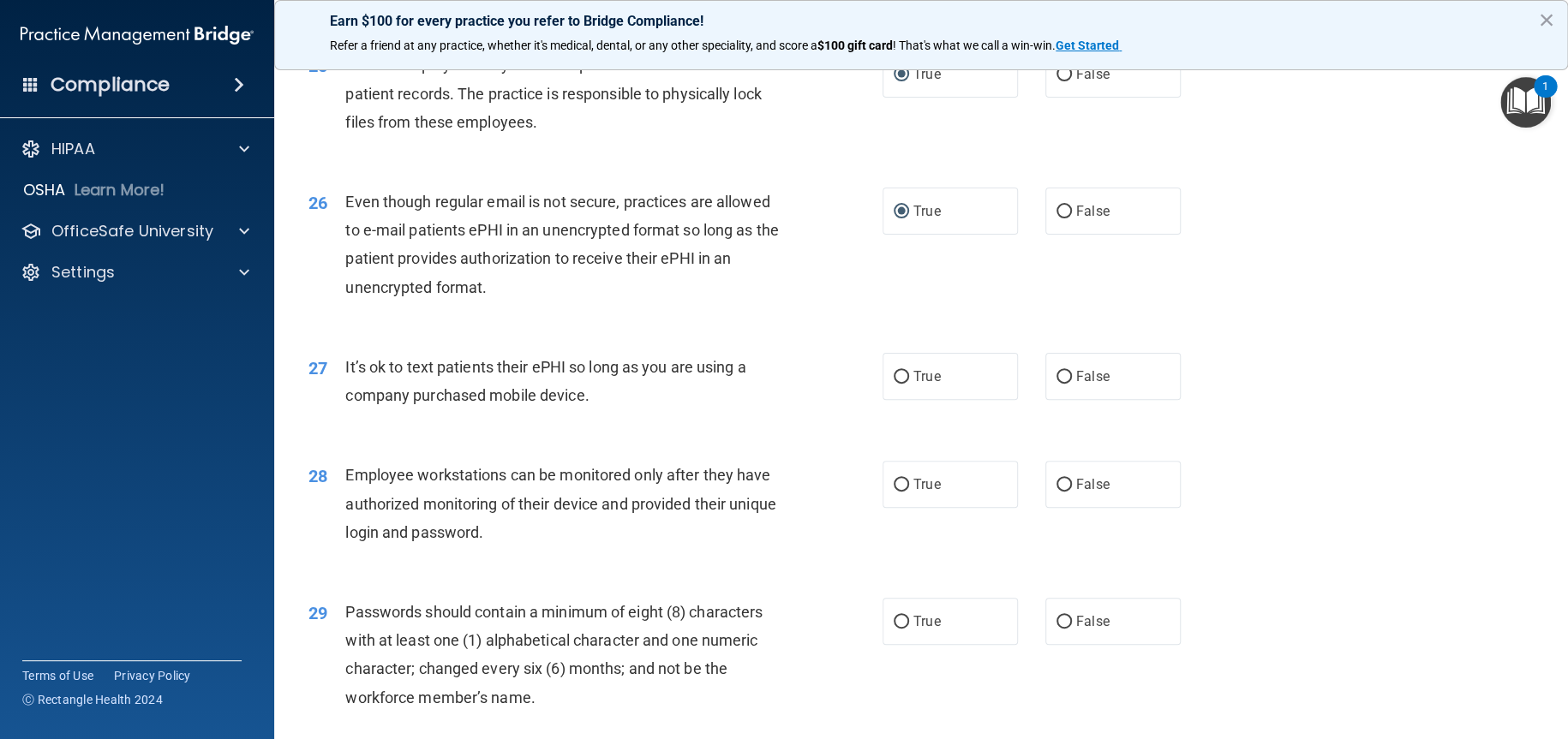
scroll to position [3427, 0]
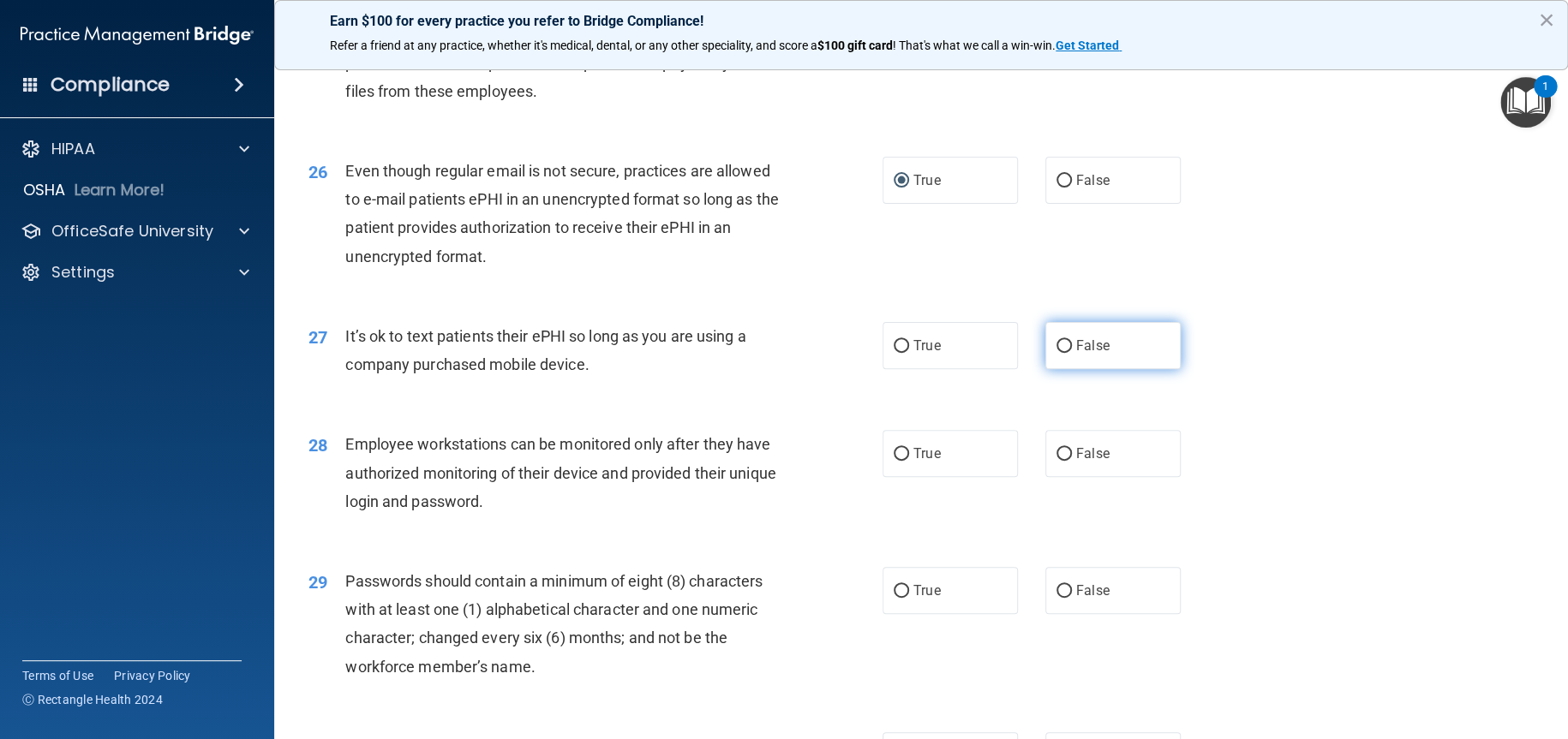
click at [1059, 353] on input "False" at bounding box center [1064, 346] width 16 height 13
radio input "true"
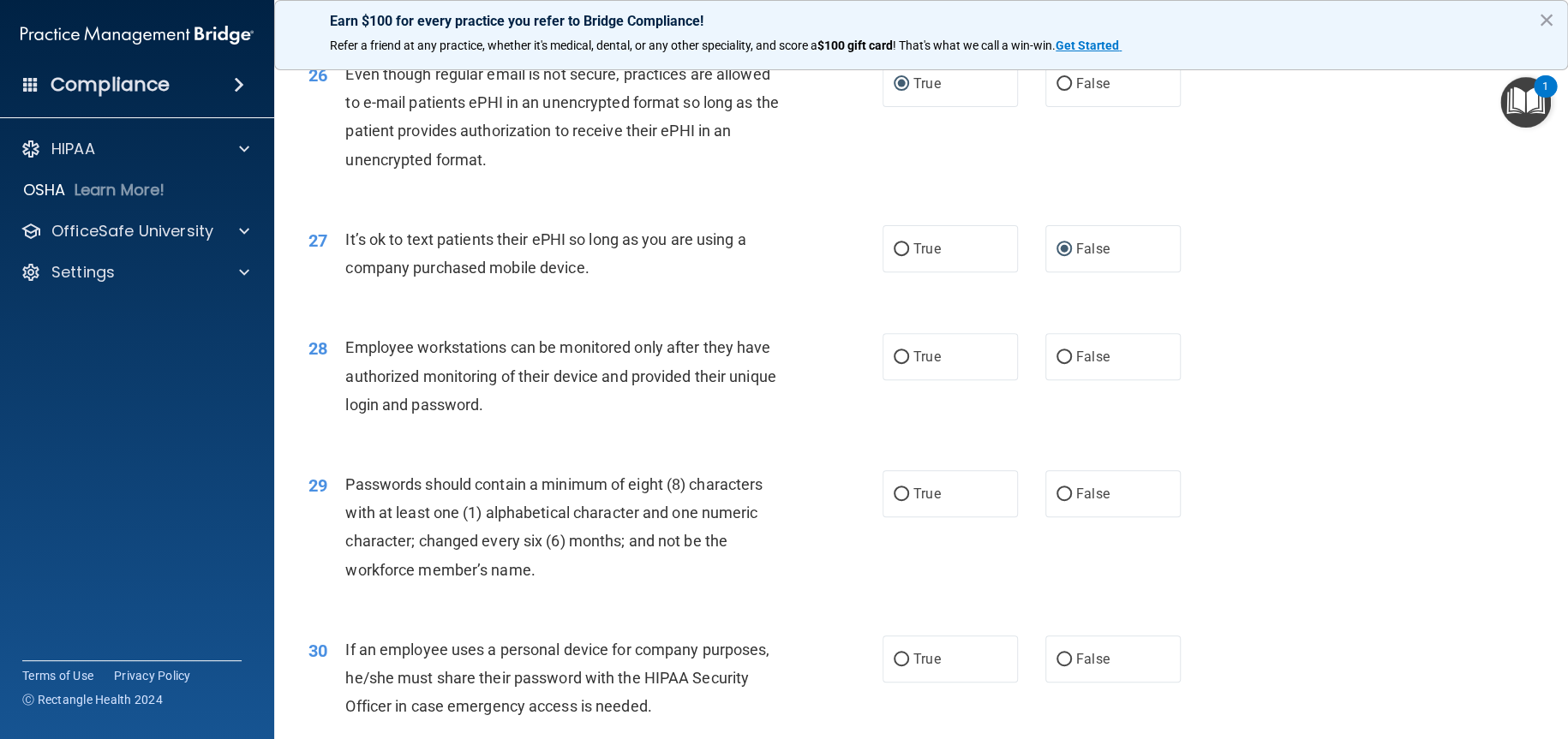
scroll to position [3599, 0]
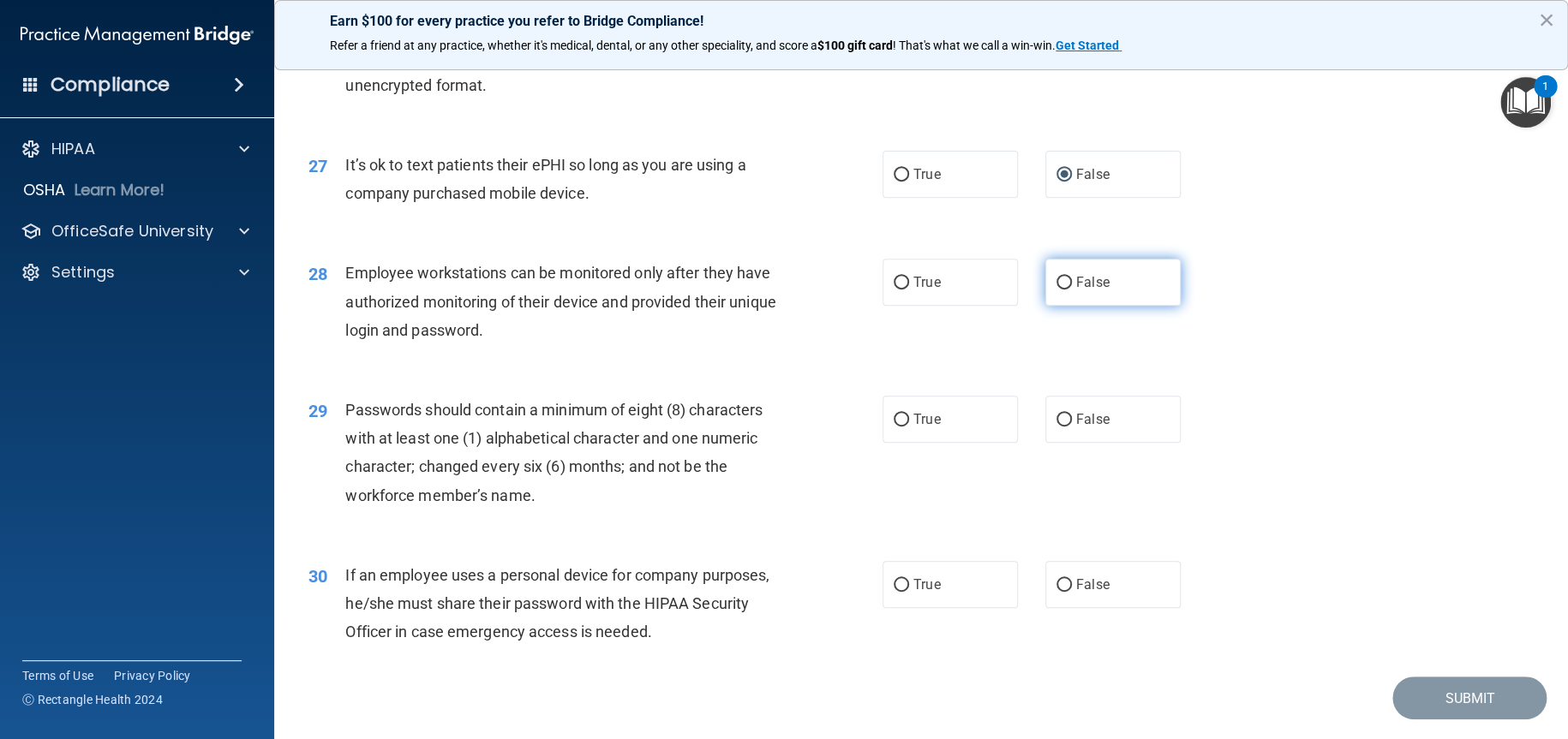
click at [1056, 290] on input "False" at bounding box center [1064, 283] width 16 height 13
radio input "true"
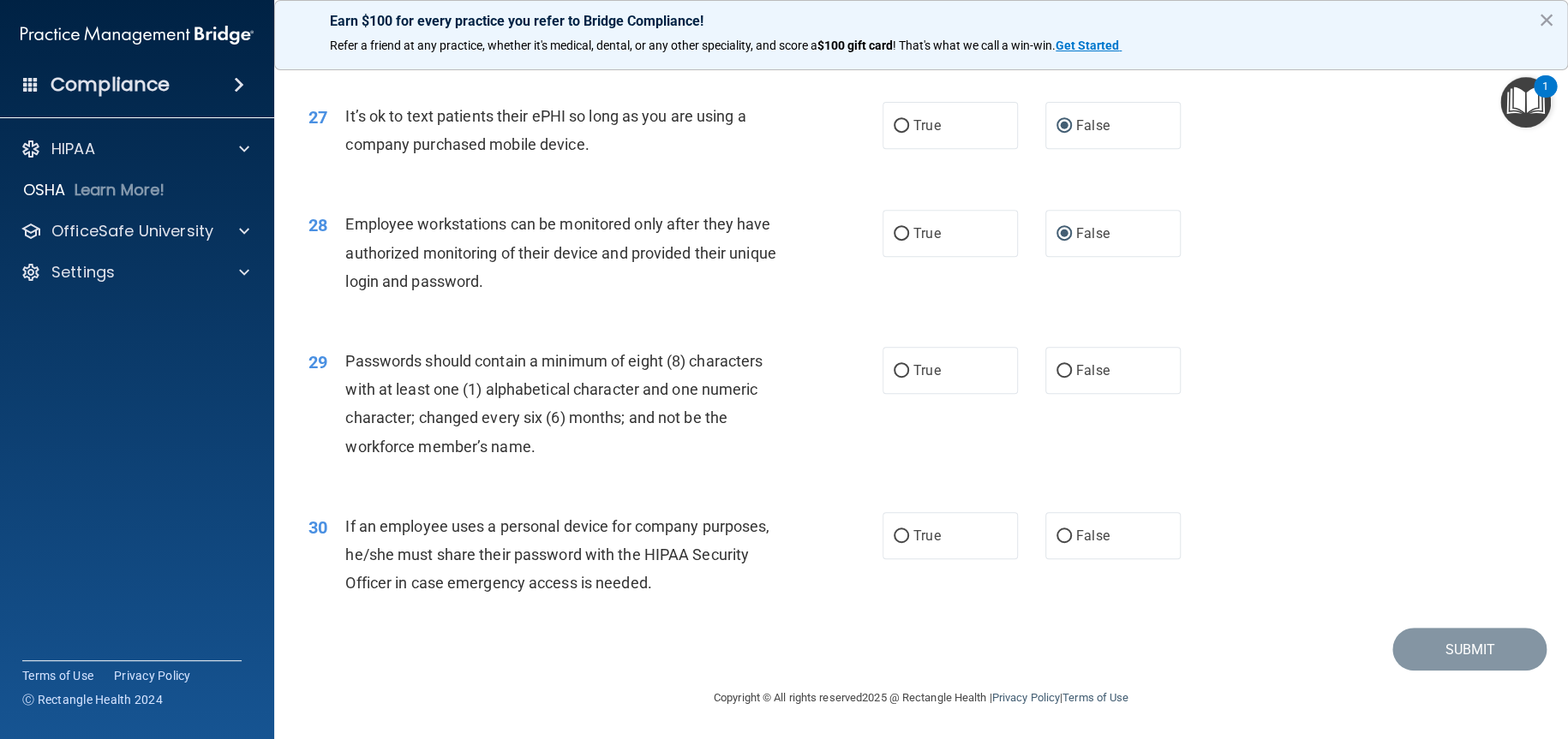
scroll to position [3704, 0]
click at [897, 370] on input "True" at bounding box center [902, 371] width 16 height 13
radio input "true"
click at [1056, 531] on input "False" at bounding box center [1064, 537] width 16 height 13
radio input "true"
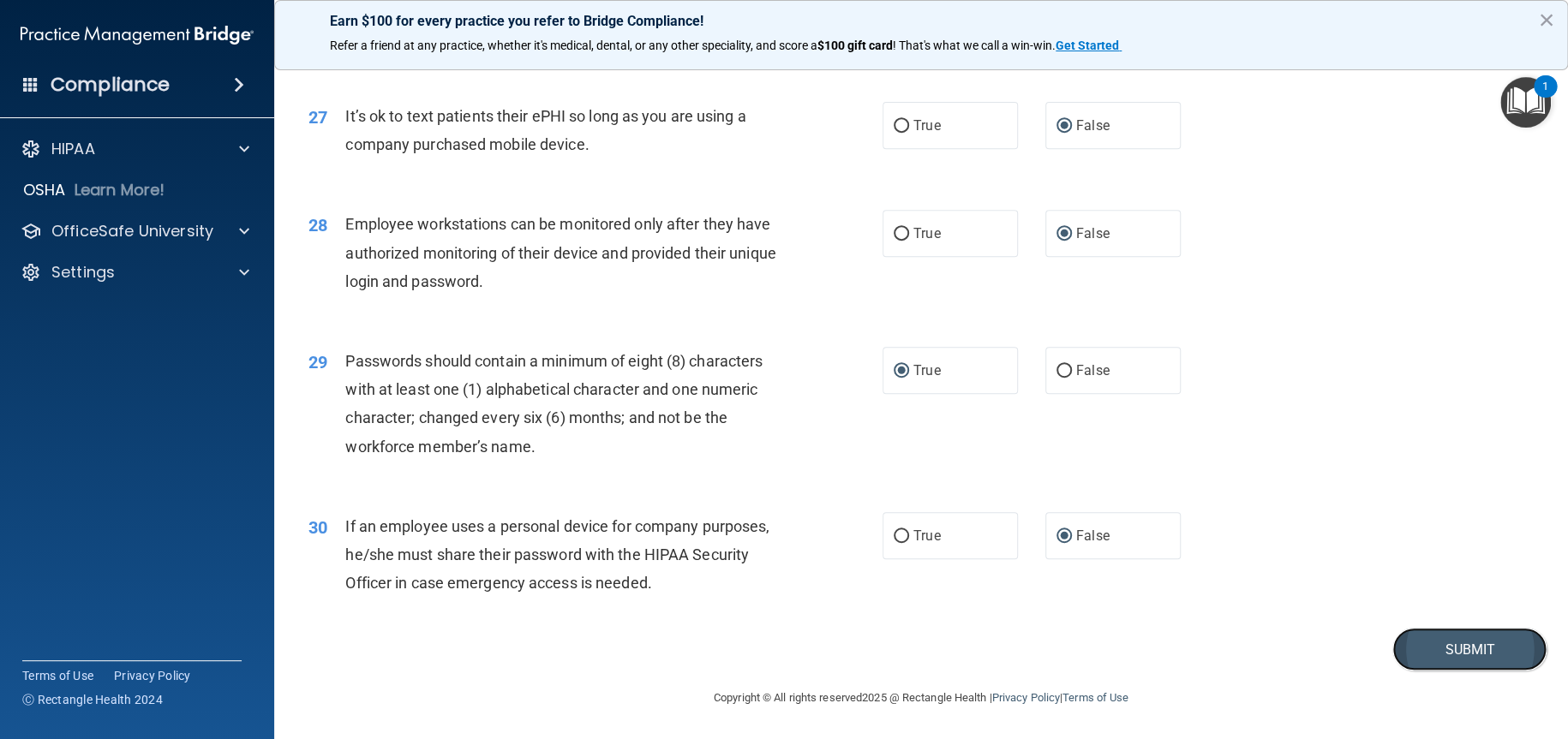
click at [1437, 643] on button "Submit" at bounding box center [1469, 650] width 154 height 44
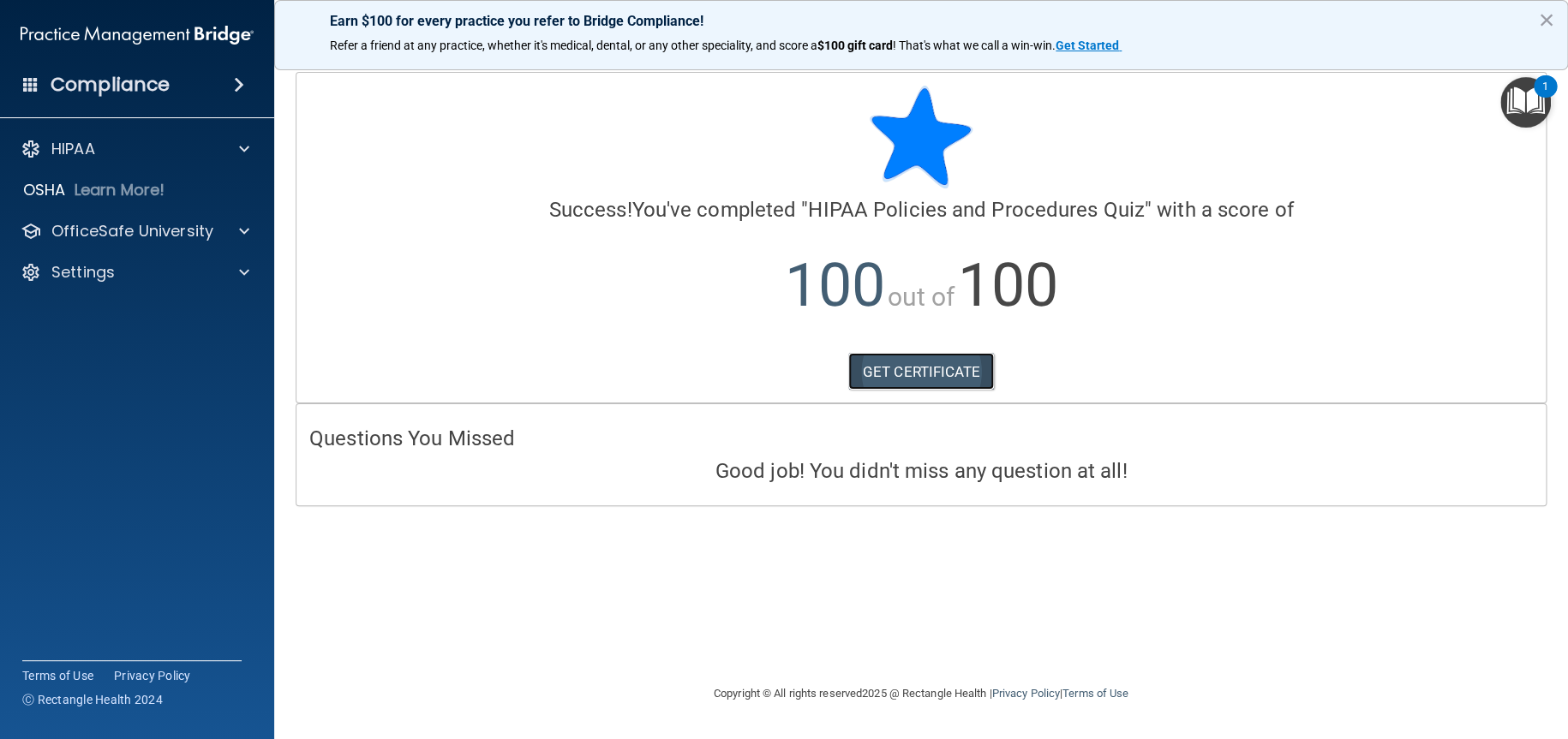
click at [932, 362] on link "GET CERTIFICATE" at bounding box center [921, 371] width 146 height 38
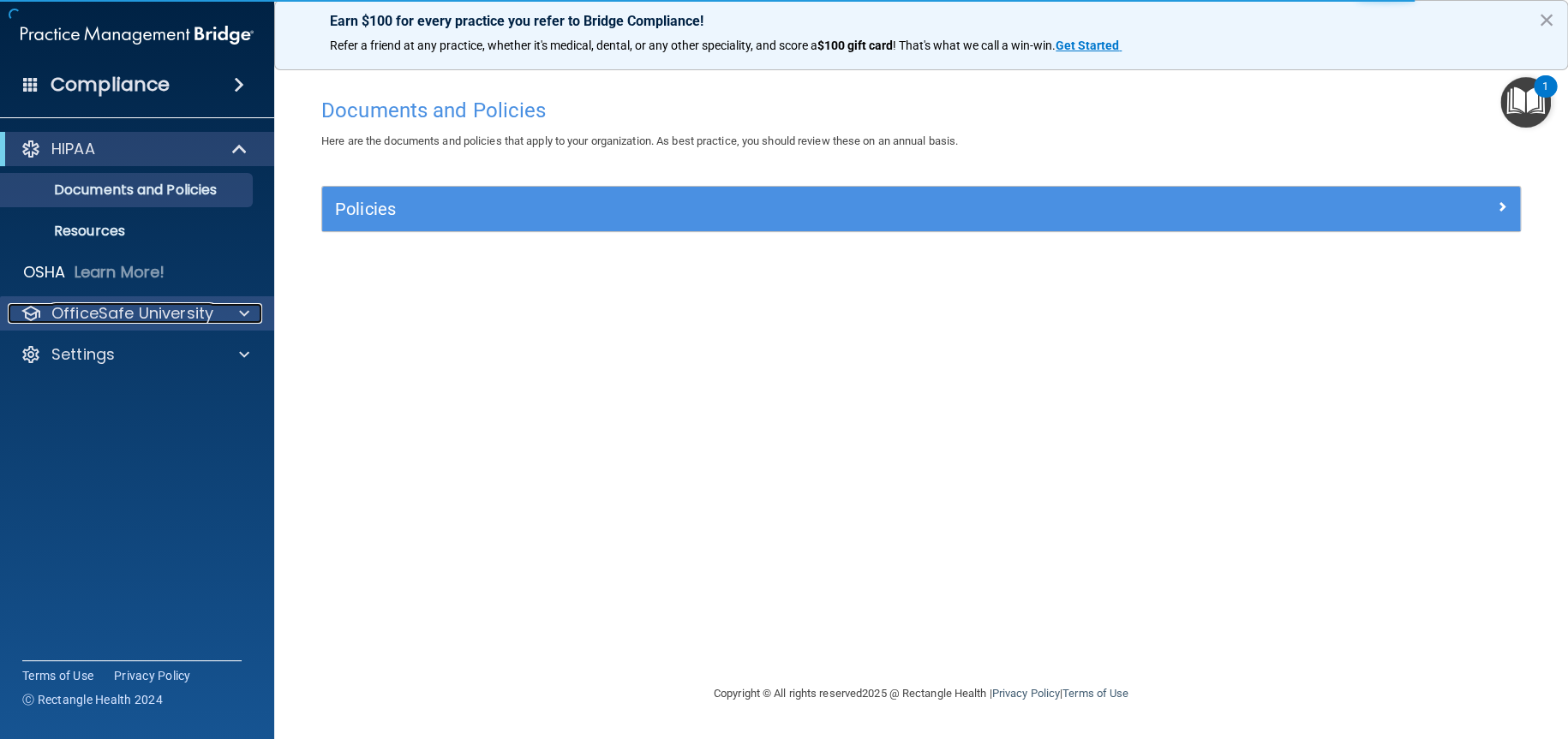
click at [186, 315] on p "OfficeSafe University" at bounding box center [132, 313] width 162 height 20
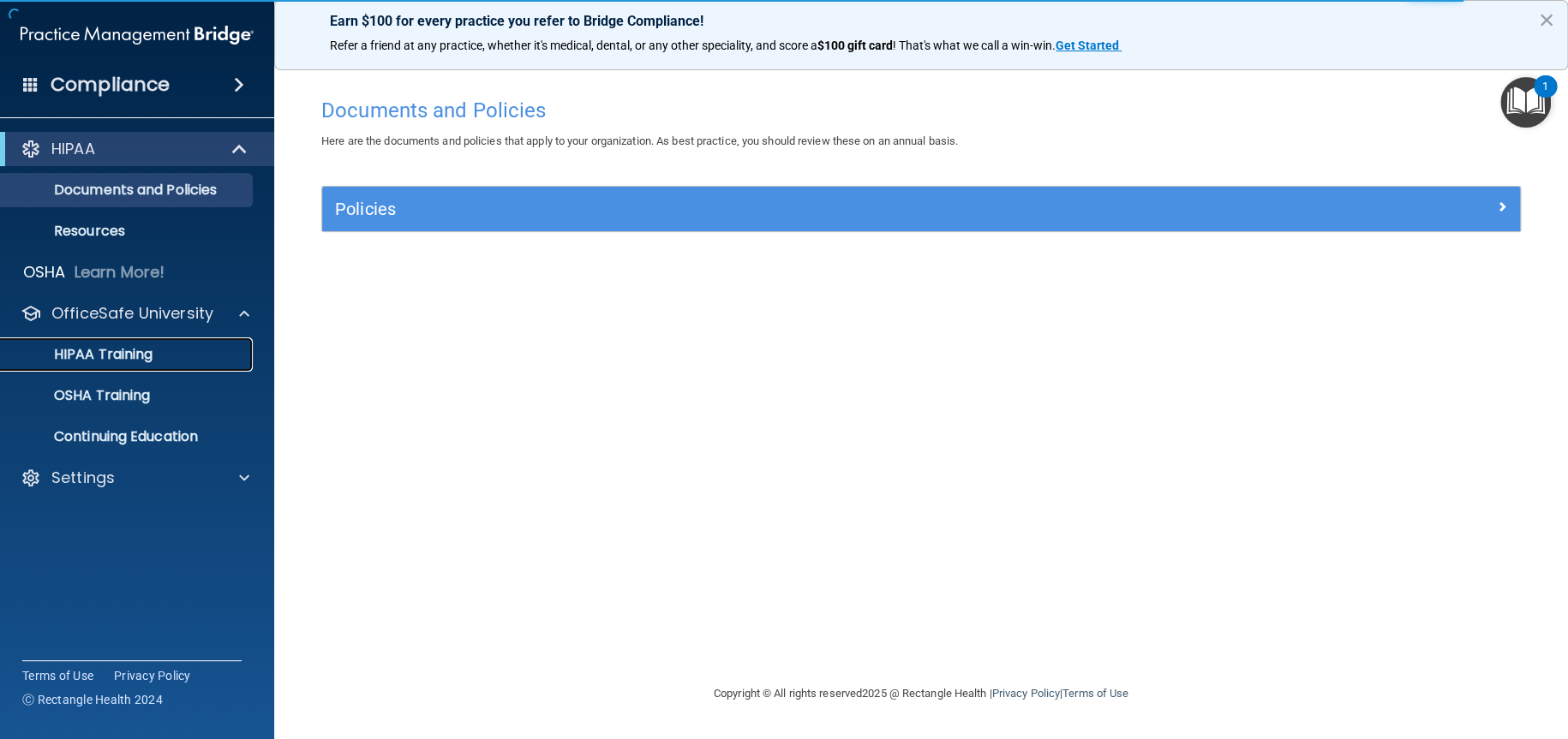
click at [153, 349] on div "HIPAA Training" at bounding box center [128, 355] width 234 height 18
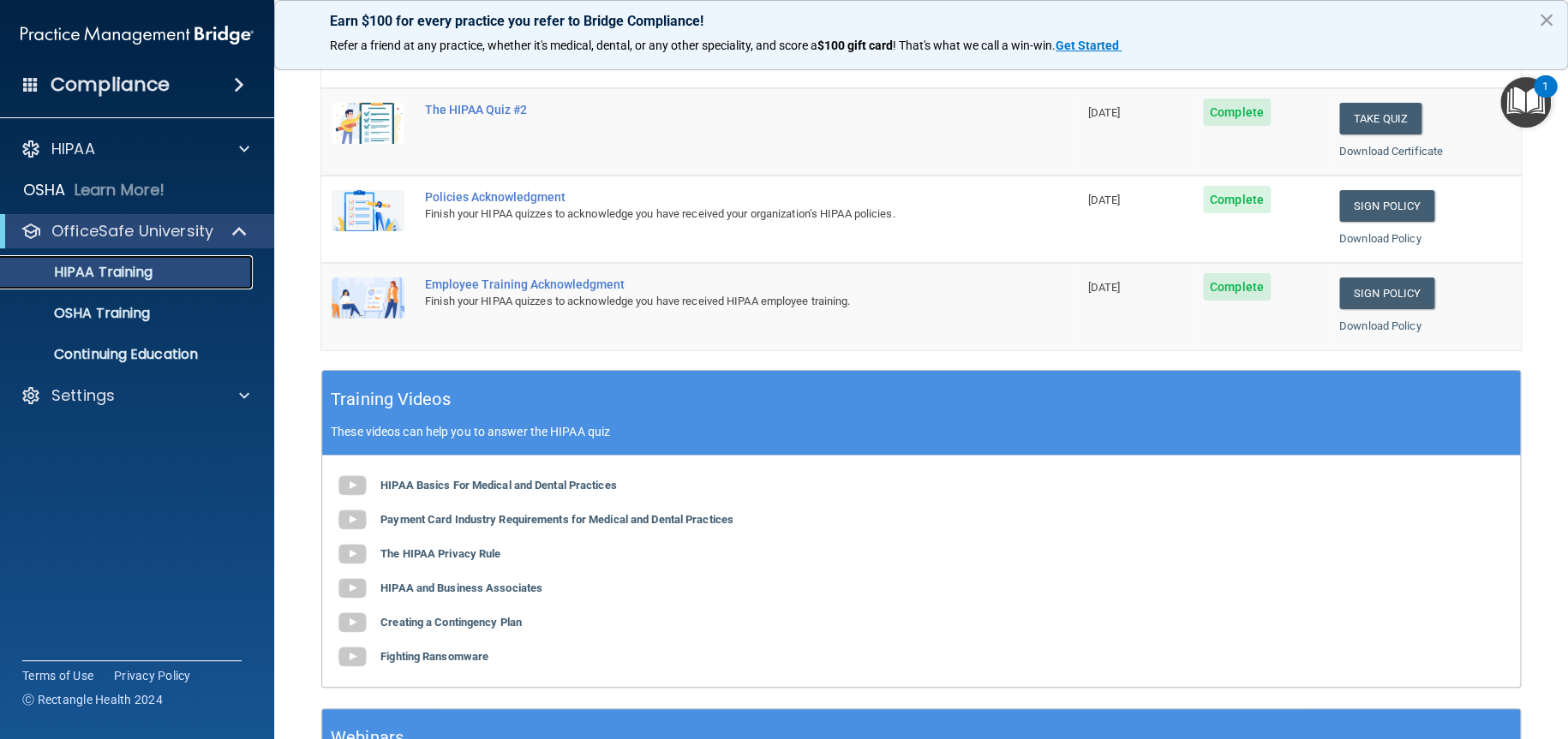
scroll to position [428, 0]
